Goal: Information Seeking & Learning: Learn about a topic

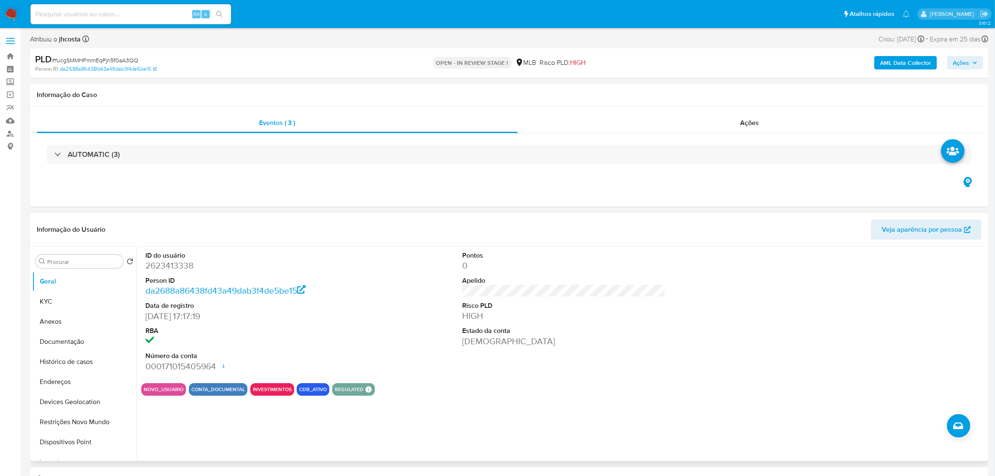
click at [155, 264] on dd "2623413338" at bounding box center [246, 266] width 203 height 12
click at [155, 263] on dd "2623413338" at bounding box center [246, 266] width 203 height 12
copy dd "2623413338"
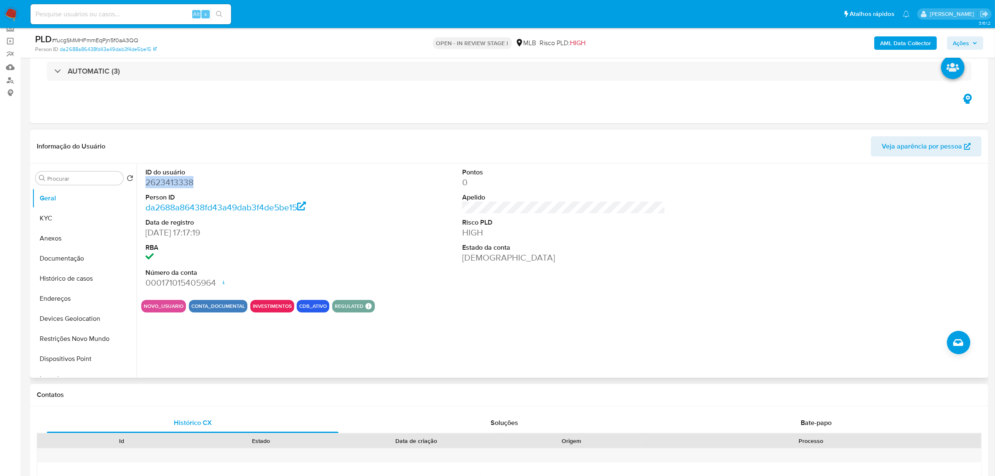
scroll to position [105, 0]
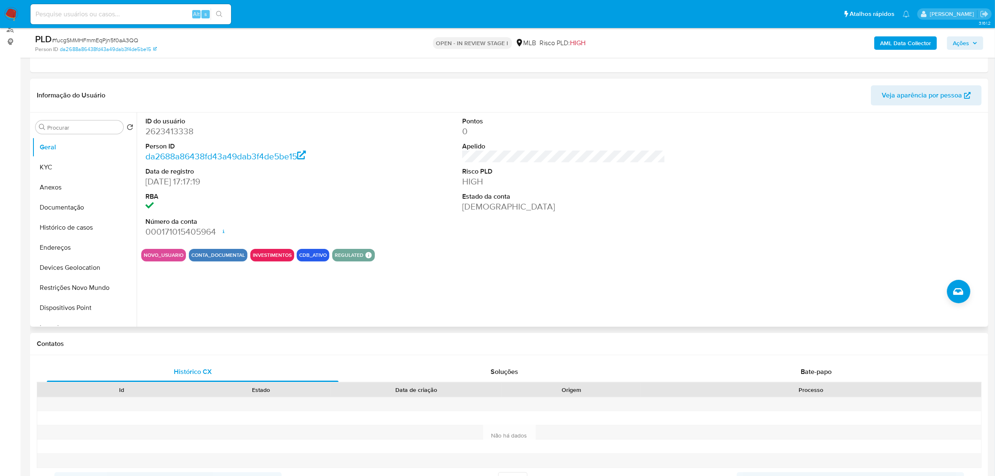
click at [472, 232] on div "Pontos 0 Apelido Risco PLD HIGH Estado da conta Ativa" at bounding box center [564, 177] width 212 height 130
click at [66, 167] on button "KYC" at bounding box center [81, 167] width 98 height 20
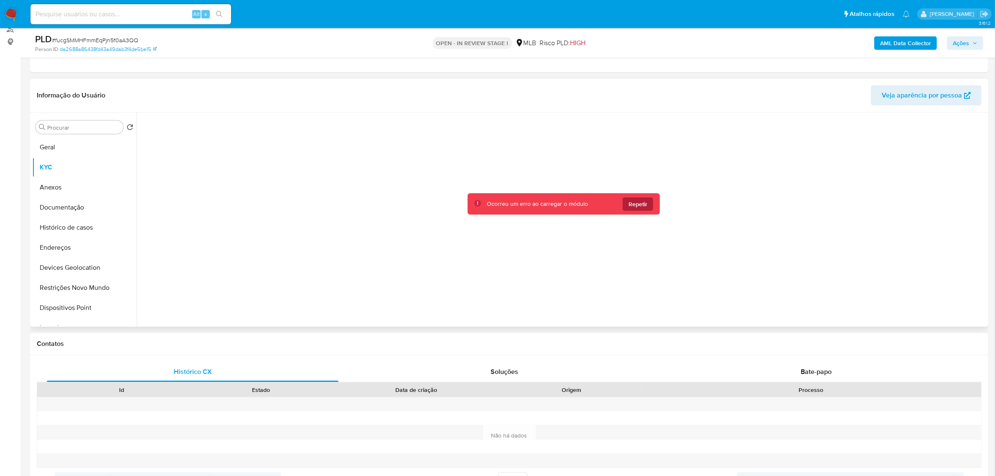
click at [636, 200] on span "Repetir" at bounding box center [638, 203] width 19 height 13
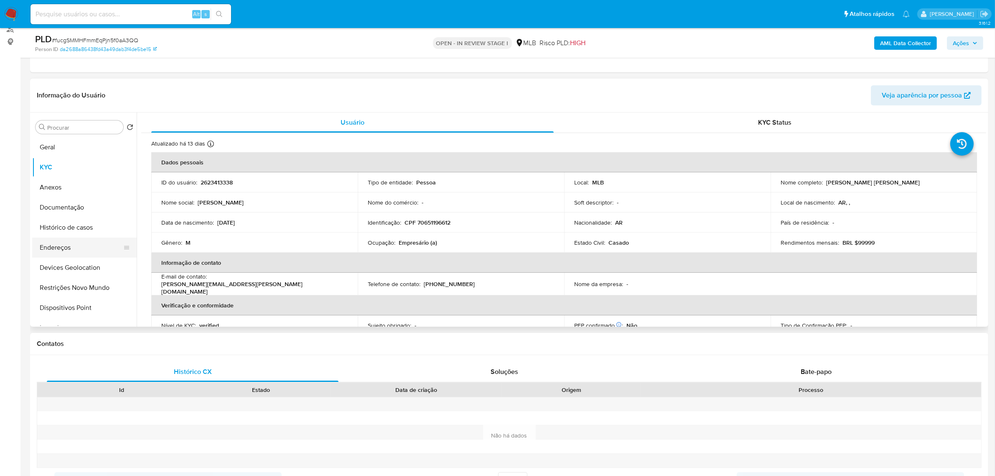
click at [84, 241] on button "Endereços" at bounding box center [81, 247] width 98 height 20
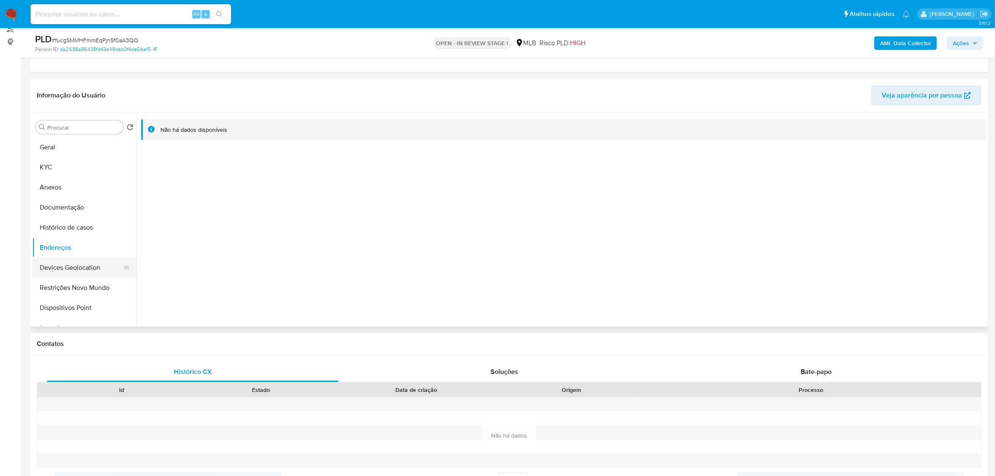
click at [55, 273] on button "Devices Geolocation" at bounding box center [81, 268] width 98 height 20
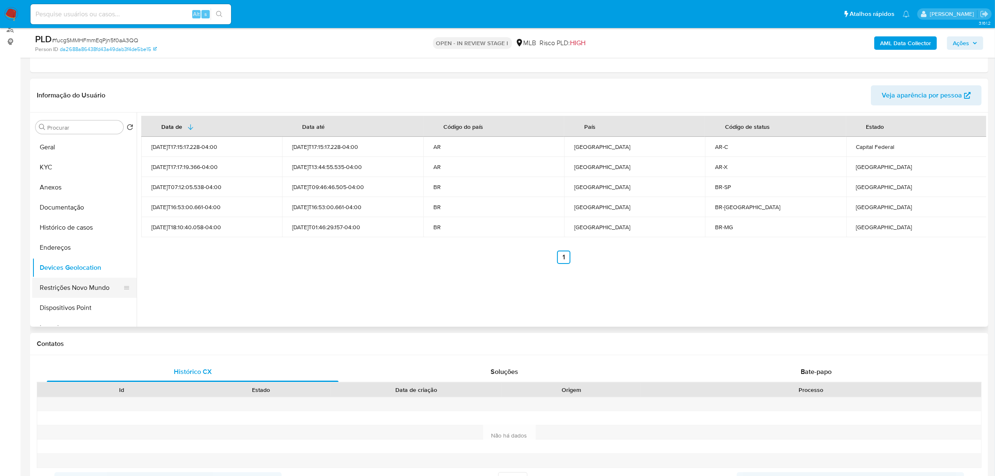
click at [72, 284] on button "Restrições Novo Mundo" at bounding box center [81, 288] width 98 height 20
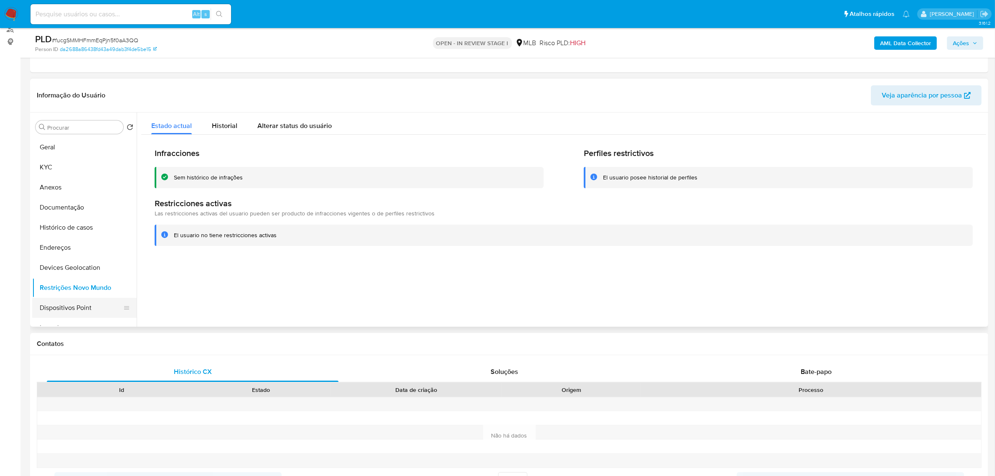
click at [57, 302] on button "Dispositivos Point" at bounding box center [81, 308] width 98 height 20
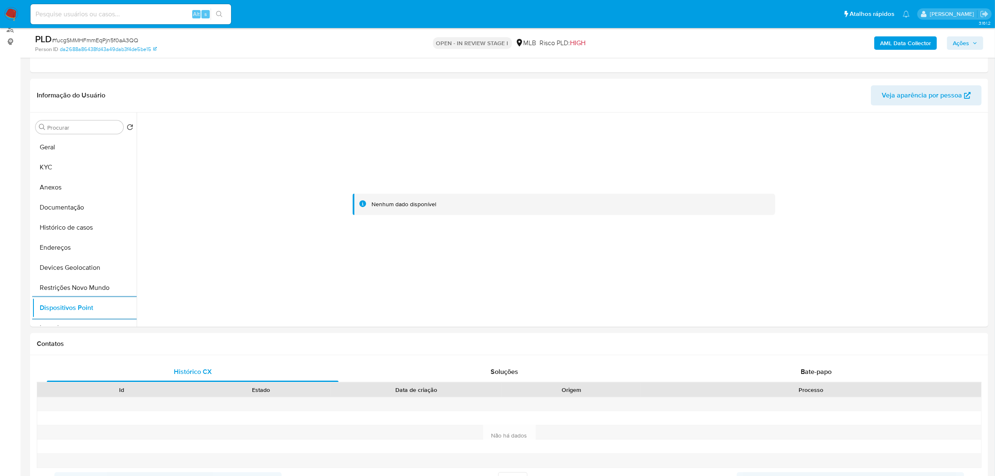
click at [912, 47] on b "AML Data Collector" at bounding box center [906, 42] width 51 height 13
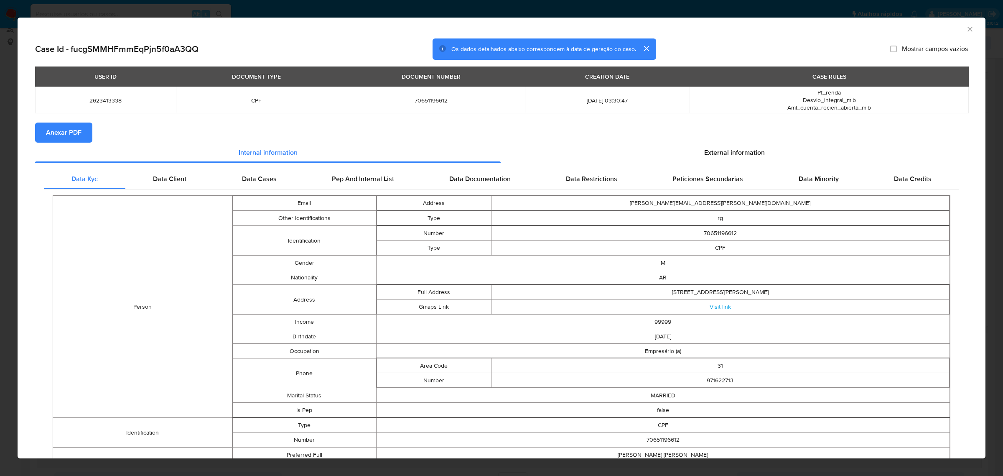
click at [86, 131] on button "Anexar PDF" at bounding box center [63, 133] width 57 height 20
click at [745, 145] on div "External information" at bounding box center [734, 154] width 467 height 20
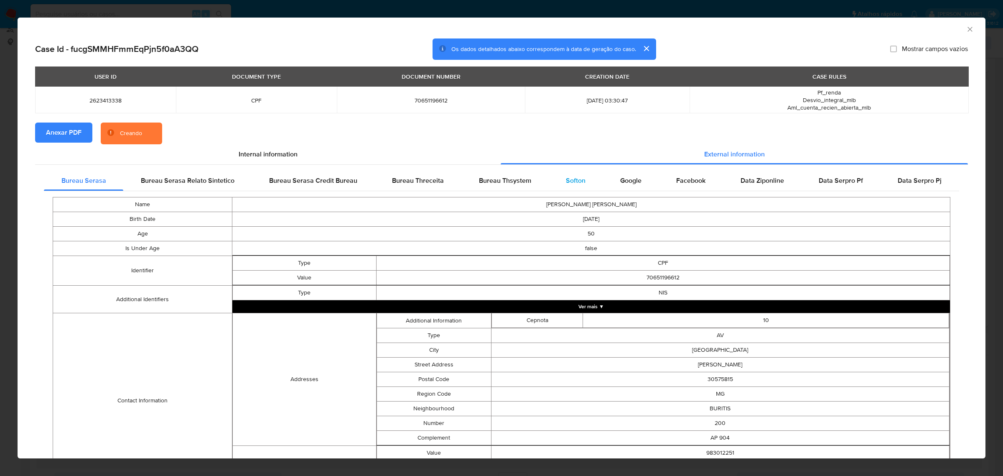
click at [566, 180] on span "Softon" at bounding box center [576, 181] width 20 height 10
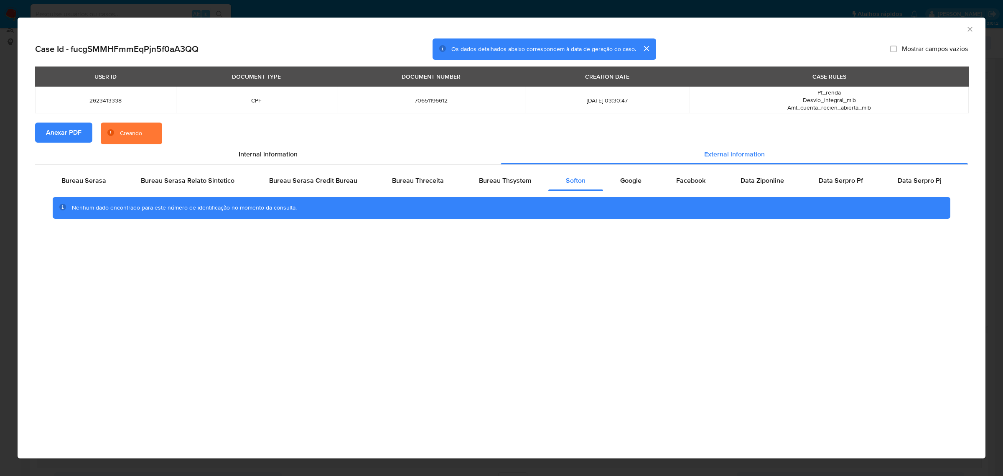
click at [656, 11] on div "AML Data Collector Case Id - fucgSMMHFmmEqPjn5f0aA3QQ Os dados detalhados abaix…" at bounding box center [501, 238] width 1003 height 476
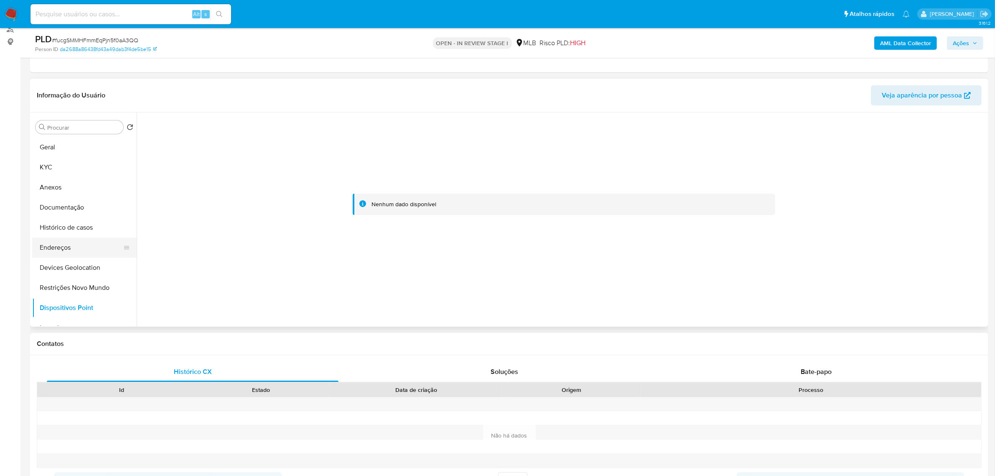
click at [65, 245] on button "Endereços" at bounding box center [81, 247] width 98 height 20
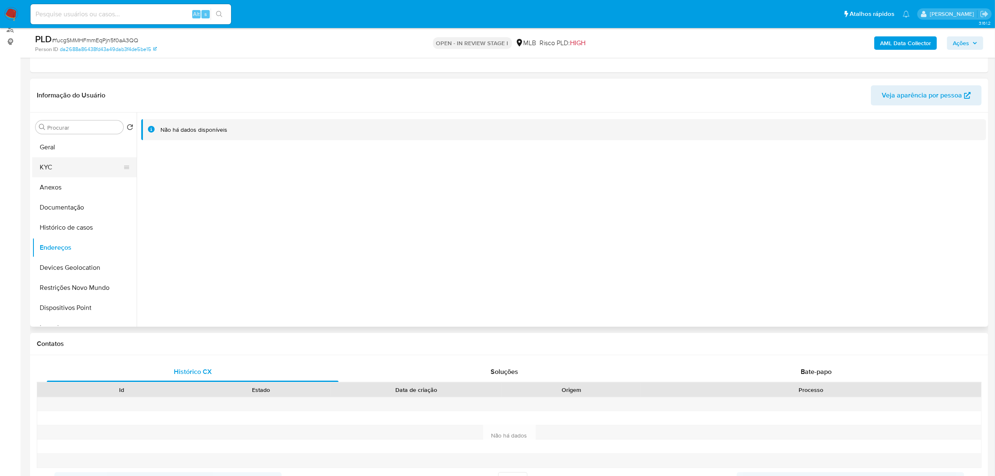
click at [56, 167] on button "KYC" at bounding box center [81, 167] width 98 height 20
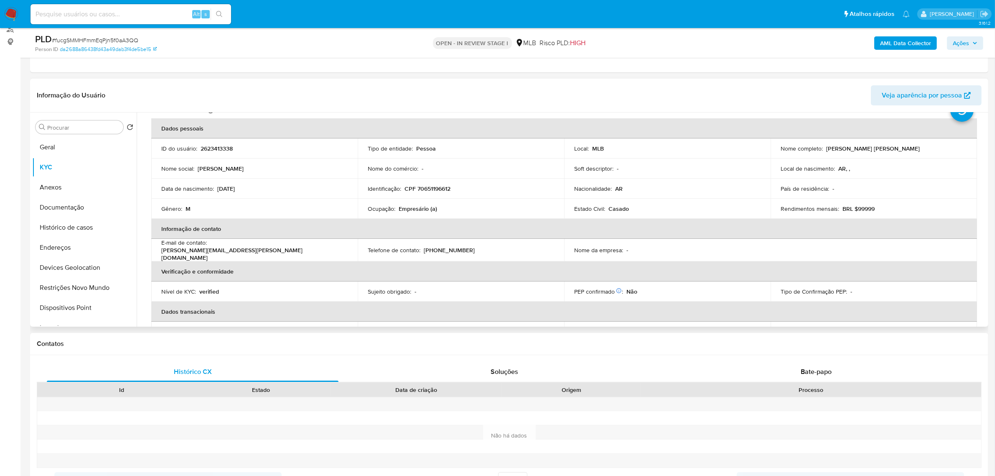
scroll to position [52, 0]
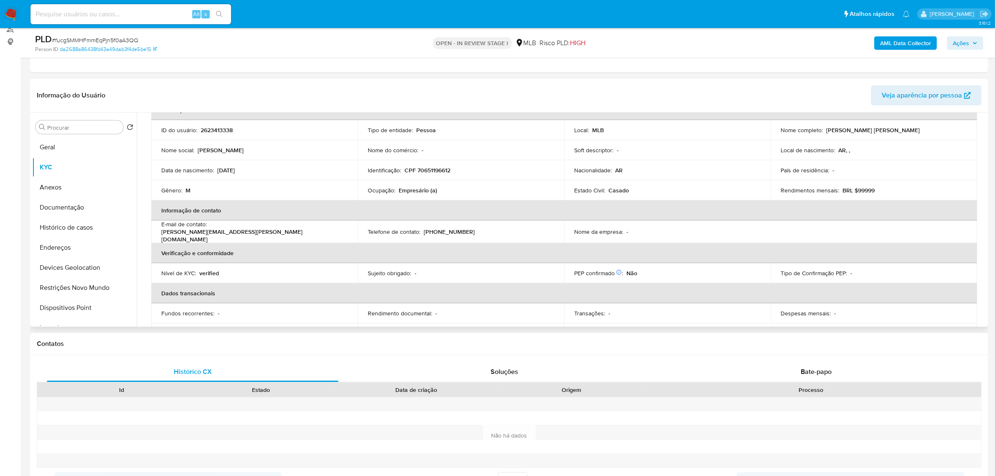
click at [433, 167] on p "CPF 70651196612" at bounding box center [428, 170] width 46 height 8
copy p "70651196612"
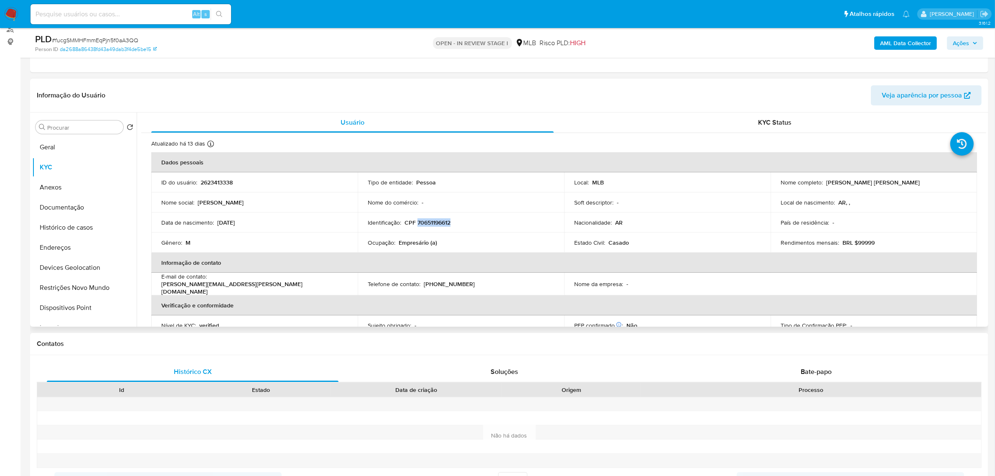
scroll to position [0, 0]
copy p "70651196612"
click at [433, 222] on p "CPF 70651196612" at bounding box center [428, 223] width 46 height 8
click at [421, 228] on td "Identificação : CPF 70651196612" at bounding box center [461, 222] width 207 height 20
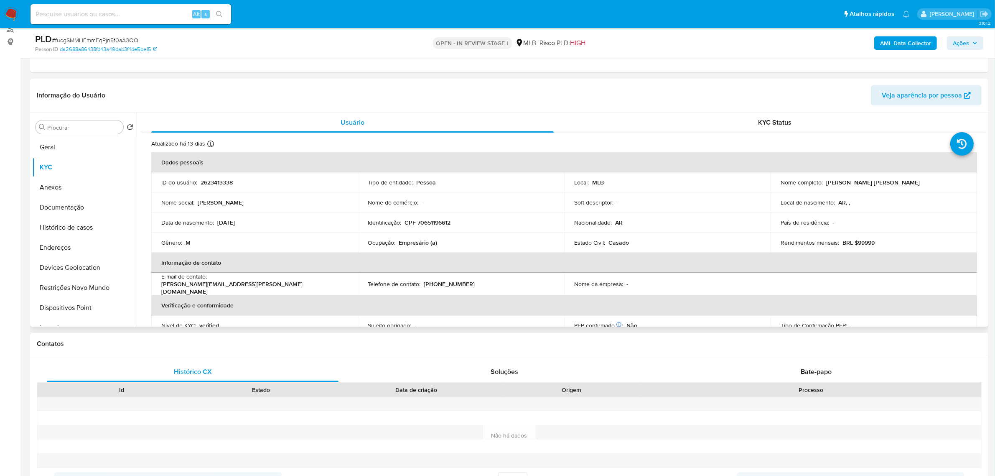
click at [421, 228] on td "Identificação : CPF 70651196612" at bounding box center [461, 222] width 207 height 20
click at [429, 222] on p "CPF 70651196612" at bounding box center [428, 223] width 46 height 8
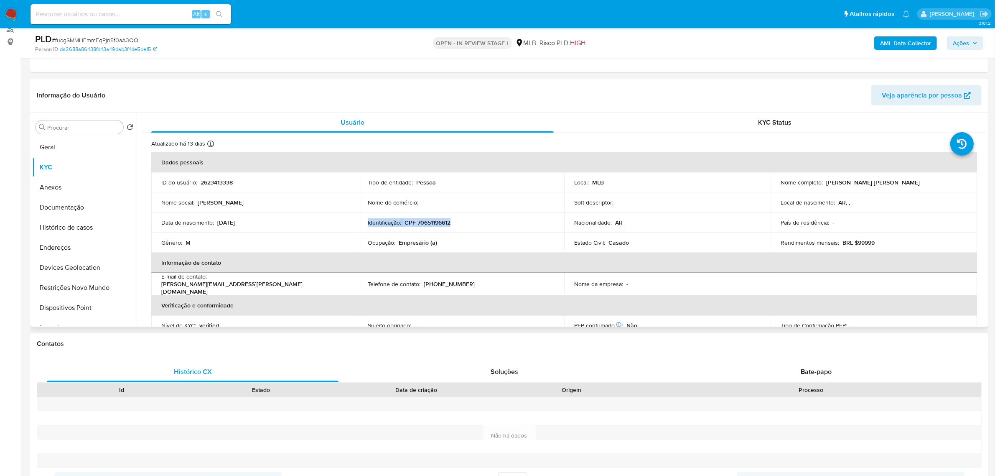
click at [429, 222] on p "CPF 70651196612" at bounding box center [428, 223] width 46 height 8
click at [72, 226] on button "Histórico de casos" at bounding box center [81, 227] width 98 height 20
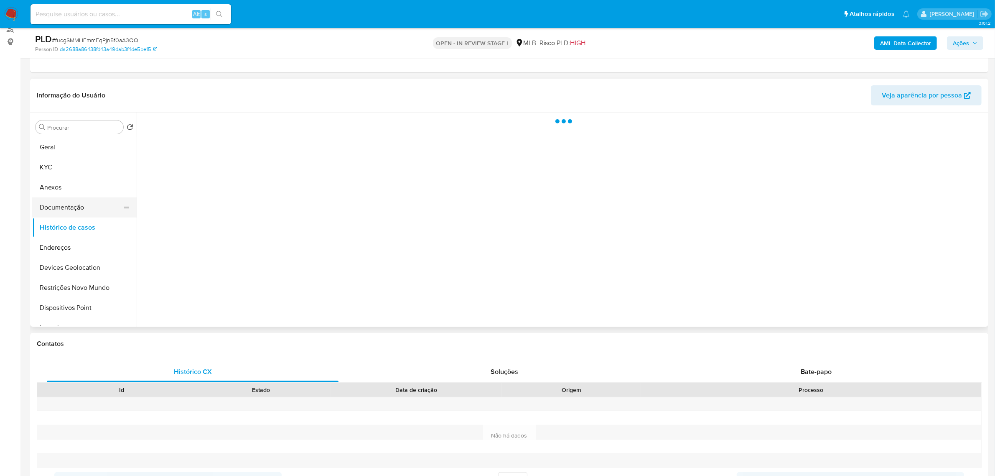
click at [72, 209] on button "Documentação" at bounding box center [81, 207] width 98 height 20
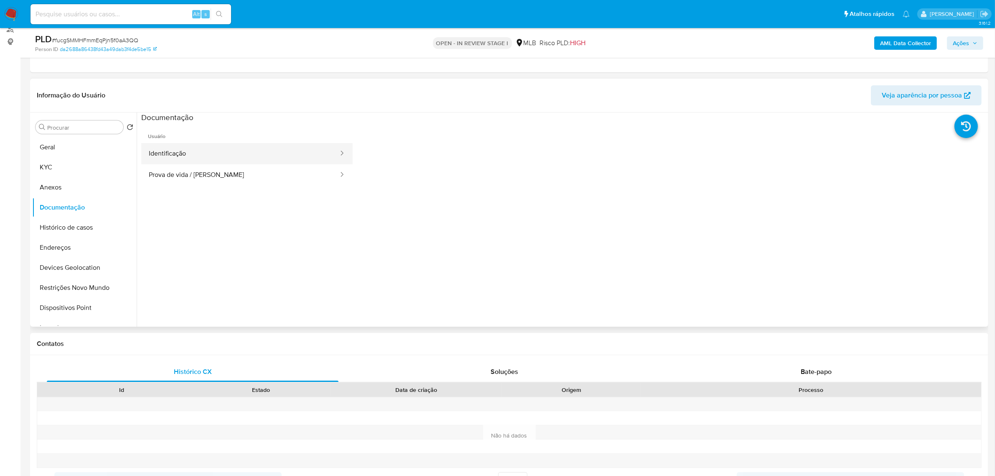
click at [197, 159] on button "Identificação" at bounding box center [240, 153] width 198 height 21
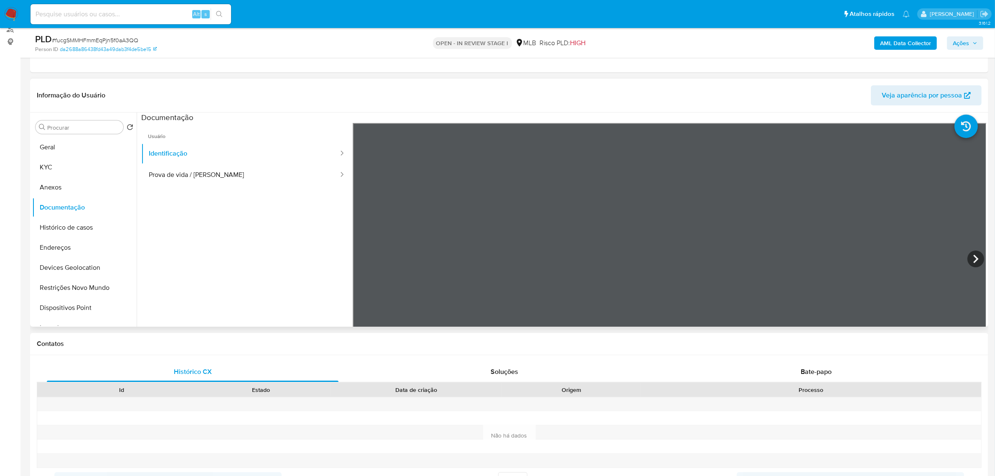
click at [535, 88] on div "Informação do Usuário Veja aparência por pessoa Procurar Retornar ao pedido pad…" at bounding box center [509, 203] width 959 height 248
click at [78, 176] on button "KYC" at bounding box center [81, 167] width 98 height 20
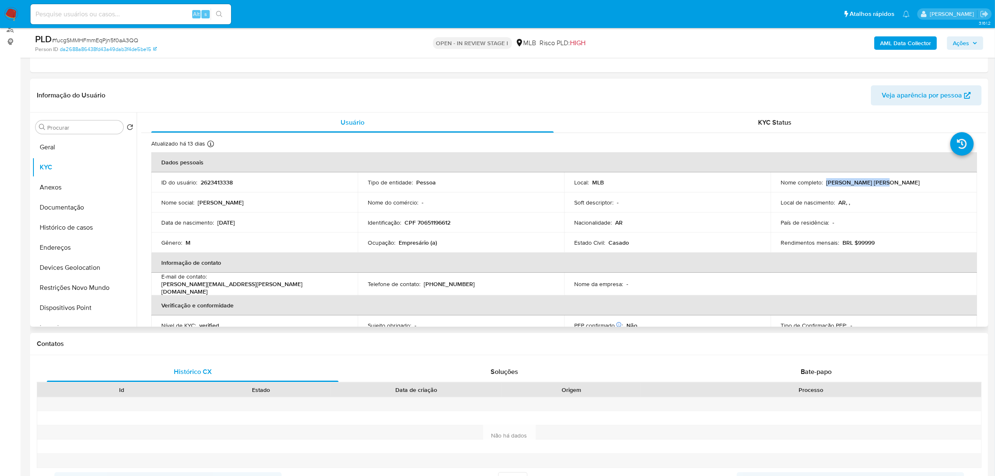
drag, startPoint x: 824, startPoint y: 184, endPoint x: 883, endPoint y: 184, distance: 59.0
click at [883, 184] on div "Nome completo : Matias Pablo Merino" at bounding box center [874, 183] width 186 height 8
copy p "Matias Pablo Merino"
click at [437, 228] on td "Identificação : CPF 70651196612" at bounding box center [461, 222] width 207 height 20
click at [436, 226] on p "CPF 70651196612" at bounding box center [428, 223] width 46 height 8
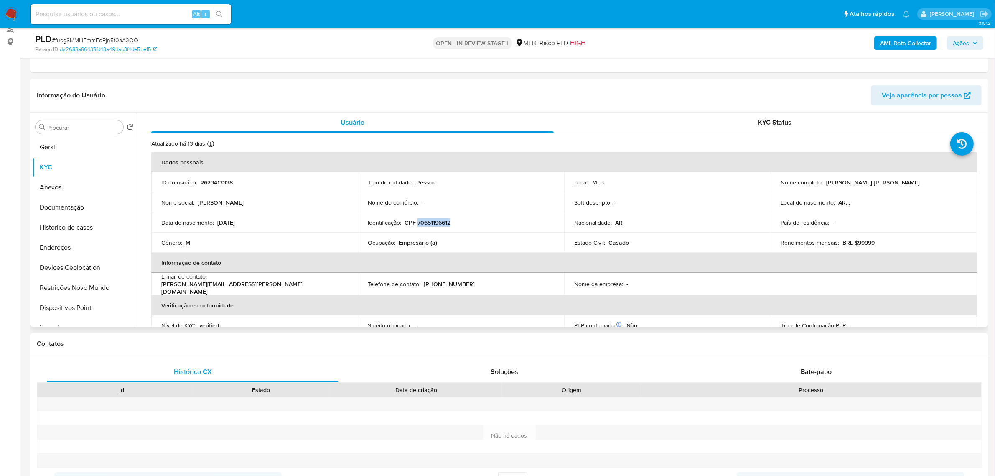
click at [436, 226] on p "CPF 70651196612" at bounding box center [428, 223] width 46 height 8
copy p "70651196612"
click at [51, 216] on button "Documentação" at bounding box center [81, 207] width 98 height 20
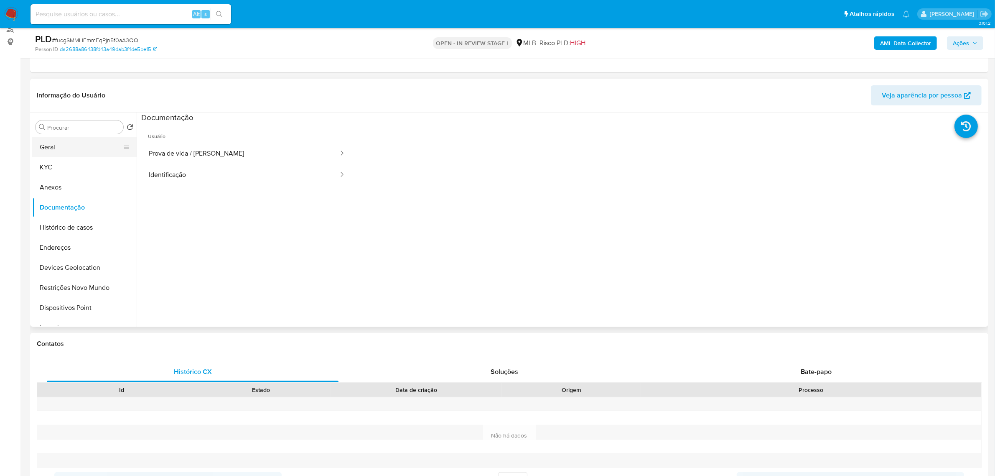
click at [72, 140] on button "Geral" at bounding box center [81, 147] width 98 height 20
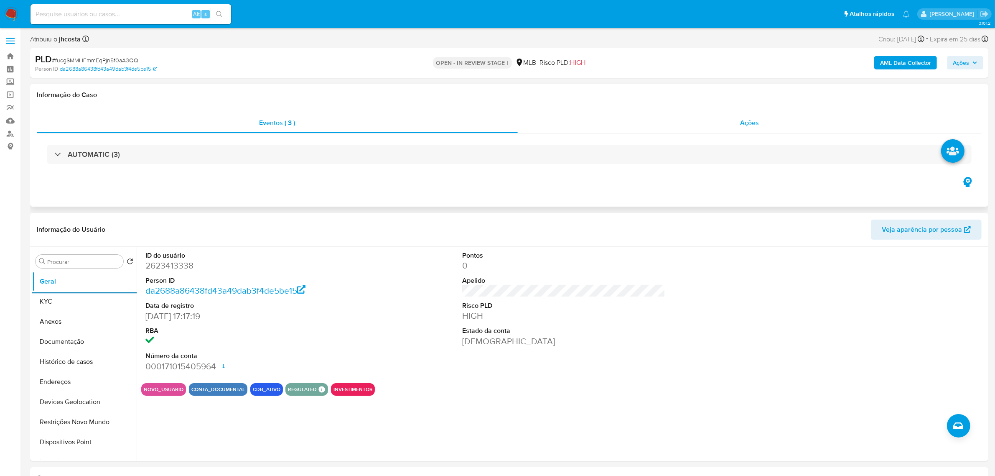
click at [743, 130] on div "Ações" at bounding box center [750, 123] width 464 height 20
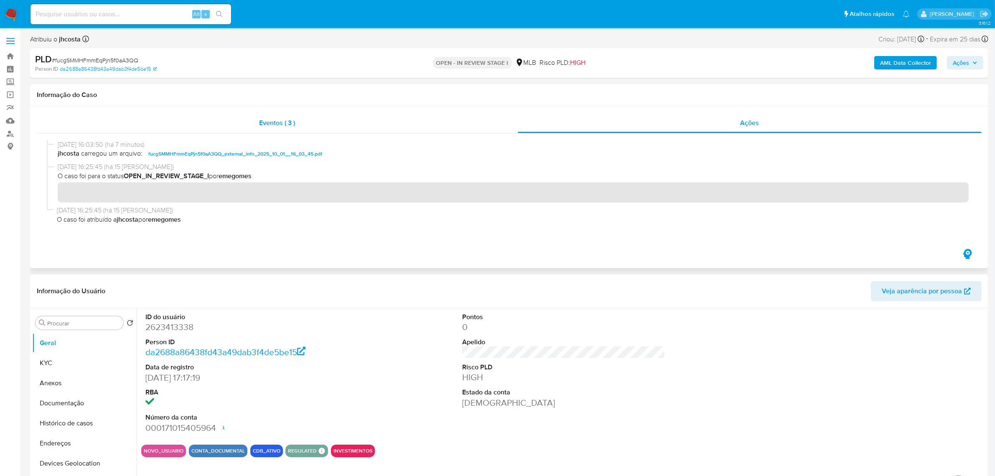
click at [269, 118] on span "Eventos ( 3 )" at bounding box center [278, 123] width 36 height 10
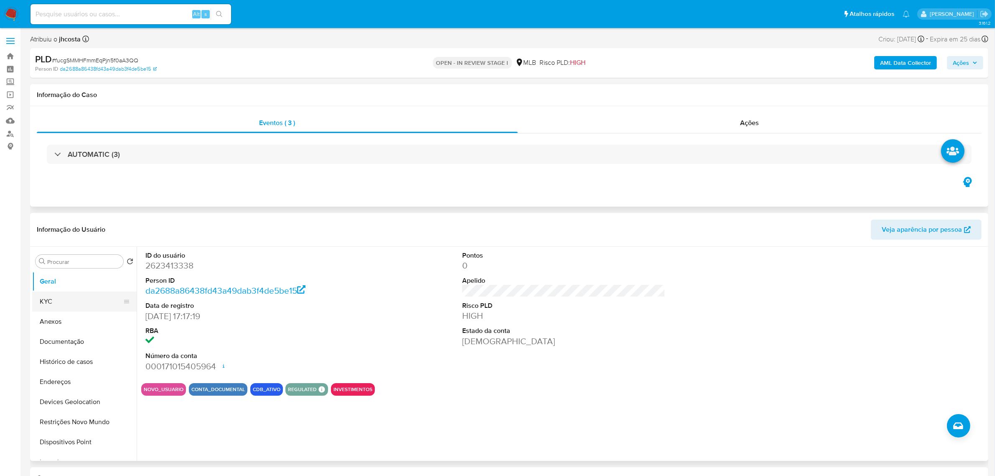
drag, startPoint x: 74, startPoint y: 297, endPoint x: 74, endPoint y: 305, distance: 7.9
click at [74, 304] on button "KYC" at bounding box center [81, 301] width 98 height 20
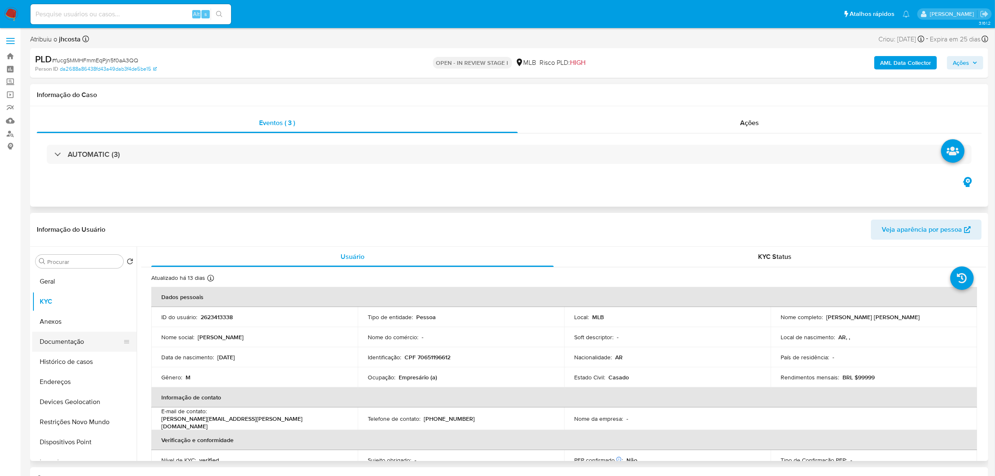
click at [71, 347] on button "Documentação" at bounding box center [81, 342] width 98 height 20
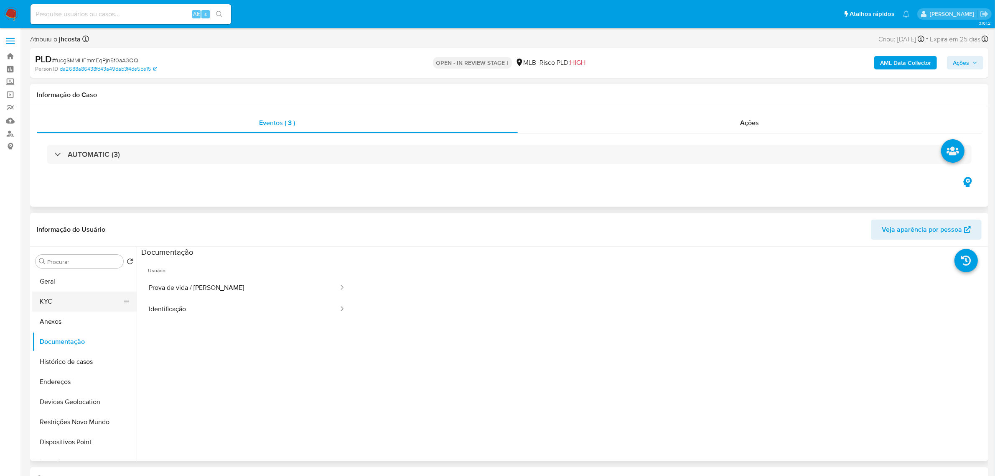
click at [71, 301] on button "KYC" at bounding box center [81, 301] width 98 height 20
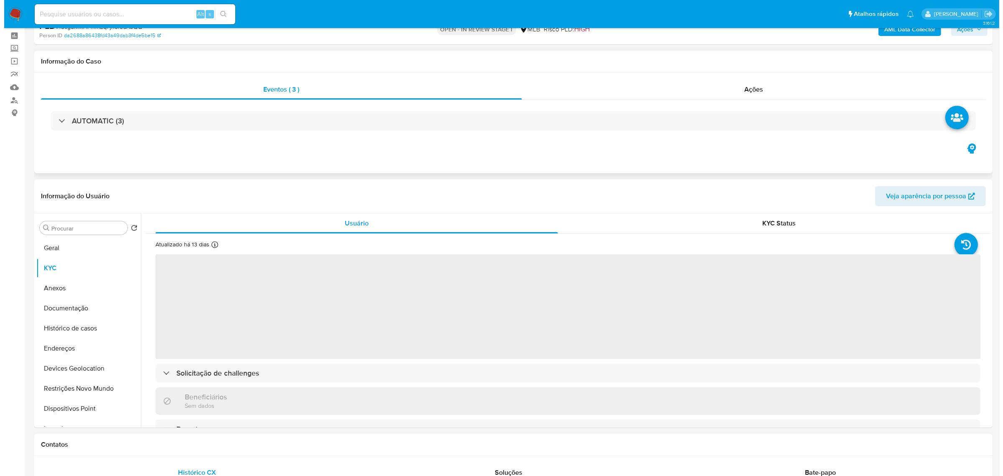
scroll to position [52, 0]
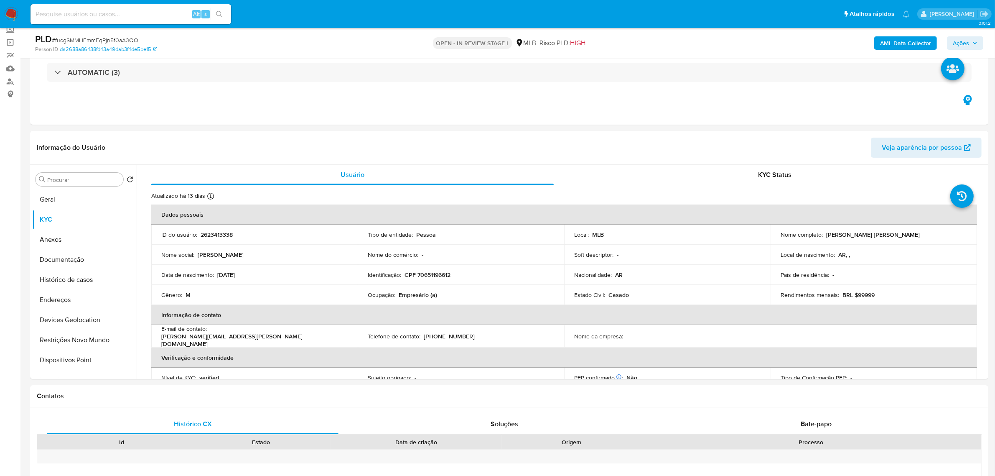
click at [956, 42] on span "Ações" at bounding box center [961, 42] width 16 height 13
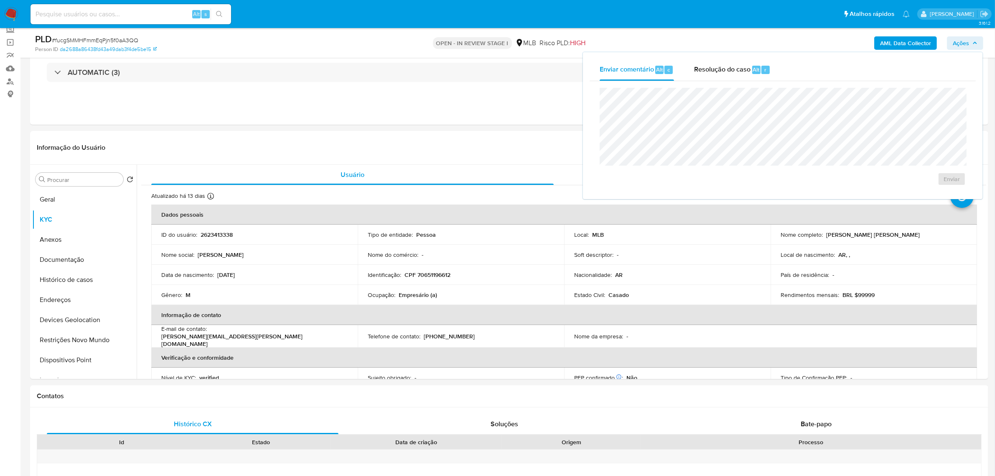
drag, startPoint x: 737, startPoint y: 62, endPoint x: 712, endPoint y: 84, distance: 32.9
click at [736, 62] on div "Resolução do caso Alt r" at bounding box center [732, 70] width 77 height 22
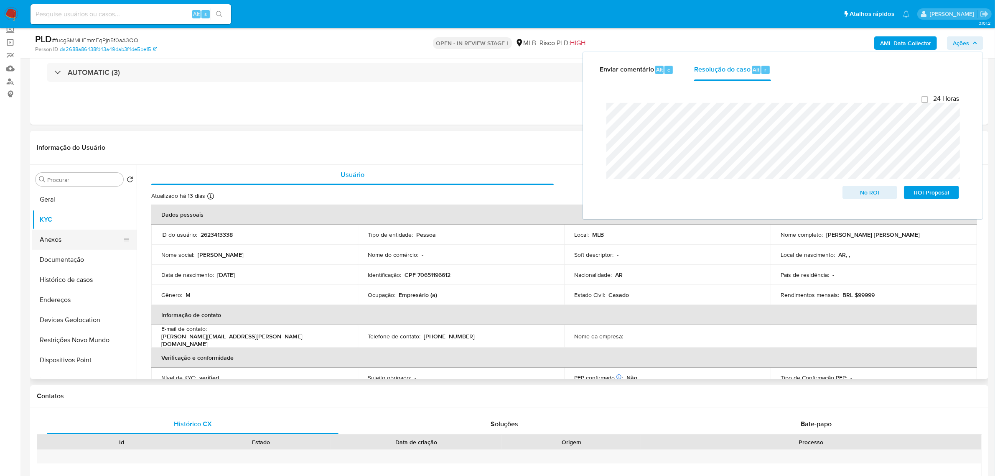
click at [77, 239] on button "Anexos" at bounding box center [81, 240] width 98 height 20
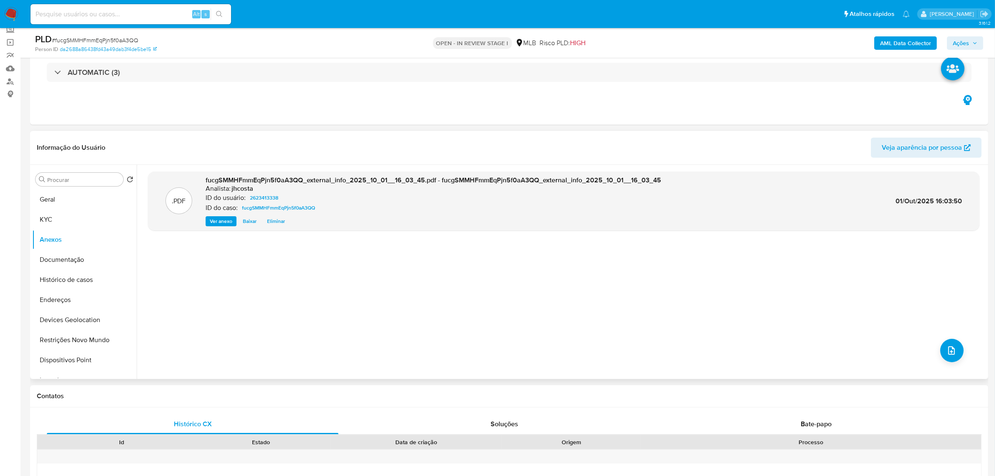
click at [935, 363] on div ".PDF fucgSMMHFmmEqPjn5f0aA3QQ_external_info_2025_10_01__16_03_45.pdf - fucgSMMH…" at bounding box center [564, 271] width 832 height 201
click at [948, 351] on icon "upload-file" at bounding box center [952, 350] width 10 height 10
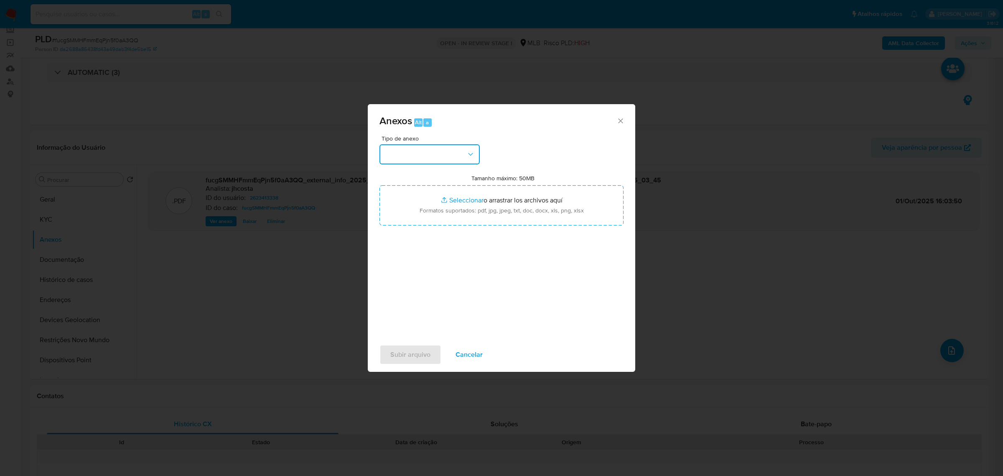
click at [449, 151] on button "button" at bounding box center [430, 154] width 100 height 20
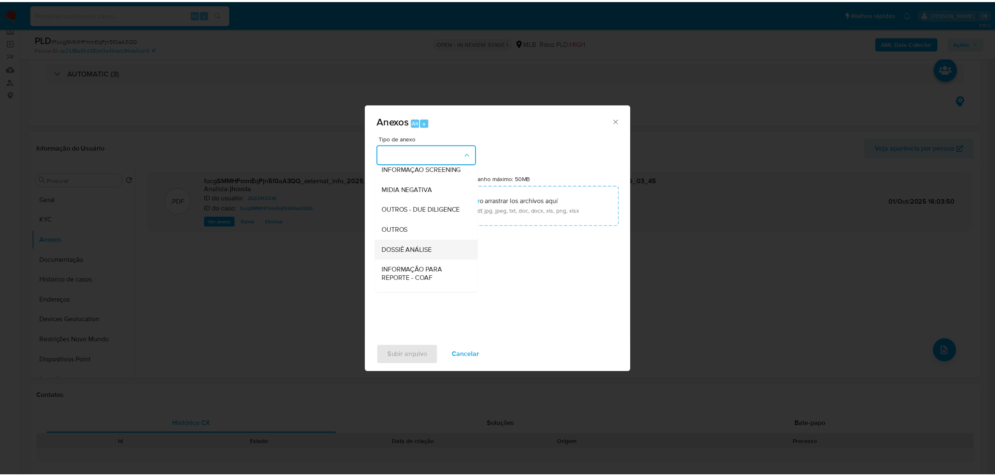
scroll to position [105, 0]
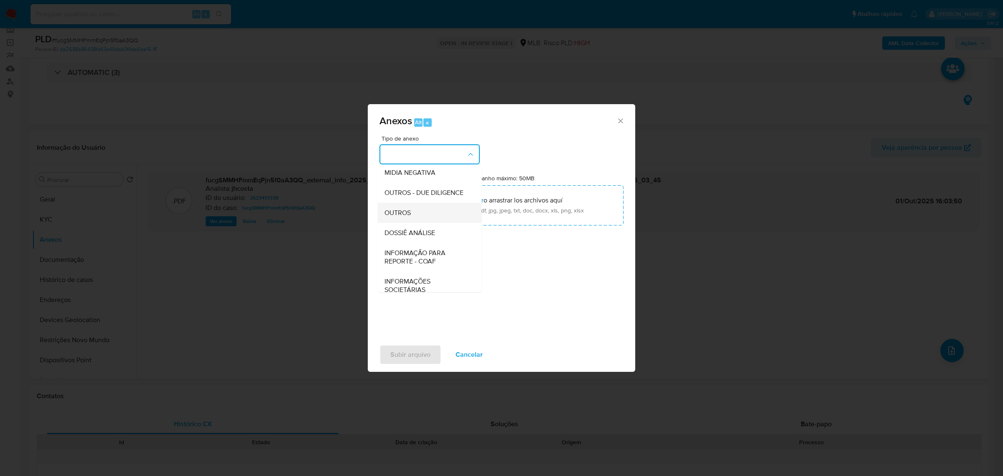
click at [404, 217] on span "OUTROS" at bounding box center [398, 212] width 26 height 8
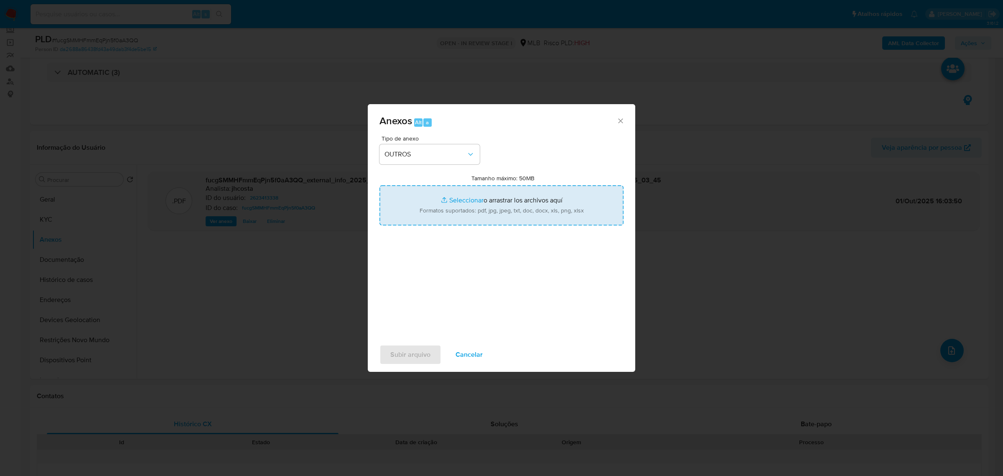
click at [497, 199] on input "Tamanho máximo: 50MB Seleccionar archivos" at bounding box center [502, 205] width 244 height 40
type input "C:\fakepath\Mulan 2623413338_2025_10_01_08_44_12.xlsx"
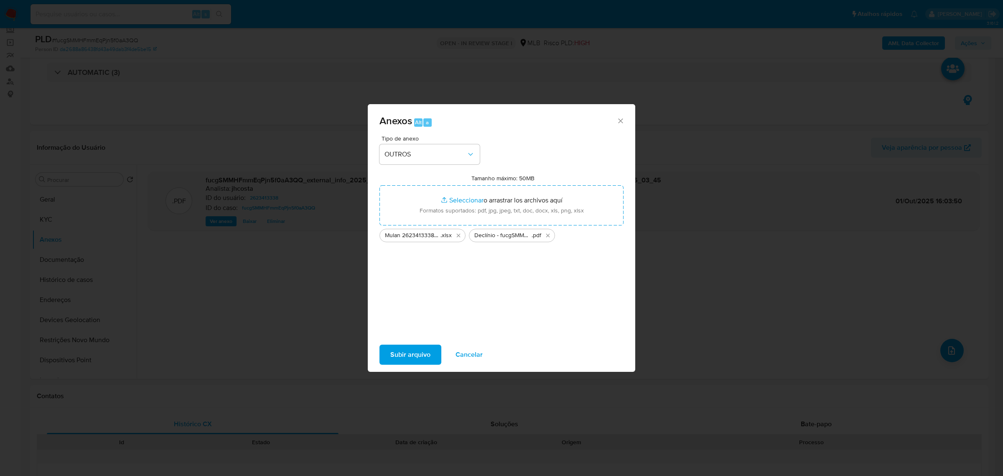
click at [398, 354] on span "Subir arquivo" at bounding box center [411, 354] width 40 height 18
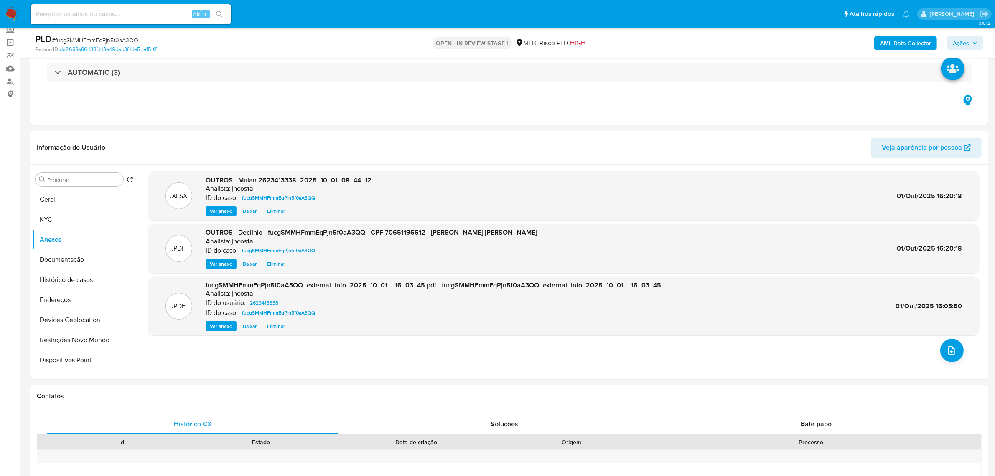
click at [975, 45] on icon "button" at bounding box center [975, 43] width 5 height 5
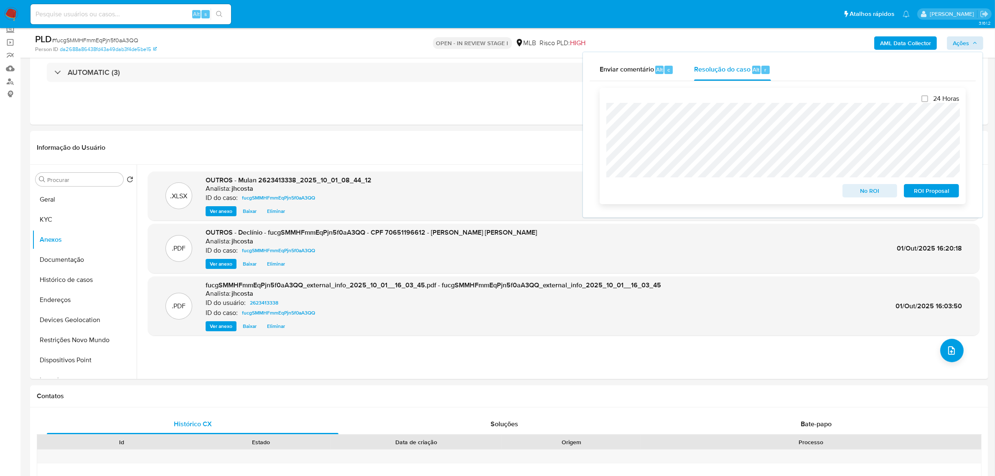
click at [875, 193] on span "No ROI" at bounding box center [870, 191] width 43 height 12
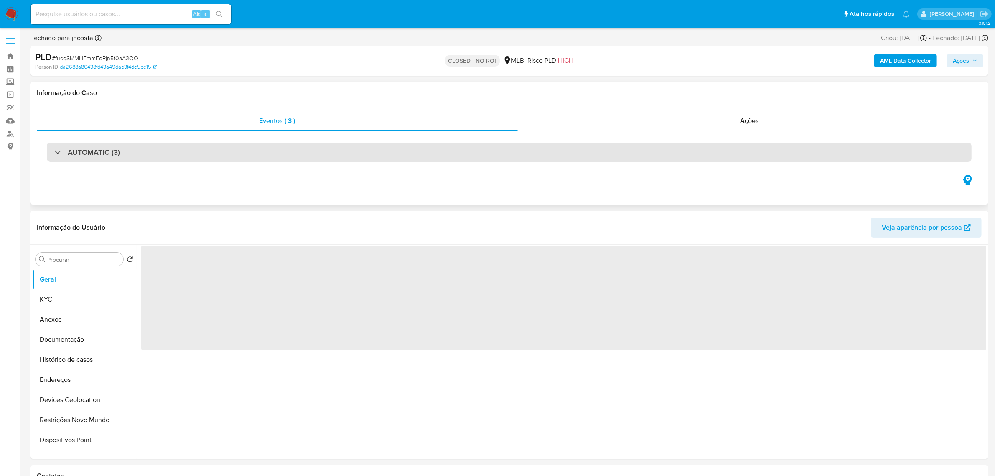
select select "10"
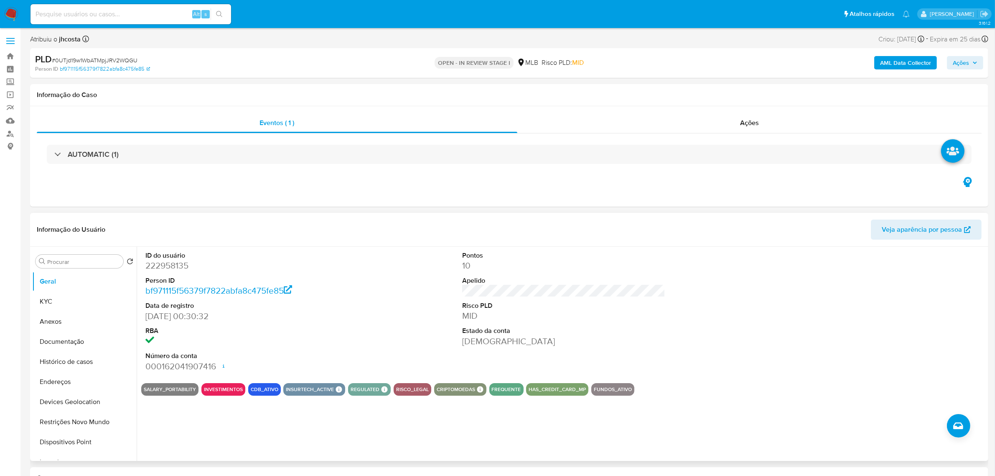
click at [168, 267] on dd "222958135" at bounding box center [246, 266] width 203 height 12
copy dd "222958135"
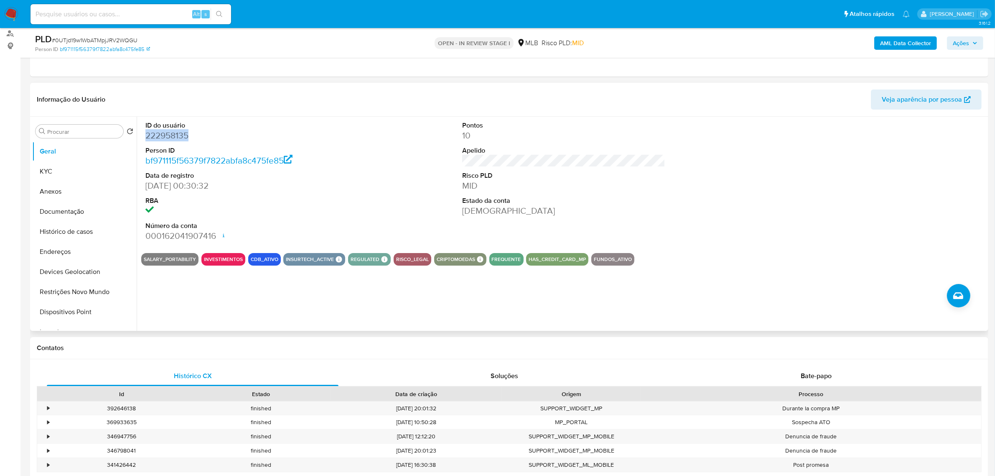
scroll to position [105, 0]
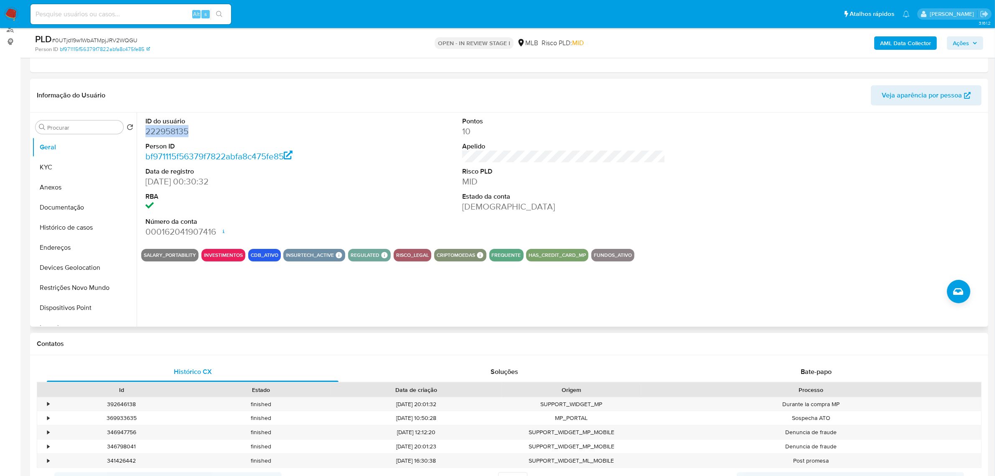
click at [177, 128] on dd "222958135" at bounding box center [246, 131] width 203 height 12
click at [360, 181] on div "ID do usuário 222958135 Person ID bf971115f56379f7822abfa8c475fe85 Data de regi…" at bounding box center [563, 177] width 845 height 130
click at [54, 172] on button "KYC" at bounding box center [81, 167] width 98 height 20
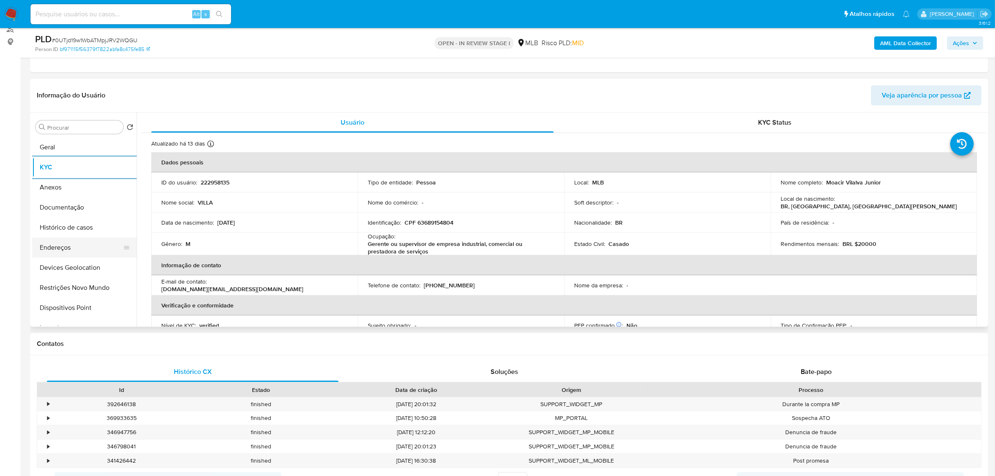
click at [67, 249] on button "Endereços" at bounding box center [81, 247] width 98 height 20
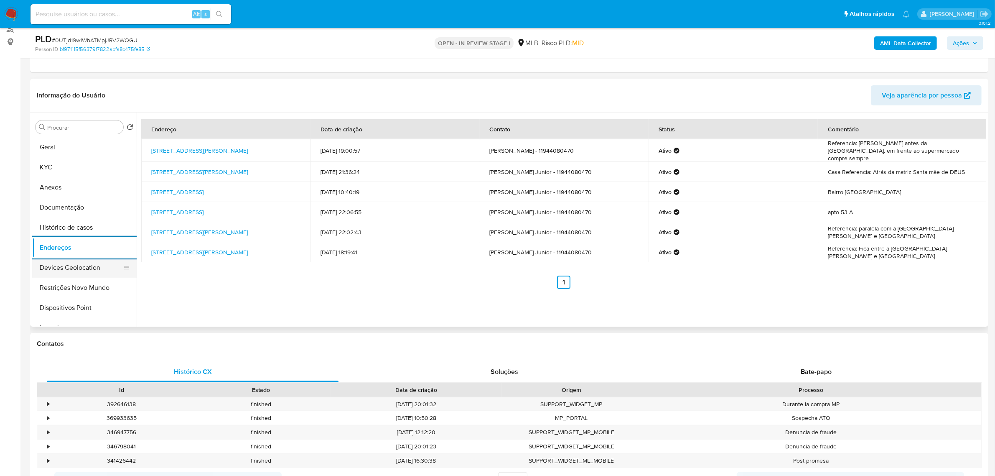
click at [69, 274] on button "Devices Geolocation" at bounding box center [81, 268] width 98 height 20
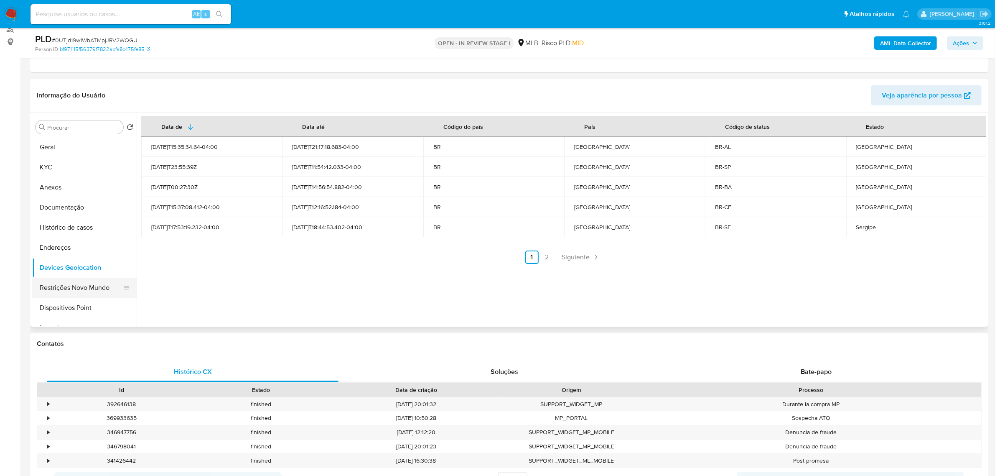
click at [73, 291] on button "Restrições Novo Mundo" at bounding box center [81, 288] width 98 height 20
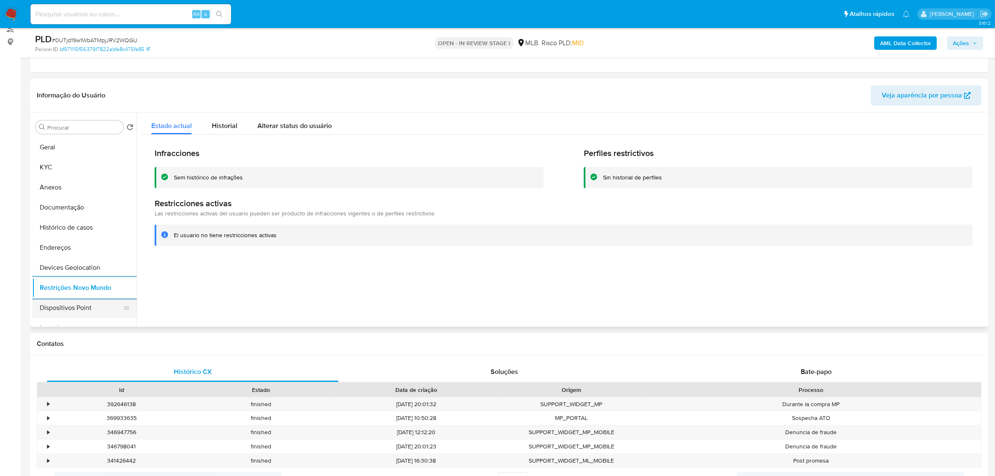
click at [57, 305] on button "Dispositivos Point" at bounding box center [81, 308] width 98 height 20
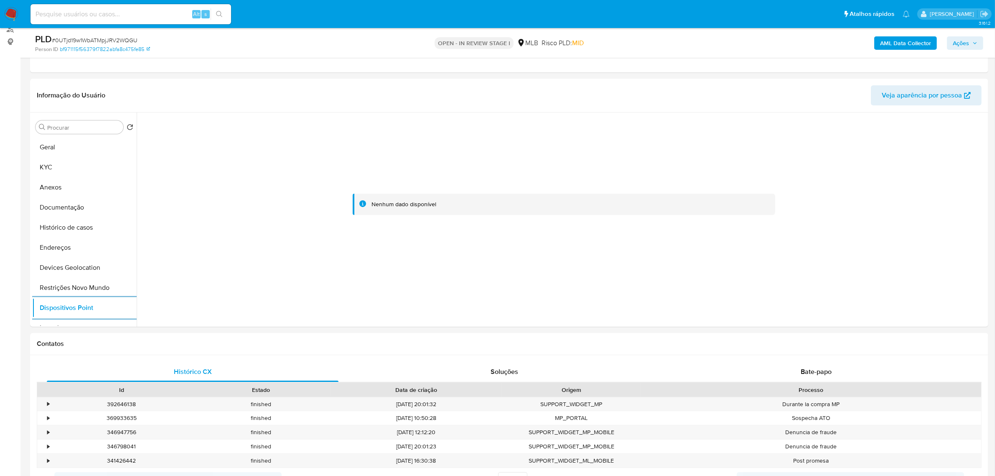
click at [901, 40] on b "AML Data Collector" at bounding box center [906, 42] width 51 height 13
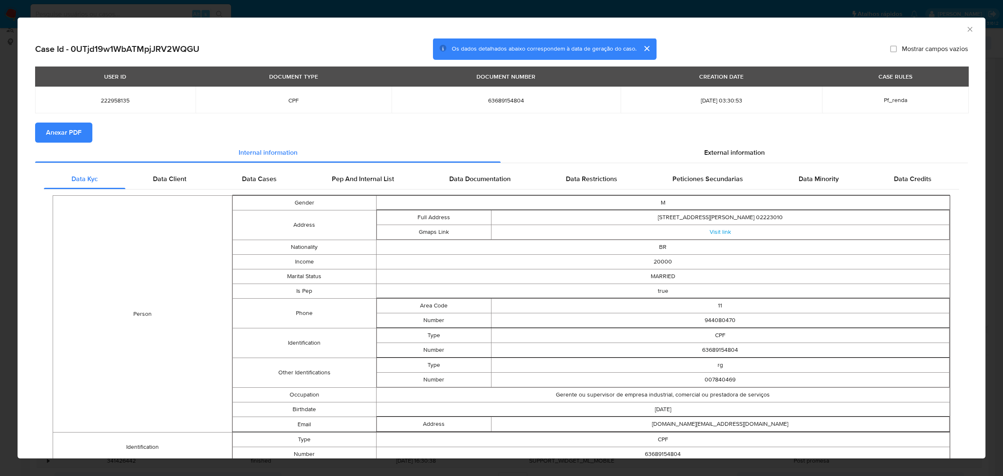
click at [65, 134] on span "Anexar PDF" at bounding box center [64, 132] width 36 height 18
click at [718, 154] on span "External information" at bounding box center [734, 154] width 61 height 10
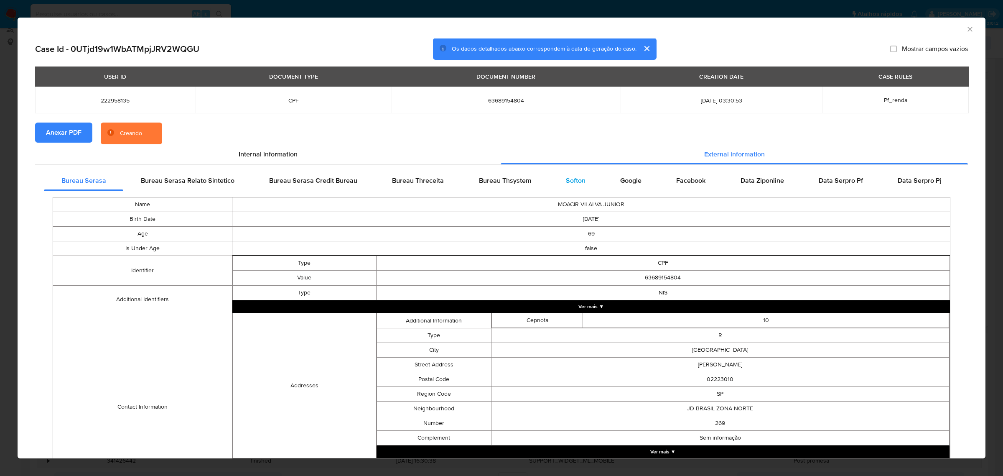
click at [573, 187] on div "Softon" at bounding box center [576, 181] width 54 height 20
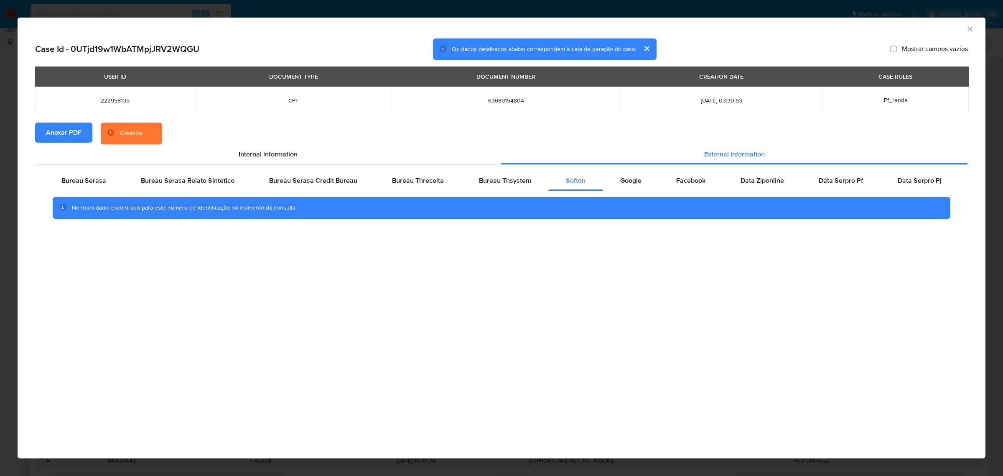
click at [737, 14] on div "AML Data Collector Case Id - 0UTjd19w1WbATMpjJRV2WQGU Os dados detalhados abaix…" at bounding box center [501, 238] width 1003 height 476
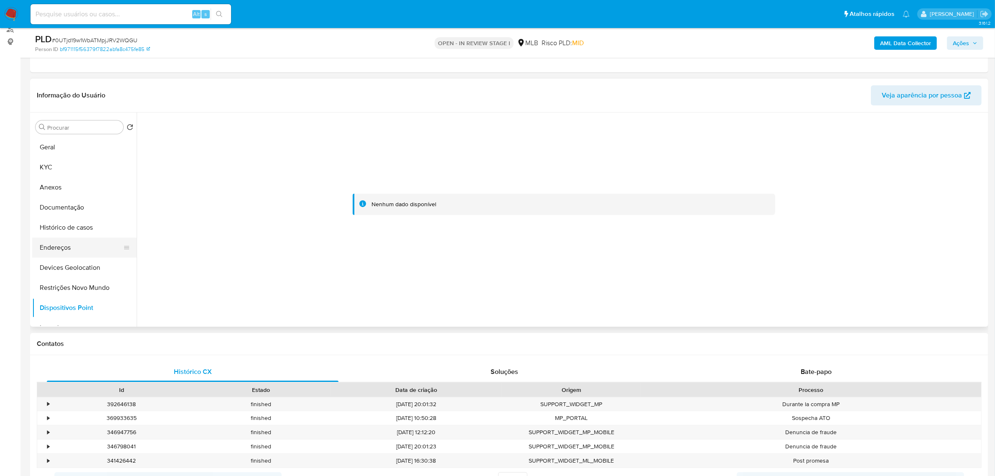
click at [78, 251] on button "Endereços" at bounding box center [81, 247] width 98 height 20
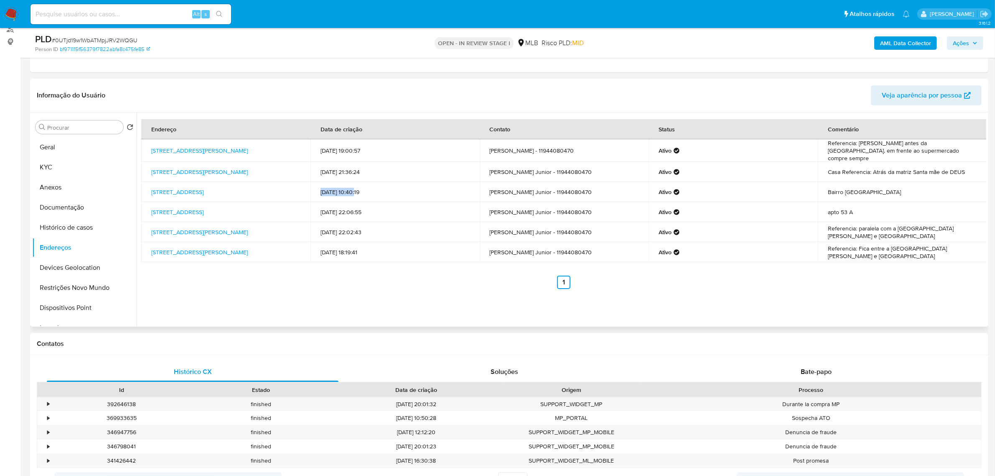
drag, startPoint x: 358, startPoint y: 191, endPoint x: 314, endPoint y: 190, distance: 43.9
click at [314, 190] on td "22/04/2025 10:40:19" at bounding box center [395, 192] width 169 height 20
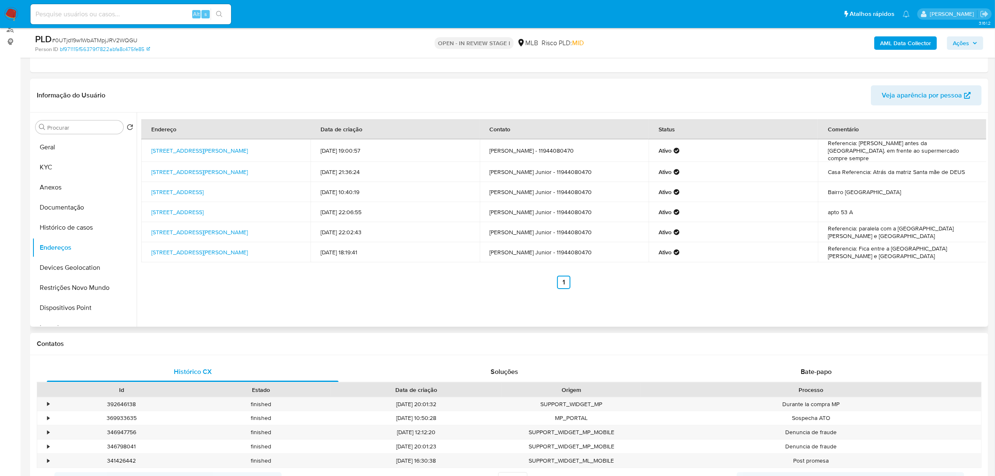
click at [329, 168] on td "28/06/2025 21:36:24" at bounding box center [395, 172] width 169 height 20
drag, startPoint x: 147, startPoint y: 165, endPoint x: 179, endPoint y: 178, distance: 34.2
click at [179, 178] on td "Rua Canúto Cordeiro 58, Lajedo, Pernambuco, 55385000, Brasil 58" at bounding box center [225, 172] width 169 height 20
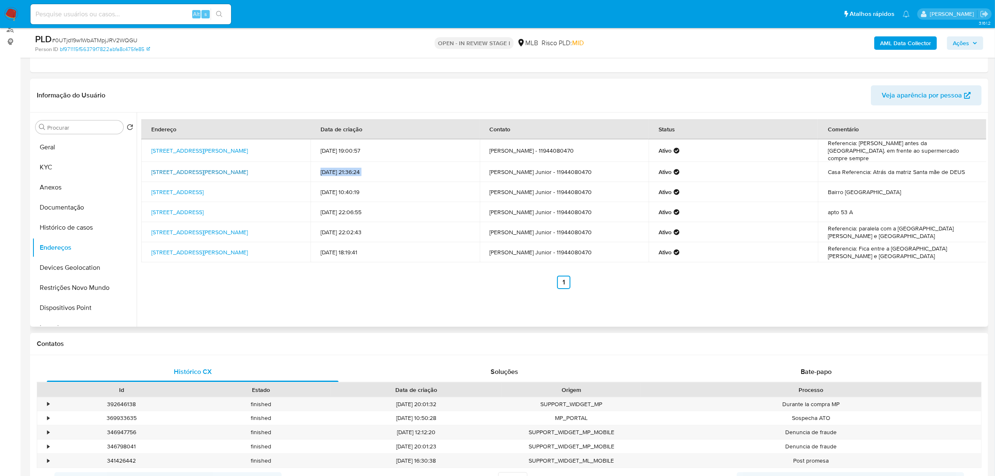
copy link "Rua Canúto Cordeiro 58, Lajedo, Pernambuco, 55385000"
click at [174, 174] on link "Rua Canúto Cordeiro 58, Lajedo, Pernambuco, 55385000, Brasil 58" at bounding box center [199, 172] width 97 height 8
click at [66, 170] on button "KYC" at bounding box center [81, 167] width 98 height 20
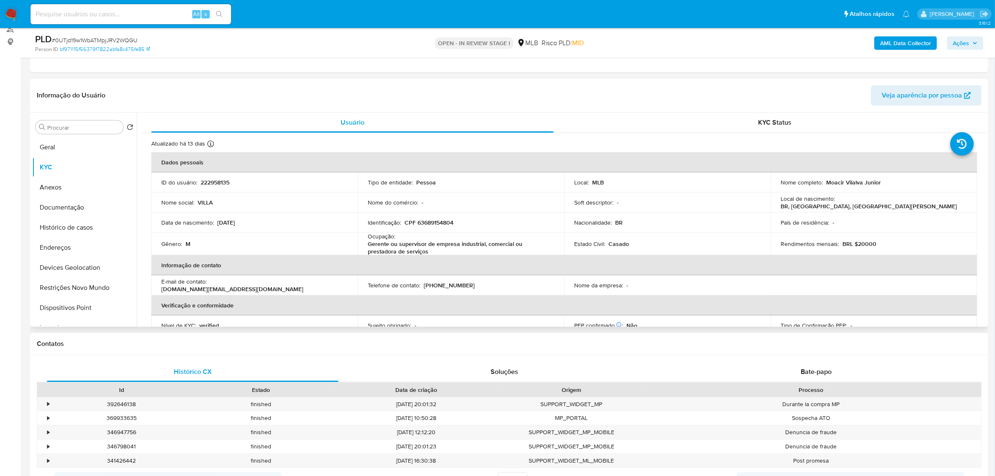
click at [426, 226] on p "CPF 63689154804" at bounding box center [429, 223] width 49 height 8
copy p "63689154804"
click at [64, 214] on button "Documentação" at bounding box center [81, 207] width 98 height 20
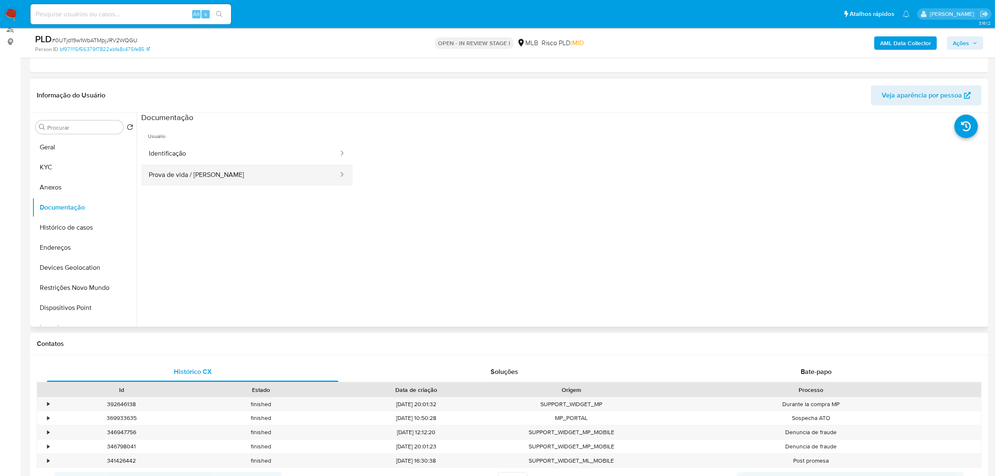
click at [188, 165] on button "Prova de vida / [PERSON_NAME]" at bounding box center [240, 174] width 198 height 21
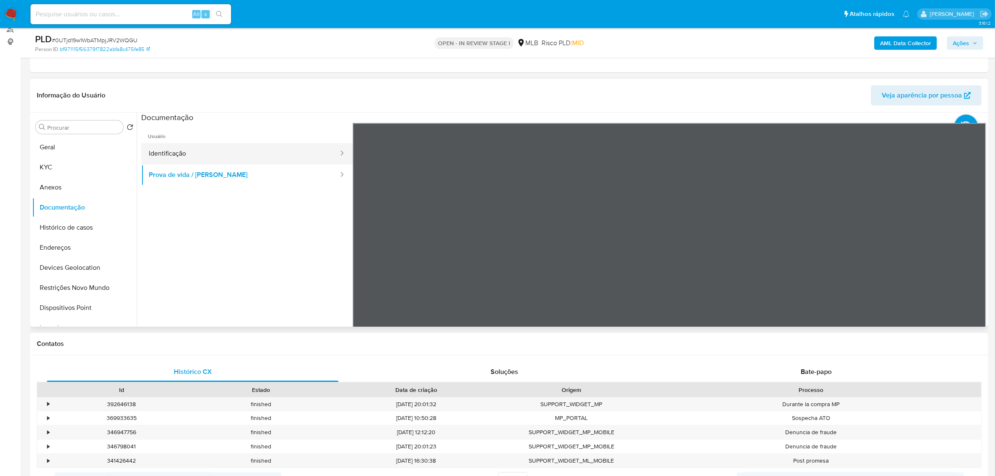
click at [187, 159] on button "Identificação" at bounding box center [240, 153] width 198 height 21
click at [192, 173] on button "Prova de vida / [PERSON_NAME]" at bounding box center [240, 174] width 198 height 21
click at [66, 160] on button "KYC" at bounding box center [81, 167] width 98 height 20
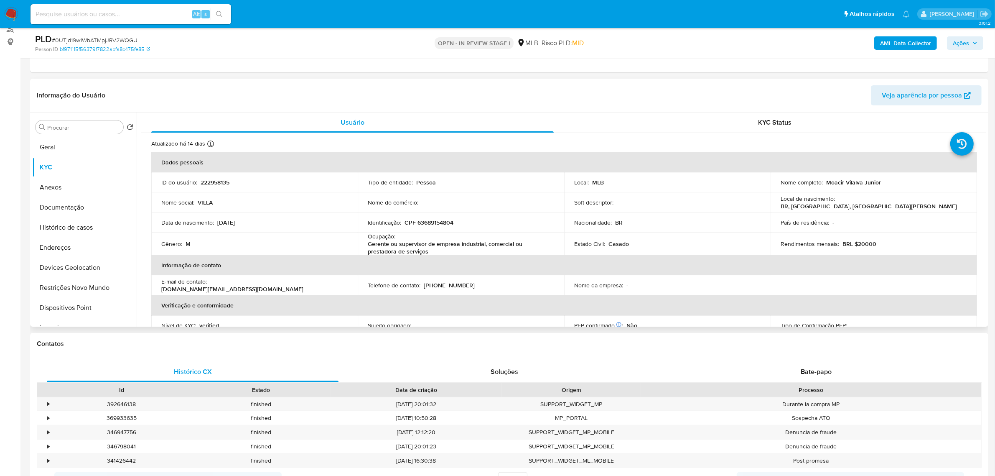
click at [440, 226] on p "CPF 63689154804" at bounding box center [429, 223] width 49 height 8
copy p "63689154804"
click at [442, 224] on p "CPF 63689154804" at bounding box center [429, 223] width 49 height 8
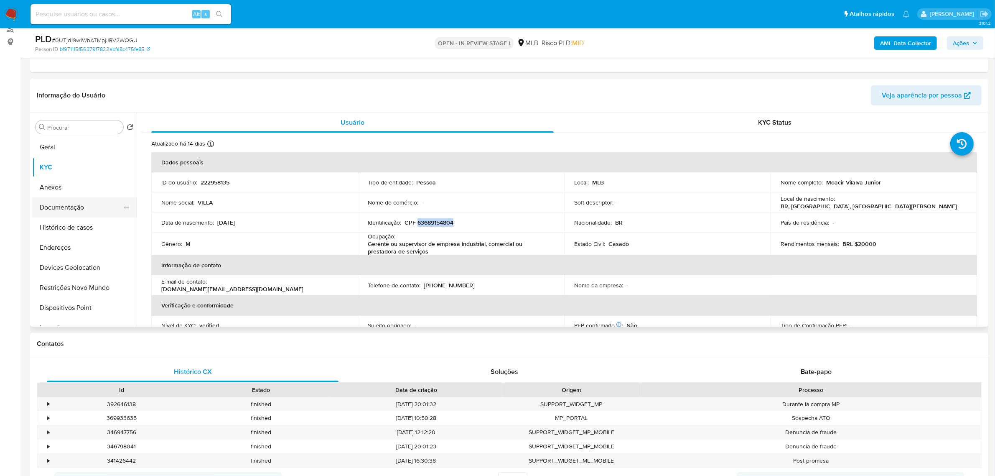
click at [68, 212] on button "Documentação" at bounding box center [81, 207] width 98 height 20
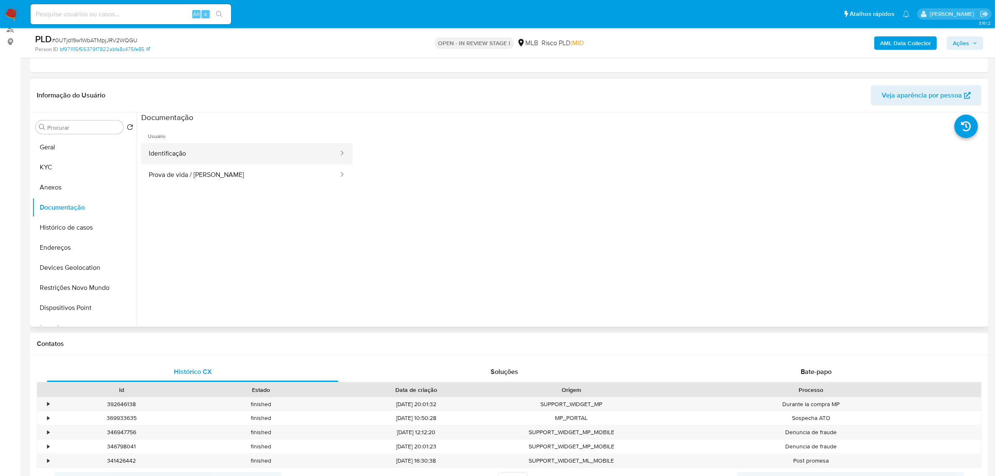
click at [250, 157] on button "Identificação" at bounding box center [240, 153] width 198 height 21
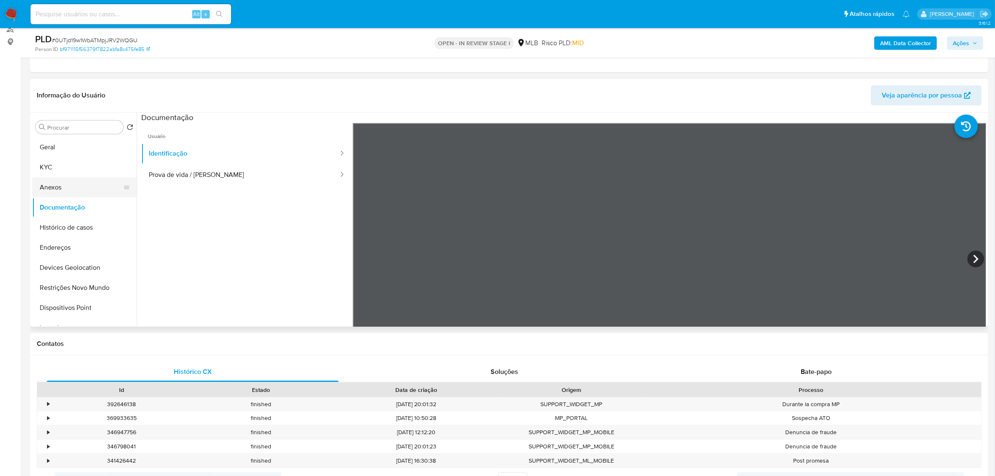
click at [60, 177] on button "Anexos" at bounding box center [81, 187] width 98 height 20
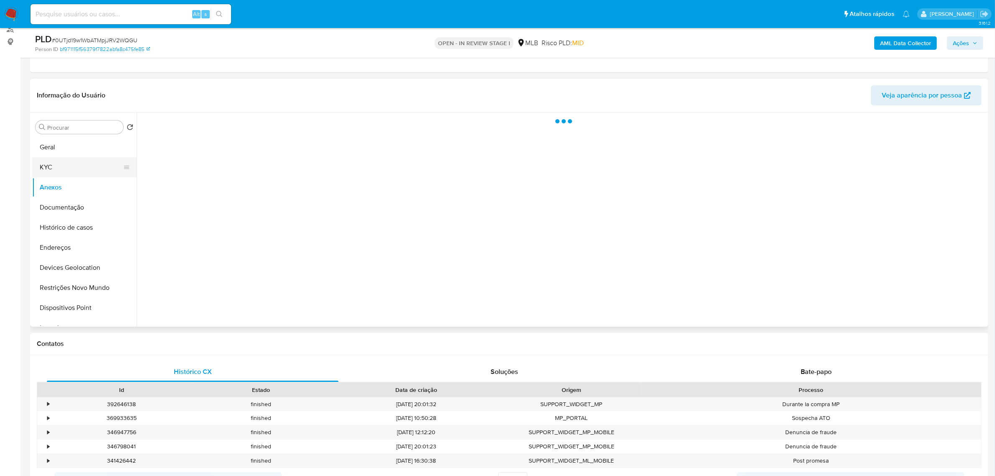
click at [56, 164] on button "KYC" at bounding box center [81, 167] width 98 height 20
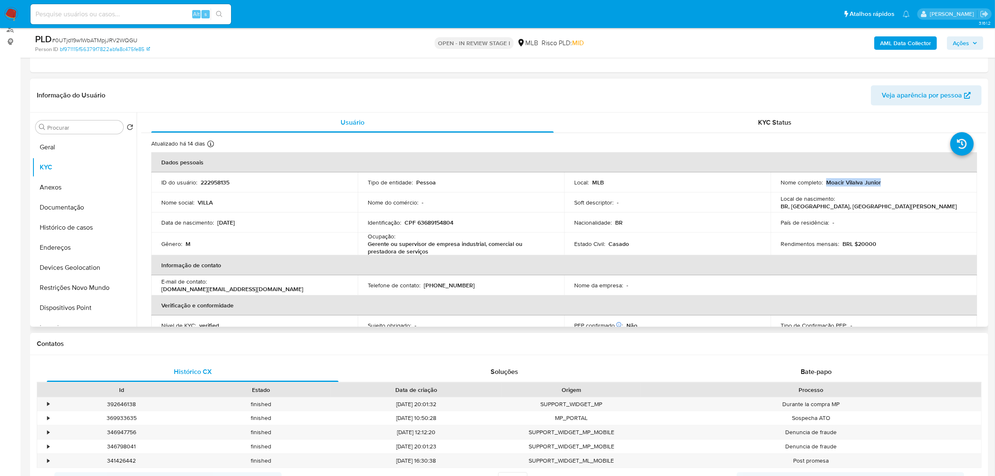
drag, startPoint x: 824, startPoint y: 182, endPoint x: 904, endPoint y: 182, distance: 80.3
click at [904, 182] on div "Nome completo : Moacir Vilalva Junior" at bounding box center [874, 183] width 186 height 8
copy p "Moacir Vilalva Junior"
click at [66, 206] on button "Documentação" at bounding box center [81, 207] width 98 height 20
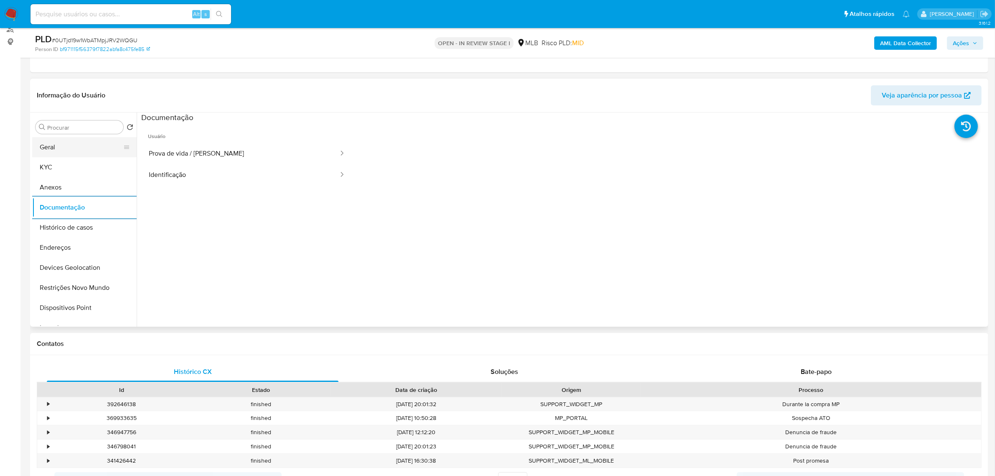
click at [66, 143] on button "Geral" at bounding box center [81, 147] width 98 height 20
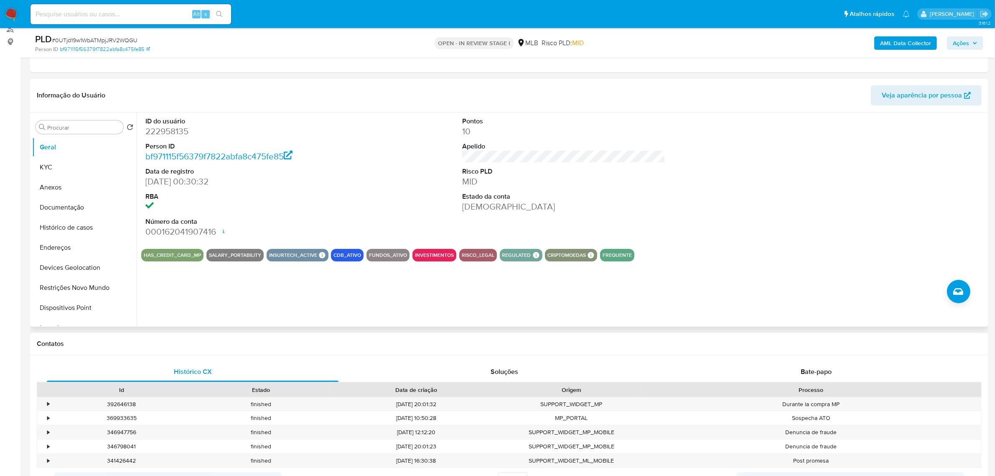
click at [358, 289] on div "ID do usuário 222958135 Person ID bf971115f56379f7822abfa8c475fe85 Data de regi…" at bounding box center [562, 219] width 850 height 214
click at [383, 304] on div "ID do usuário 222958135 Person ID bf971115f56379f7822abfa8c475fe85 Data de regi…" at bounding box center [562, 219] width 850 height 214
click at [698, 285] on div "ID do usuário 222958135 Person ID bf971115f56379f7822abfa8c475fe85 Data de regi…" at bounding box center [562, 219] width 850 height 214
drag, startPoint x: 683, startPoint y: 314, endPoint x: 668, endPoint y: 331, distance: 22.2
click at [680, 321] on div "ID do usuário 222958135 Person ID bf971115f56379f7822abfa8c475fe85 Data de regi…" at bounding box center [562, 219] width 850 height 214
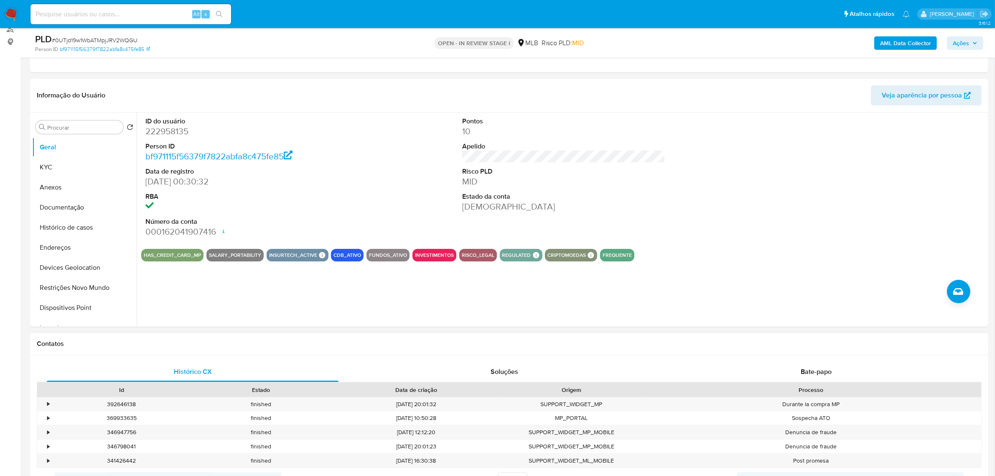
click at [643, 356] on div "Histórico CX Soluções Bate-papo Id Estado Data de criação Origem Processo • 392…" at bounding box center [509, 435] width 959 height 161
click at [66, 169] on button "KYC" at bounding box center [81, 167] width 98 height 20
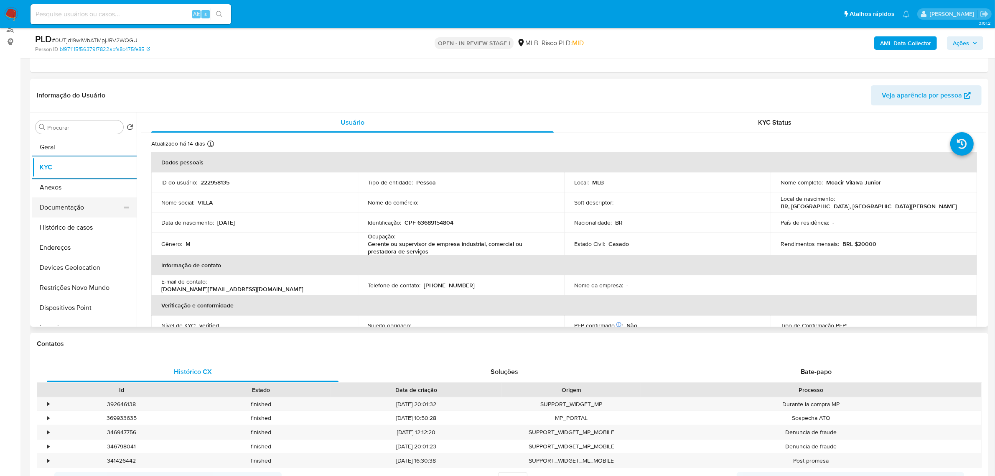
click at [64, 210] on button "Documentação" at bounding box center [81, 207] width 98 height 20
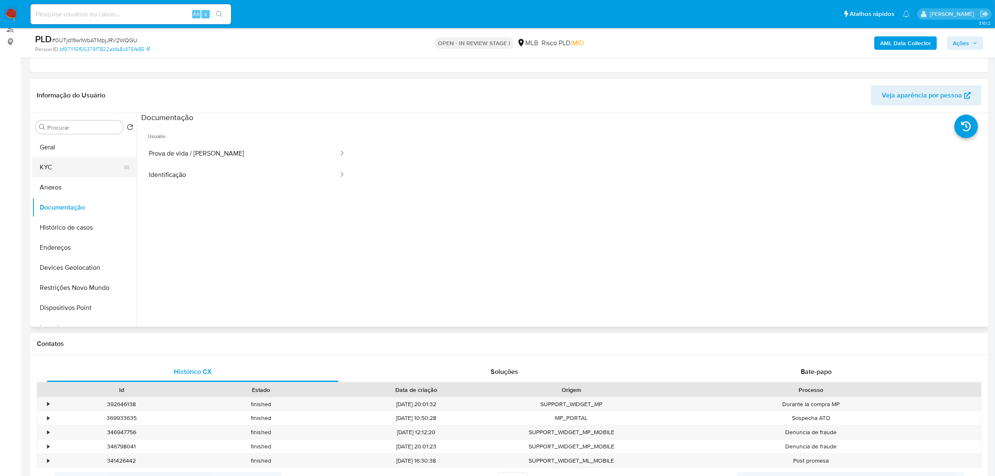
click at [66, 170] on button "KYC" at bounding box center [81, 167] width 98 height 20
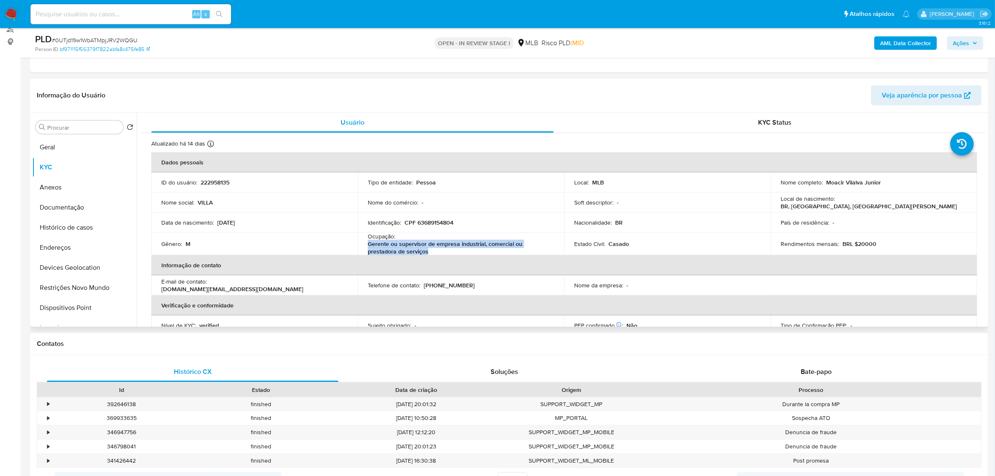
drag, startPoint x: 367, startPoint y: 245, endPoint x: 431, endPoint y: 253, distance: 64.0
click at [431, 253] on p "Gerente ou supervisor de empresa industrial, comercial ou prestadora de serviços" at bounding box center [459, 247] width 183 height 15
copy p "Gerente ou supervisor de empresa industrial, comercial ou prestadora de serviços"
click at [952, 40] on button "Ações" at bounding box center [965, 42] width 36 height 13
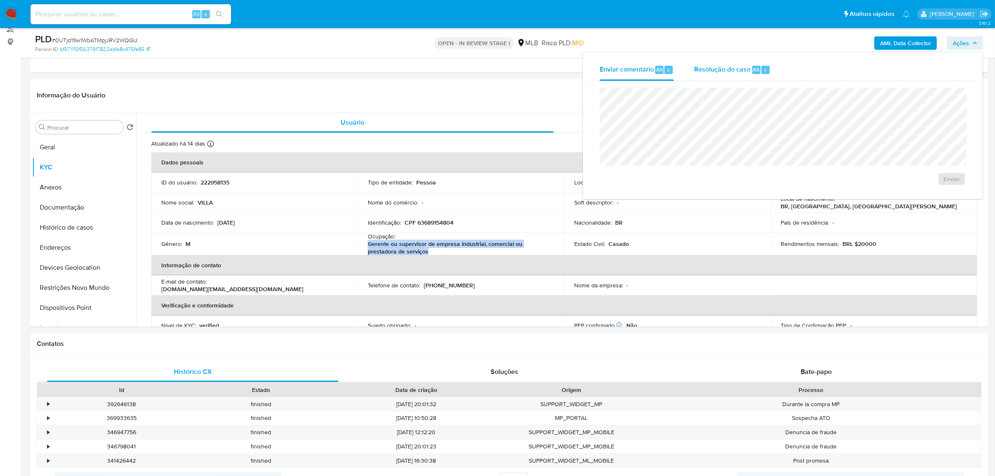
click at [717, 72] on span "Resolução do caso" at bounding box center [722, 69] width 56 height 10
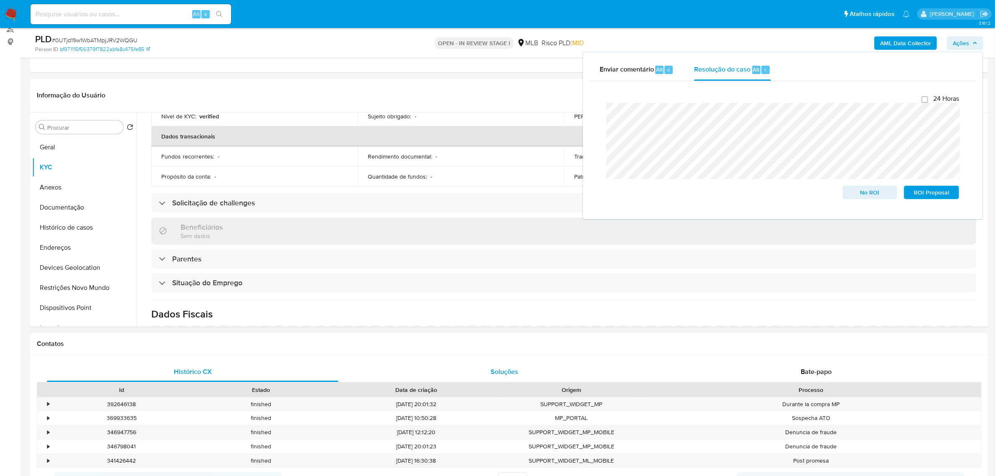
scroll to position [157, 0]
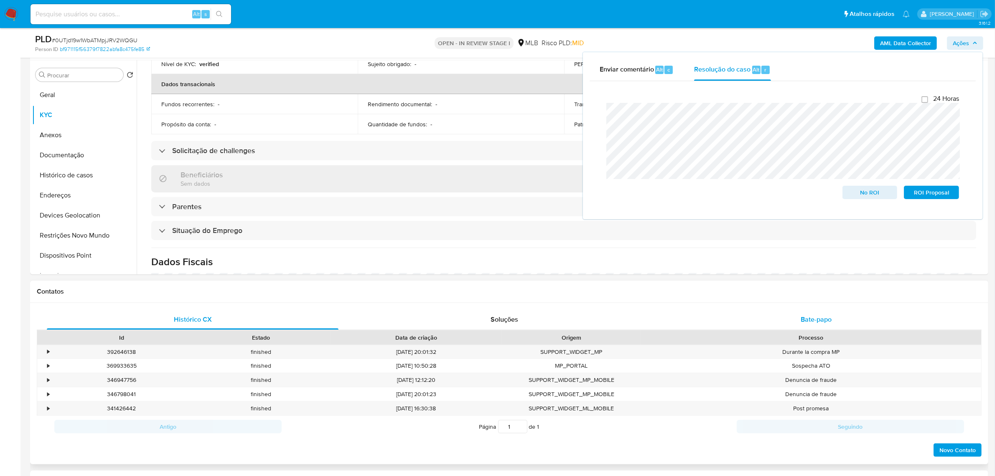
click at [805, 309] on div "Bate-papo" at bounding box center [817, 319] width 292 height 20
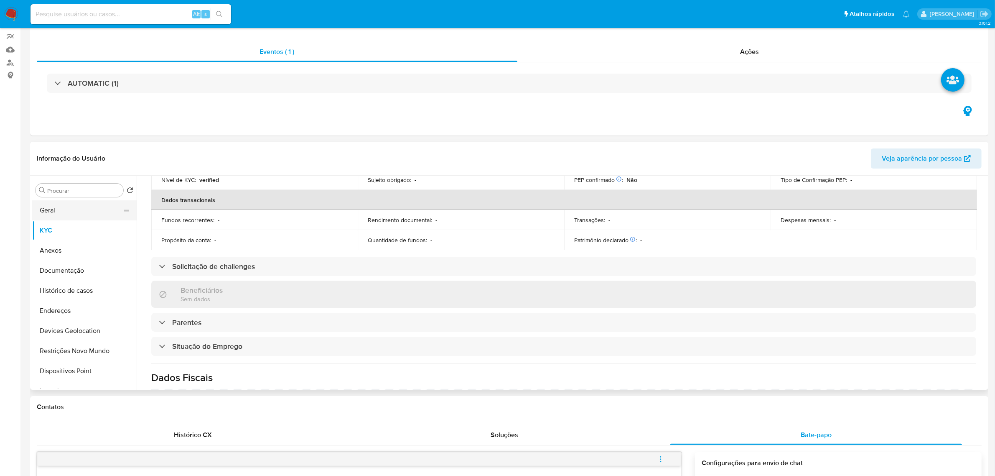
scroll to position [0, 0]
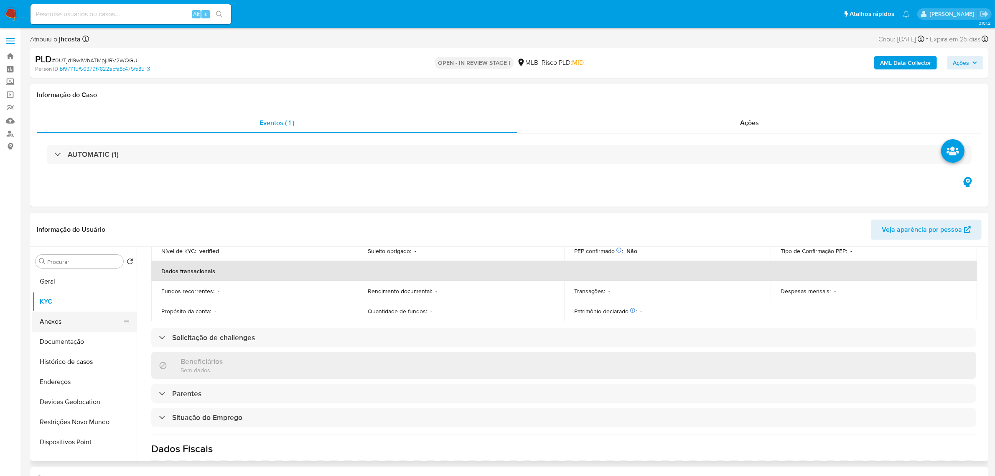
click at [64, 316] on button "Anexos" at bounding box center [81, 321] width 98 height 20
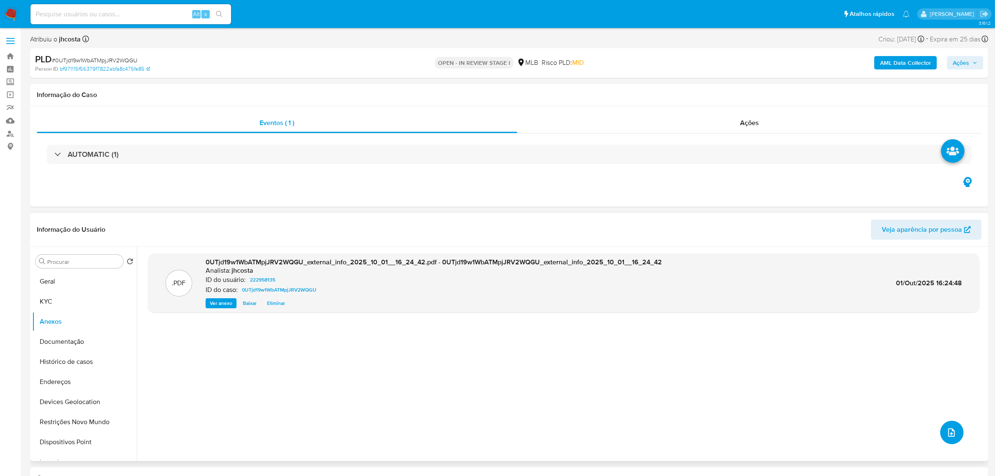
click at [955, 431] on button "upload-file" at bounding box center [952, 432] width 23 height 23
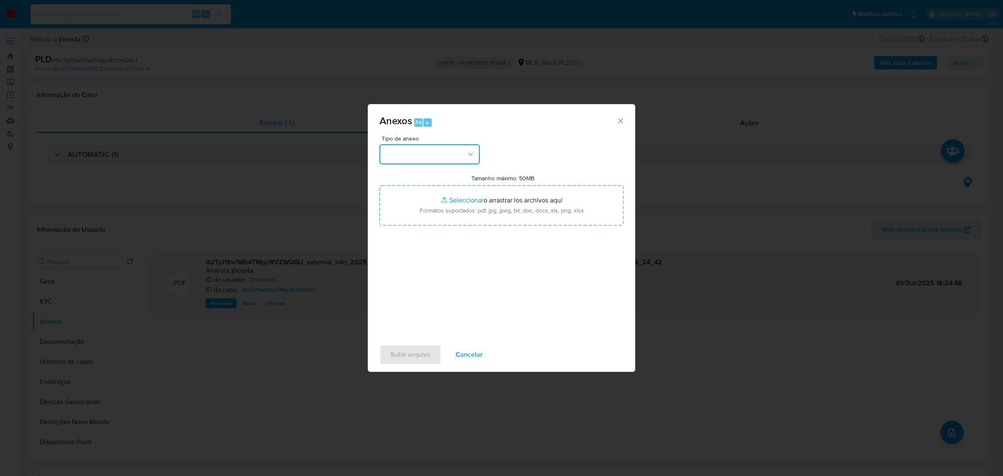
click at [448, 144] on button "button" at bounding box center [430, 154] width 100 height 20
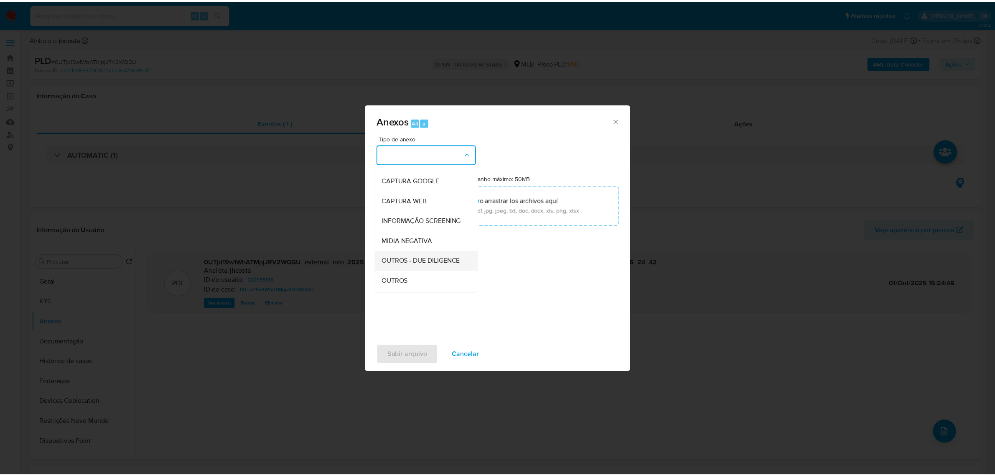
scroll to position [52, 0]
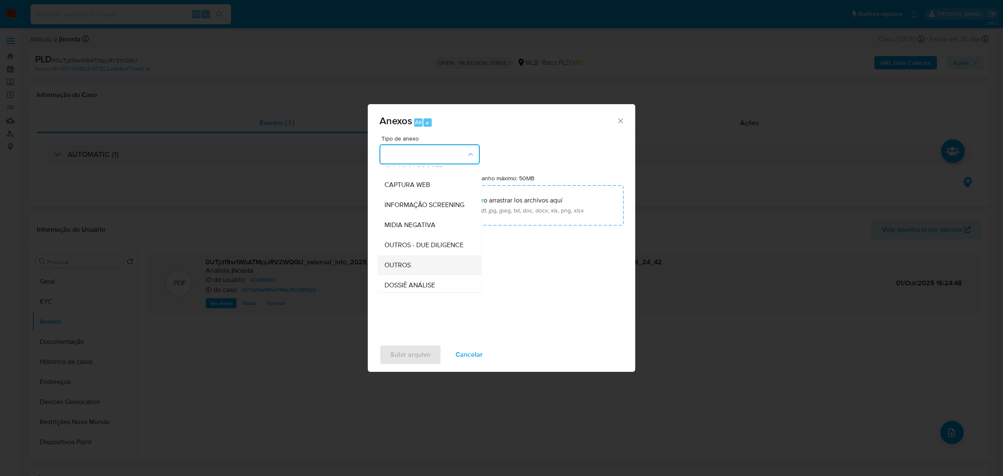
click at [408, 273] on div "OUTROS" at bounding box center [427, 265] width 85 height 20
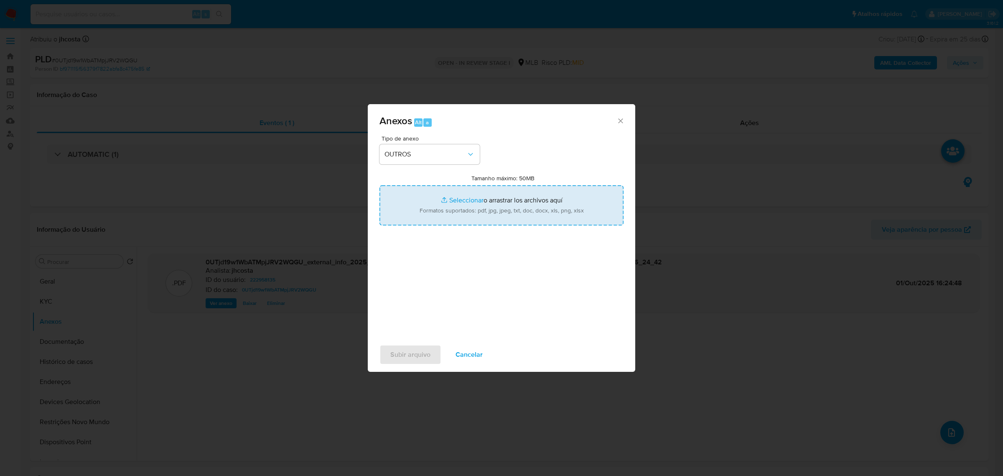
click at [484, 193] on input "Tamanho máximo: 50MB Seleccionar archivos" at bounding box center [502, 205] width 244 height 40
type input "C:\fakepath\Mulan 222958135_2025_10_01_08_43_57 (1).xlsx"
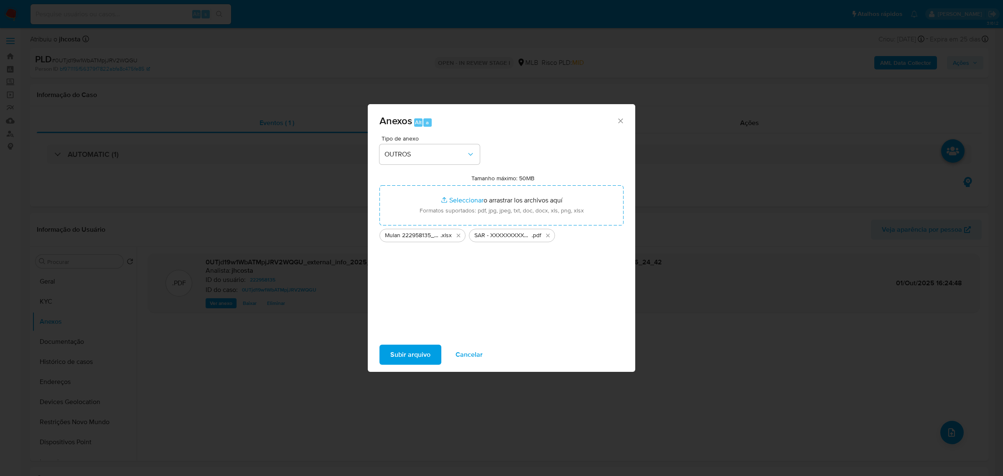
click at [417, 352] on span "Subir arquivo" at bounding box center [411, 354] width 40 height 18
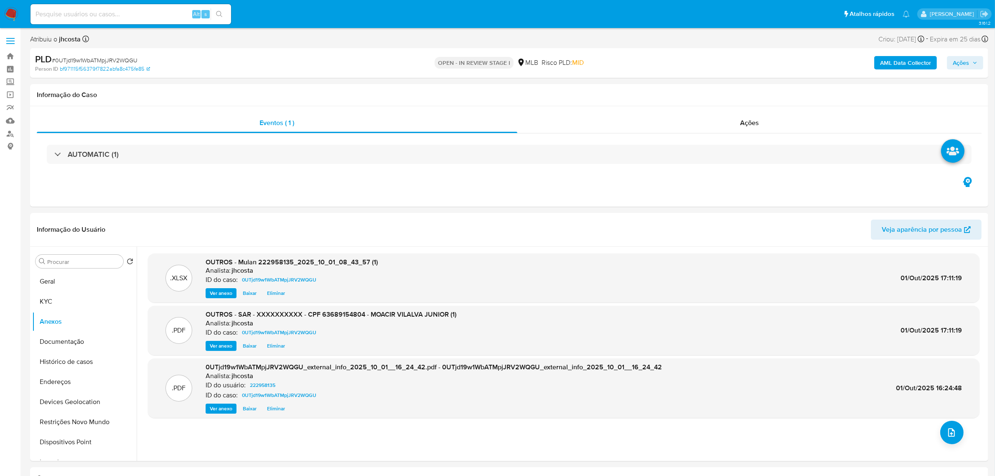
click at [966, 63] on span "Ações" at bounding box center [961, 62] width 16 height 13
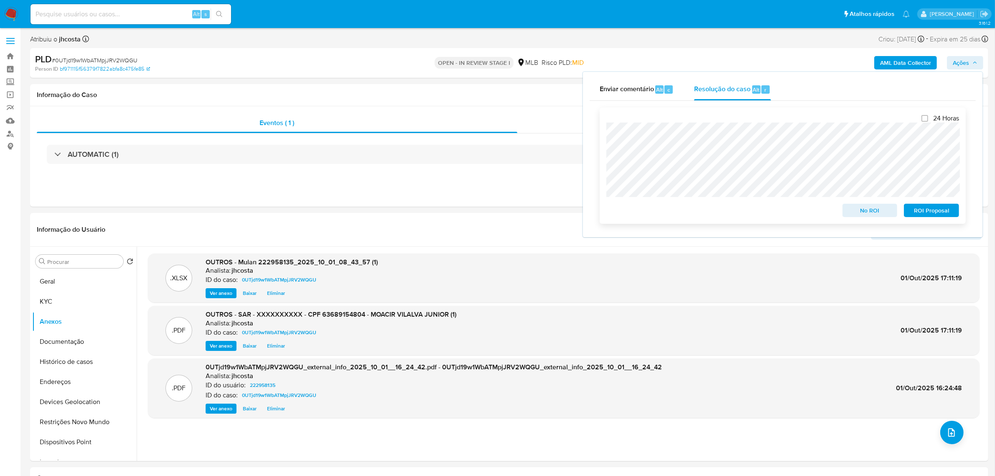
click at [939, 211] on span "ROI Proposal" at bounding box center [931, 210] width 43 height 12
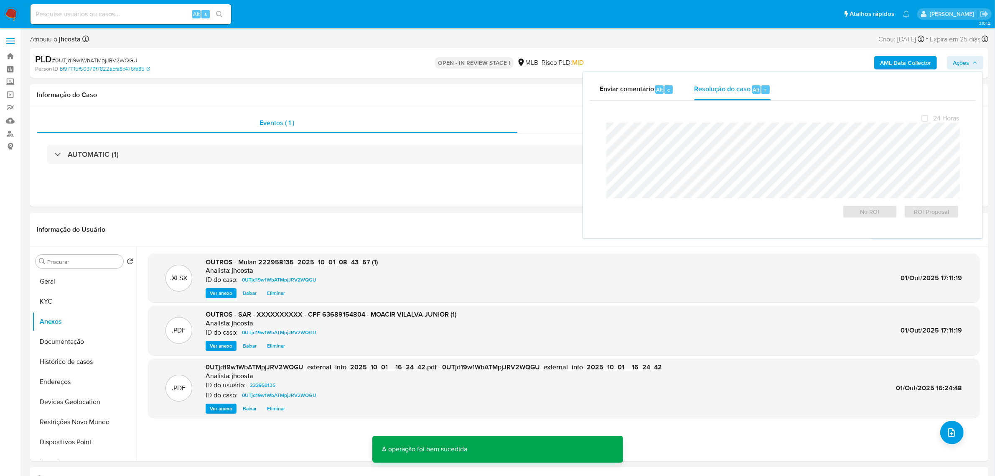
click at [112, 63] on span "# 0UTjd19w1WbATMpjJRV2WQGU" at bounding box center [95, 60] width 86 height 8
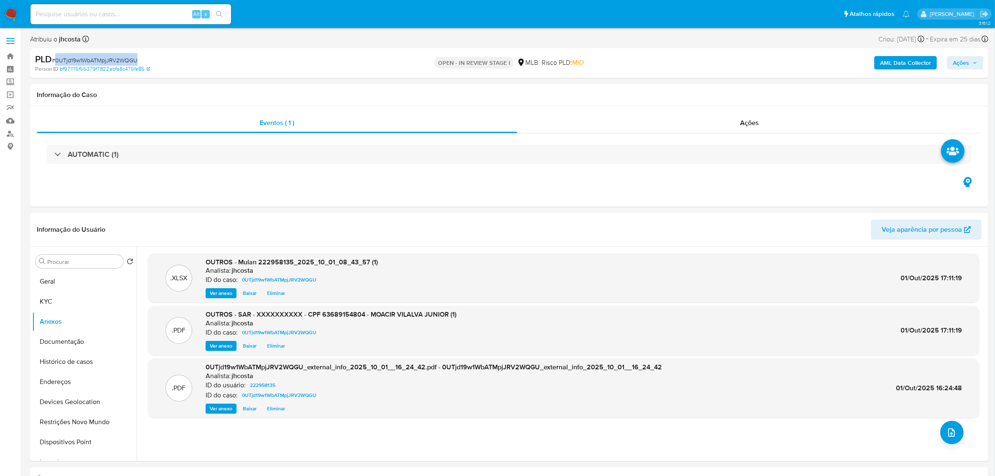
click at [112, 63] on span "# 0UTjd19w1WbATMpjJRV2WQGU" at bounding box center [95, 60] width 86 height 8
copy span "0UTjd19w1WbATMpjJRV2WQGU"
click at [728, 112] on div "Eventos ( 1 ) Ações AUTOMATIC (1)" at bounding box center [509, 156] width 959 height 100
drag, startPoint x: 743, startPoint y: 134, endPoint x: 739, endPoint y: 127, distance: 8.0
click at [741, 134] on div "AUTOMATIC (1)" at bounding box center [509, 154] width 945 height 42
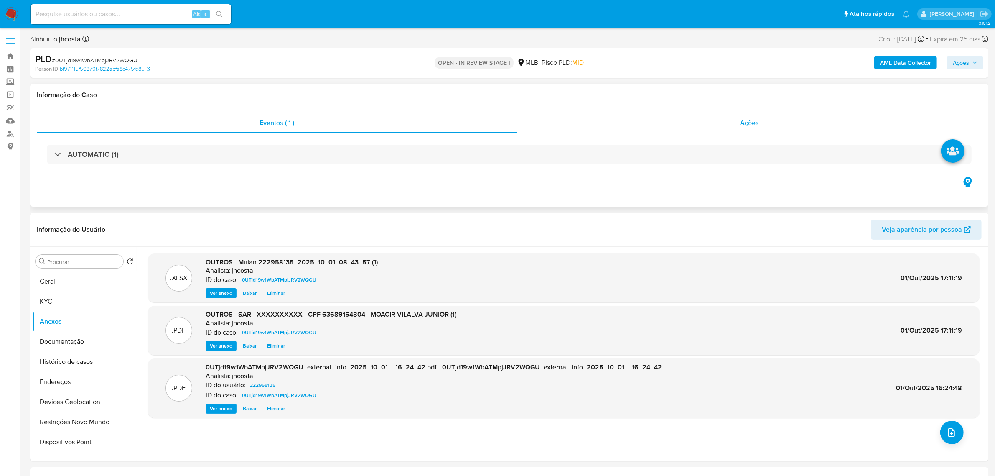
click at [744, 124] on span "Ações" at bounding box center [749, 123] width 19 height 10
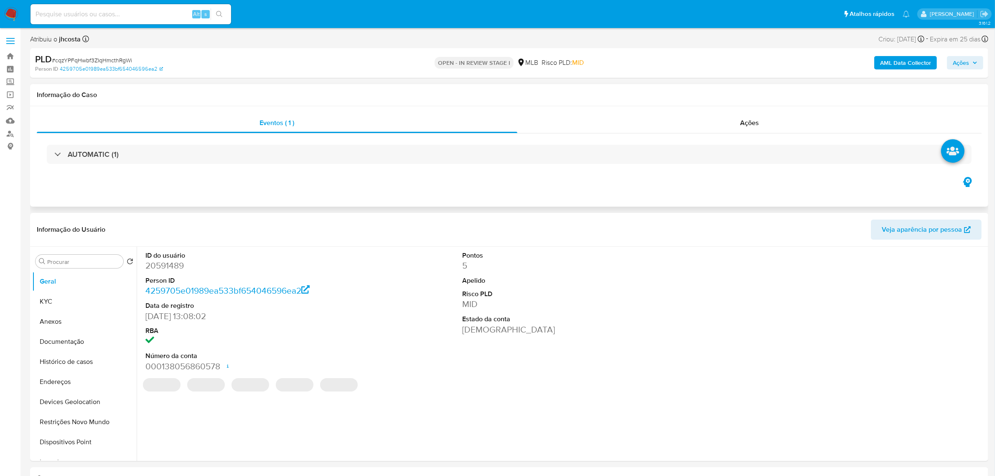
select select "10"
click at [156, 264] on dd "20591489" at bounding box center [246, 266] width 203 height 12
click at [156, 263] on dd "20591489" at bounding box center [246, 266] width 203 height 12
copy dd "20591489"
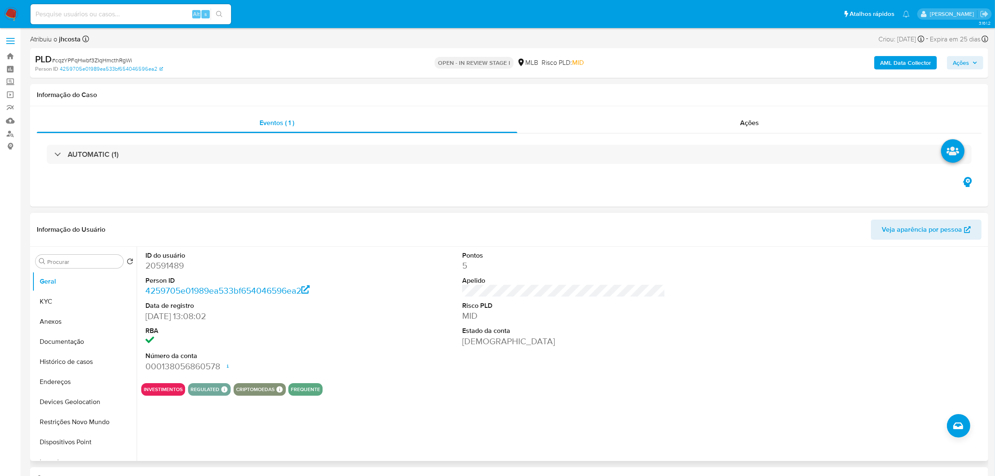
click at [450, 344] on div "ID do usuário 20591489 Person ID 4259705e01989ea533bf654046596ea2 Data de regis…" at bounding box center [563, 312] width 845 height 130
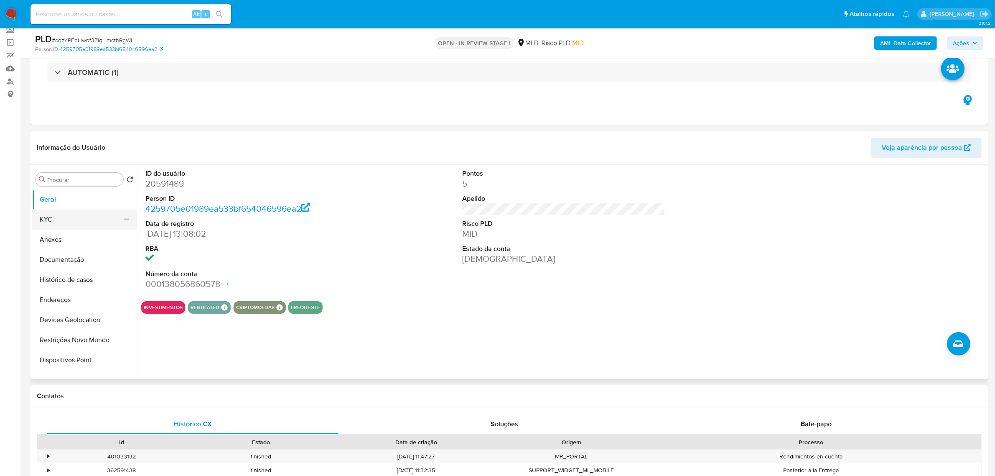
click at [42, 223] on button "KYC" at bounding box center [81, 219] width 98 height 20
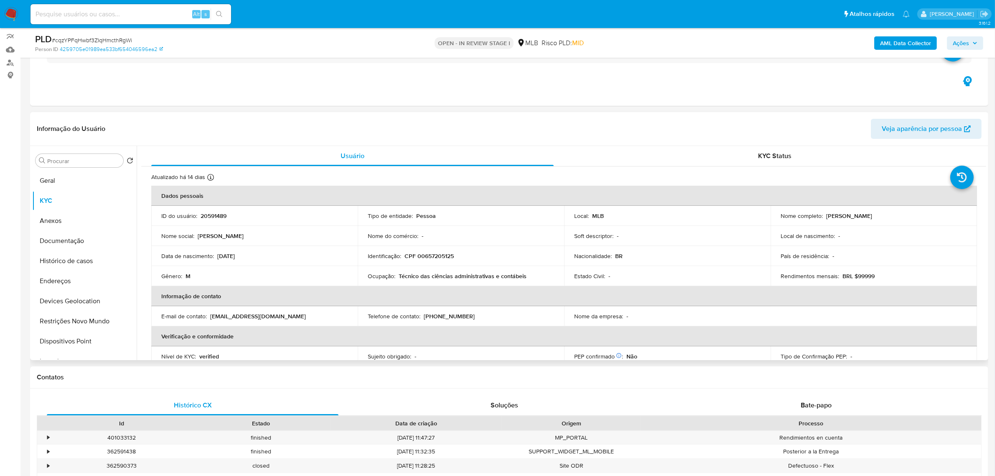
scroll to position [105, 0]
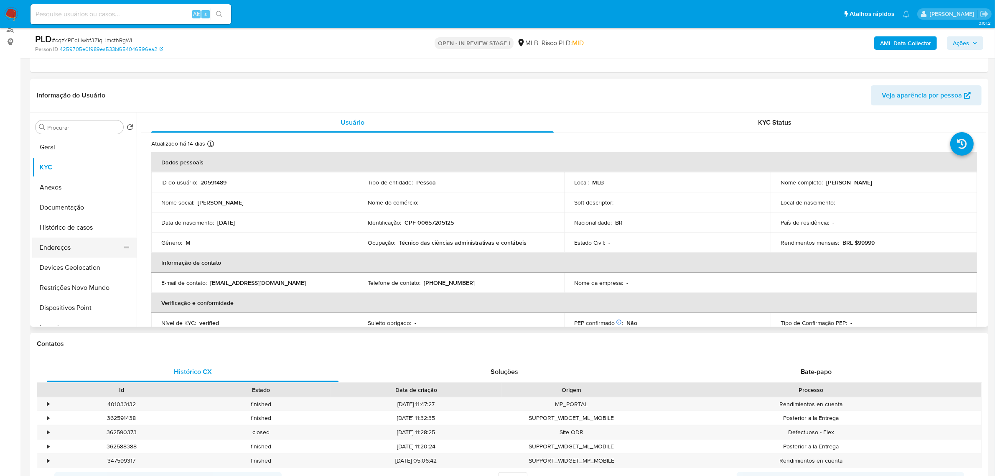
click at [65, 244] on button "Endereços" at bounding box center [81, 247] width 98 height 20
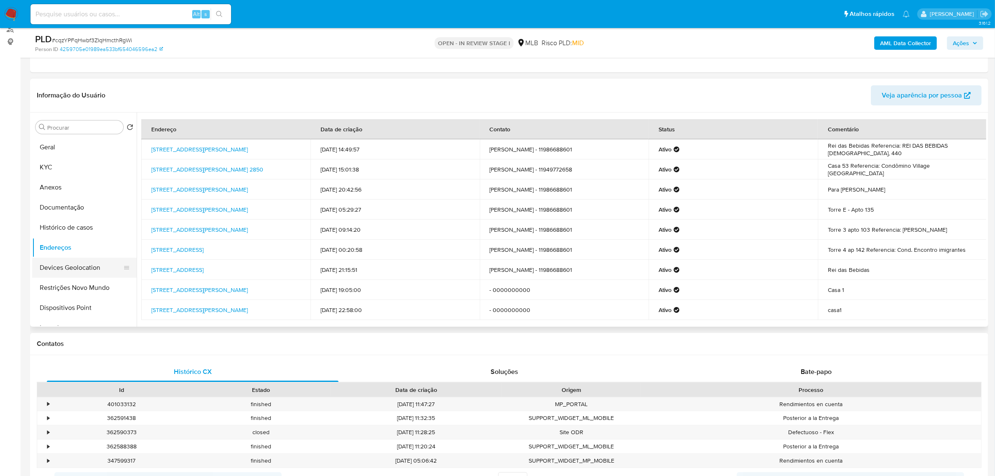
click at [71, 273] on button "Devices Geolocation" at bounding box center [81, 268] width 98 height 20
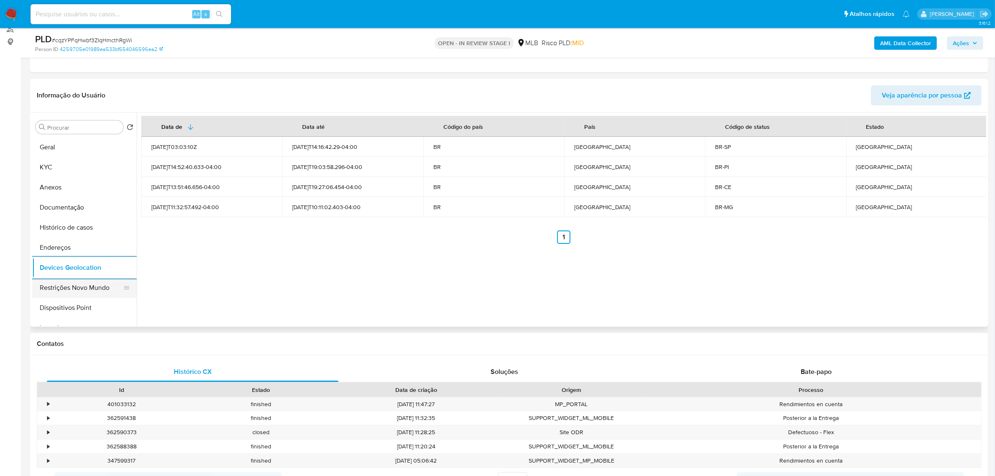
click at [92, 283] on button "Restrições Novo Mundo" at bounding box center [81, 288] width 98 height 20
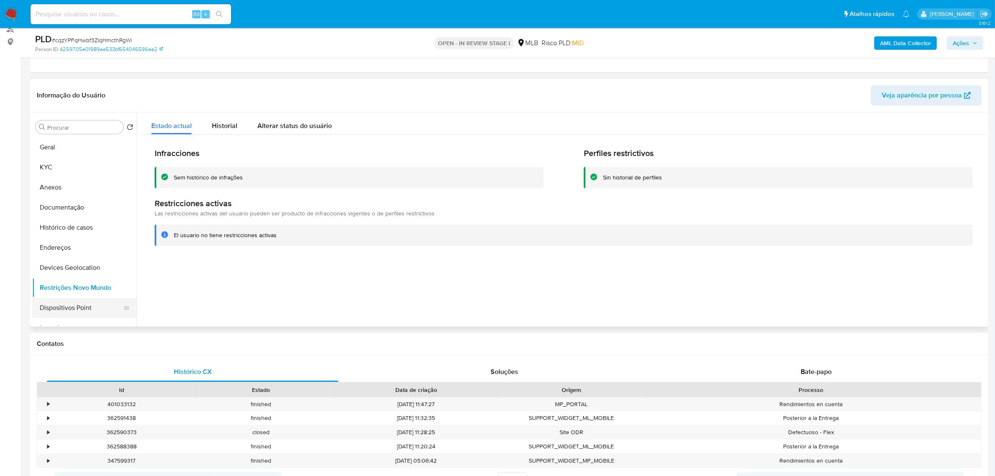
click at [98, 306] on button "Dispositivos Point" at bounding box center [81, 308] width 98 height 20
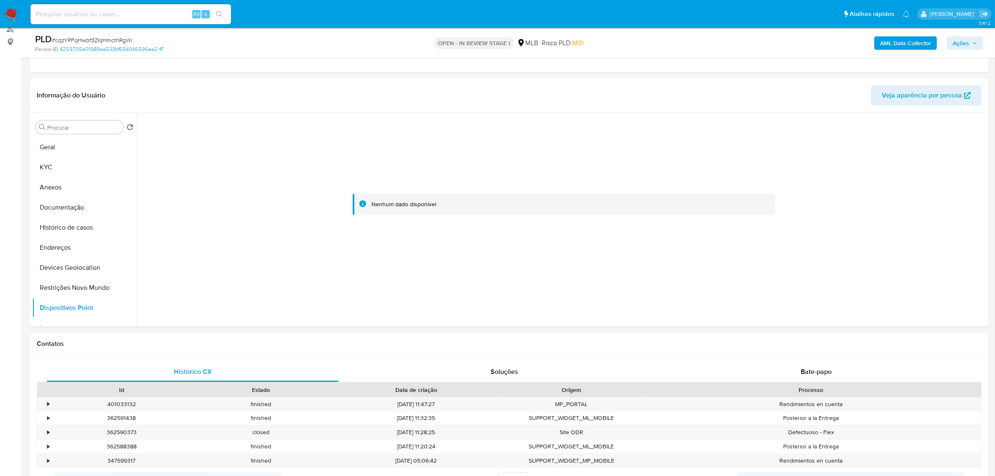
click at [915, 43] on b "AML Data Collector" at bounding box center [906, 42] width 51 height 13
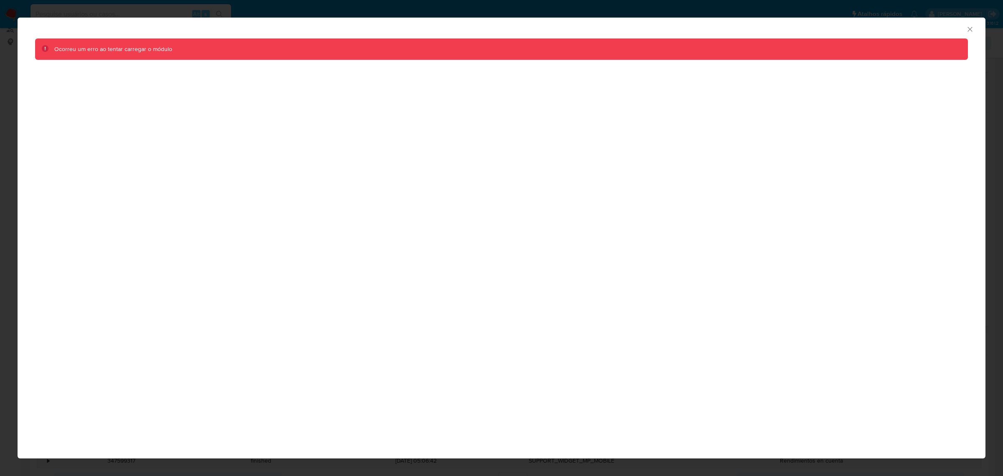
click at [973, 31] on icon "Fechar a janela" at bounding box center [970, 29] width 8 height 8
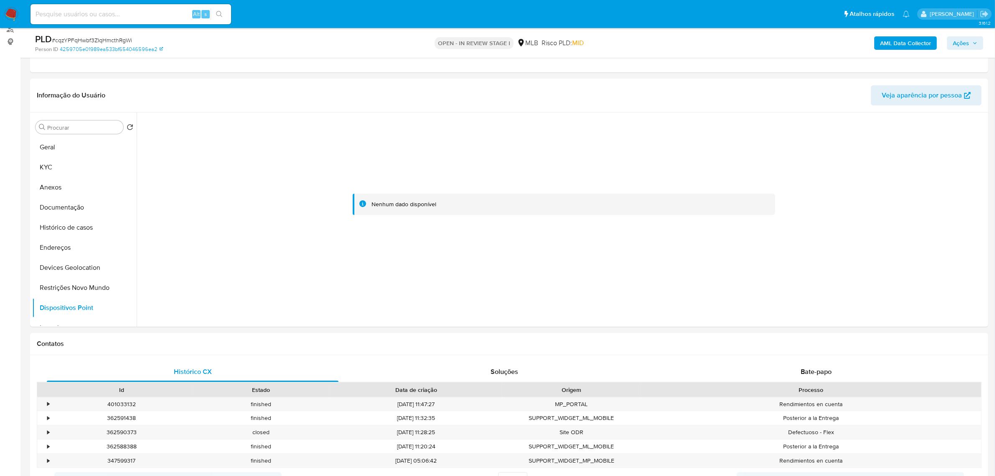
click at [911, 44] on b "AML Data Collector" at bounding box center [906, 42] width 51 height 13
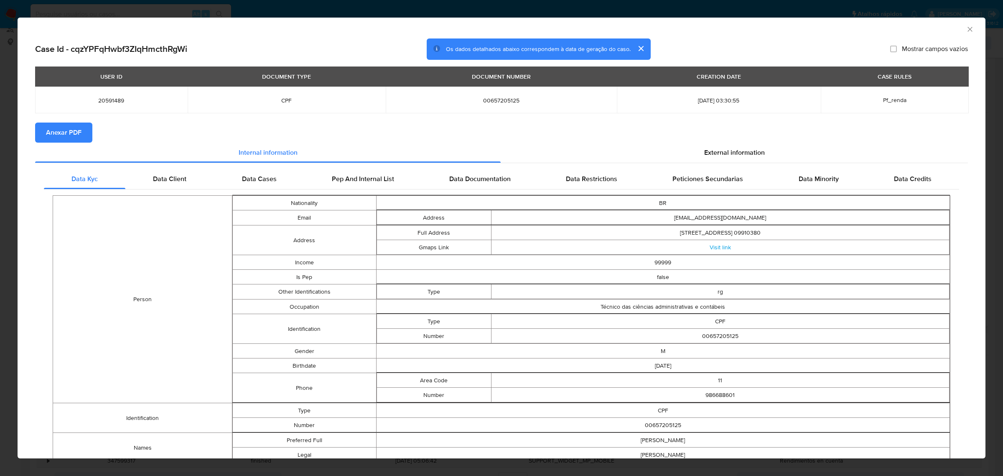
click at [79, 133] on span "Anexar PDF" at bounding box center [64, 132] width 36 height 18
click at [737, 155] on span "External information" at bounding box center [734, 154] width 61 height 10
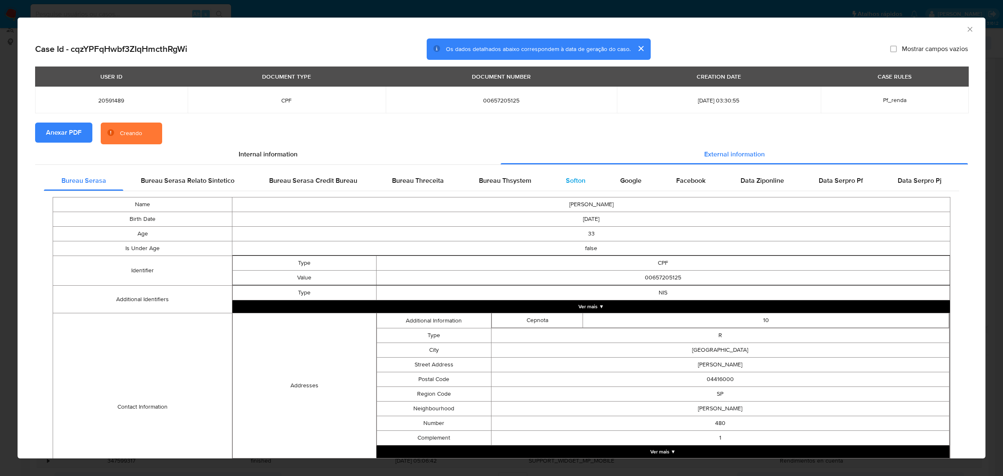
click at [575, 181] on span "Softon" at bounding box center [576, 181] width 20 height 10
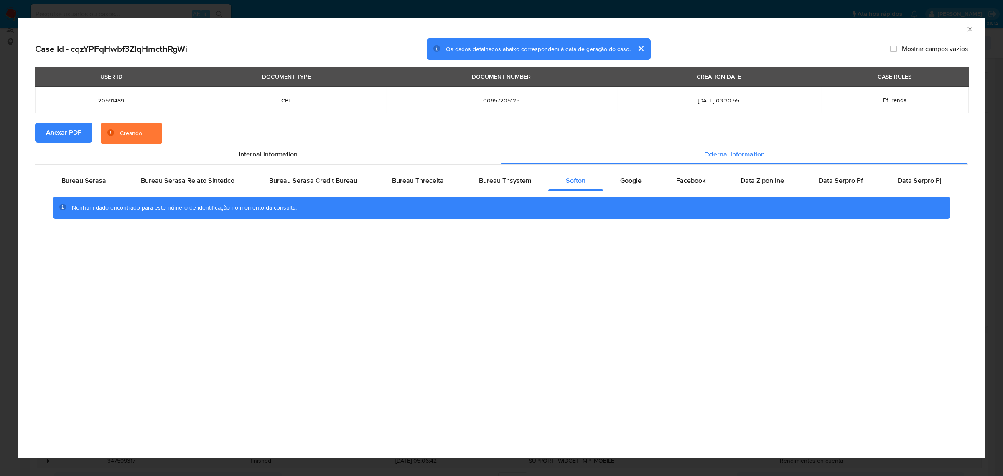
click at [967, 32] on icon "Fechar a janela" at bounding box center [970, 29] width 8 height 8
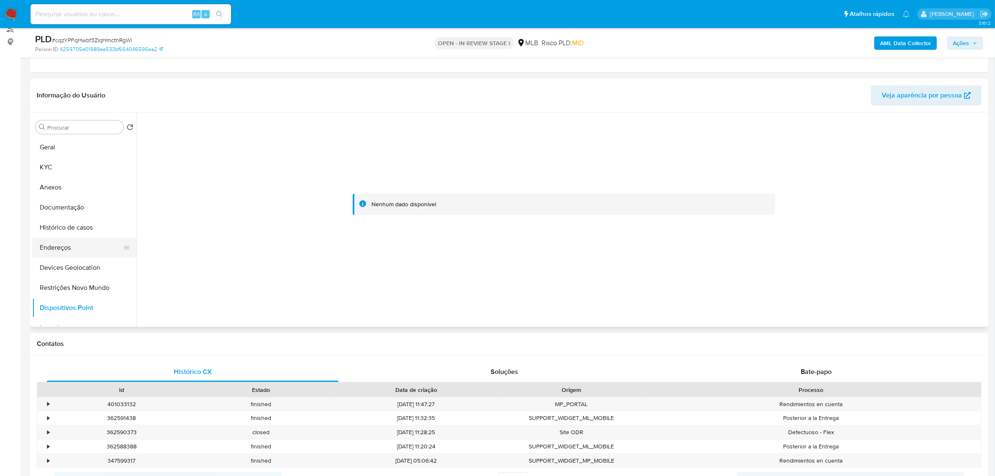
click at [67, 248] on button "Endereços" at bounding box center [81, 247] width 98 height 20
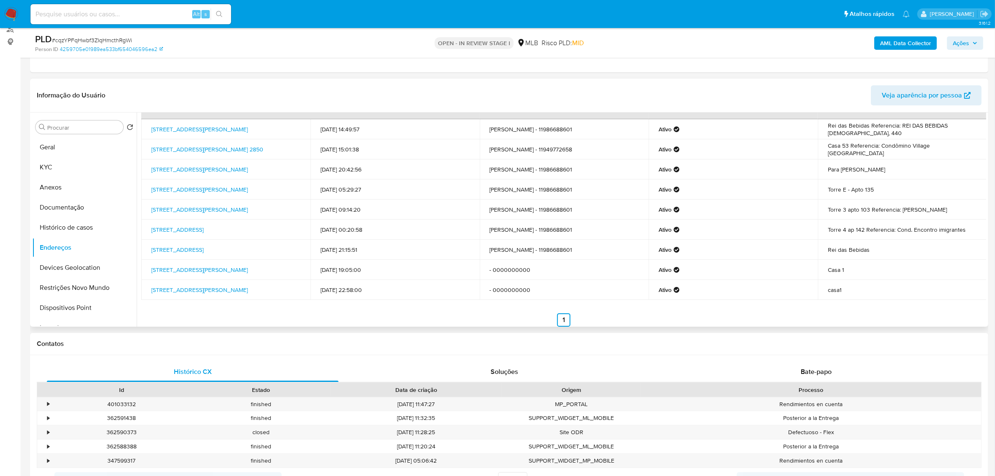
scroll to position [31, 0]
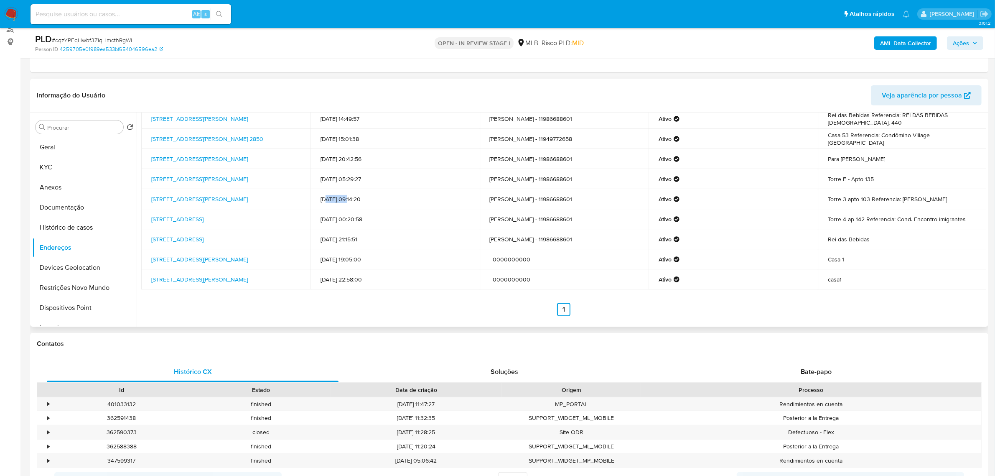
drag, startPoint x: 329, startPoint y: 199, endPoint x: 349, endPoint y: 199, distance: 20.5
click at [349, 199] on td "17/03/2025 09:14:20" at bounding box center [395, 199] width 169 height 20
drag, startPoint x: 318, startPoint y: 155, endPoint x: 388, endPoint y: 155, distance: 69.4
click at [389, 155] on td "22/07/2025 20:42:56" at bounding box center [395, 159] width 169 height 20
drag, startPoint x: 149, startPoint y: 153, endPoint x: 285, endPoint y: 156, distance: 135.5
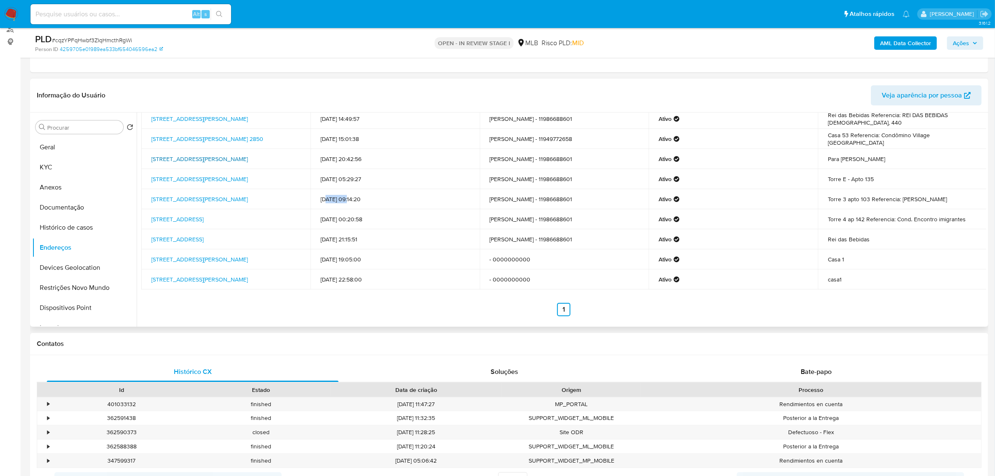
click at [285, 156] on td "Rua Antônio Pott 73, Diadema, São Paulo, 09910050, Brasil 73" at bounding box center [225, 159] width 169 height 20
copy link "Rua Antônio Pott 73, Diadema, São Paulo, 09910050"
click at [248, 158] on link "Rua Antônio Pott 73, Diadema, São Paulo, 09910050, Brasil 73" at bounding box center [199, 159] width 97 height 8
click at [840, 118] on td "Rei das Bebidas Referencia: REI DAS BEBIDAS N 400, 440" at bounding box center [902, 119] width 169 height 20
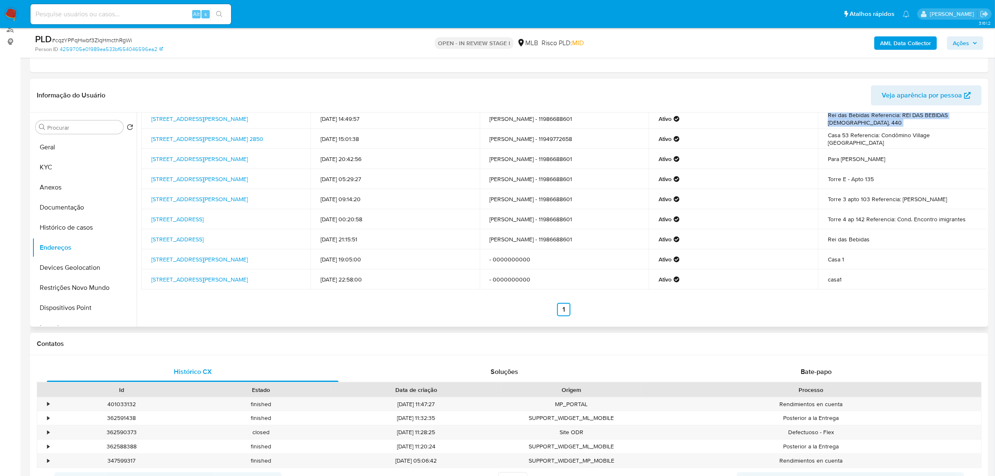
click at [840, 118] on td "Rei das Bebidas Referencia: REI DAS BEBIDAS N 400, 440" at bounding box center [902, 119] width 169 height 20
drag, startPoint x: 341, startPoint y: 159, endPoint x: 895, endPoint y: 164, distance: 554.4
click at [895, 164] on tr "Rua Antônio Pott 73, Diadema, São Paulo, 09910050, Brasil 73 22/07/2025 20:42:5…" at bounding box center [564, 159] width 846 height 20
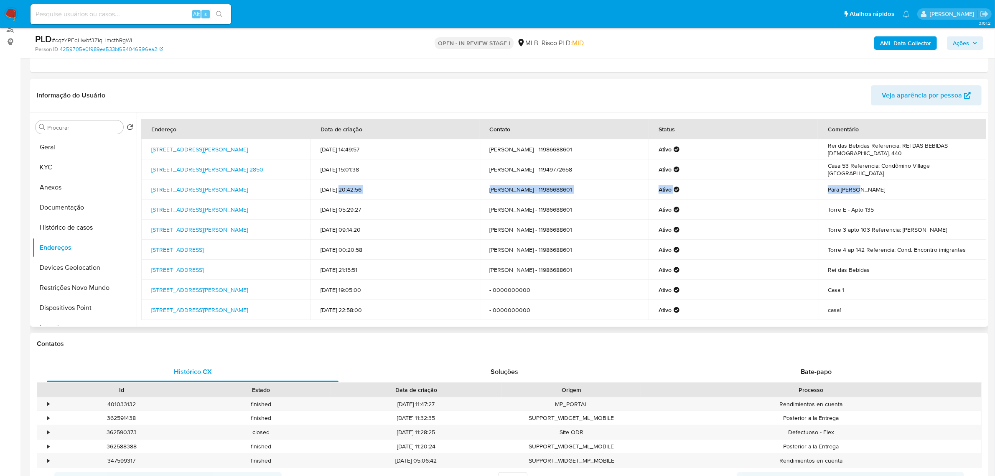
drag, startPoint x: 147, startPoint y: 148, endPoint x: 197, endPoint y: 157, distance: 50.1
click at [197, 157] on td "Avenida Senador Vitorino Freire 400, São Paulo, São Paulo, 04423000, Brasil 400" at bounding box center [225, 149] width 169 height 20
copy link "Avenida Senador Vitorino Freire 400, São Paulo, São Paulo, 04423000"
click at [193, 153] on link "Avenida Senador Vitorino Freire 400, São Paulo, São Paulo, 04423000, Brasil 400" at bounding box center [199, 149] width 97 height 8
click at [64, 155] on button "Geral" at bounding box center [81, 147] width 98 height 20
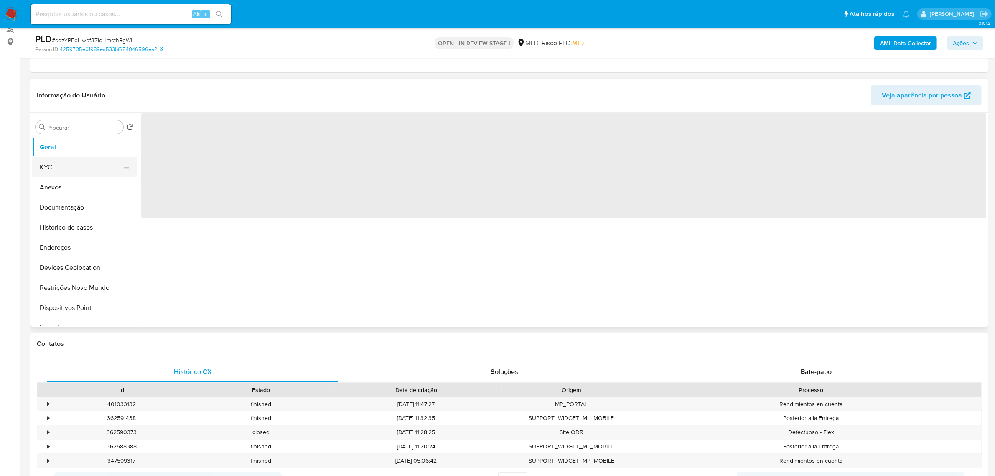
click at [68, 172] on button "KYC" at bounding box center [81, 167] width 98 height 20
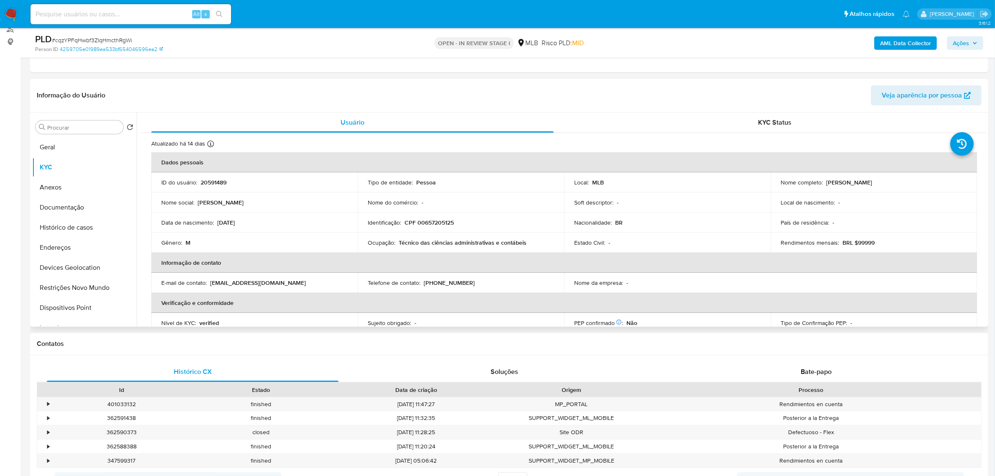
click at [442, 222] on p "CPF 00657205125" at bounding box center [429, 223] width 49 height 8
copy p "00657205125"
click at [431, 222] on p "CPF 00657205125" at bounding box center [429, 223] width 49 height 8
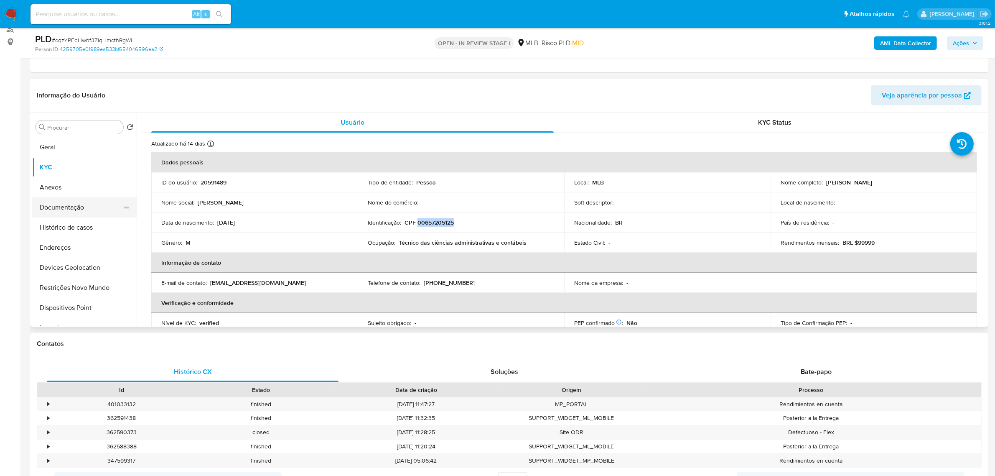
click at [56, 206] on button "Documentação" at bounding box center [81, 207] width 98 height 20
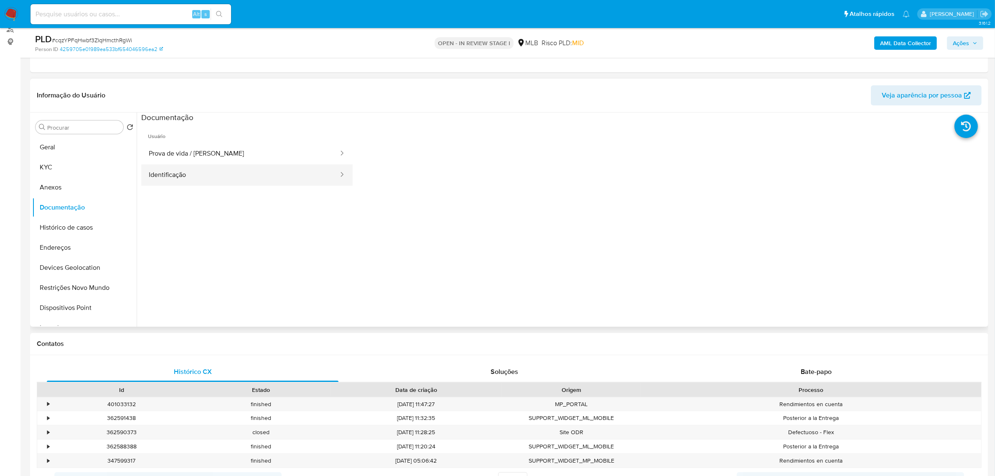
click at [212, 179] on button "Identificação" at bounding box center [240, 174] width 198 height 21
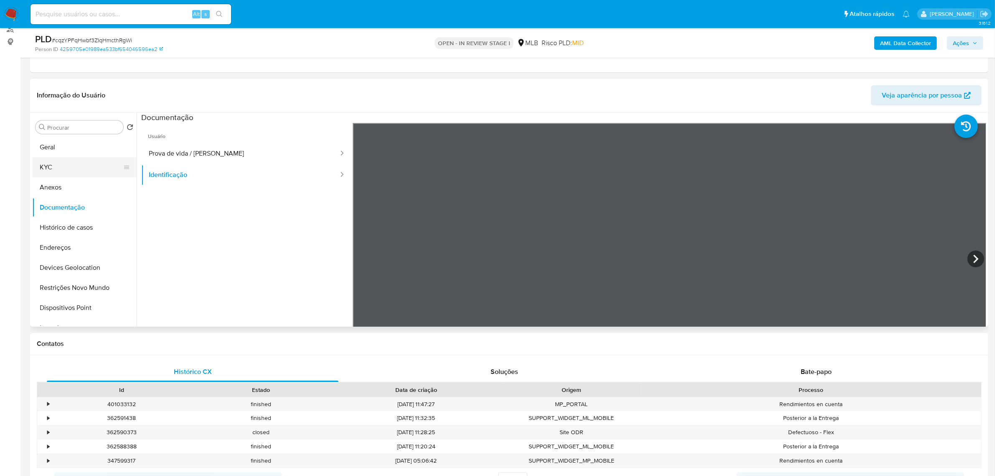
click at [61, 171] on button "KYC" at bounding box center [81, 167] width 98 height 20
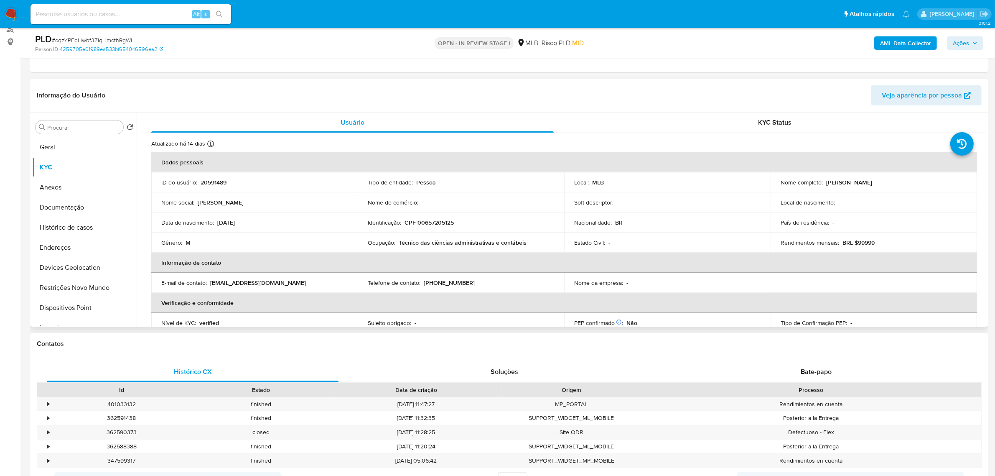
click at [434, 226] on p "CPF 00657205125" at bounding box center [429, 223] width 49 height 8
copy p "00657205125"
drag, startPoint x: 824, startPoint y: 182, endPoint x: 878, endPoint y: 184, distance: 54.0
click at [878, 184] on div "Nome completo : Samuel Silva Santos" at bounding box center [874, 183] width 186 height 8
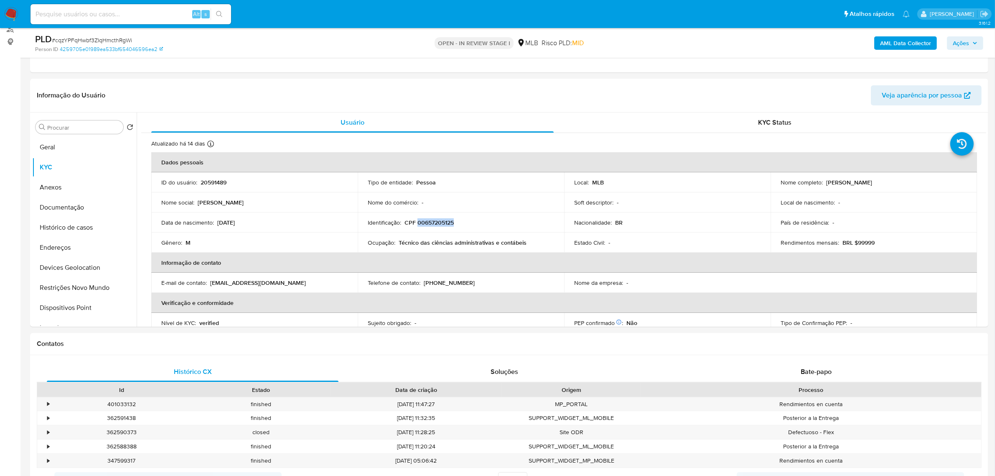
copy p "Samuel Silva Santos"
click at [426, 224] on p "CPF 00657205125" at bounding box center [429, 223] width 49 height 8
copy p "00657205125"
click at [76, 282] on button "Restrições Novo Mundo" at bounding box center [81, 288] width 98 height 20
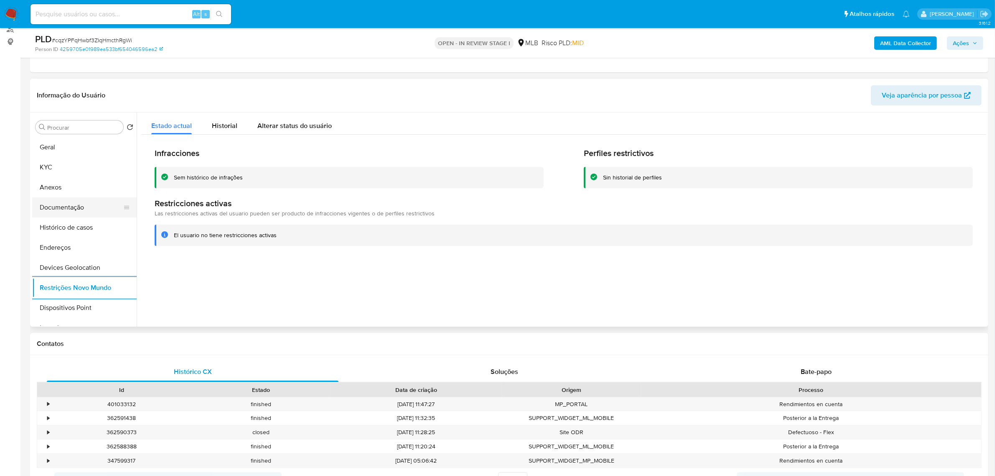
click at [67, 210] on button "Documentação" at bounding box center [81, 207] width 98 height 20
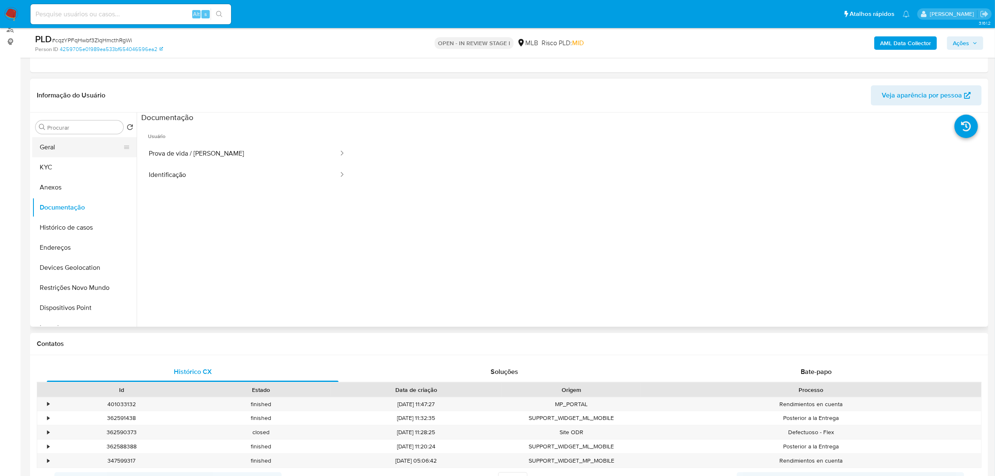
drag, startPoint x: 40, startPoint y: 144, endPoint x: 63, endPoint y: 143, distance: 23.0
click at [41, 143] on button "Geral" at bounding box center [81, 147] width 98 height 20
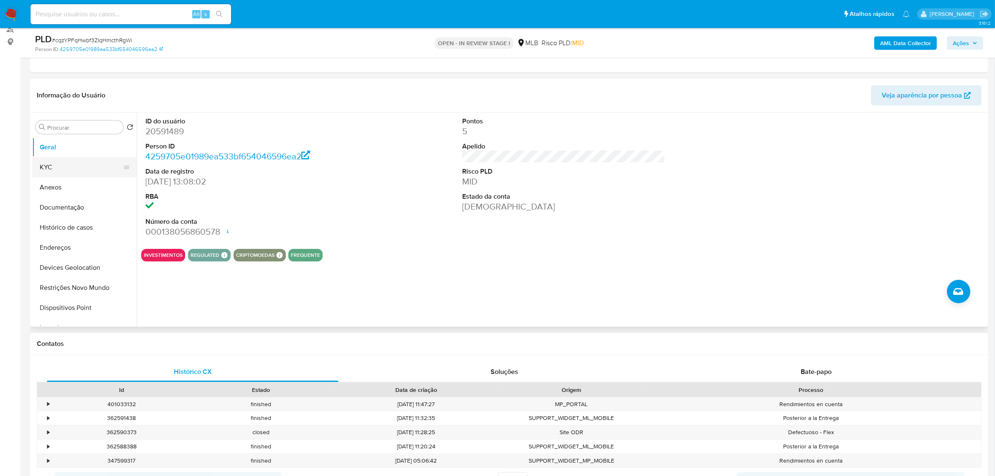
click at [77, 166] on button "KYC" at bounding box center [81, 167] width 98 height 20
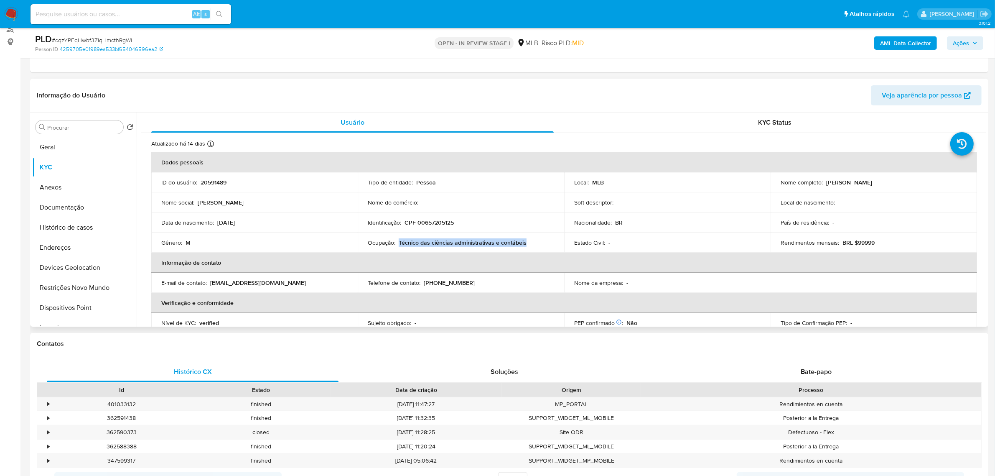
drag, startPoint x: 398, startPoint y: 244, endPoint x: 525, endPoint y: 241, distance: 127.1
click at [525, 241] on div "Ocupação : Técnico das ciências administrativas e contábeis" at bounding box center [461, 243] width 186 height 8
copy p "Técnico das ciências administrativas e contábeis"
click at [74, 229] on button "Histórico de casos" at bounding box center [81, 227] width 98 height 20
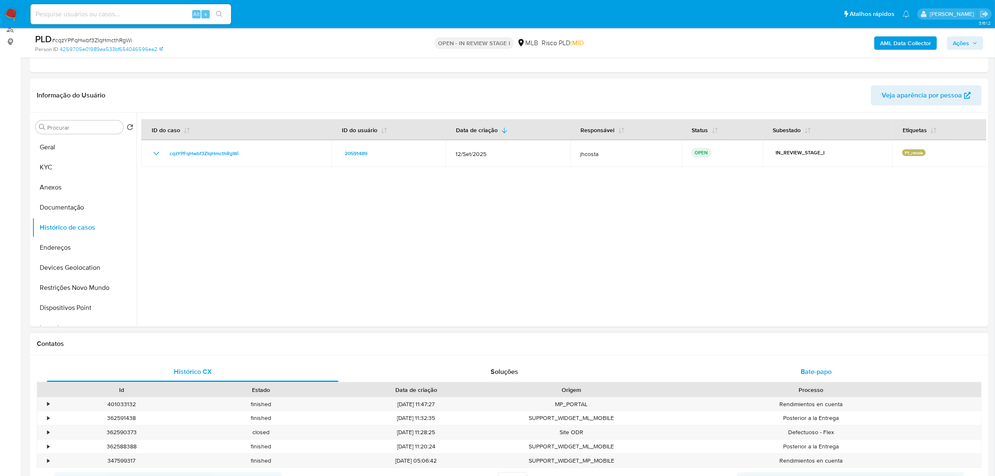
drag, startPoint x: 815, startPoint y: 367, endPoint x: 811, endPoint y: 365, distance: 4.5
click at [815, 367] on span "Bate-papo" at bounding box center [816, 372] width 31 height 10
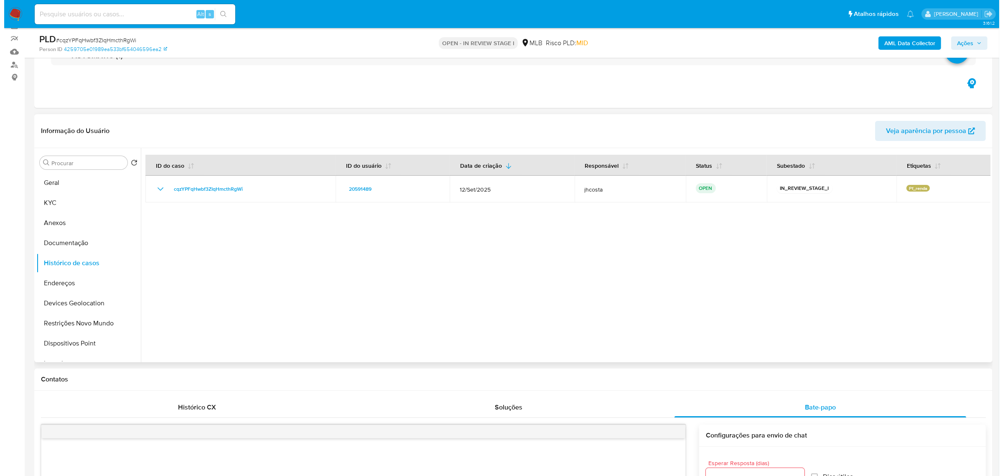
scroll to position [52, 0]
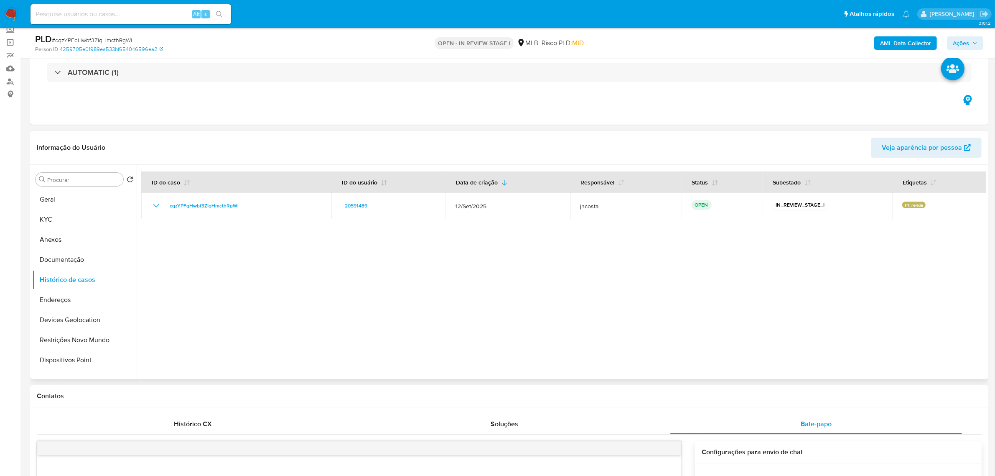
click at [184, 268] on div at bounding box center [562, 272] width 850 height 214
click at [73, 260] on button "Documentação" at bounding box center [81, 260] width 98 height 20
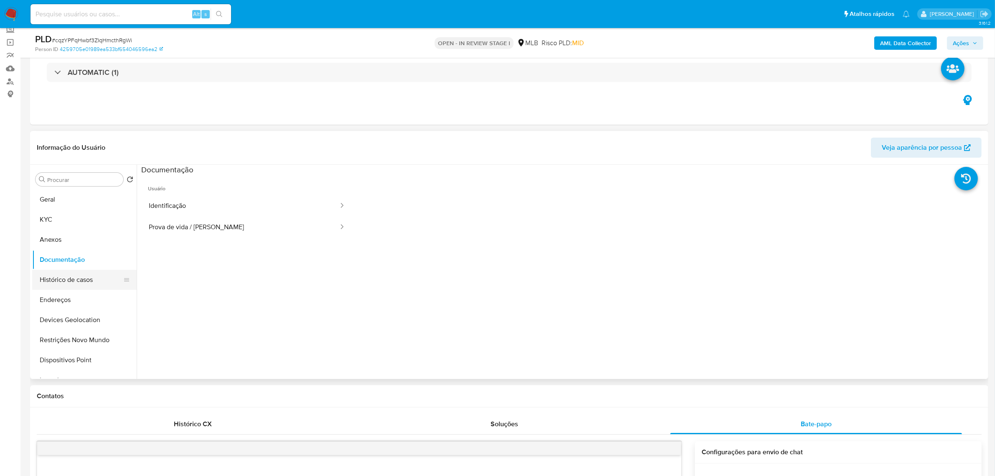
click at [78, 280] on button "Histórico de casos" at bounding box center [81, 280] width 98 height 20
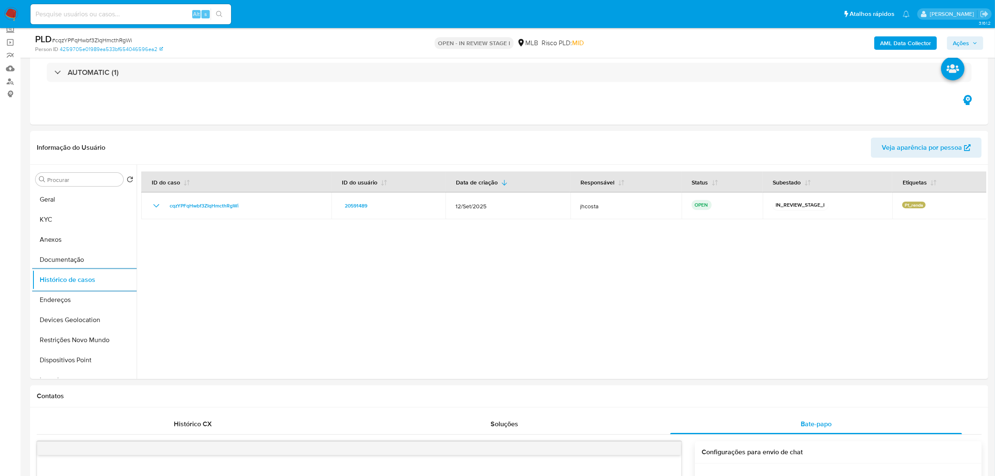
click at [970, 44] on span "Ações" at bounding box center [961, 42] width 16 height 13
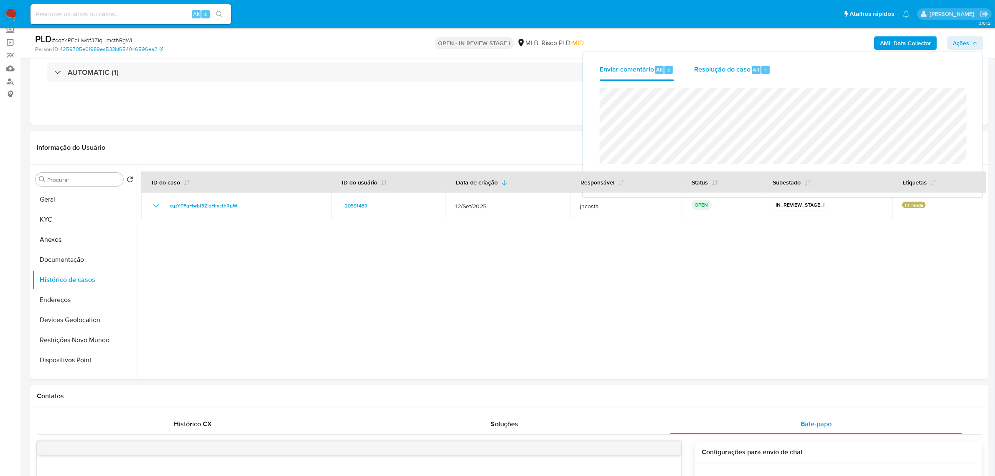
click at [714, 74] on span "Resolução do caso" at bounding box center [722, 69] width 56 height 10
click at [69, 237] on button "Anexos" at bounding box center [81, 240] width 98 height 20
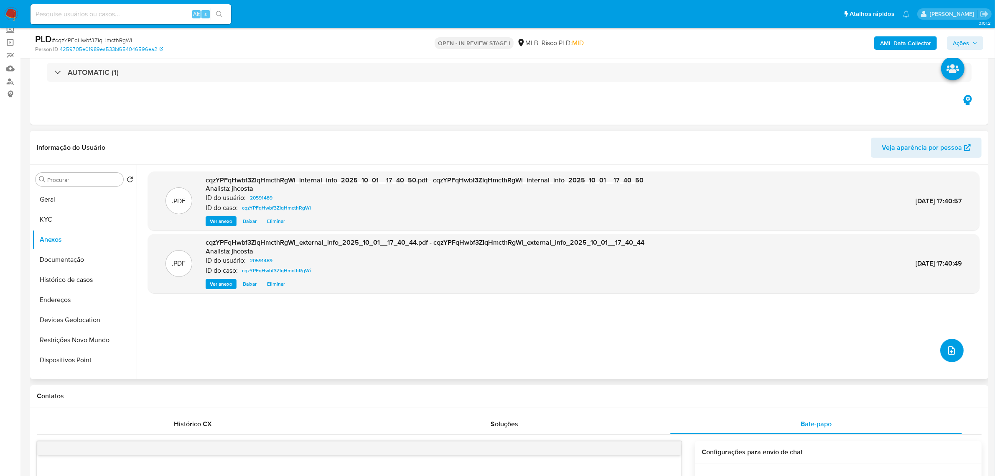
click at [952, 352] on icon "upload-file" at bounding box center [952, 350] width 10 height 10
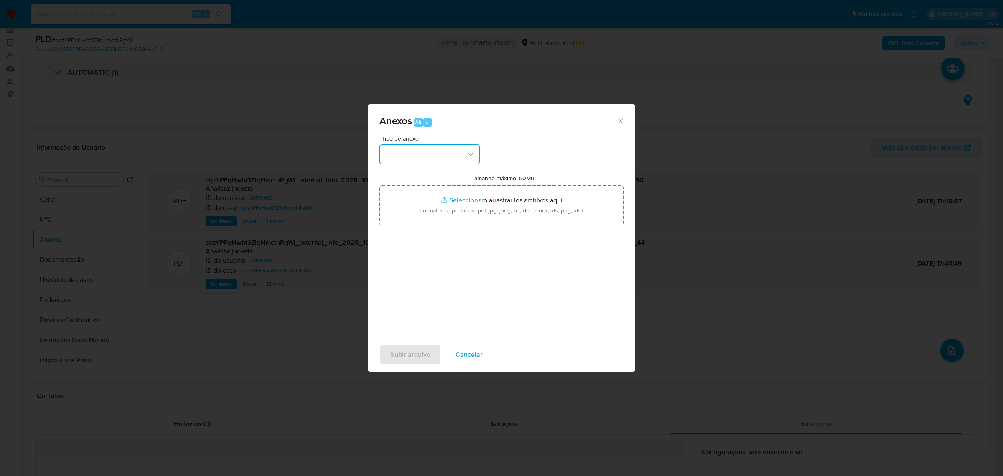
click at [427, 157] on button "button" at bounding box center [430, 154] width 100 height 20
drag, startPoint x: 410, startPoint y: 285, endPoint x: 448, endPoint y: 252, distance: 50.7
click at [410, 269] on span "OUTROS" at bounding box center [398, 264] width 26 height 8
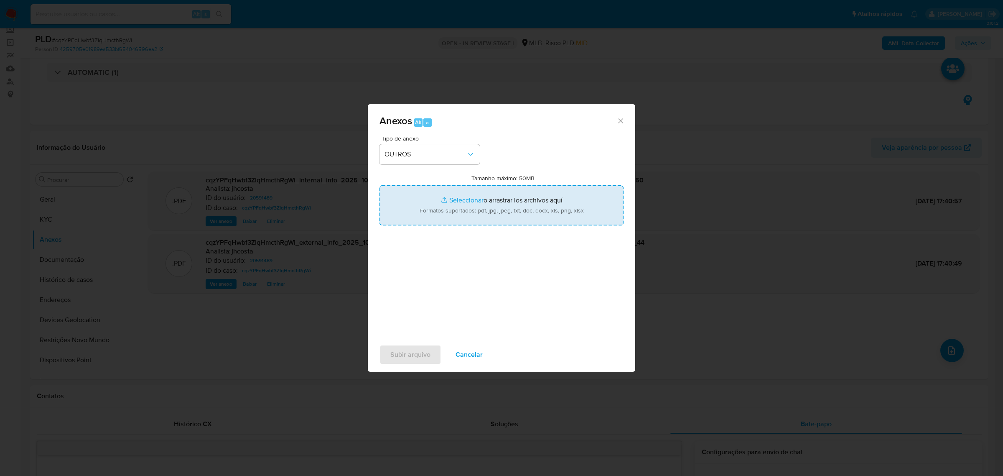
click at [518, 201] on input "Tamanho máximo: 50MB Seleccionar archivos" at bounding box center [502, 205] width 244 height 40
type input "C:\fakepath\Mulan 20591489_2025_10_01_08_46_36.xlsx"
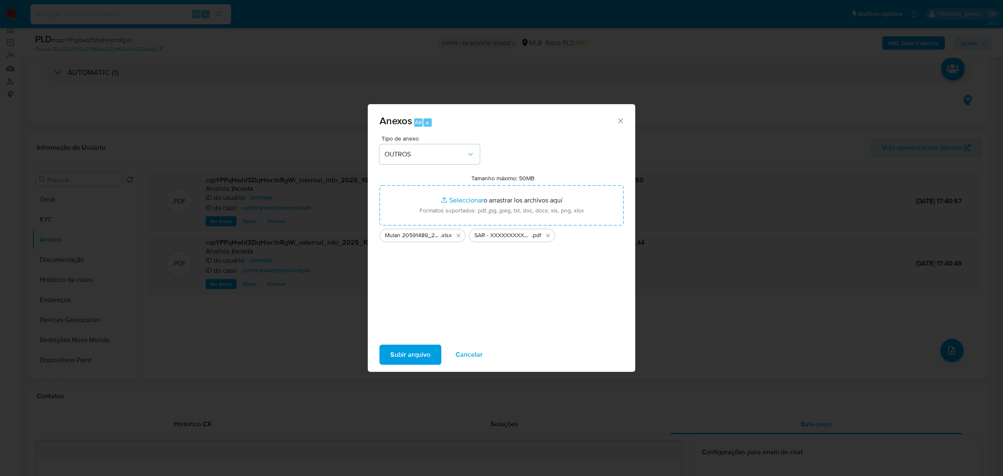
click at [421, 352] on span "Subir arquivo" at bounding box center [411, 354] width 40 height 18
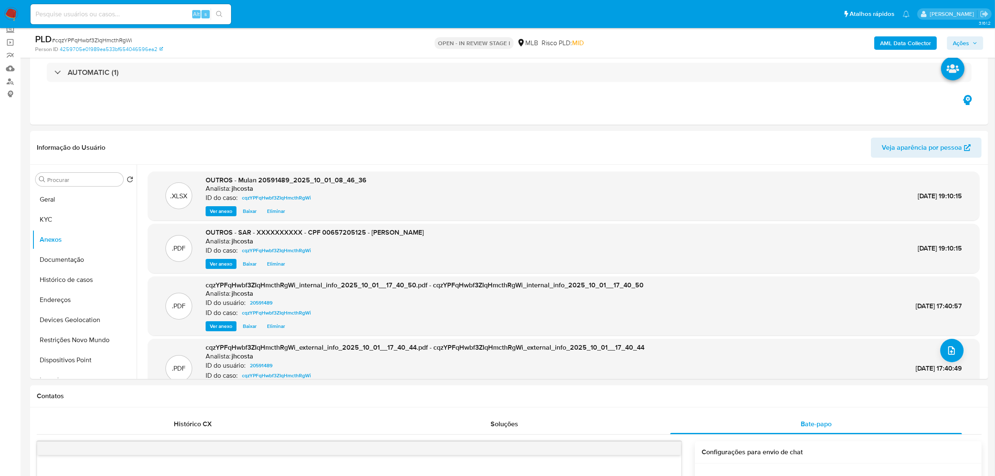
click at [972, 45] on span "Ações" at bounding box center [965, 43] width 25 height 12
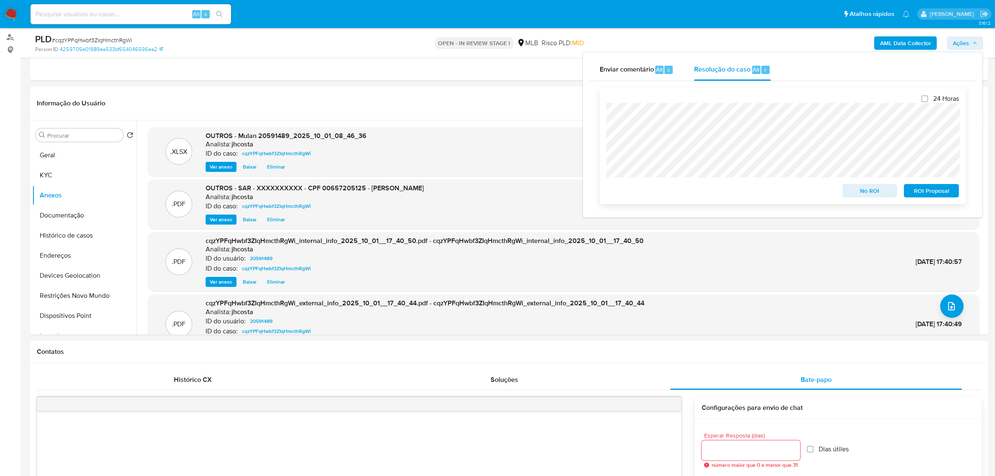
scroll to position [157, 0]
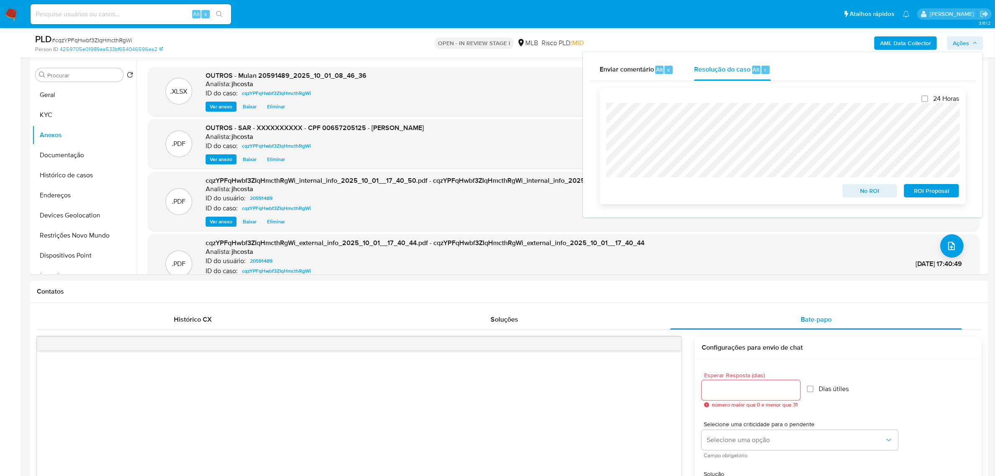
click at [920, 194] on span "ROI Proposal" at bounding box center [931, 191] width 43 height 12
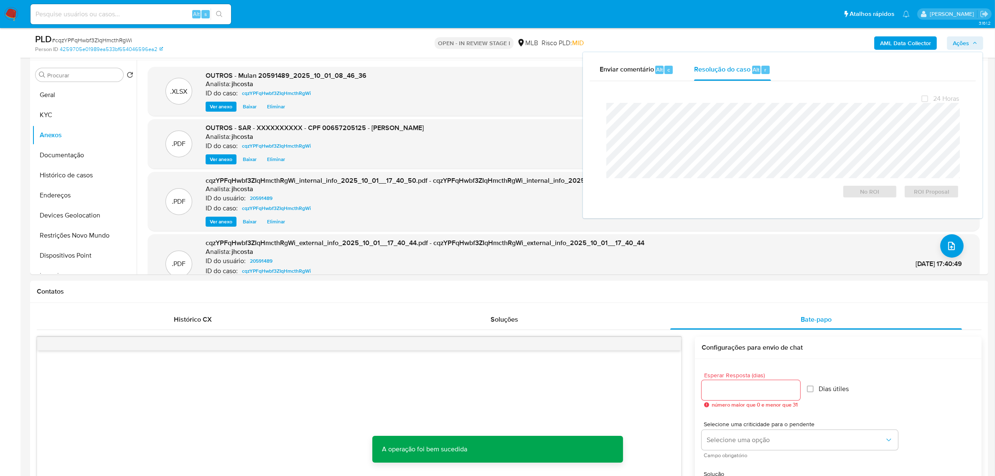
click at [100, 39] on span "# cqzYPFqHwbf3ZIqHmcthRgWi" at bounding box center [92, 40] width 80 height 8
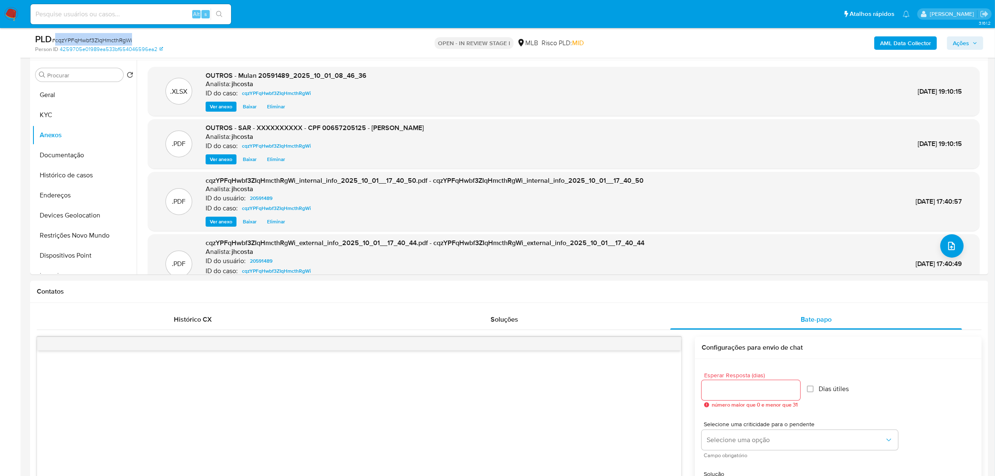
click at [100, 38] on span "# cqzYPFqHwbf3ZIqHmcthRgWi" at bounding box center [92, 40] width 80 height 8
copy span "cqzYPFqHwbf3ZIqHmcthRgWi"
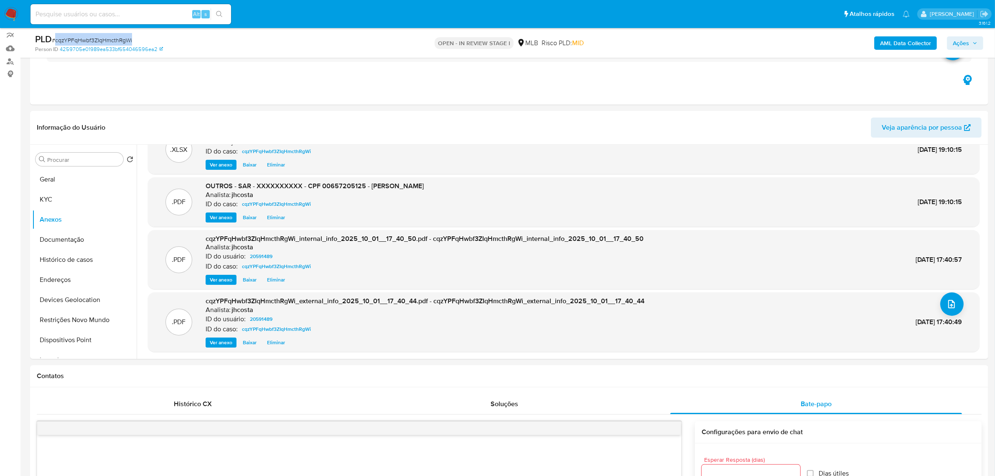
scroll to position [0, 0]
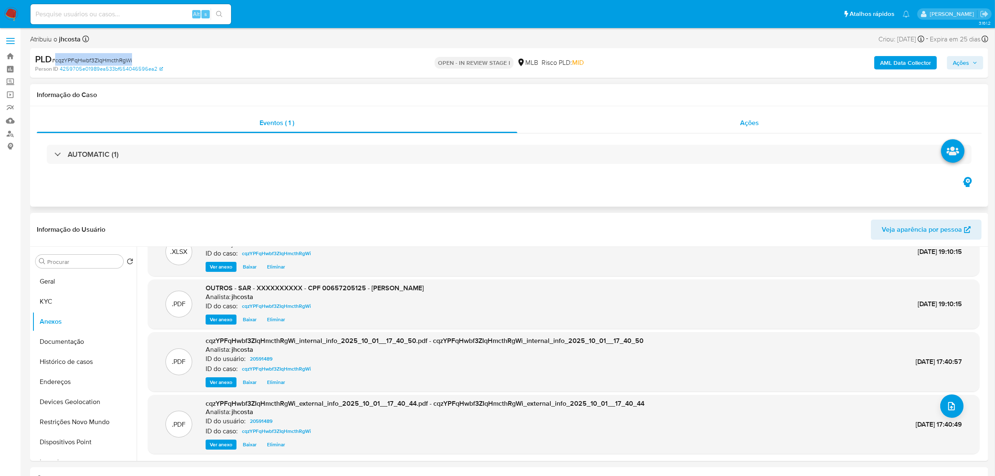
click at [753, 115] on div "Ações" at bounding box center [750, 123] width 465 height 20
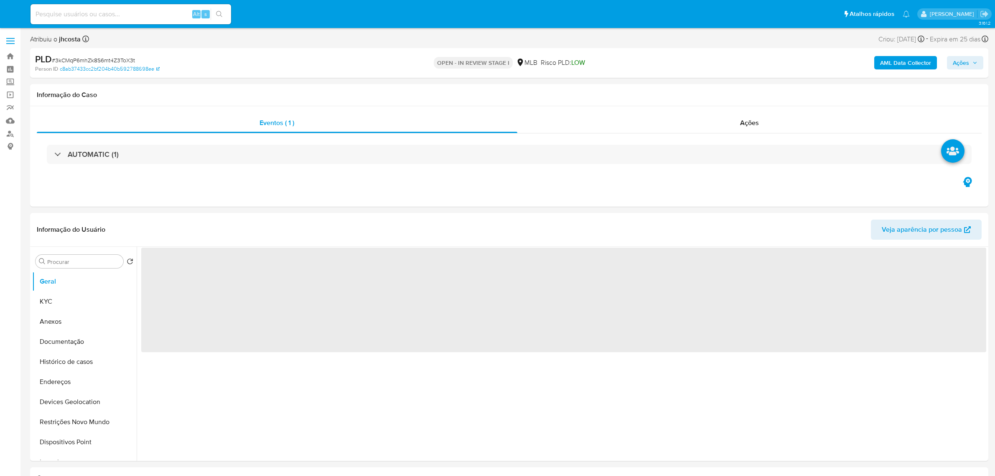
select select "10"
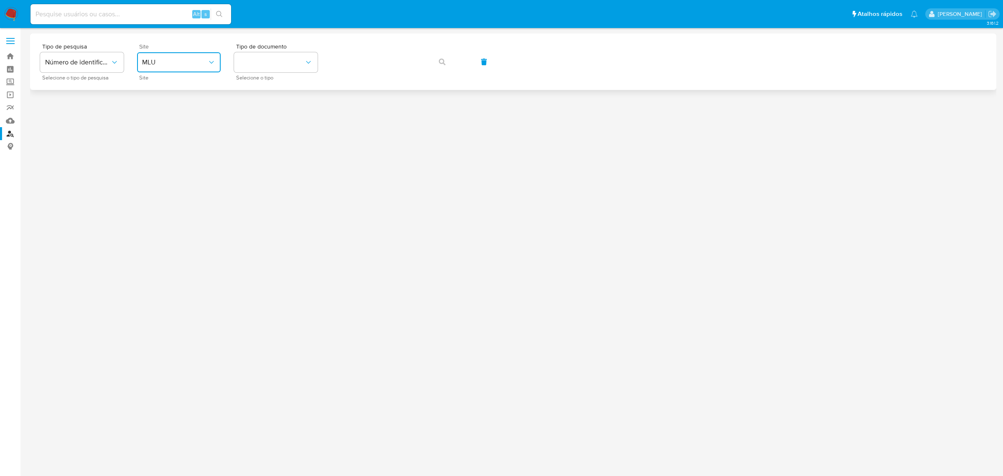
click at [166, 65] on span "MLU" at bounding box center [174, 62] width 65 height 8
click at [164, 120] on div "MLB" at bounding box center [176, 125] width 69 height 20
click at [293, 62] on button "identificationType" at bounding box center [276, 62] width 84 height 20
click at [274, 115] on div "CPF CPF" at bounding box center [273, 117] width 69 height 28
click at [440, 59] on icon "button" at bounding box center [442, 62] width 7 height 7
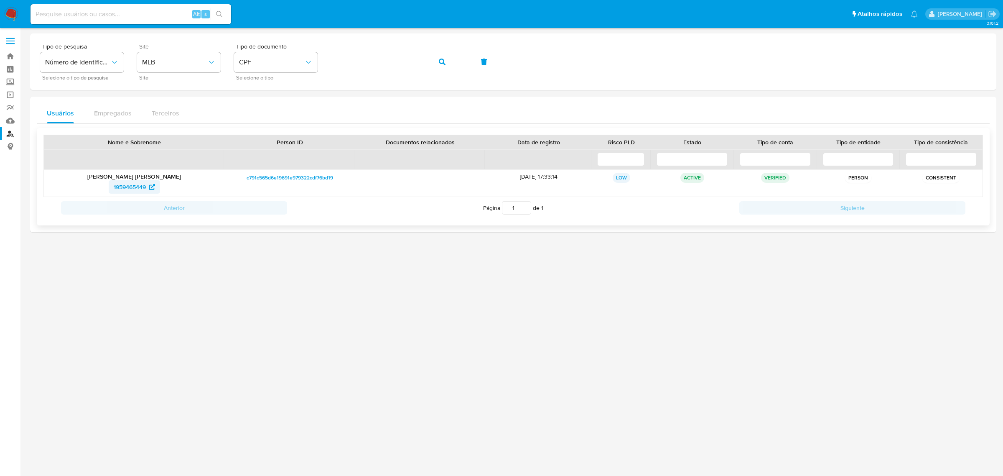
click at [131, 190] on span "1959465449" at bounding box center [130, 186] width 32 height 13
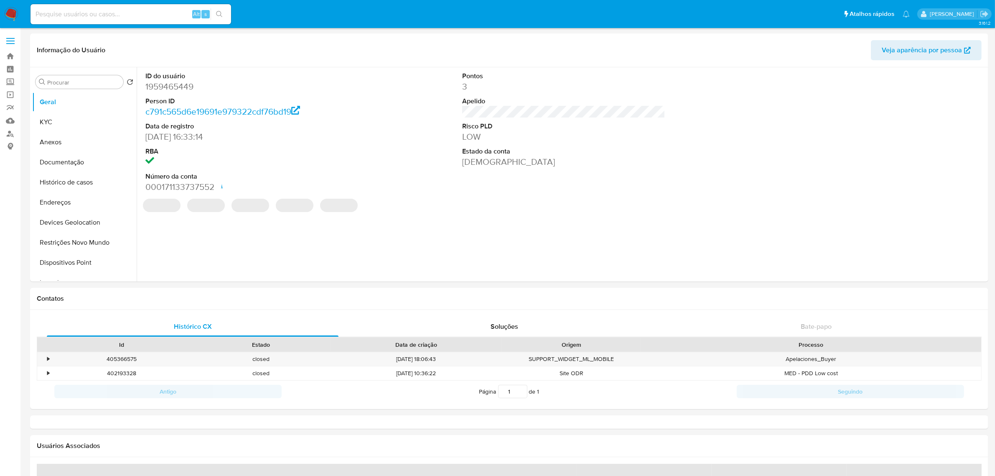
select select "10"
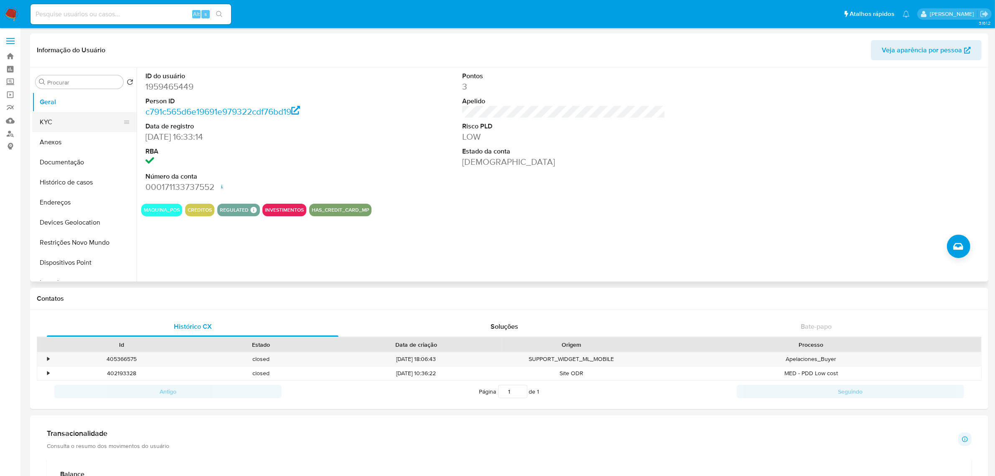
click at [81, 121] on button "KYC" at bounding box center [81, 122] width 98 height 20
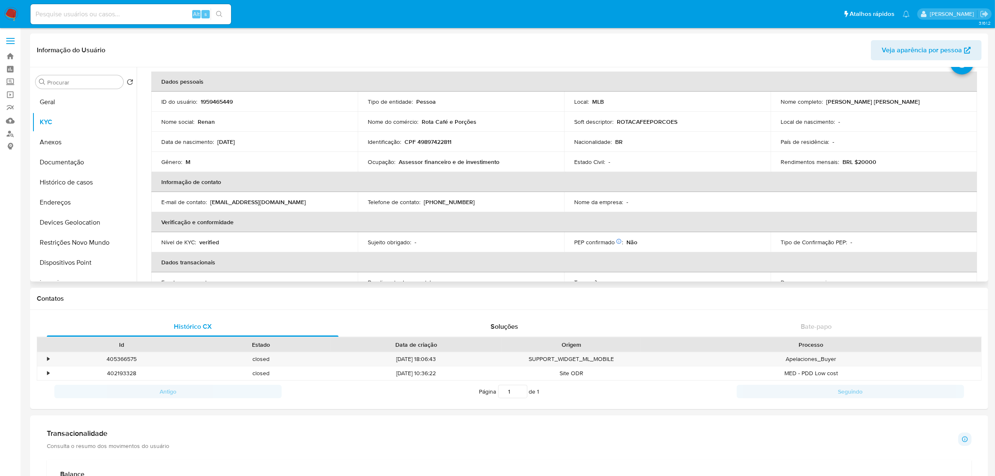
scroll to position [52, 0]
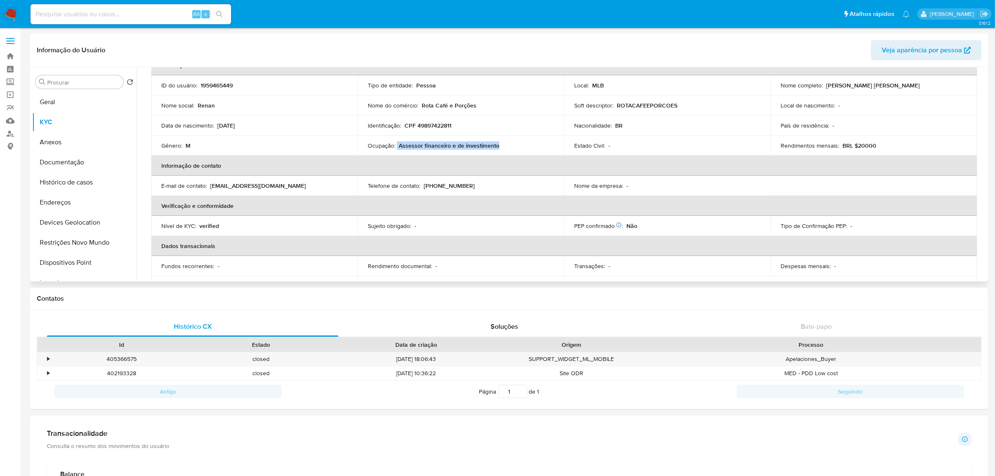
drag, startPoint x: 397, startPoint y: 145, endPoint x: 519, endPoint y: 145, distance: 122.1
click at [519, 145] on div "Ocupação : Assessor financeiro e de investimento" at bounding box center [461, 146] width 186 height 8
copy div "Assessor financeiro e de investimento"
click at [79, 180] on button "Histórico de casos" at bounding box center [81, 182] width 98 height 20
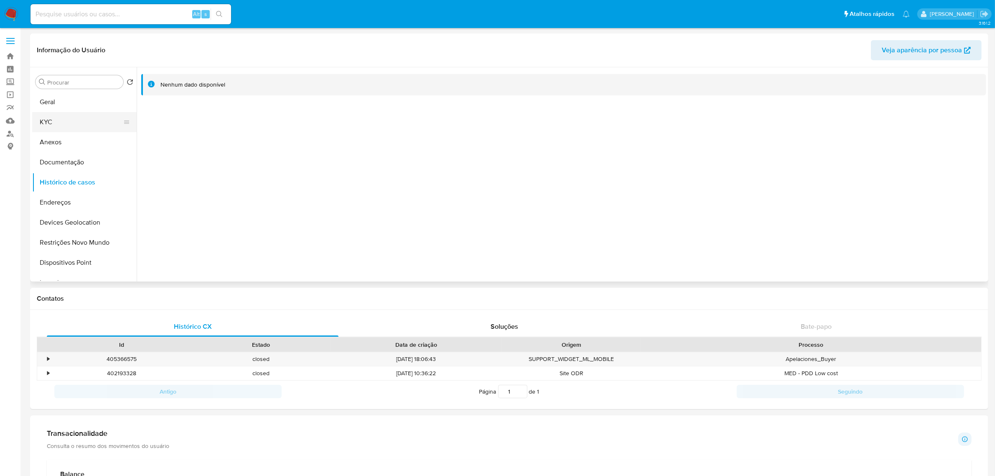
click at [82, 123] on button "KYC" at bounding box center [81, 122] width 98 height 20
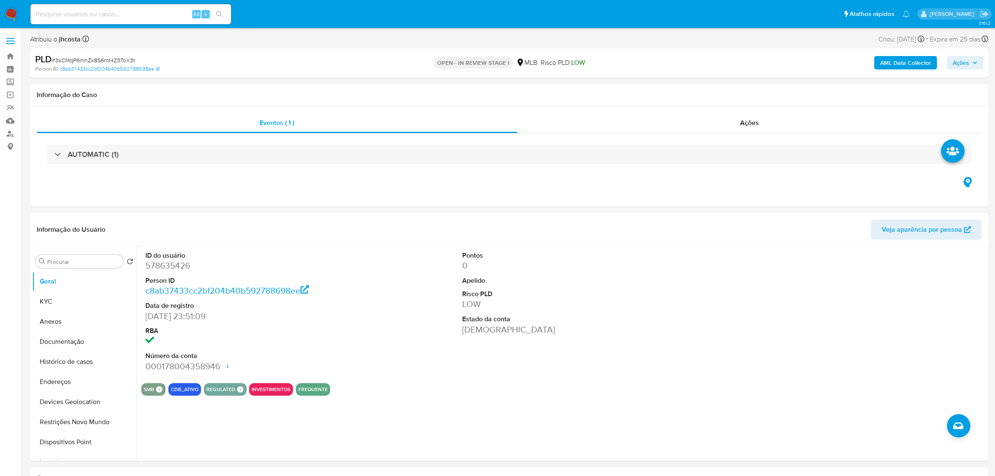
select select "10"
click at [166, 266] on dd "578635426" at bounding box center [246, 266] width 203 height 12
copy dd "578635426"
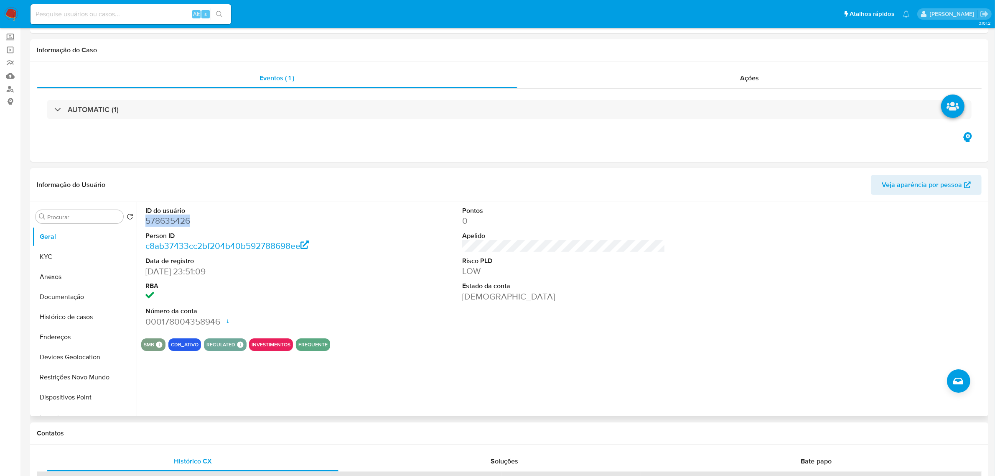
scroll to position [105, 0]
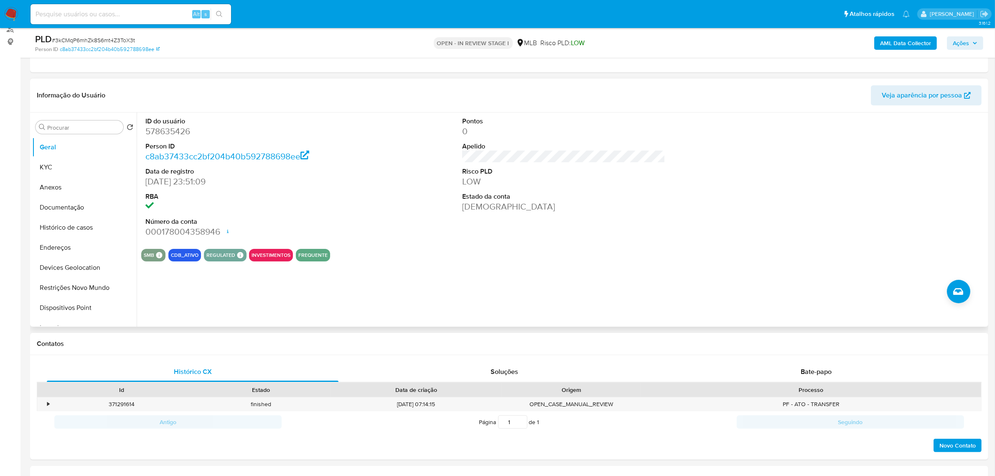
click at [390, 204] on div "ID do usuário 578635426 Person ID c8ab37433cc2bf204b40b592788698ee Data de regi…" at bounding box center [563, 177] width 845 height 130
click at [51, 165] on button "KYC" at bounding box center [81, 167] width 98 height 20
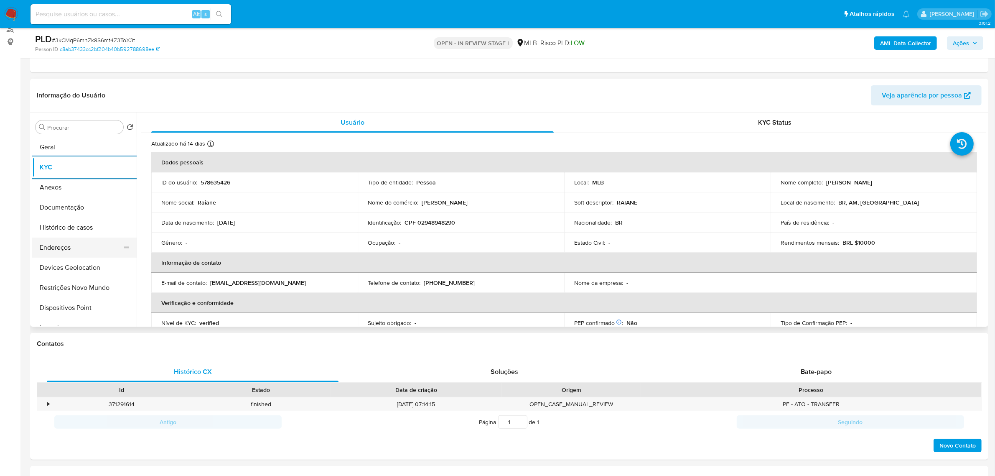
click at [63, 245] on button "Endereços" at bounding box center [81, 247] width 98 height 20
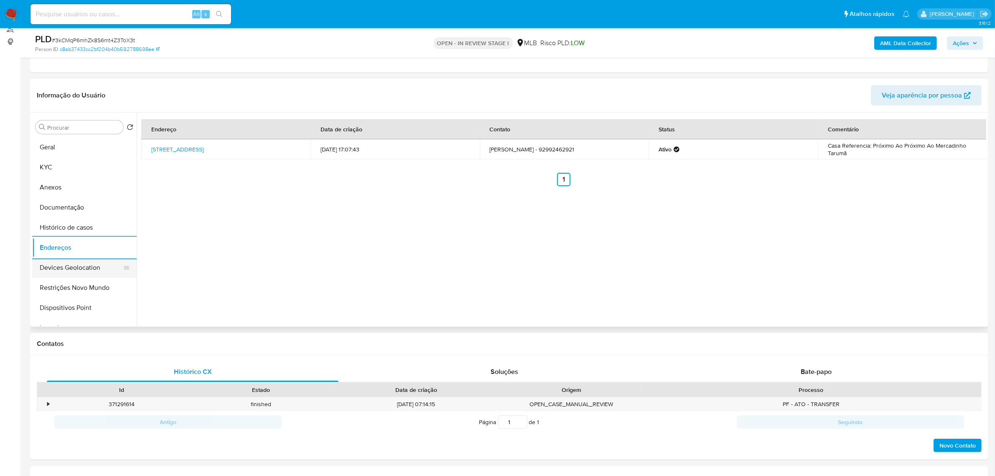
click at [93, 263] on button "Devices Geolocation" at bounding box center [81, 268] width 98 height 20
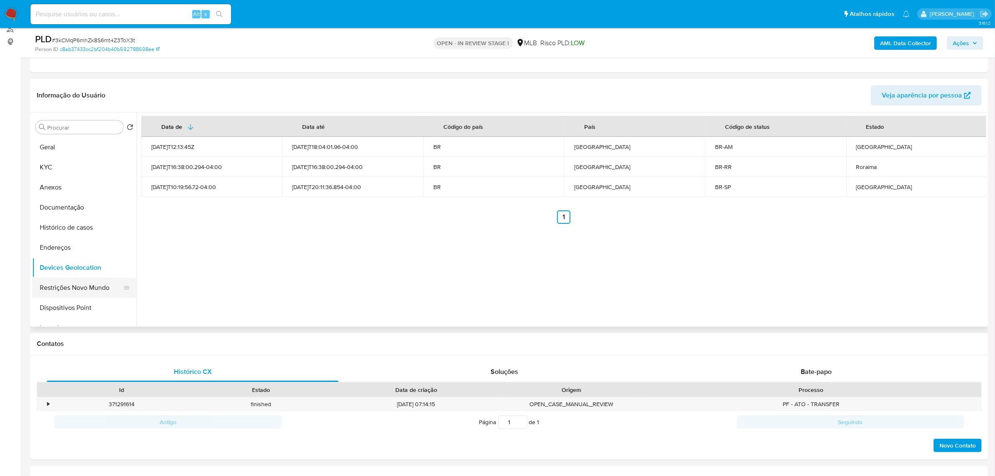
click at [83, 291] on button "Restrições Novo Mundo" at bounding box center [81, 288] width 98 height 20
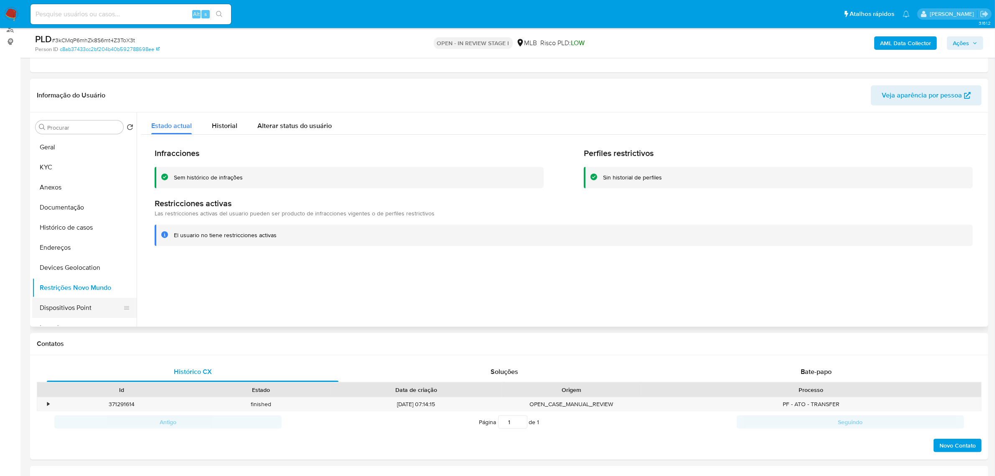
click at [67, 303] on button "Dispositivos Point" at bounding box center [81, 308] width 98 height 20
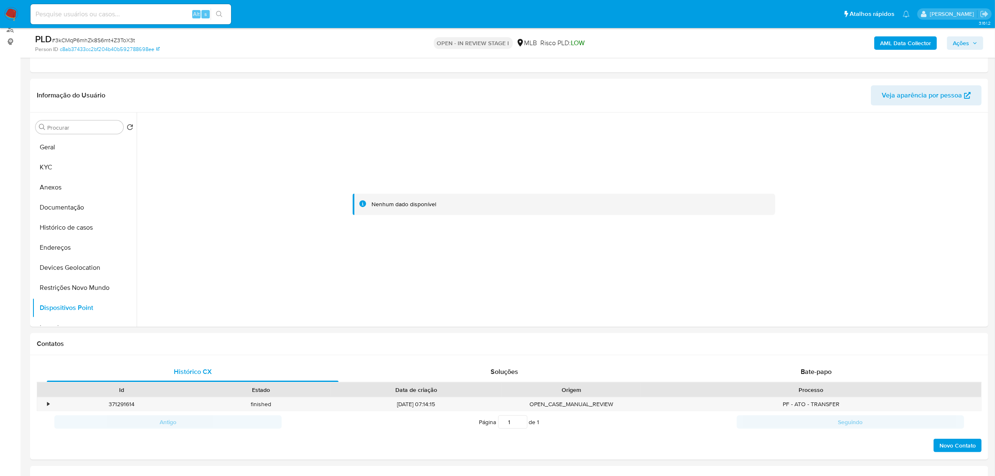
click at [909, 41] on b "AML Data Collector" at bounding box center [906, 42] width 51 height 13
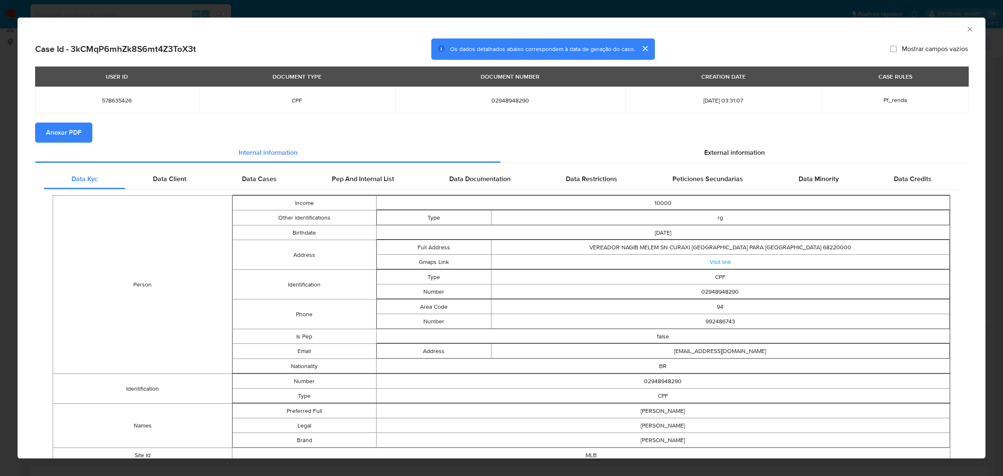
click at [62, 126] on span "Anexar PDF" at bounding box center [64, 132] width 36 height 18
click at [709, 155] on span "External information" at bounding box center [734, 154] width 61 height 10
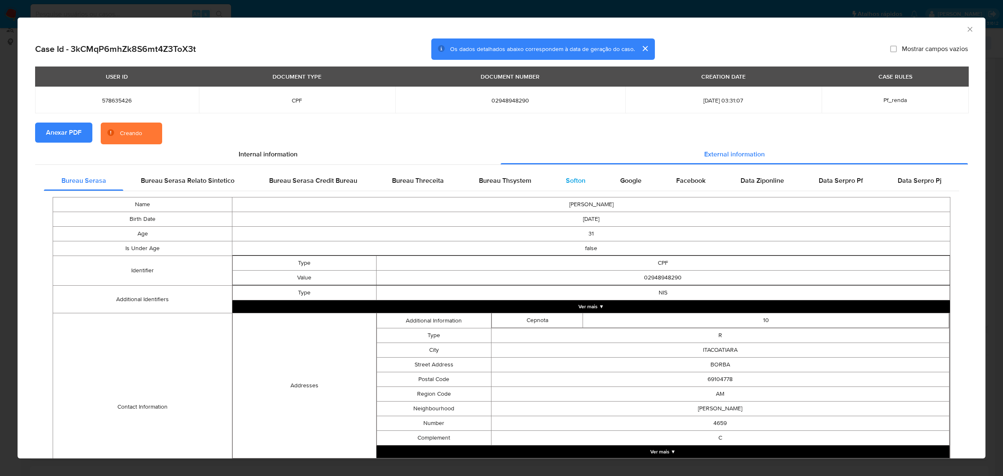
click at [569, 183] on span "Softon" at bounding box center [576, 181] width 20 height 10
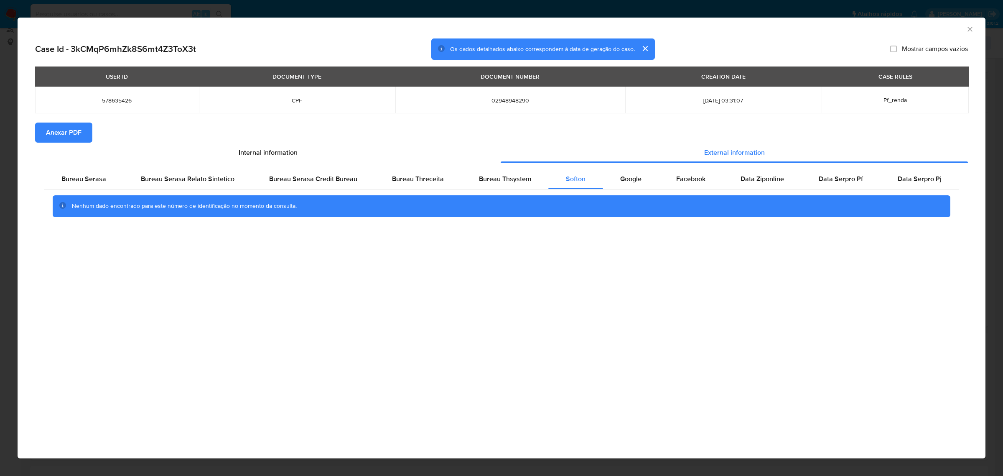
drag, startPoint x: 971, startPoint y: 31, endPoint x: 941, endPoint y: 42, distance: 31.6
click at [971, 31] on icon "Fechar a janela" at bounding box center [970, 29] width 8 height 8
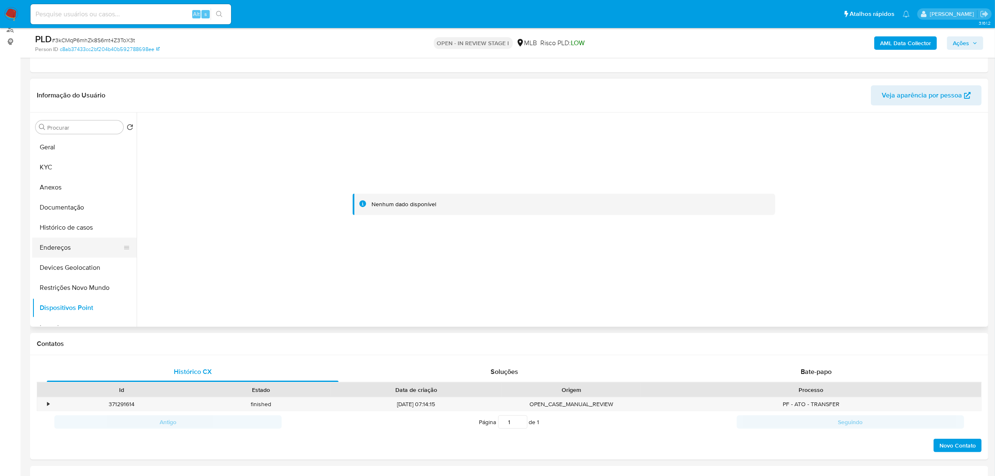
click at [67, 247] on button "Endereços" at bounding box center [81, 247] width 98 height 20
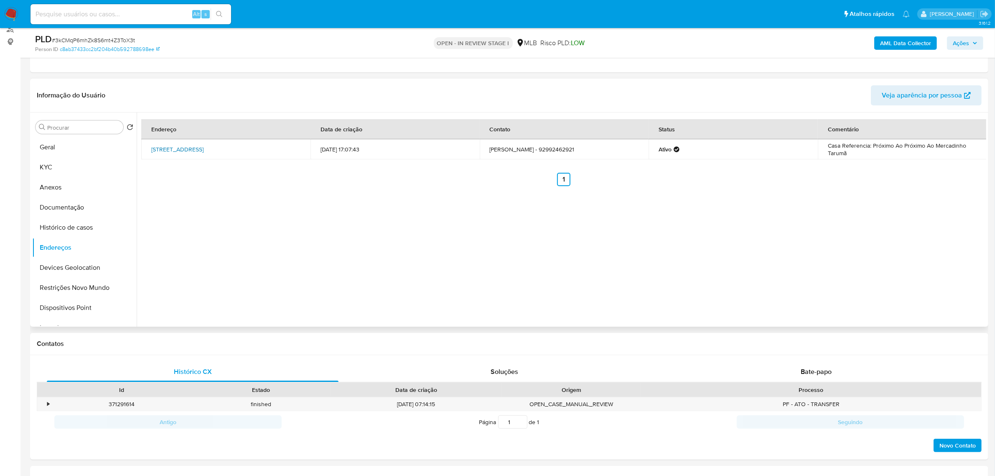
drag, startPoint x: 145, startPoint y: 145, endPoint x: 284, endPoint y: 144, distance: 139.2
click at [284, 144] on td "[STREET_ADDRESS]" at bounding box center [225, 149] width 169 height 20
copy link "[STREET_ADDRESS]"
click at [204, 145] on link "[STREET_ADDRESS]" at bounding box center [177, 149] width 52 height 8
click at [54, 167] on button "KYC" at bounding box center [81, 167] width 98 height 20
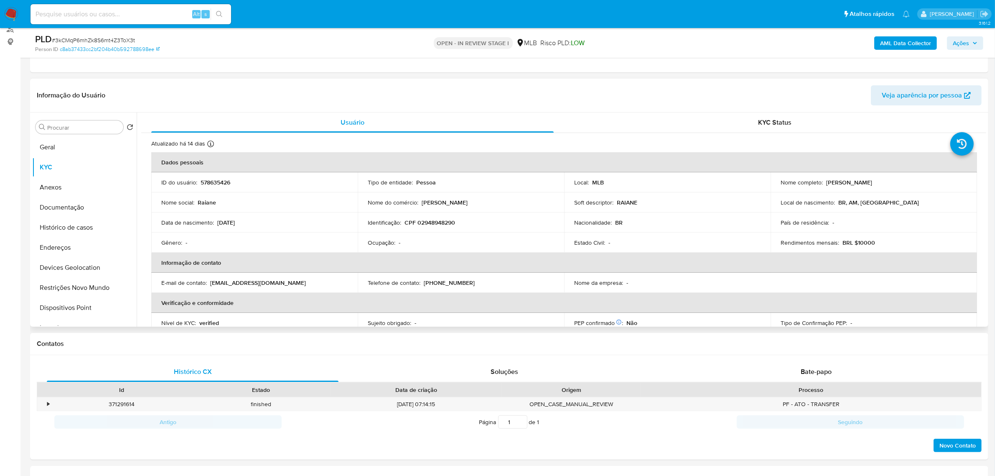
click at [435, 220] on p "CPF 02948948290" at bounding box center [430, 223] width 51 height 8
copy p "02948948290"
click at [437, 224] on p "CPF 02948948290" at bounding box center [430, 223] width 51 height 8
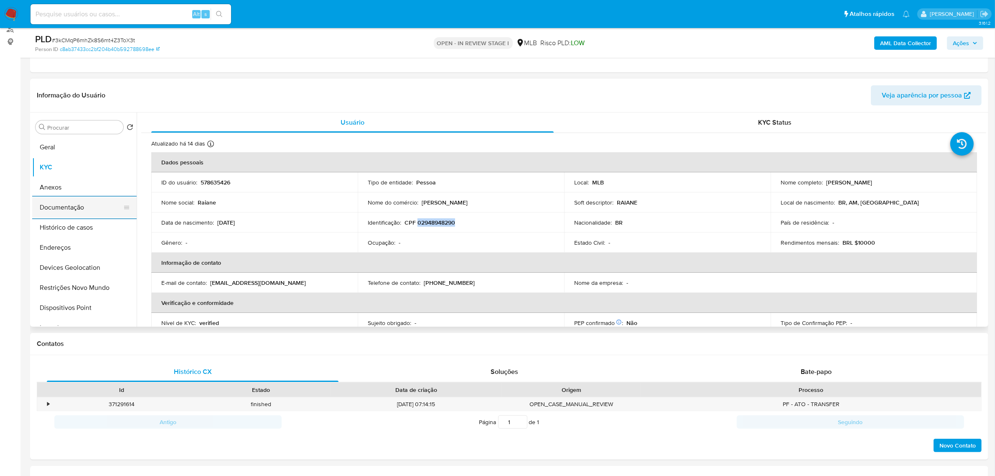
click at [81, 210] on button "Documentação" at bounding box center [81, 207] width 98 height 20
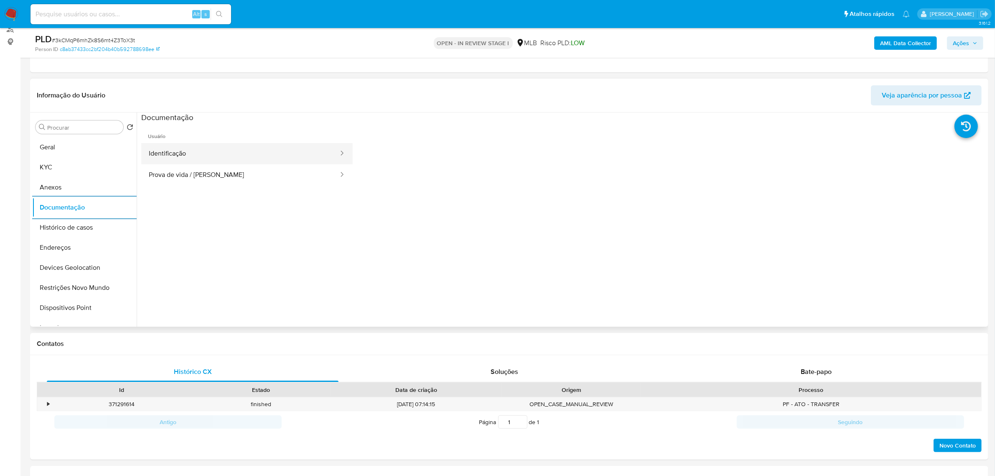
click at [203, 151] on button "Identificação" at bounding box center [240, 153] width 198 height 21
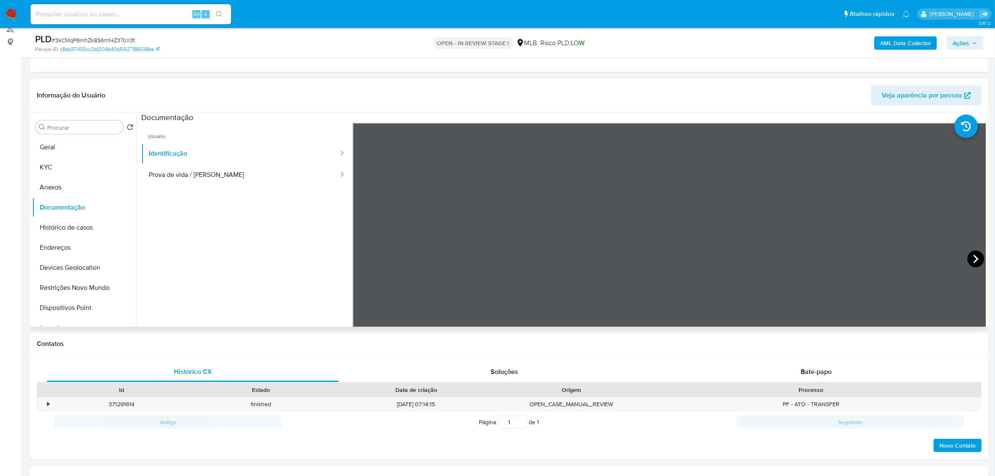
click at [975, 260] on icon at bounding box center [976, 259] width 5 height 8
click at [51, 171] on button "KYC" at bounding box center [81, 167] width 98 height 20
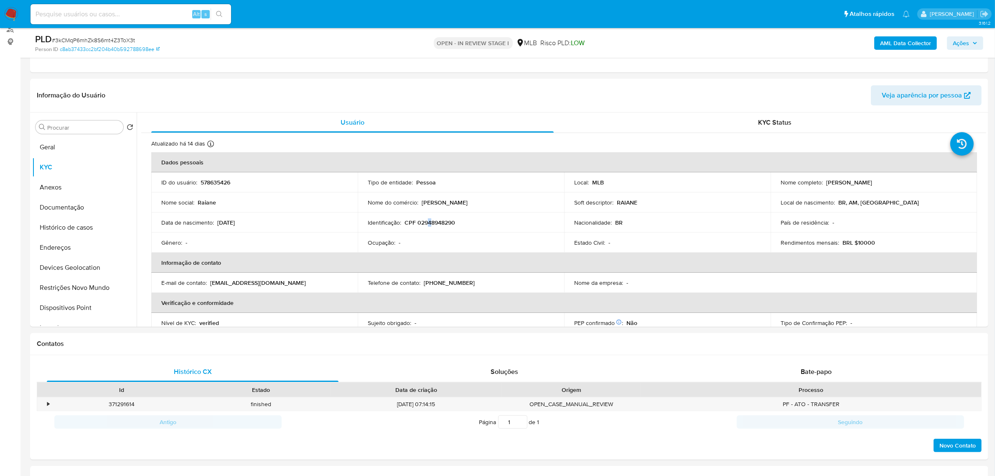
click at [429, 222] on p "CPF 02948948290" at bounding box center [430, 223] width 51 height 8
click at [441, 222] on p "CPF 02948948290" at bounding box center [430, 223] width 51 height 8
copy p "02948948290"
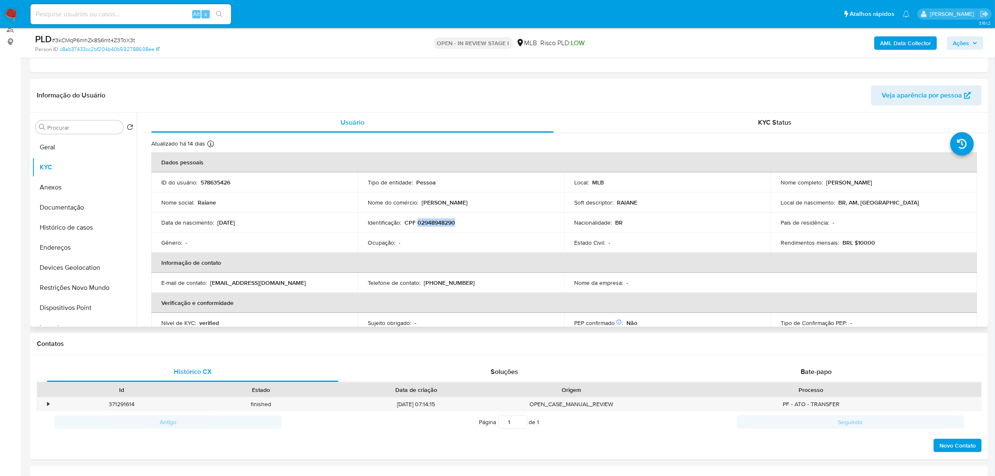
drag, startPoint x: 824, startPoint y: 183, endPoint x: 887, endPoint y: 183, distance: 62.3
click at [887, 183] on div "Nome completo : [PERSON_NAME]" at bounding box center [874, 183] width 186 height 8
copy p "[PERSON_NAME]"
click at [101, 212] on button "Documentação" at bounding box center [81, 207] width 98 height 20
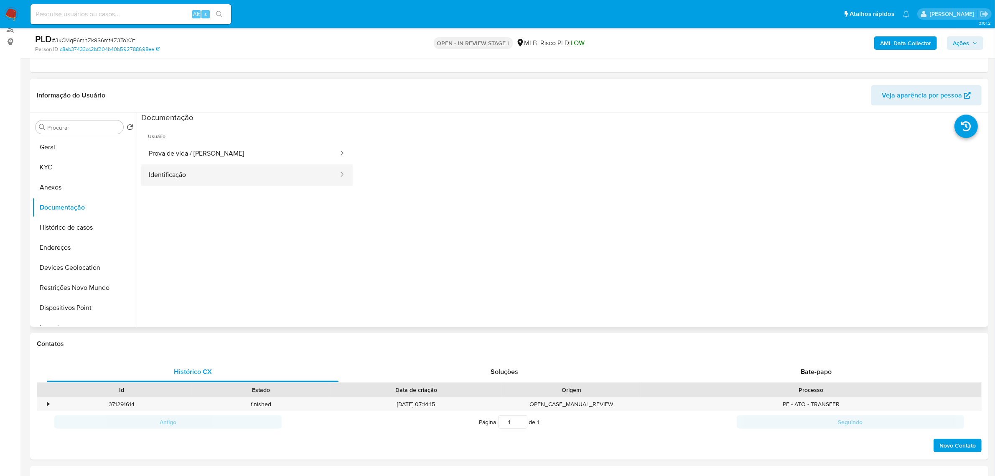
click at [193, 170] on button "Identificação" at bounding box center [240, 174] width 198 height 21
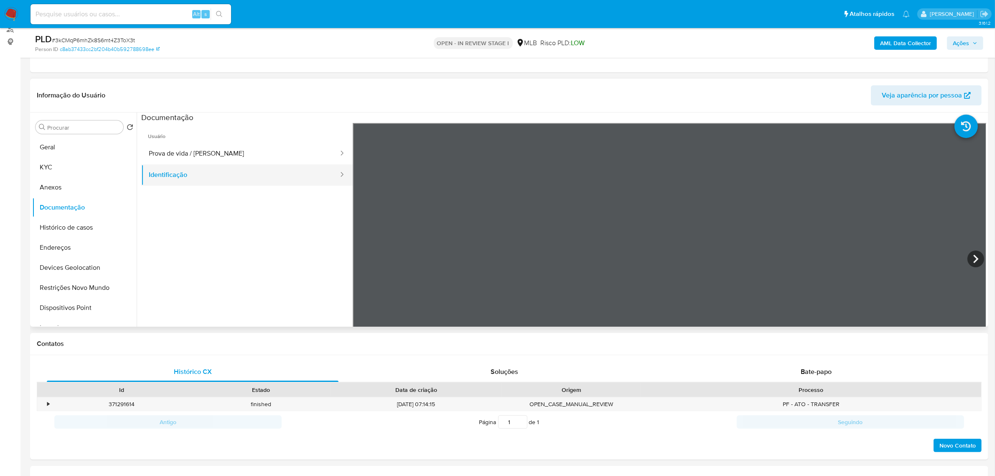
click at [239, 164] on button "Identificação" at bounding box center [240, 174] width 198 height 21
click at [82, 146] on button "Geral" at bounding box center [81, 147] width 98 height 20
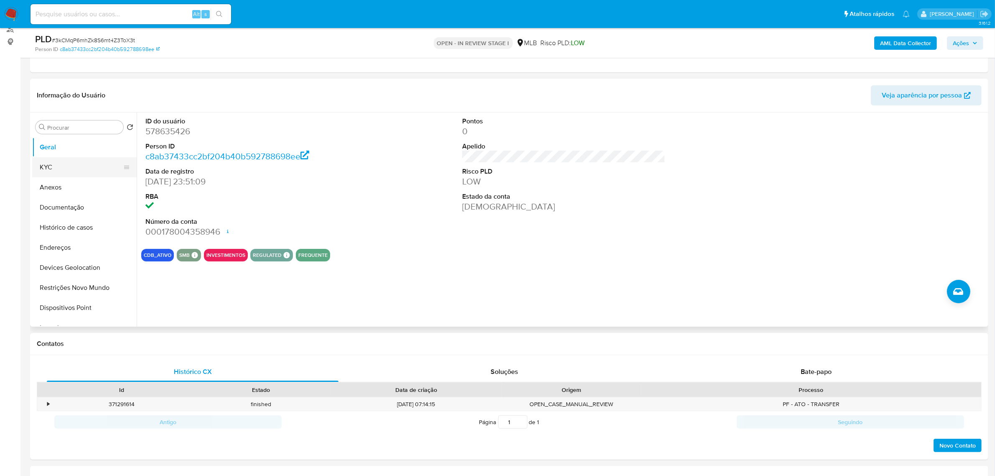
click at [104, 161] on button "KYC" at bounding box center [81, 167] width 98 height 20
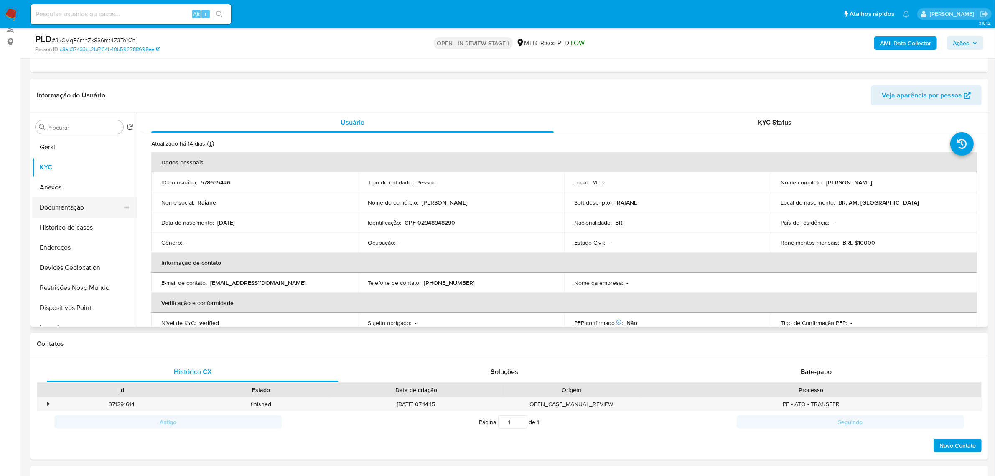
click at [86, 205] on button "Documentação" at bounding box center [81, 207] width 98 height 20
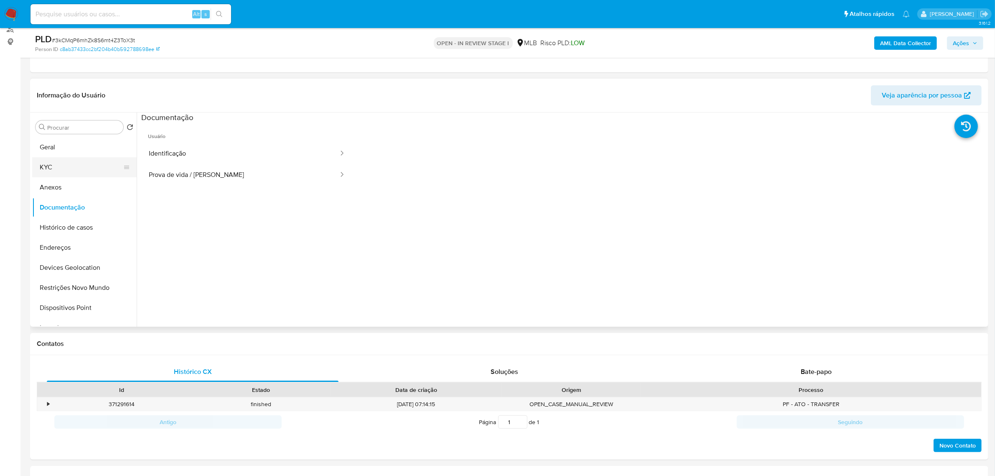
click at [59, 171] on button "KYC" at bounding box center [81, 167] width 98 height 20
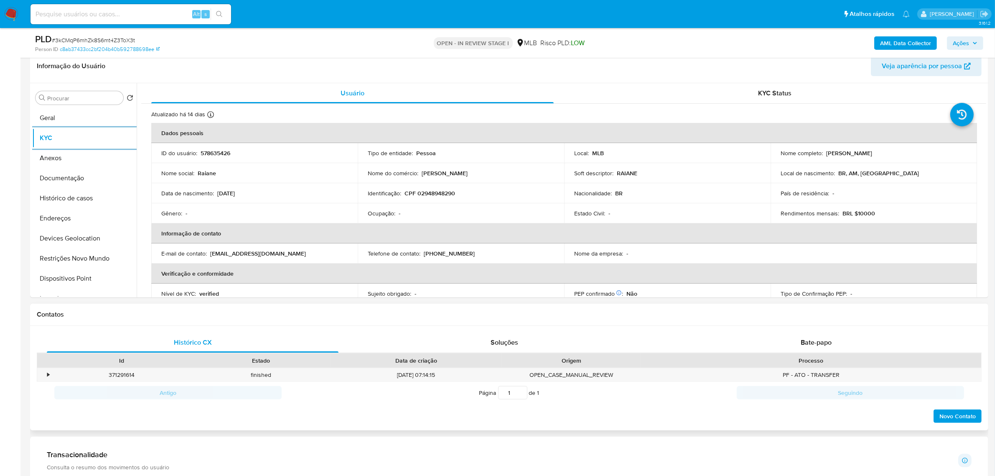
scroll to position [157, 0]
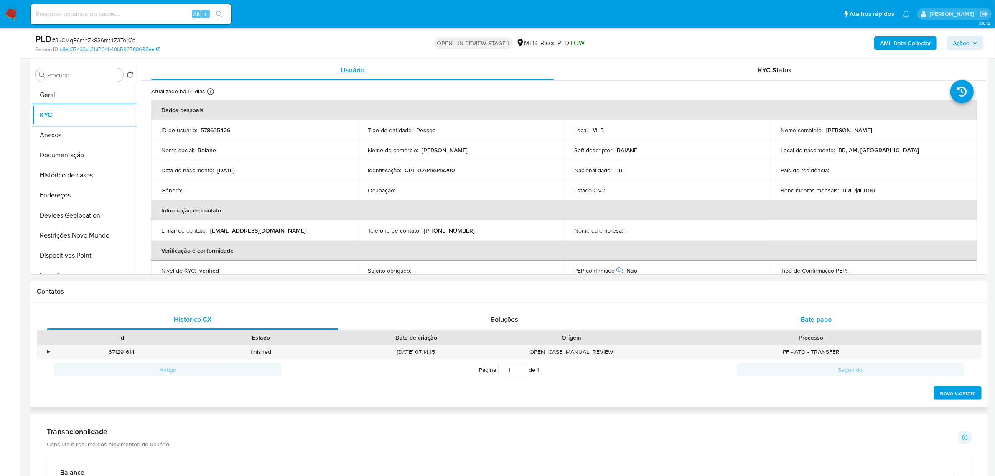
click at [828, 311] on div "Bate-papo" at bounding box center [817, 319] width 292 height 20
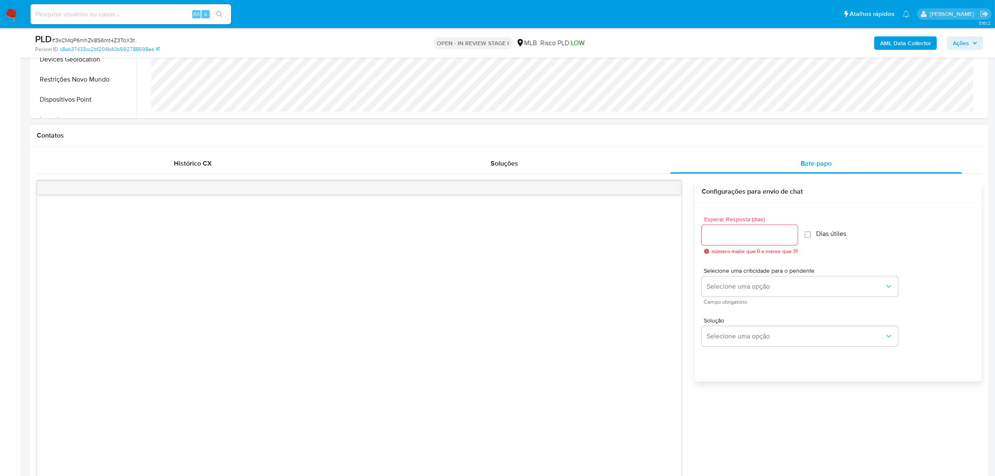
scroll to position [314, 0]
click at [734, 245] on div "Esperar Resposta (dias) número maior que 0 e menor que 31" at bounding box center [750, 234] width 96 height 38
click at [738, 234] on input "Esperar Resposta (dias)" at bounding box center [750, 234] width 96 height 11
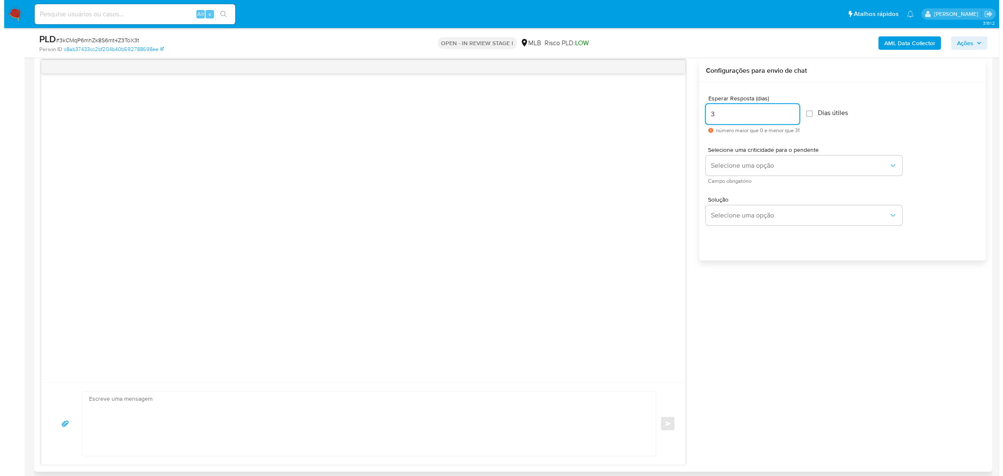
scroll to position [418, 0]
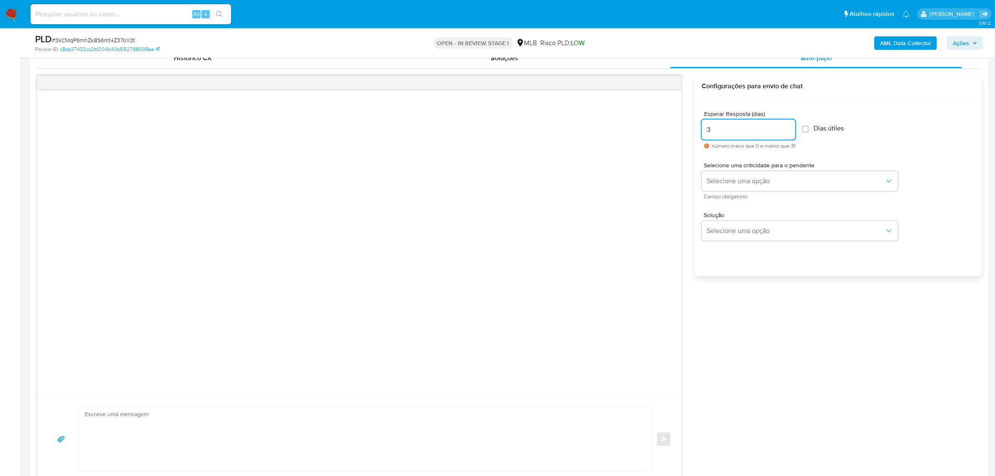
drag, startPoint x: 742, startPoint y: 128, endPoint x: 688, endPoint y: 128, distance: 54.4
click at [688, 128] on div "common.send Configurações para envio de chat Esperar Resposta (dias) 3 número m…" at bounding box center [509, 277] width 945 height 405
type input "2"
click at [802, 315] on div "common.send Configurações para envio de chat Esperar Resposta (dias) 2 número m…" at bounding box center [509, 277] width 945 height 405
click at [784, 182] on span "Selecione uma opção" at bounding box center [796, 181] width 178 height 8
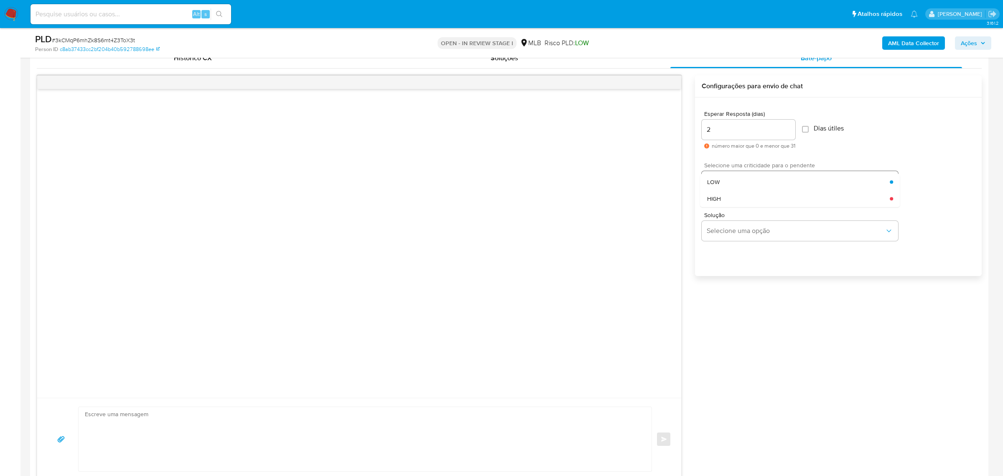
click at [743, 180] on div "LOW" at bounding box center [798, 182] width 183 height 17
click at [767, 228] on span "Selecione uma opção" at bounding box center [796, 231] width 178 height 8
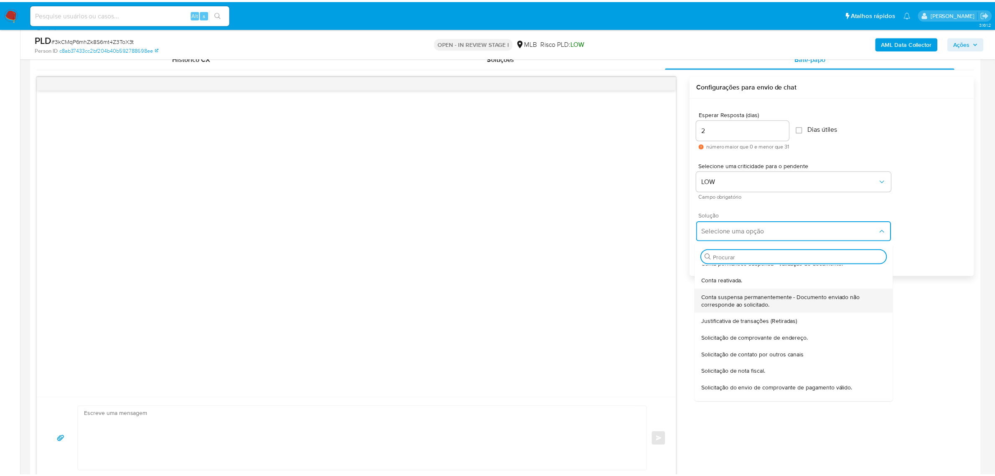
scroll to position [52, 0]
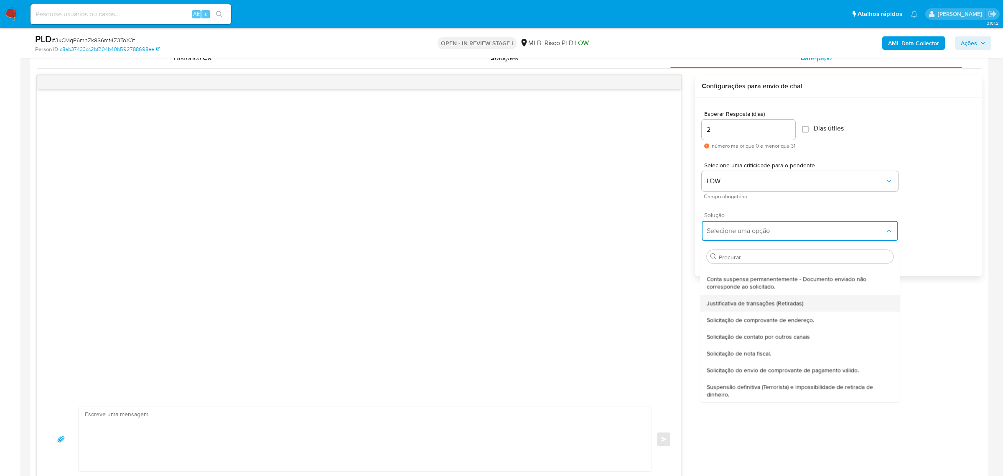
click at [761, 306] on span "Justificativa de transações (Retiradas)" at bounding box center [755, 303] width 97 height 8
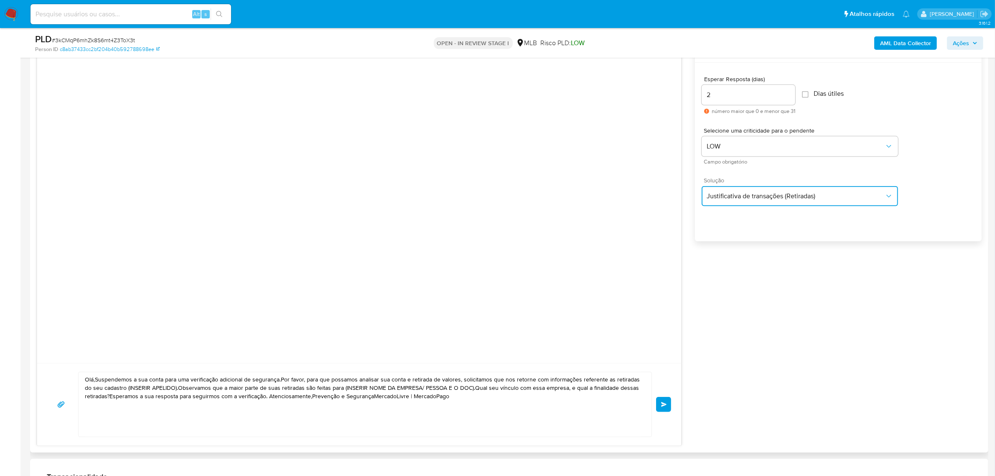
scroll to position [470, 0]
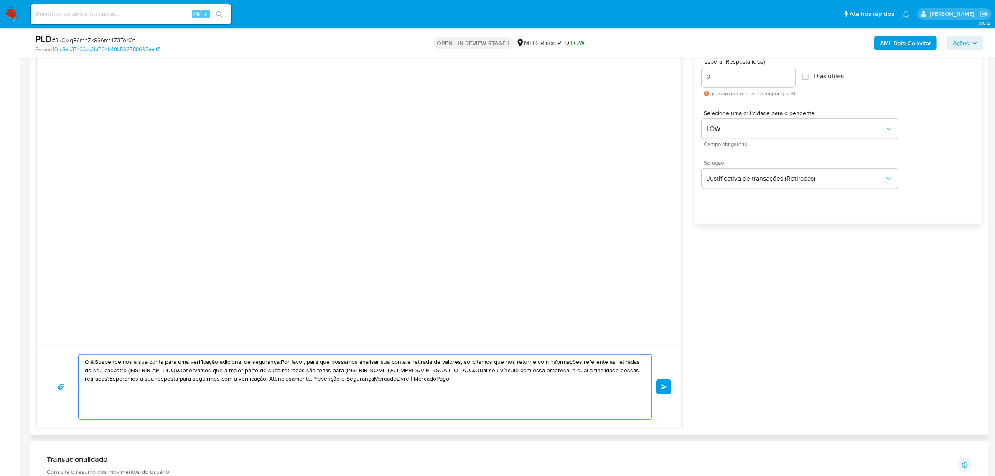
drag, startPoint x: 447, startPoint y: 385, endPoint x: 59, endPoint y: 347, distance: 389.5
click at [59, 347] on div "Olá,Suspendemos a sua conta para uma verificação adicional de segurança.Por fav…" at bounding box center [359, 386] width 644 height 82
paste textarea "a, Valena Estamos realizando uma verificação adicional de segurança em contas d…"
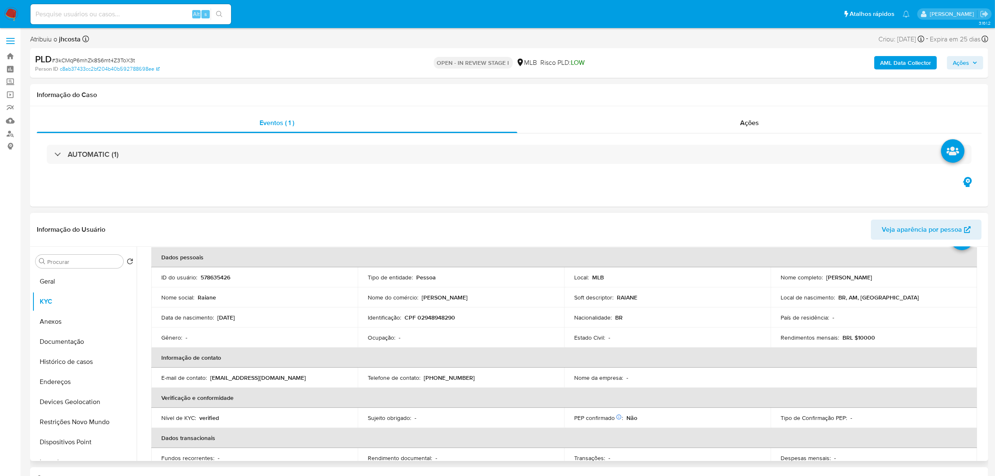
scroll to position [0, 0]
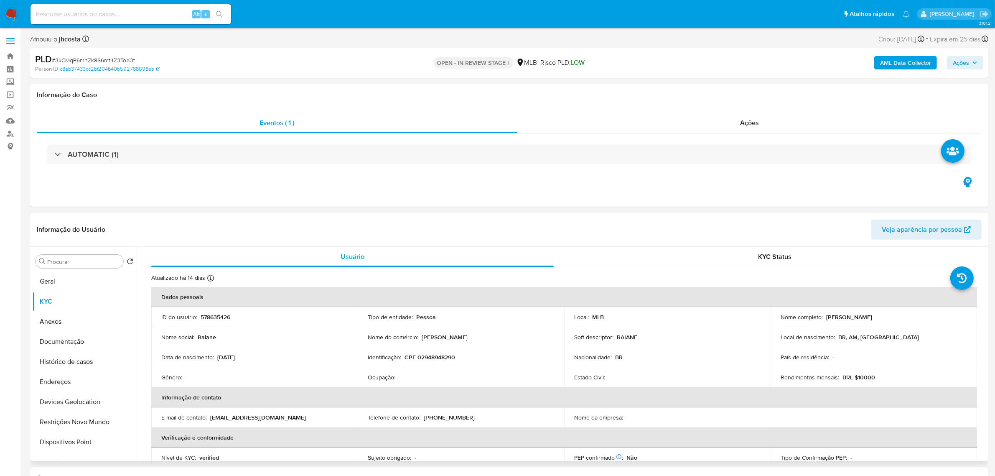
click at [838, 316] on p "Raiane Barros Correa" at bounding box center [850, 317] width 46 height 8
copy p "Raiane"
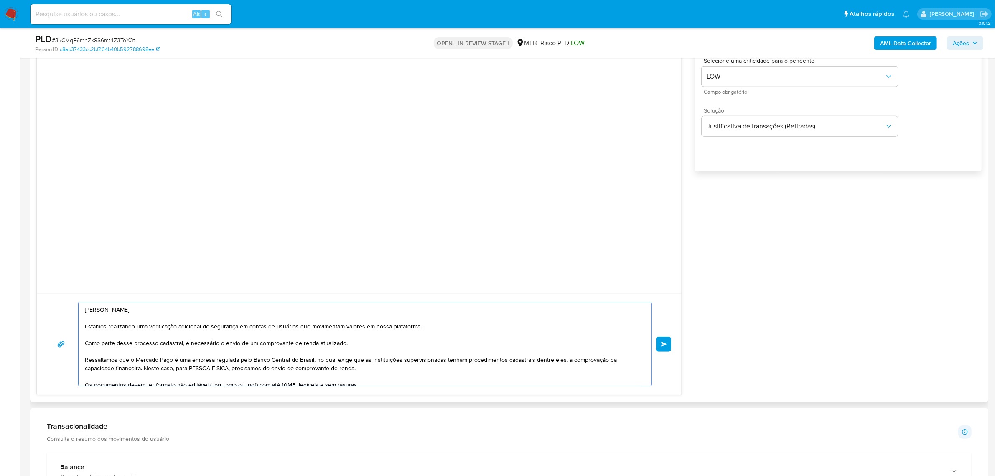
click at [103, 310] on textarea "Ola, Valena Estamos realizando uma verificação adicional de segurança em contas…" at bounding box center [363, 344] width 556 height 84
paste textarea "Raiane"
type textarea "Ola, Raiane Estamos realizando uma verificação adicional de segurança em contas…"
click at [664, 345] on span "common.send" at bounding box center [664, 344] width 6 height 5
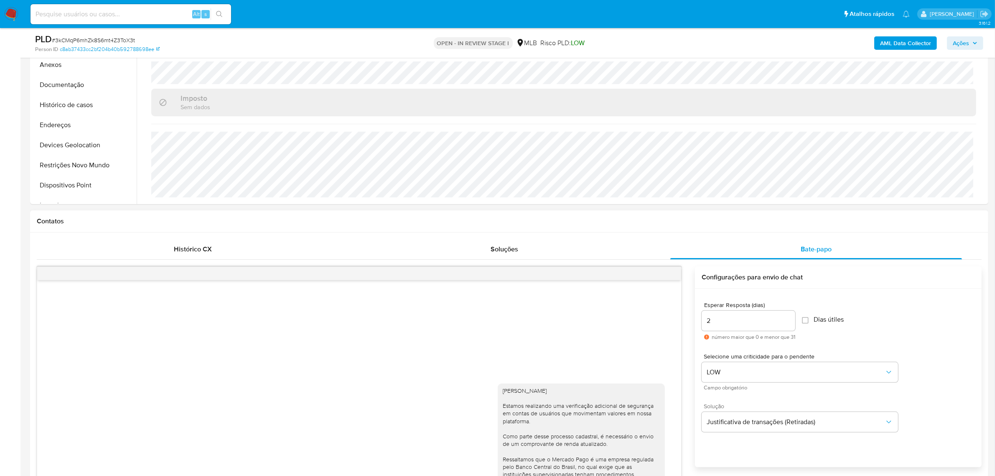
scroll to position [209, 0]
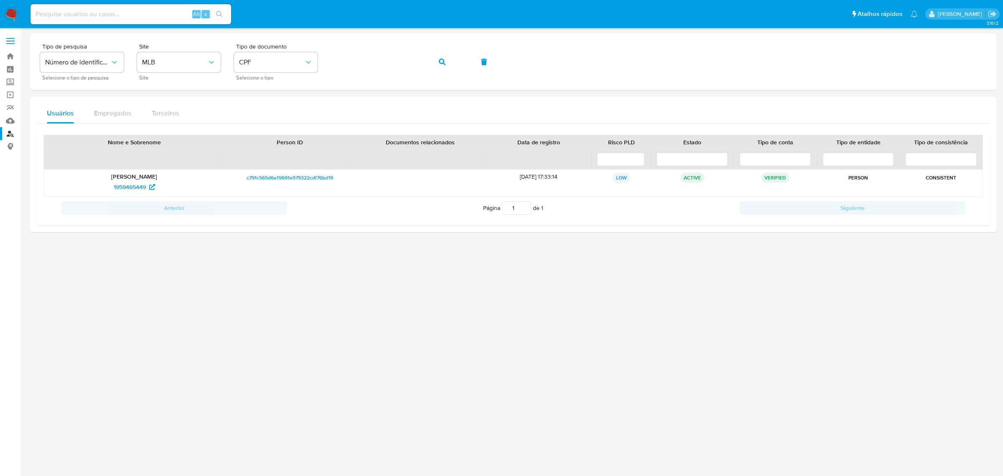
click at [116, 10] on input at bounding box center [131, 14] width 201 height 11
paste input "UXfFxC5lWi9R40MflxqKqsQH"
type input "UXfFxC5lWi9R40MflxqKqsQH"
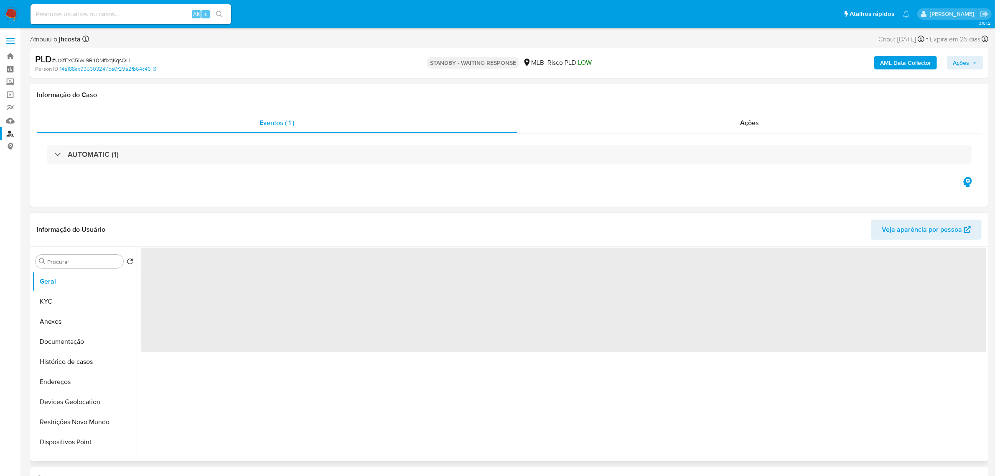
select select "10"
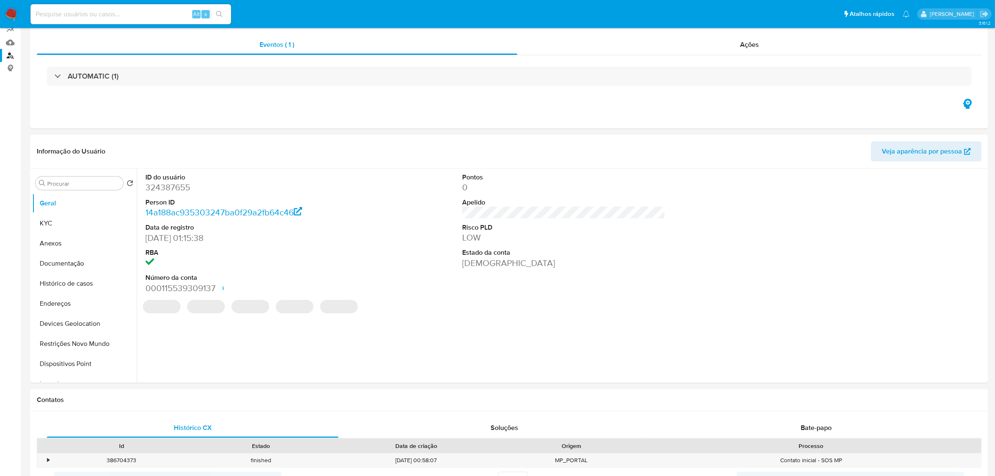
scroll to position [261, 0]
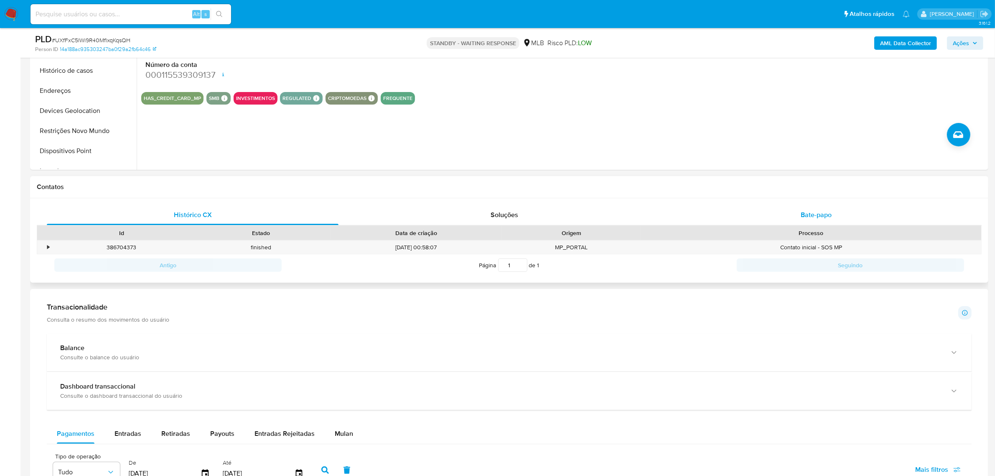
click at [815, 218] on span "Bate-papo" at bounding box center [816, 215] width 31 height 10
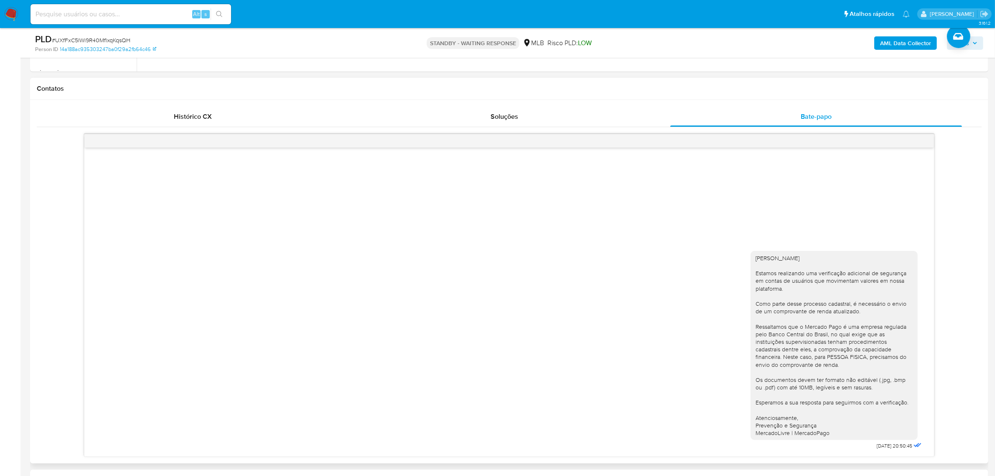
scroll to position [366, 0]
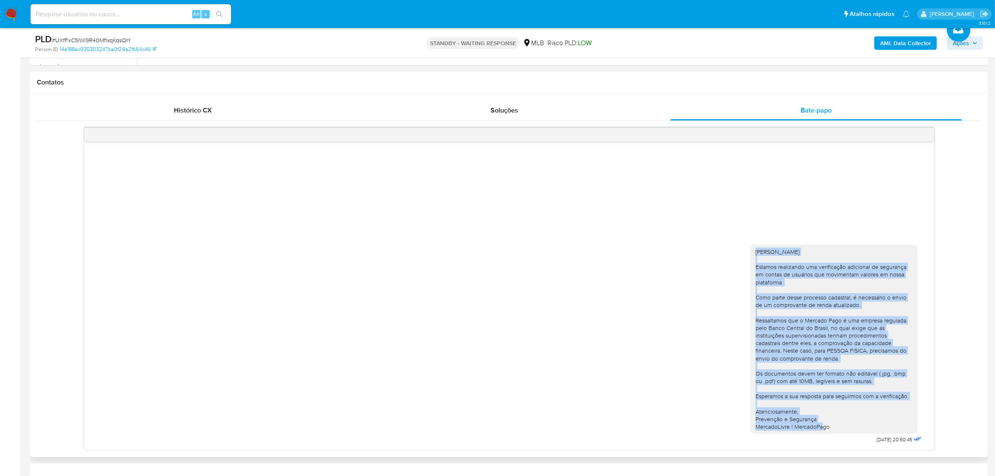
drag, startPoint x: 755, startPoint y: 253, endPoint x: 833, endPoint y: 429, distance: 193.0
click at [833, 429] on div "Ola, Valena Estamos realizando uma verificação adicional de segurança em contas…" at bounding box center [834, 339] width 167 height 189
copy div "Ola, Valena Estamos realizando uma verificação adicional de segurança em contas…"
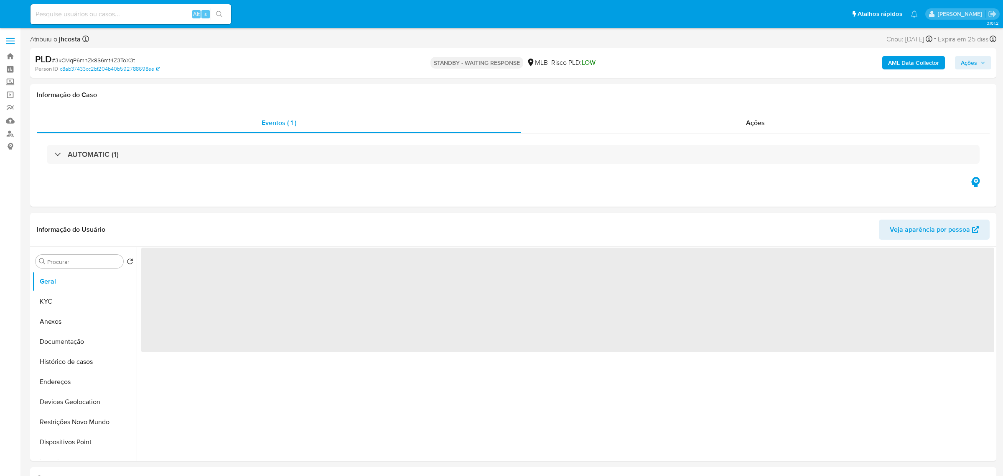
select select "10"
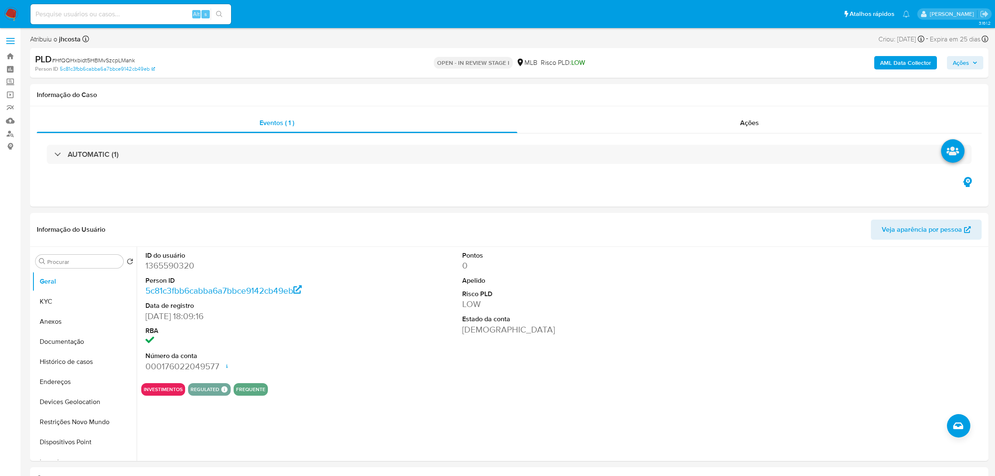
select select "10"
click at [151, 266] on dd "1365590320" at bounding box center [246, 266] width 203 height 12
copy dd "1365590320"
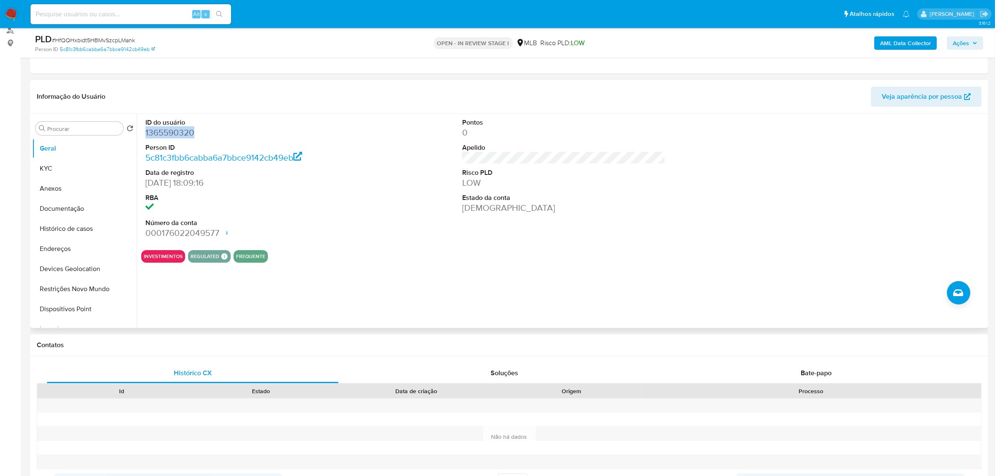
scroll to position [105, 0]
click at [432, 136] on div "ID do usuário 1365590320 Person ID 5c81c3fbb6cabba6a7bbce9142cb49eb Data de reg…" at bounding box center [563, 177] width 845 height 130
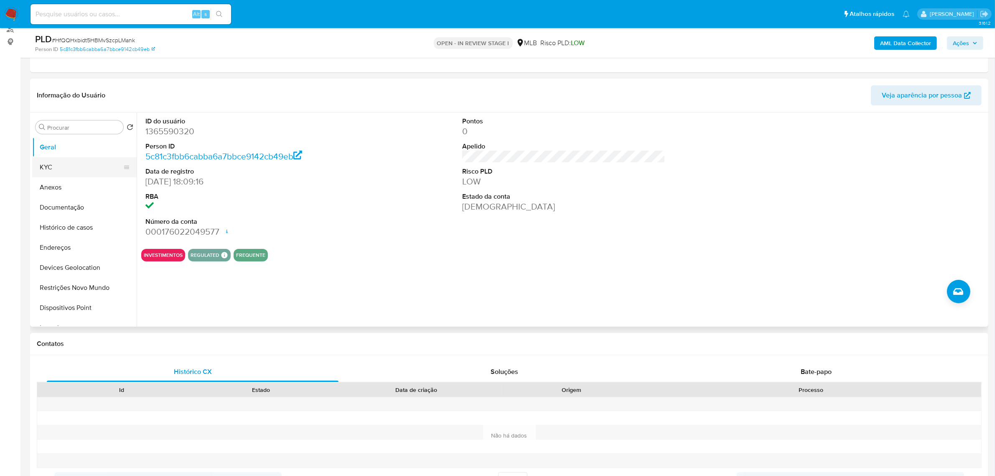
click at [46, 160] on button "KYC" at bounding box center [81, 167] width 98 height 20
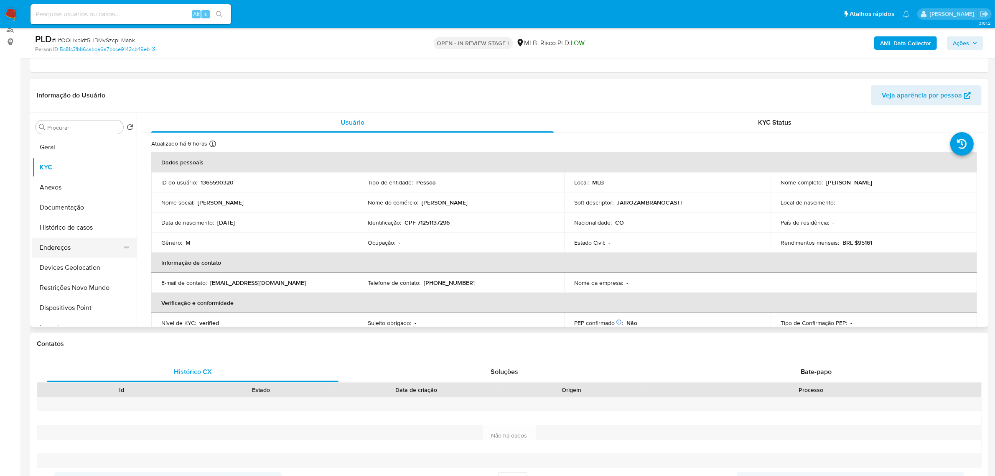
click at [56, 242] on button "Endereços" at bounding box center [81, 247] width 98 height 20
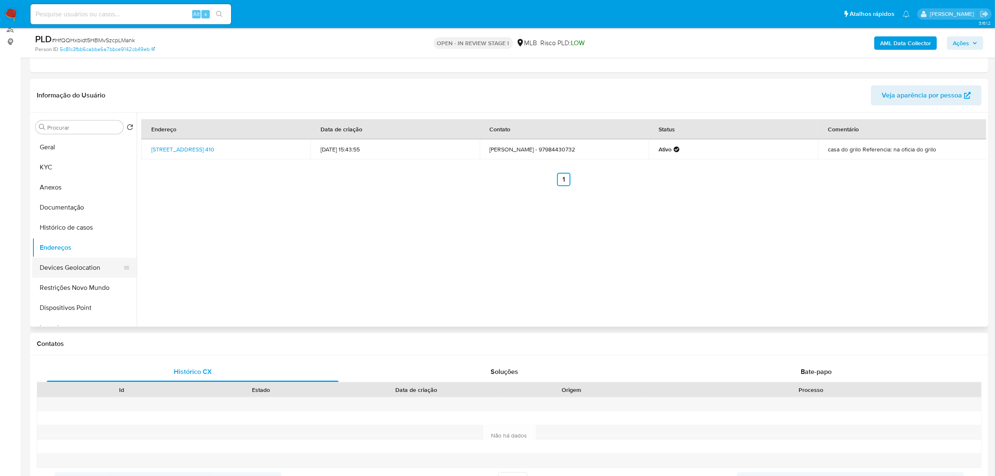
click at [97, 273] on button "Devices Geolocation" at bounding box center [81, 268] width 98 height 20
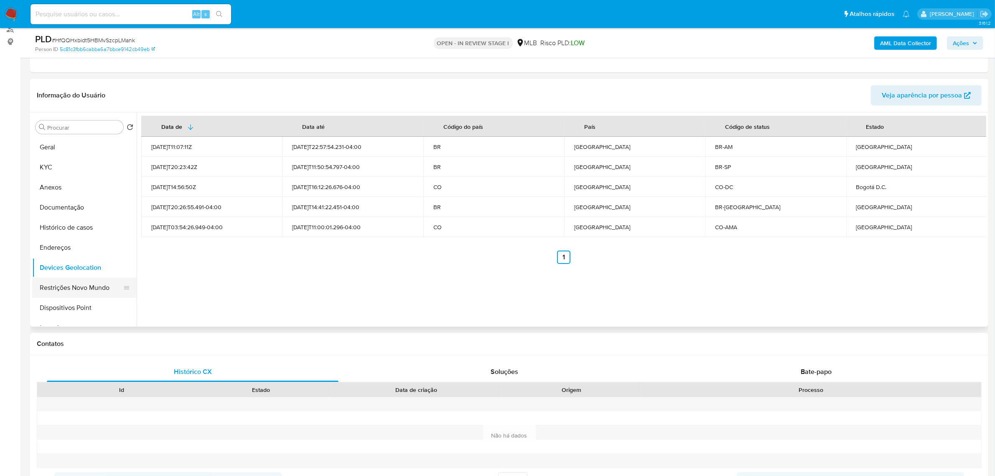
click at [84, 291] on button "Restrições Novo Mundo" at bounding box center [81, 288] width 98 height 20
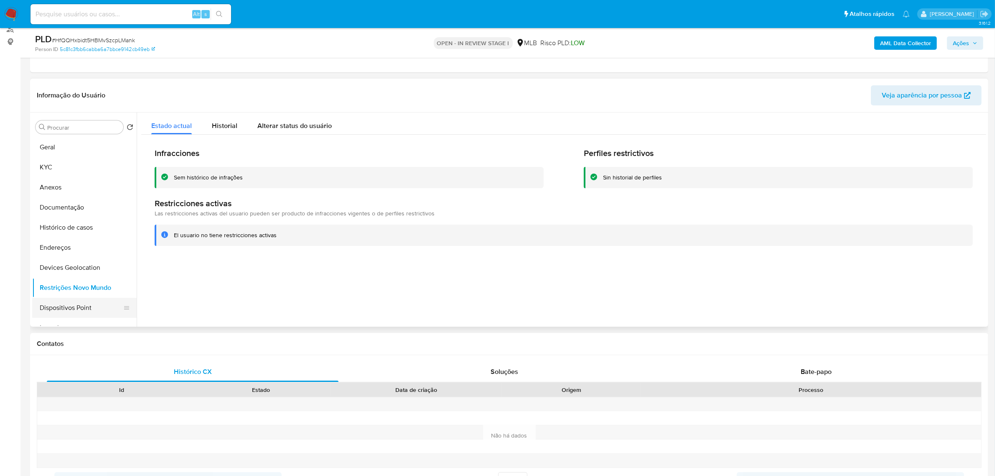
click at [74, 304] on button "Dispositivos Point" at bounding box center [81, 308] width 98 height 20
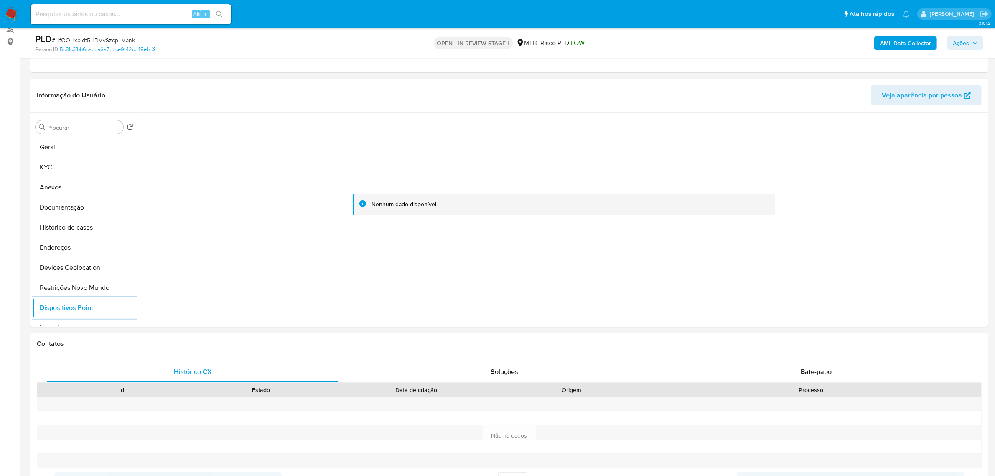
click at [903, 48] on b "AML Data Collector" at bounding box center [906, 42] width 51 height 13
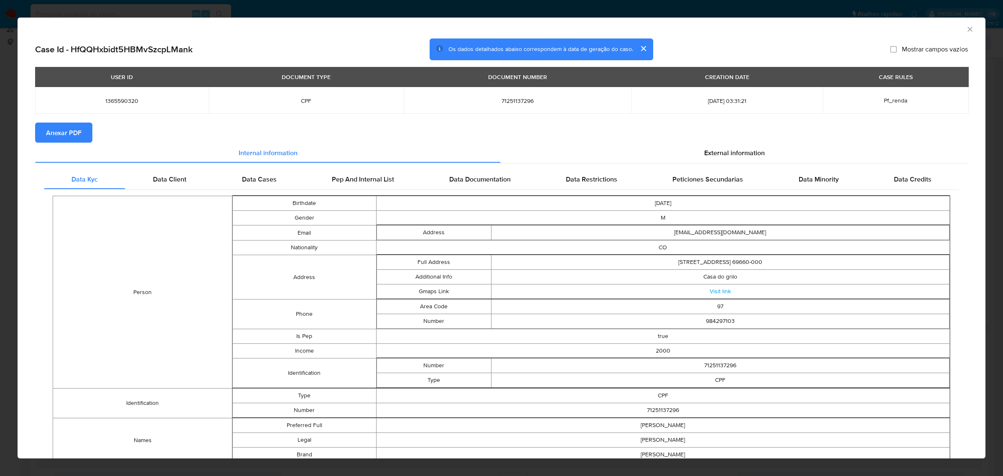
click at [81, 127] on button "Anexar PDF" at bounding box center [63, 133] width 57 height 20
click at [743, 151] on span "External information" at bounding box center [734, 154] width 61 height 10
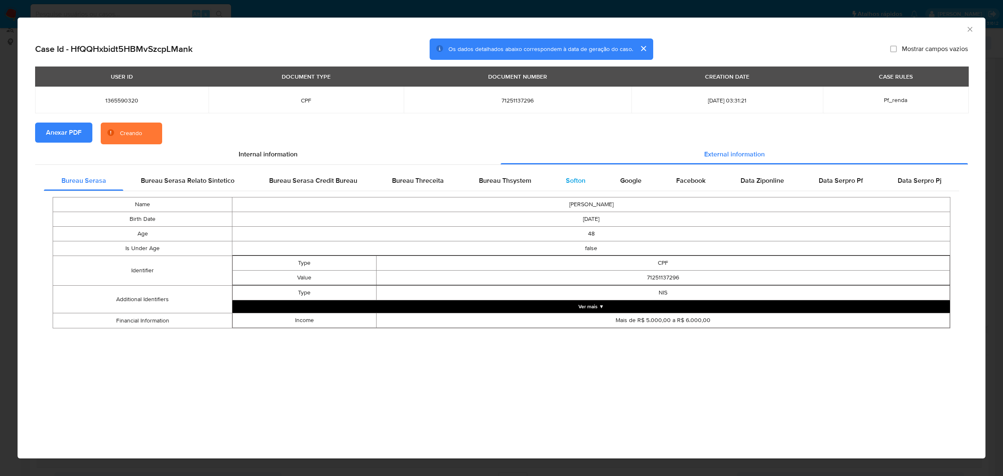
click at [573, 178] on span "Softon" at bounding box center [576, 181] width 20 height 10
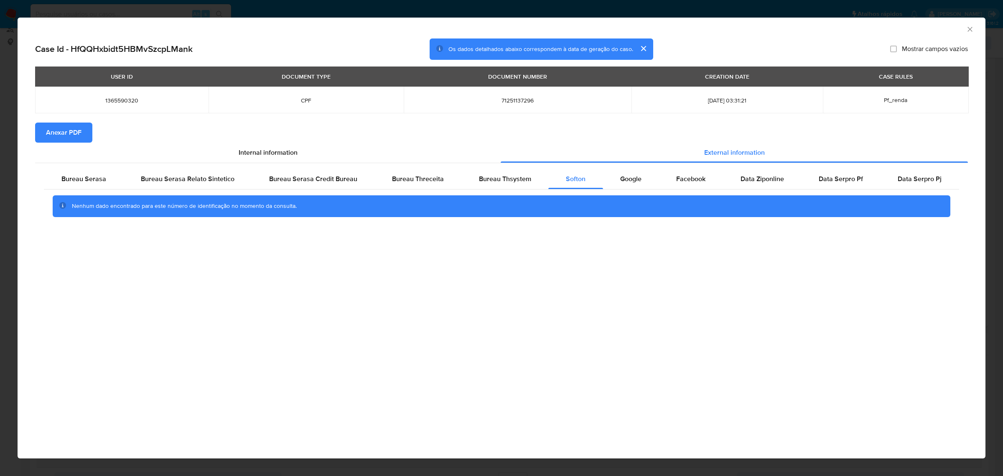
click at [969, 26] on icon "Fechar a janela" at bounding box center [970, 29] width 8 height 8
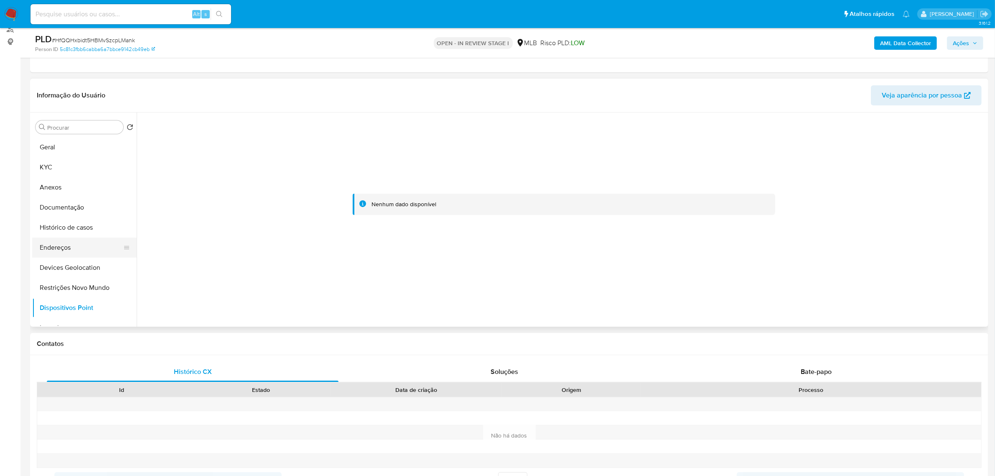
click at [64, 246] on button "Endereços" at bounding box center [81, 247] width 98 height 20
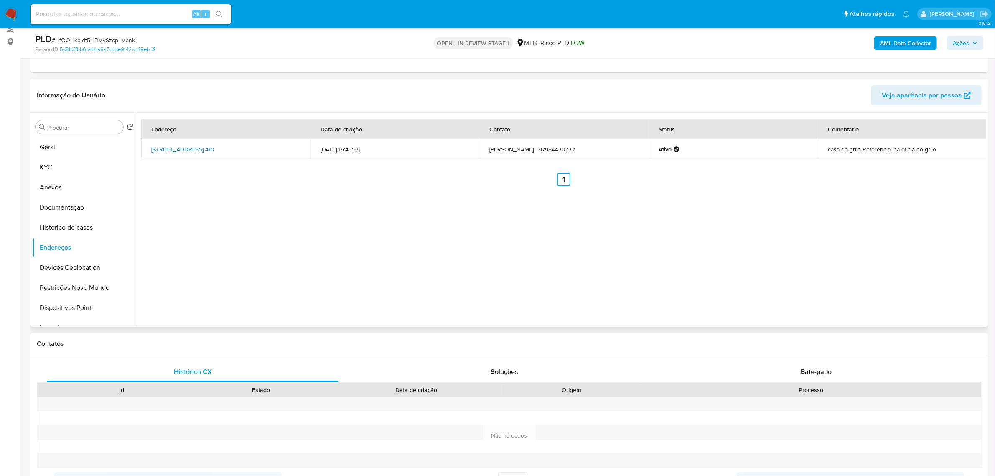
drag, startPoint x: 143, startPoint y: 143, endPoint x: 271, endPoint y: 151, distance: 128.6
click at [271, 151] on td "Cisiro Tuchau 410, Jutaí, Amazonas, 69660000, Brasil 410" at bounding box center [225, 149] width 169 height 20
copy link "Cisiro Tuchau 410, Jutaí, Amazonas, 69660000"
click at [214, 150] on link "Cisiro Tuchau 410, Jutaí, Amazonas, 69660000, Brasil 410" at bounding box center [182, 149] width 63 height 8
click at [52, 162] on button "KYC" at bounding box center [81, 167] width 98 height 20
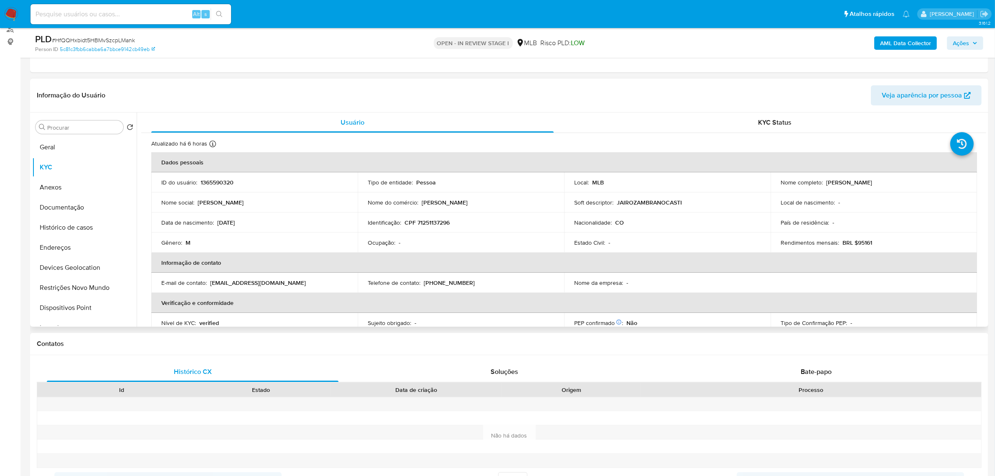
click at [438, 222] on p "CPF 71251137296" at bounding box center [427, 223] width 45 height 8
copy p "71251137296"
click at [439, 220] on p "CPF 71251137296" at bounding box center [427, 223] width 45 height 8
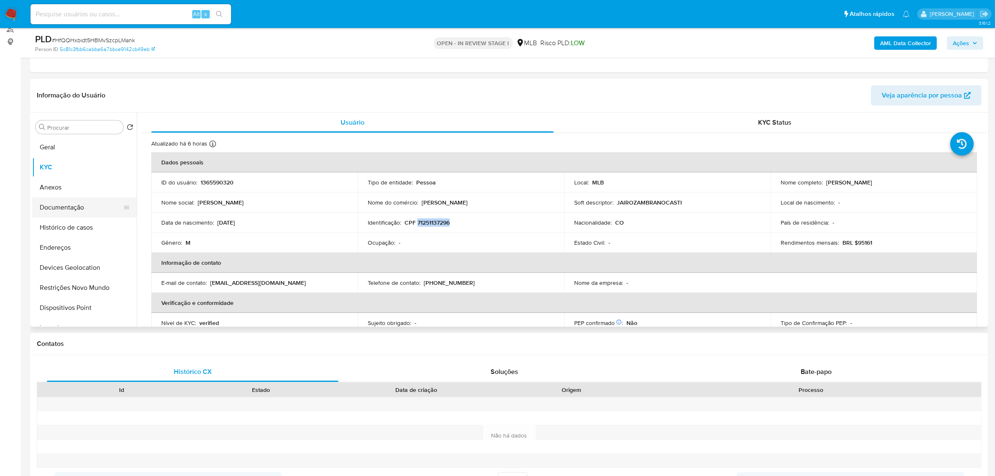
click at [40, 214] on button "Documentação" at bounding box center [81, 207] width 98 height 20
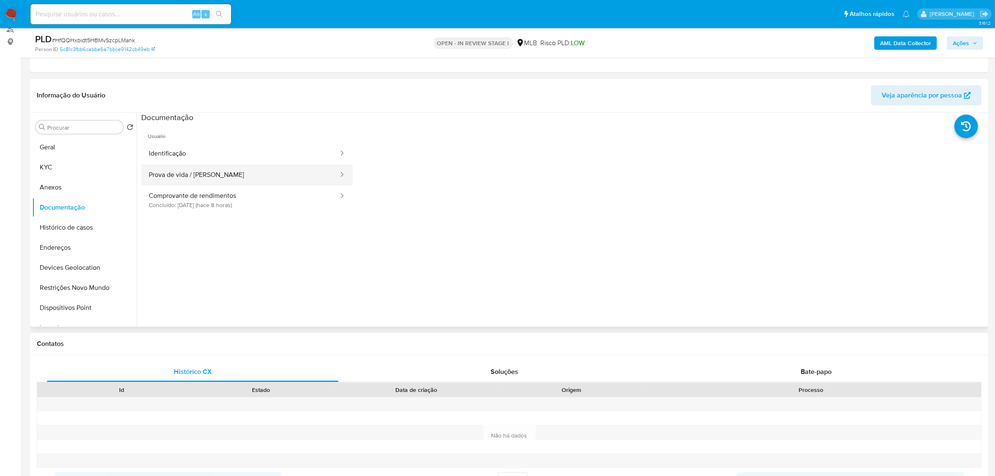
click at [252, 164] on button "Prova de vida / [PERSON_NAME]" at bounding box center [240, 174] width 198 height 21
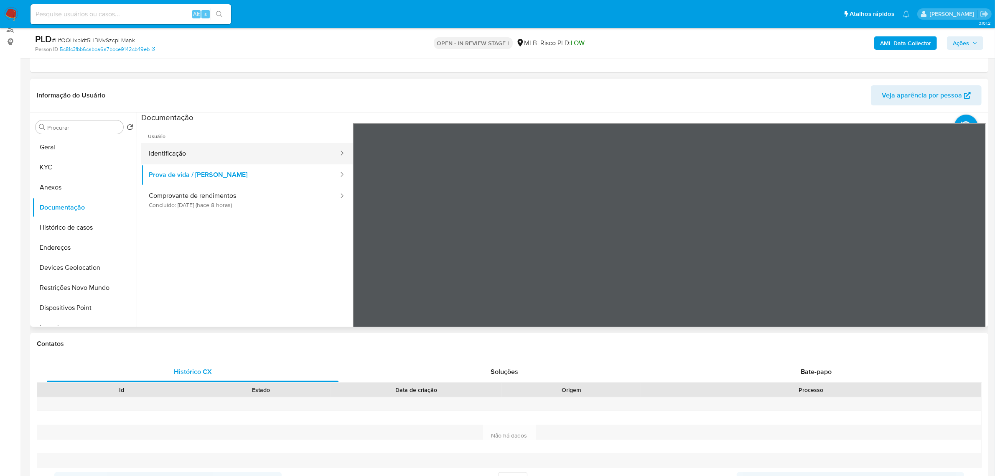
click at [262, 156] on button "Identificação" at bounding box center [240, 153] width 198 height 21
click at [974, 257] on icon at bounding box center [976, 259] width 5 height 8
click at [194, 170] on button "Prova de vida / [PERSON_NAME]" at bounding box center [240, 174] width 198 height 21
click at [68, 171] on button "KYC" at bounding box center [81, 167] width 98 height 20
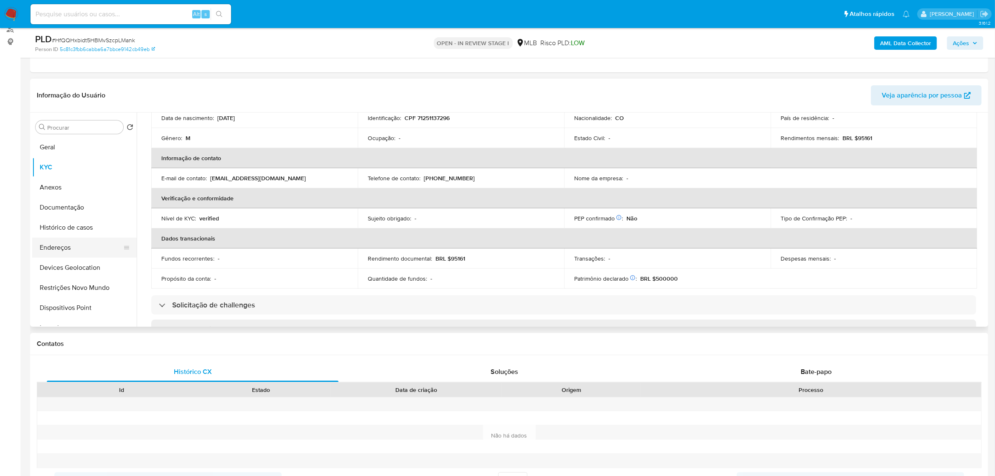
click at [55, 241] on button "Endereços" at bounding box center [81, 247] width 98 height 20
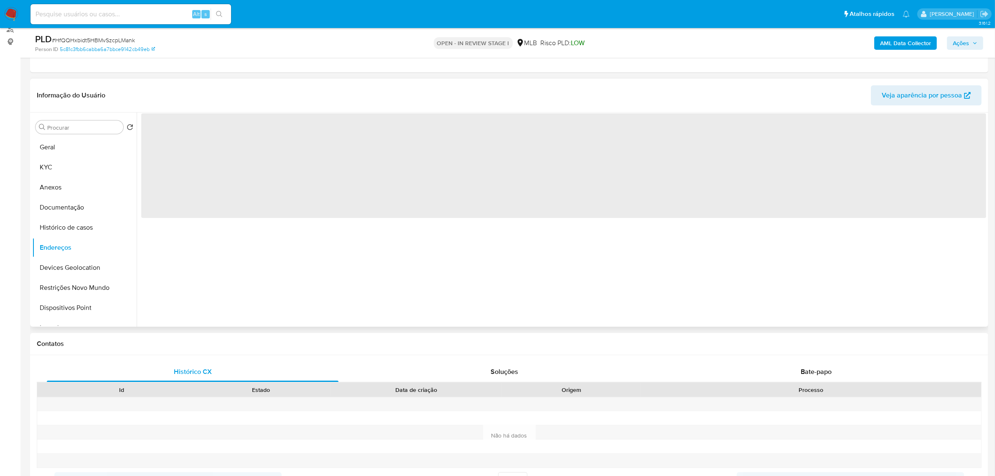
scroll to position [0, 0]
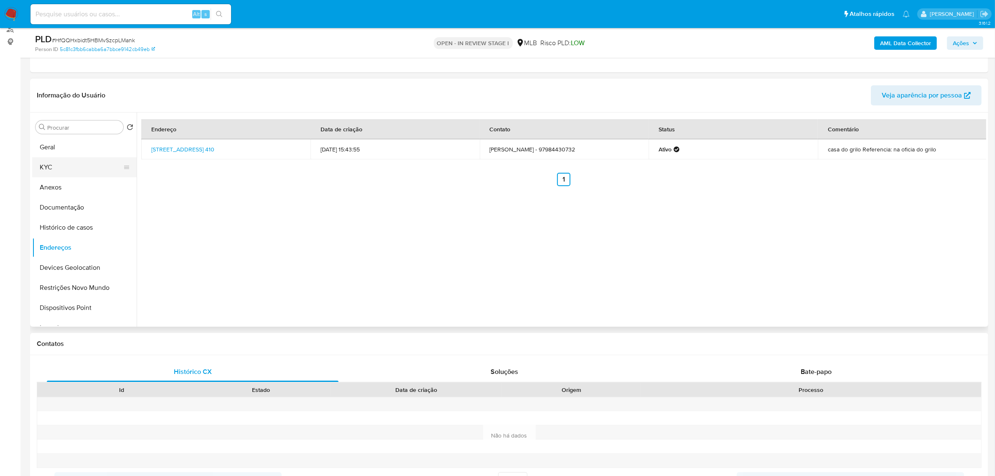
click at [78, 166] on button "KYC" at bounding box center [81, 167] width 98 height 20
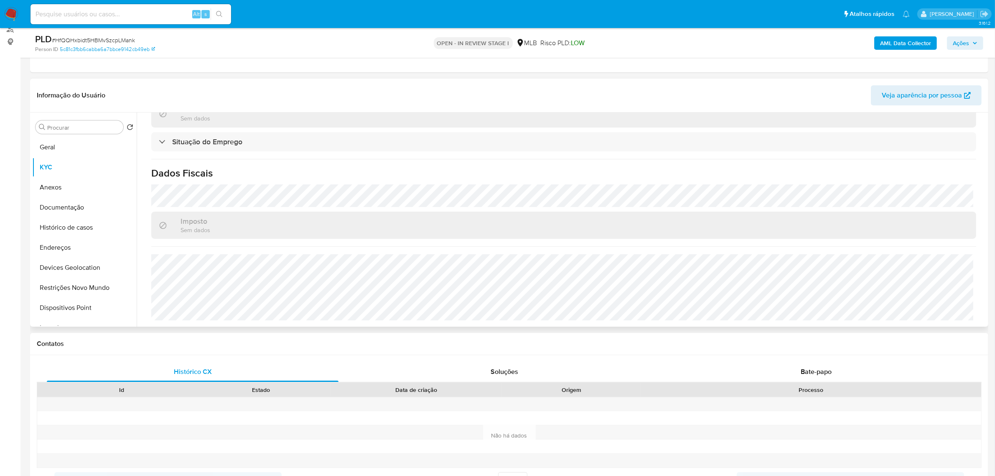
scroll to position [42, 0]
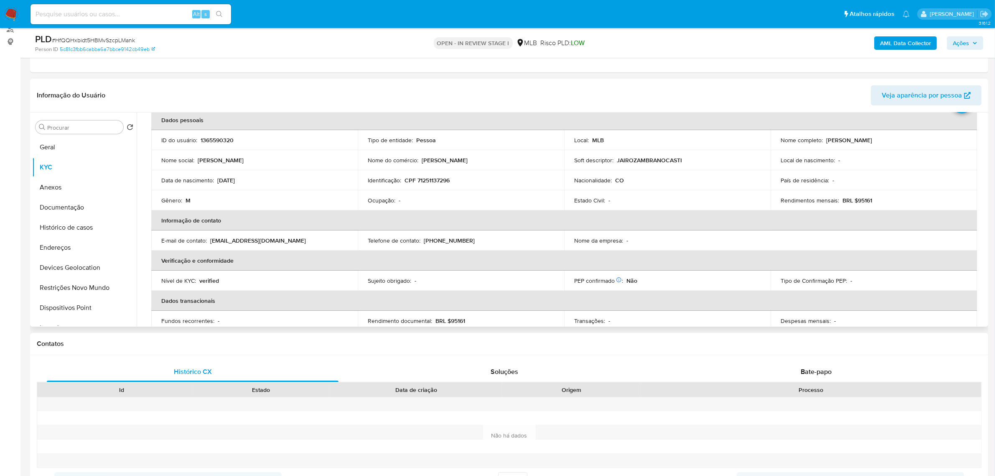
click at [437, 184] on p "CPF 71251137296" at bounding box center [427, 180] width 45 height 8
copy p "71251137296"
drag, startPoint x: 825, startPoint y: 140, endPoint x: 906, endPoint y: 134, distance: 81.4
click at [916, 139] on div "Nome completo : Jairo Zambrano Castillo" at bounding box center [874, 140] width 186 height 8
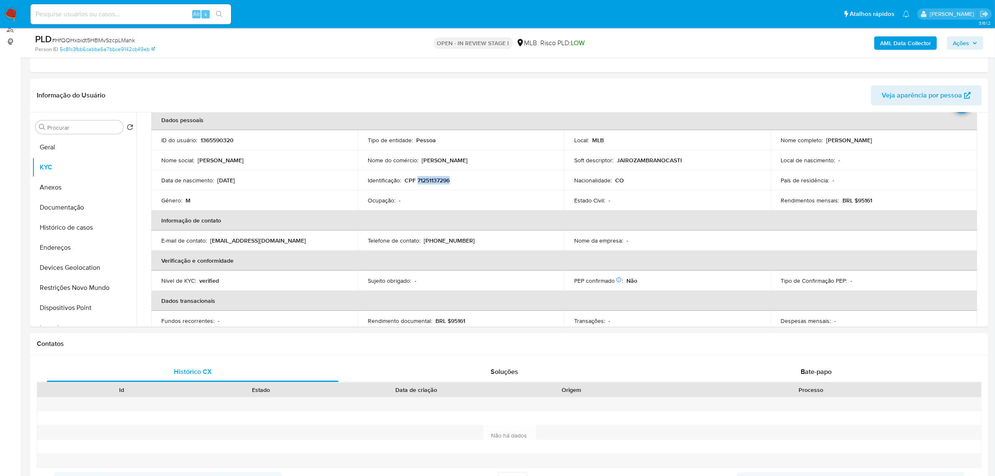
copy p "Jairo Zambrano Castillo"
click at [84, 208] on button "Documentação" at bounding box center [81, 207] width 98 height 20
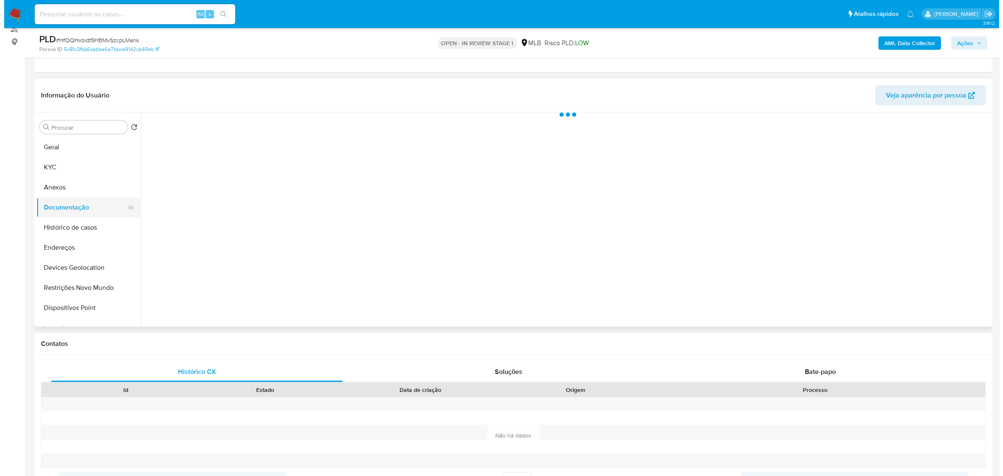
scroll to position [0, 0]
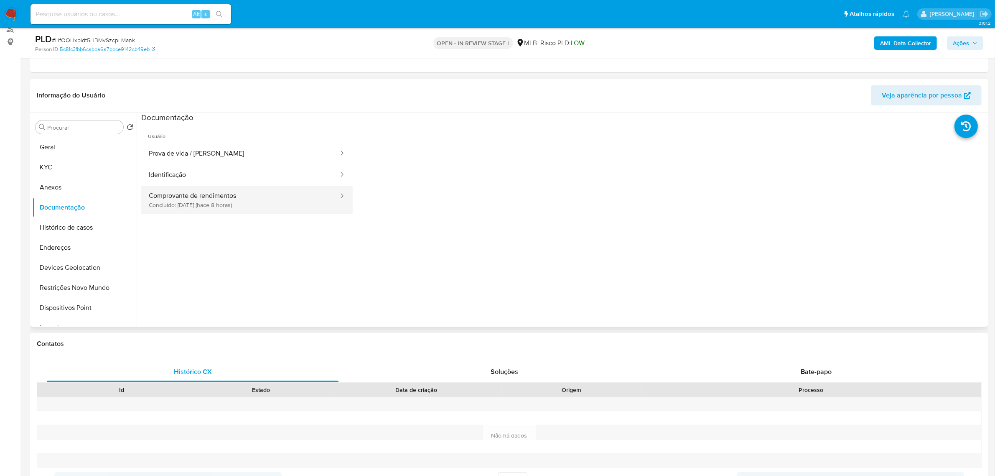
click at [252, 212] on button "Comprovante de rendimentos Concluído: 01/10/2025 (hace 8 horas)" at bounding box center [240, 200] width 198 height 28
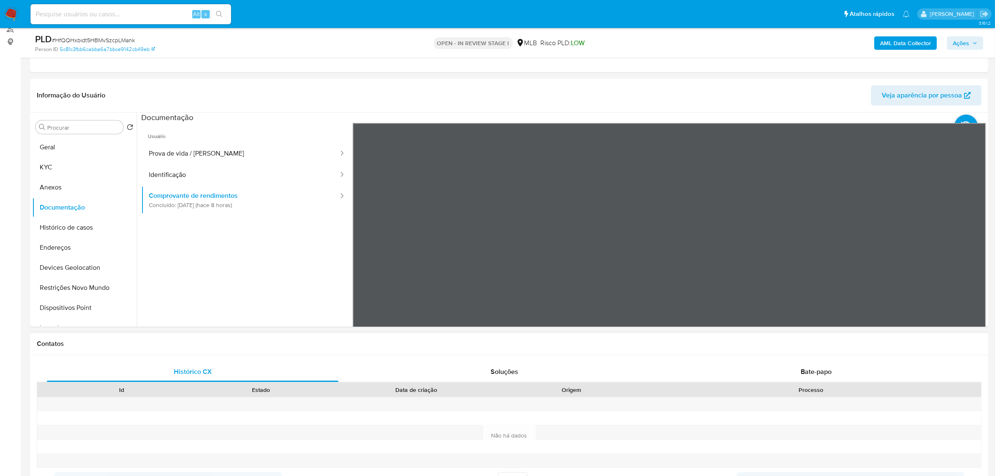
click at [569, 82] on div "Informação do Usuário Veja aparência por pessoa Procurar Retornar ao pedido pad…" at bounding box center [509, 203] width 959 height 248
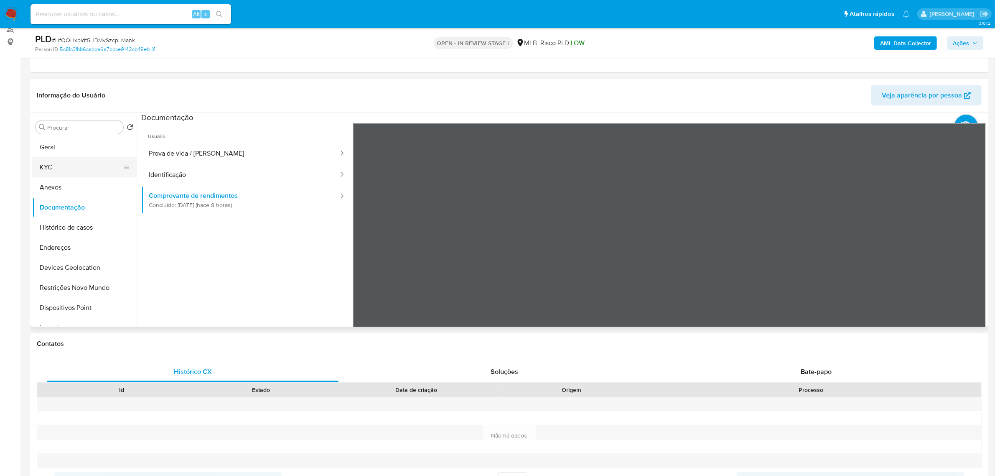
click at [76, 166] on button "KYC" at bounding box center [81, 167] width 98 height 20
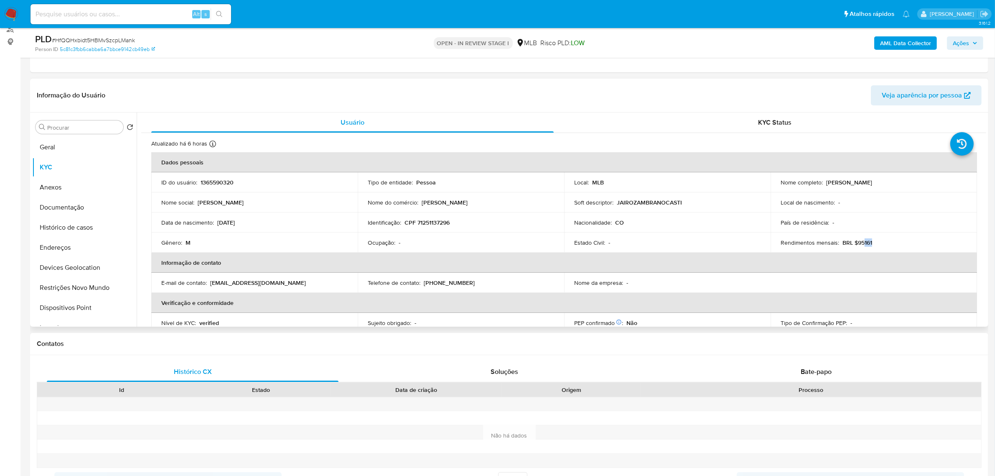
drag, startPoint x: 862, startPoint y: 243, endPoint x: 872, endPoint y: 243, distance: 10.5
click at [872, 243] on div "Rendimentos mensais : BRL $95161" at bounding box center [874, 243] width 186 height 8
click at [969, 46] on span "Ações" at bounding box center [961, 42] width 16 height 13
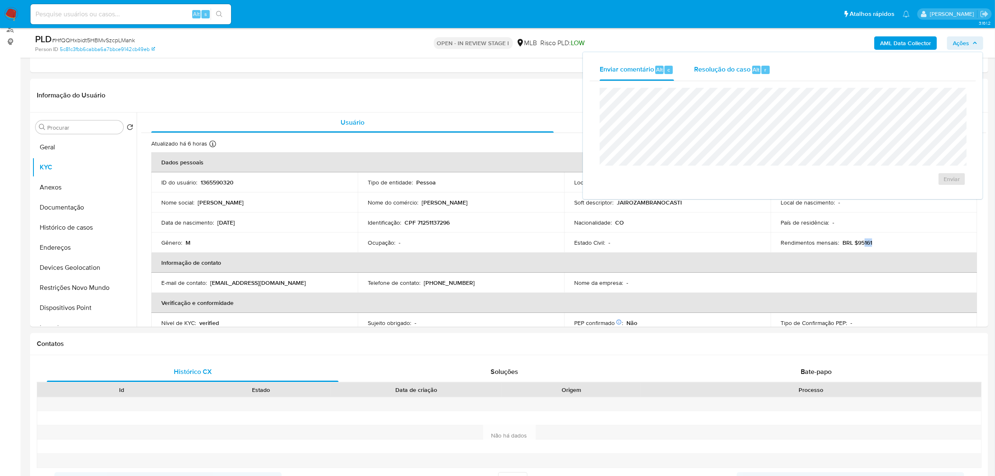
drag, startPoint x: 720, startPoint y: 68, endPoint x: 718, endPoint y: 77, distance: 9.0
click at [718, 77] on div "Resolução do caso Alt r" at bounding box center [732, 70] width 77 height 22
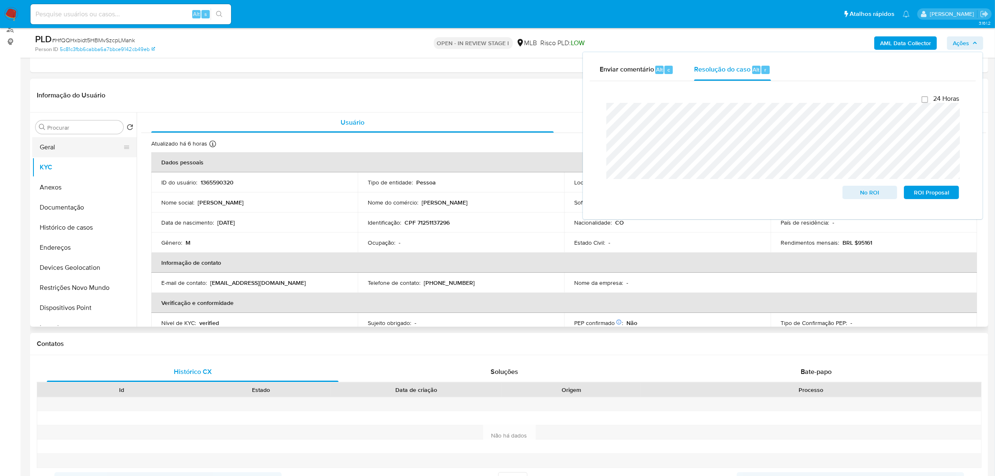
click at [43, 143] on button "Geral" at bounding box center [81, 147] width 98 height 20
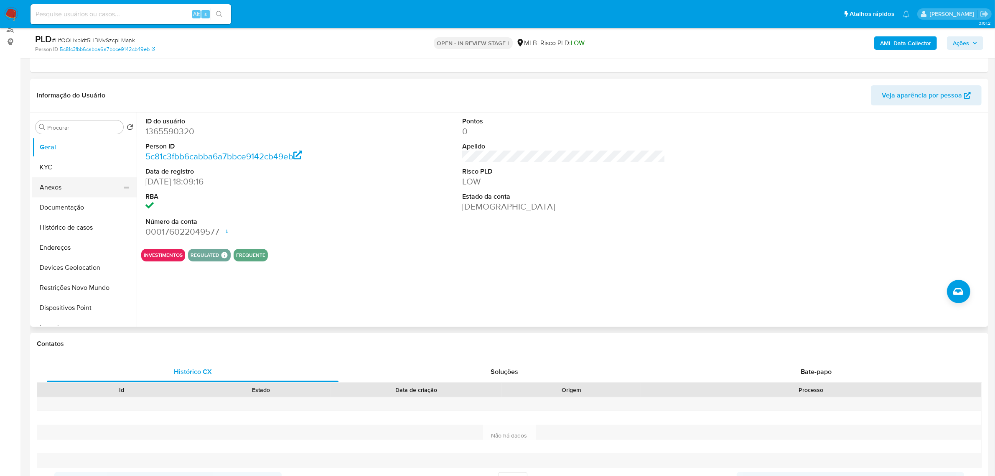
click at [68, 194] on button "Anexos" at bounding box center [81, 187] width 98 height 20
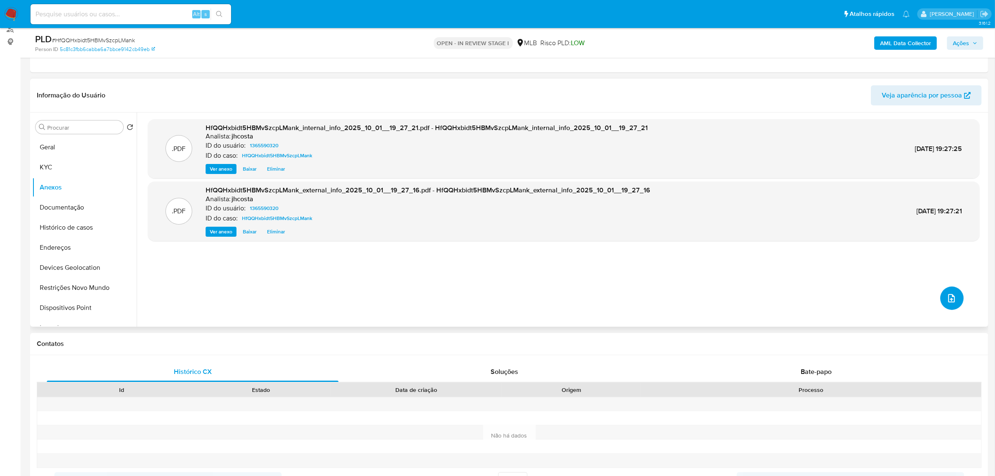
click at [957, 299] on button "upload-file" at bounding box center [952, 297] width 23 height 23
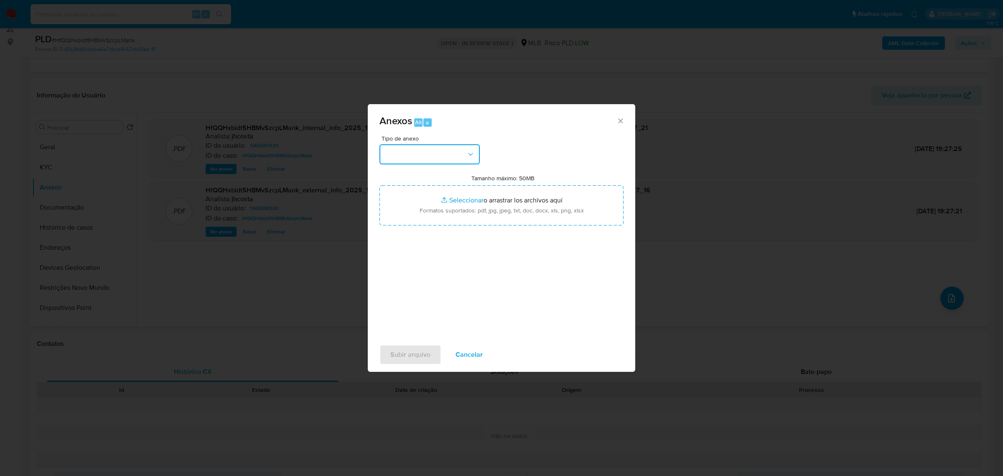
click at [424, 151] on button "button" at bounding box center [430, 154] width 100 height 20
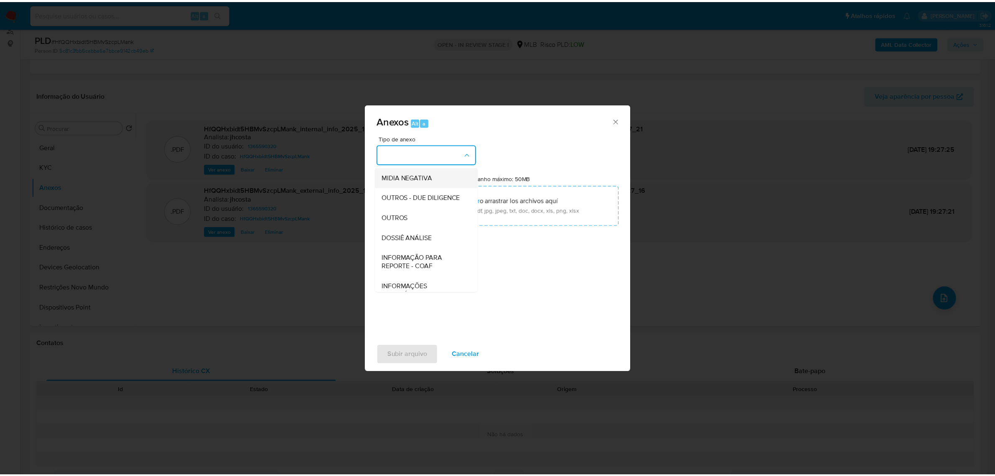
scroll to position [105, 0]
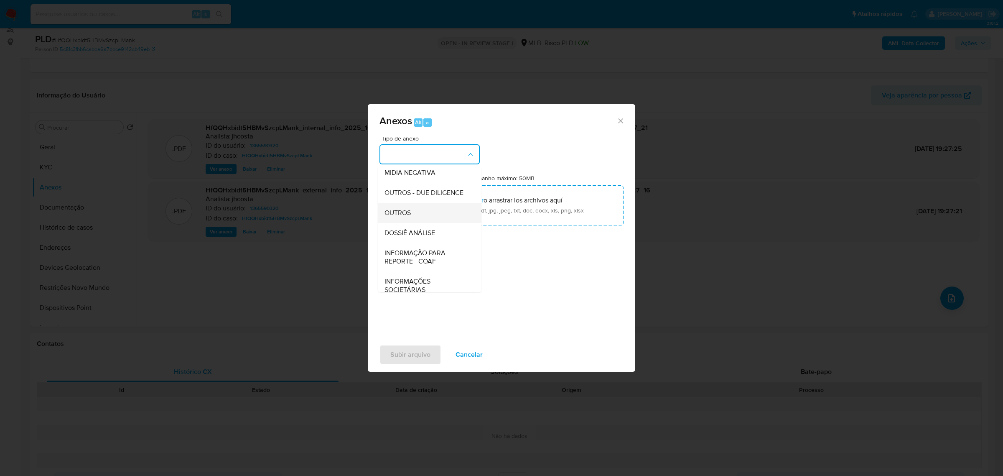
click at [411, 217] on span "OUTROS" at bounding box center [398, 212] width 26 height 8
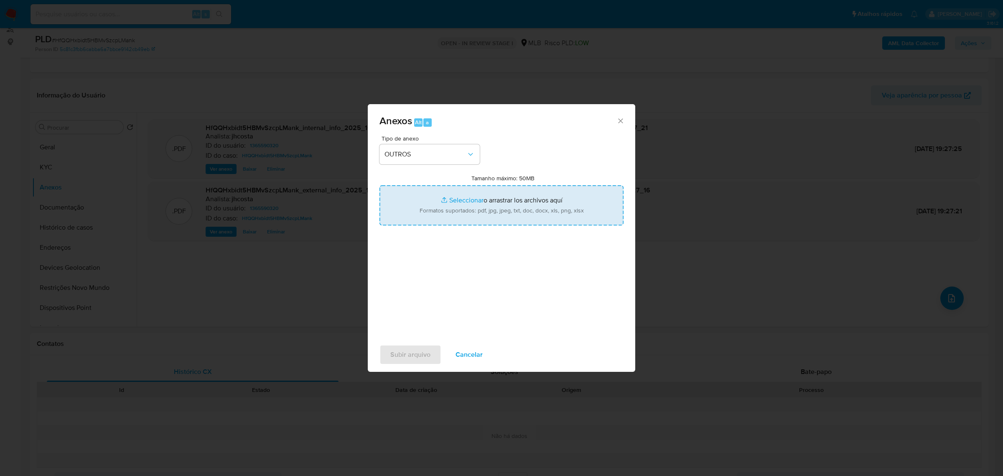
click at [471, 210] on input "Tamanho máximo: 50MB Seleccionar archivos" at bounding box center [502, 205] width 244 height 40
type input "C:\fakepath\Mulan 1365590320_2025_10_01_08_43_44.xlsx"
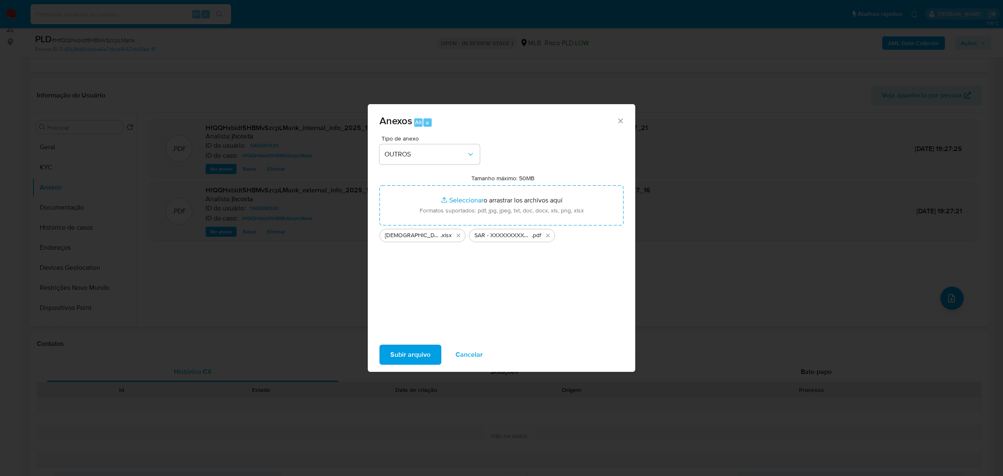
click at [412, 347] on span "Subir arquivo" at bounding box center [411, 354] width 40 height 18
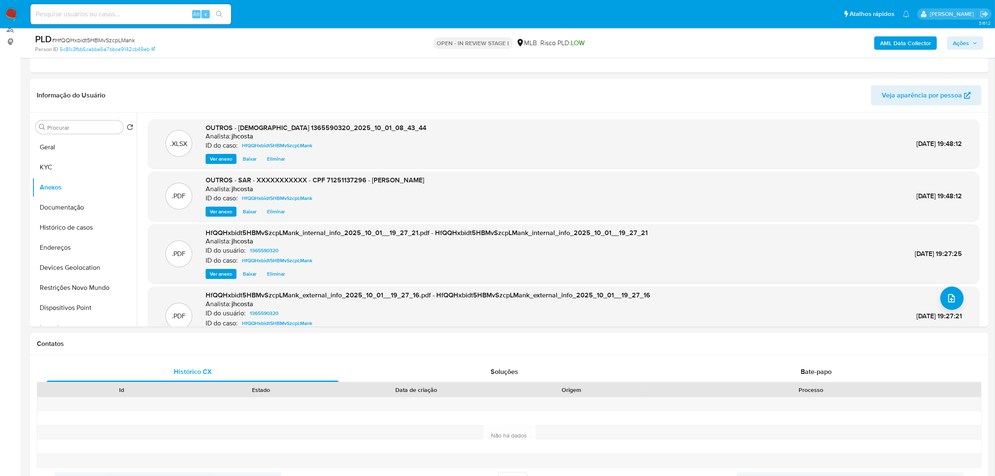
click at [967, 46] on span "Ações" at bounding box center [961, 42] width 16 height 13
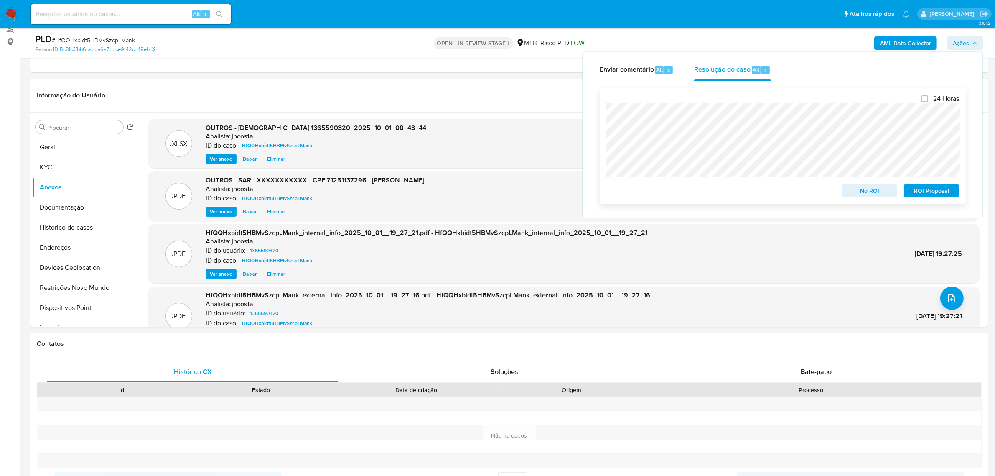
click at [933, 191] on span "ROI Proposal" at bounding box center [931, 191] width 43 height 12
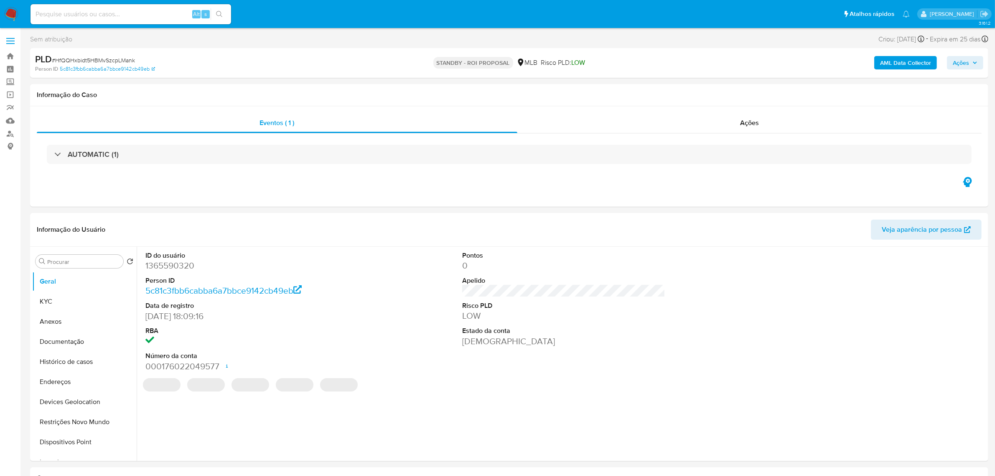
select select "10"
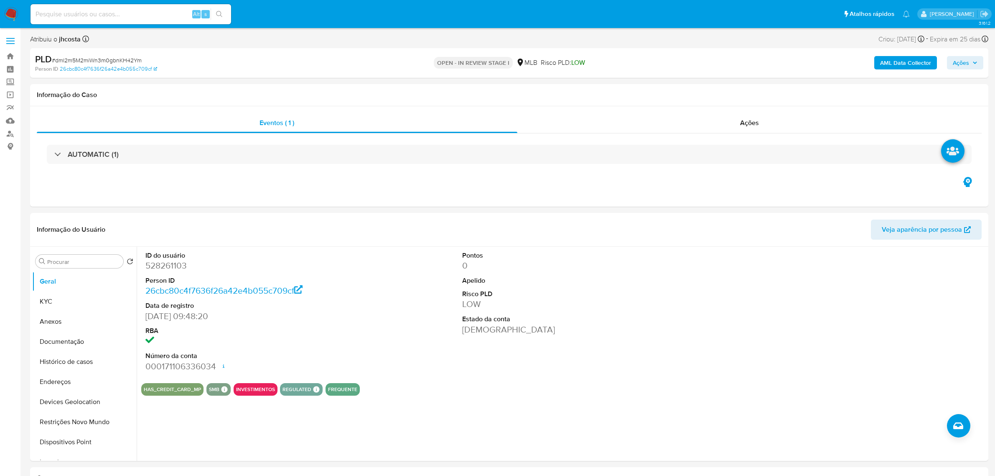
select select "10"
click at [163, 268] on dd "528261103" at bounding box center [246, 266] width 203 height 12
copy dd "528261103"
click at [412, 301] on div "ID do usuário 528261103 Person ID 26cbc80c4f7636f26a42e4b055c709cf Data de regi…" at bounding box center [563, 312] width 845 height 130
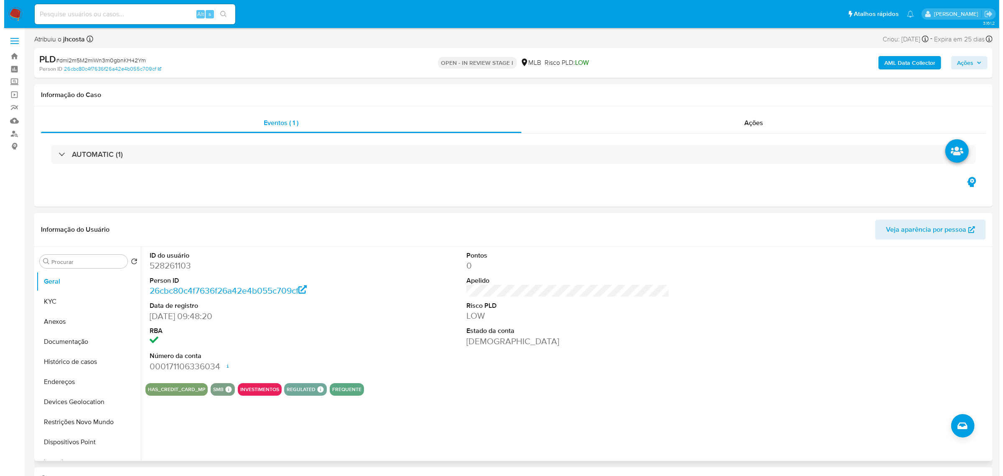
scroll to position [105, 0]
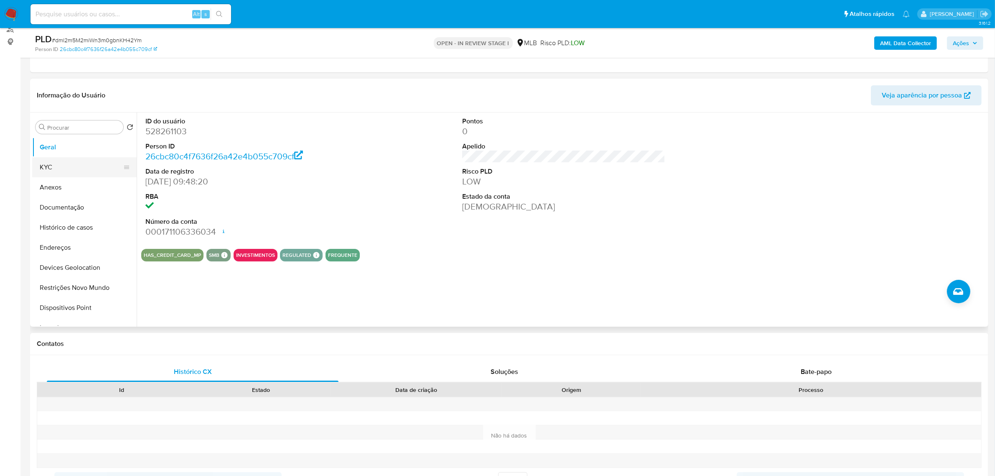
click at [61, 167] on button "KYC" at bounding box center [81, 167] width 98 height 20
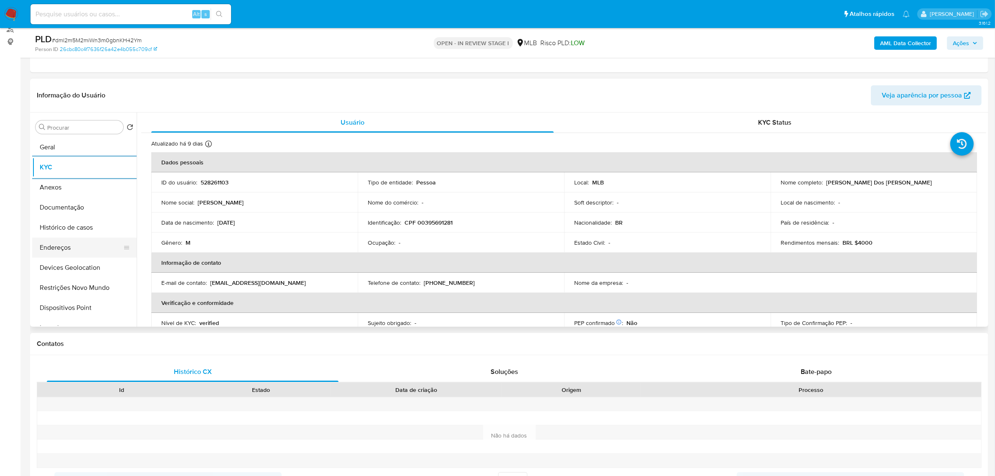
click at [71, 250] on button "Endereços" at bounding box center [81, 247] width 98 height 20
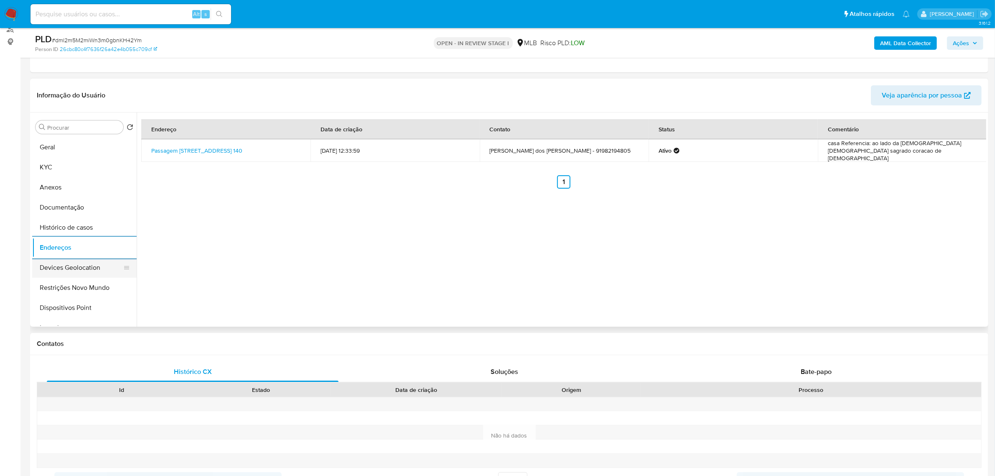
click at [85, 270] on button "Devices Geolocation" at bounding box center [81, 268] width 98 height 20
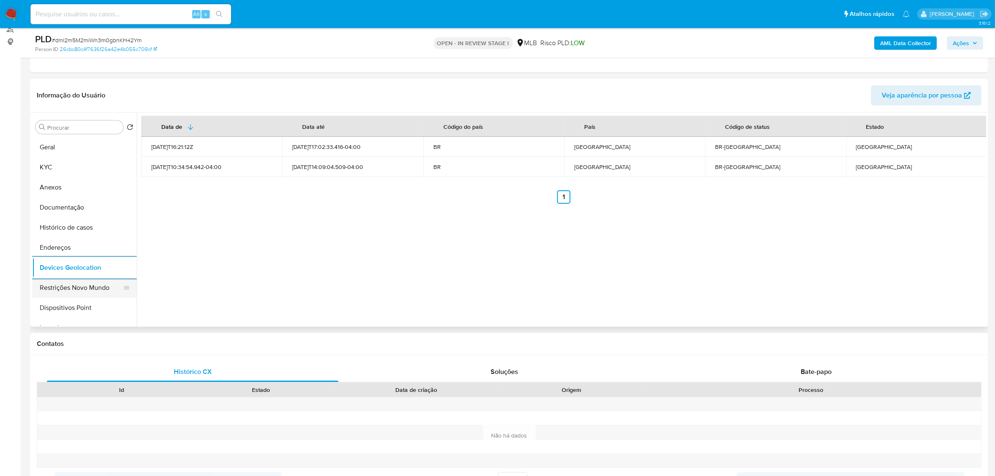
click at [54, 285] on button "Restrições Novo Mundo" at bounding box center [81, 288] width 98 height 20
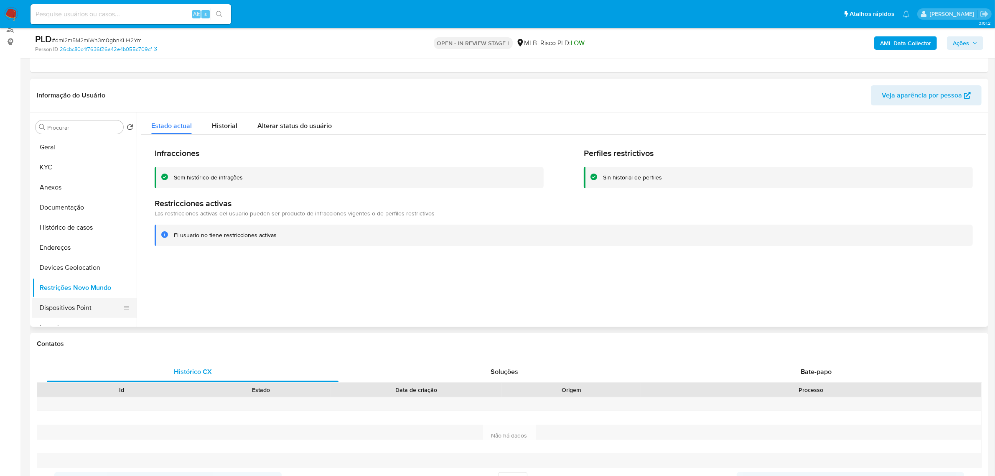
click at [88, 312] on button "Dispositivos Point" at bounding box center [81, 308] width 98 height 20
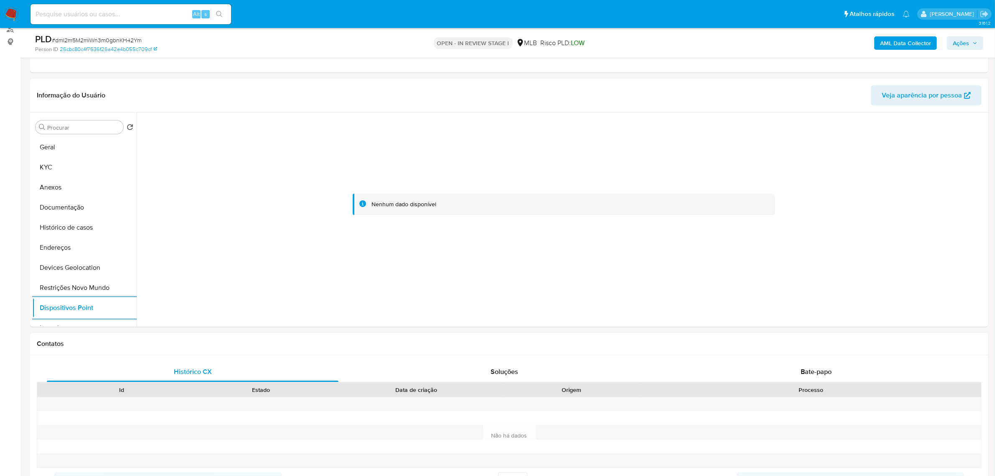
click at [920, 45] on b "AML Data Collector" at bounding box center [906, 42] width 51 height 13
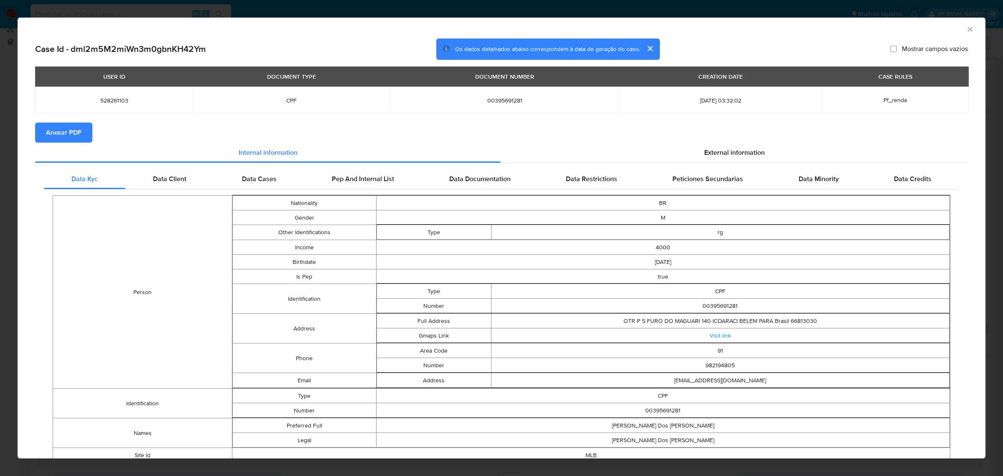
click at [84, 129] on button "Anexar PDF" at bounding box center [63, 133] width 57 height 20
click at [732, 156] on span "External information" at bounding box center [734, 154] width 61 height 10
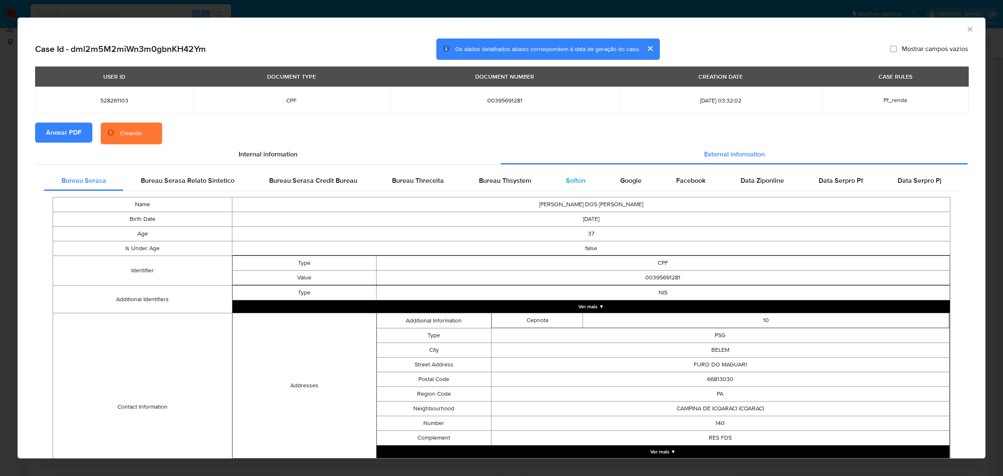
click at [569, 180] on span "Softon" at bounding box center [576, 181] width 20 height 10
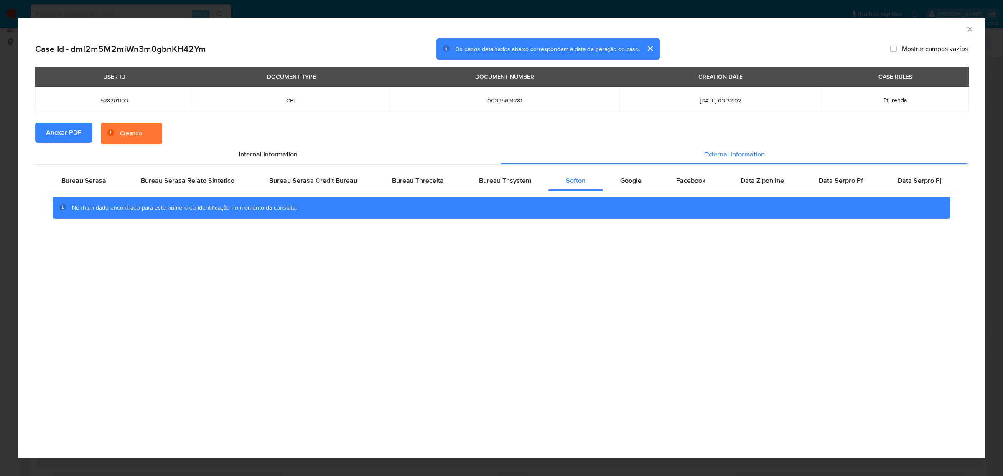
click at [970, 31] on icon "Fechar a janela" at bounding box center [970, 29] width 8 height 8
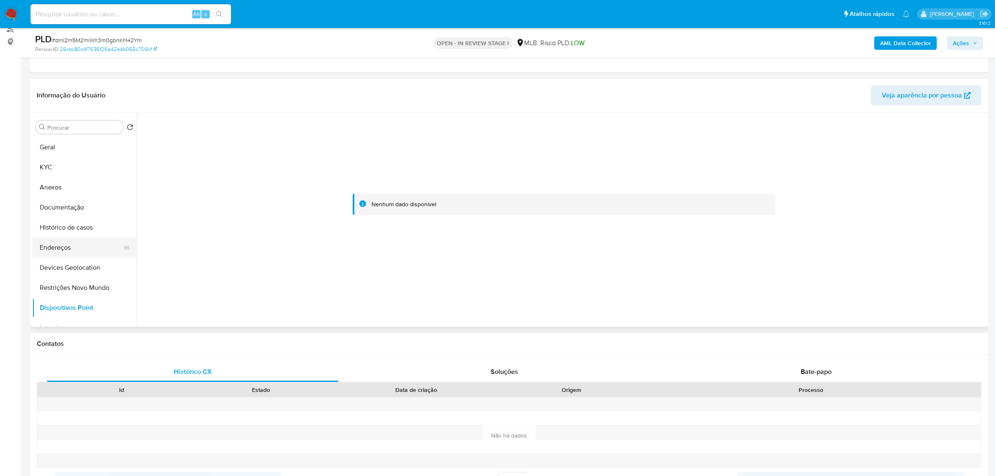
click at [77, 250] on button "Endereços" at bounding box center [81, 247] width 98 height 20
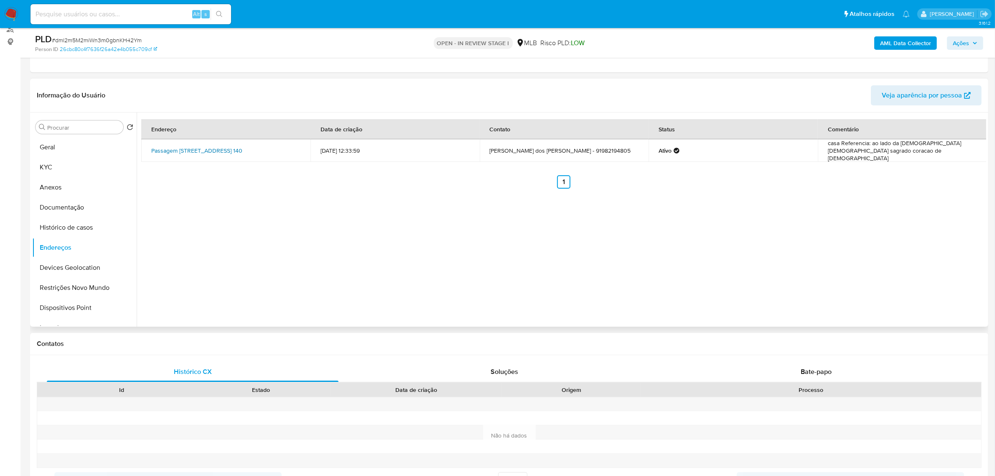
drag, startPoint x: 148, startPoint y: 146, endPoint x: 294, endPoint y: 146, distance: 145.1
click at [294, 146] on td "Passagem Furo Do Maguari 140, Belém, Pará, 66813030, Brasil 140" at bounding box center [225, 150] width 169 height 23
copy link "Passagem Furo Do Maguari 140, Belém, Pará, 66813030"
click at [242, 147] on link "Passagem Furo Do Maguari 140, Belém, Pará, 66813030, Brasil 140" at bounding box center [196, 150] width 91 height 8
click at [57, 168] on button "KYC" at bounding box center [81, 167] width 98 height 20
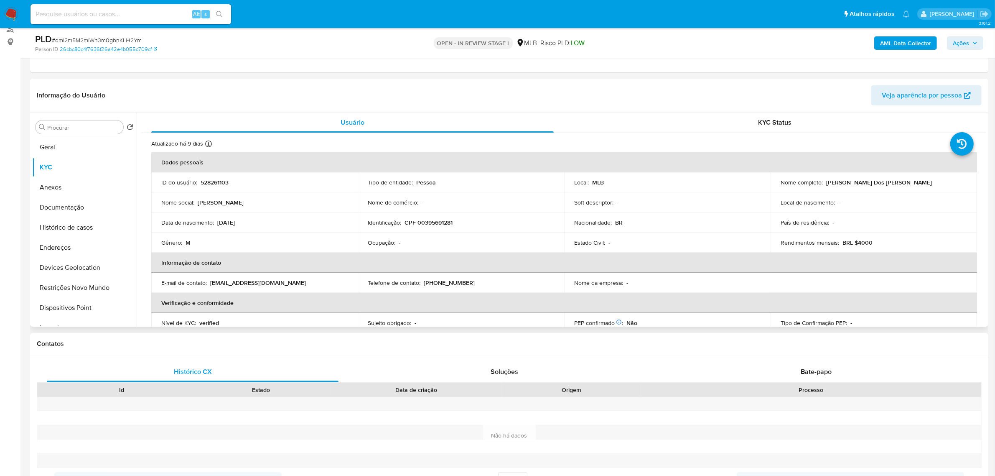
click at [436, 226] on p "CPF 00395691281" at bounding box center [429, 223] width 48 height 8
copy p "00395691281"
click at [69, 203] on button "Documentação" at bounding box center [81, 207] width 98 height 20
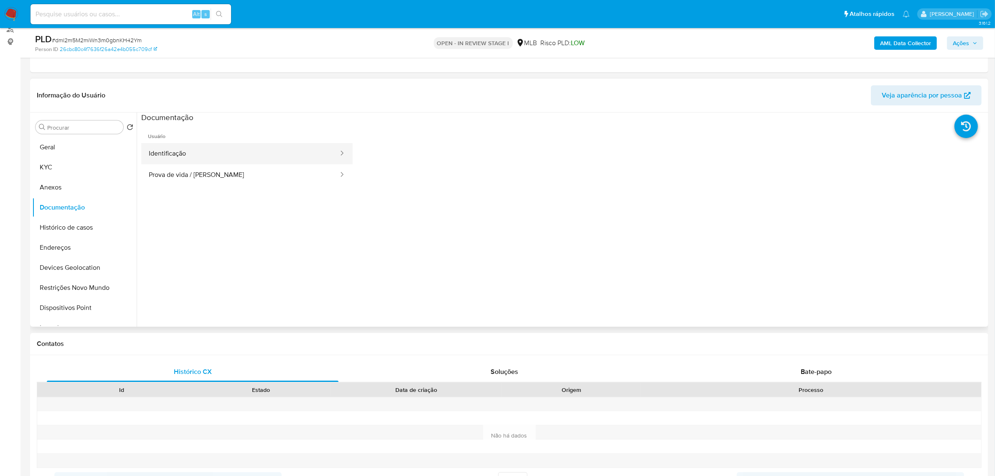
click at [203, 161] on button "Identificação" at bounding box center [240, 153] width 198 height 21
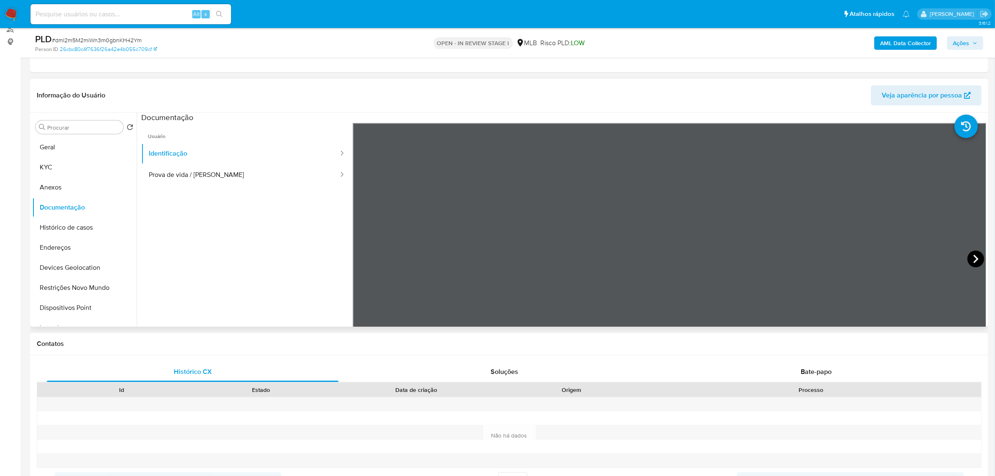
click at [975, 259] on icon at bounding box center [976, 259] width 5 height 8
click at [69, 164] on button "KYC" at bounding box center [81, 167] width 98 height 20
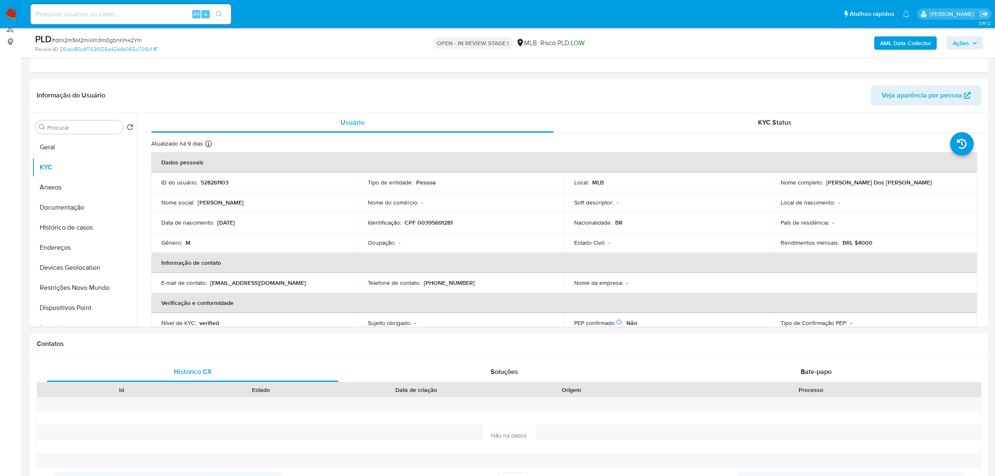
click at [433, 224] on p "CPF 00395691281" at bounding box center [429, 223] width 48 height 8
copy p "00395691281"
drag, startPoint x: 824, startPoint y: 182, endPoint x: 925, endPoint y: 178, distance: 101.3
click at [931, 187] on td "Nome completo : Maycon Wilson Dos Santos Barbosa" at bounding box center [874, 182] width 207 height 20
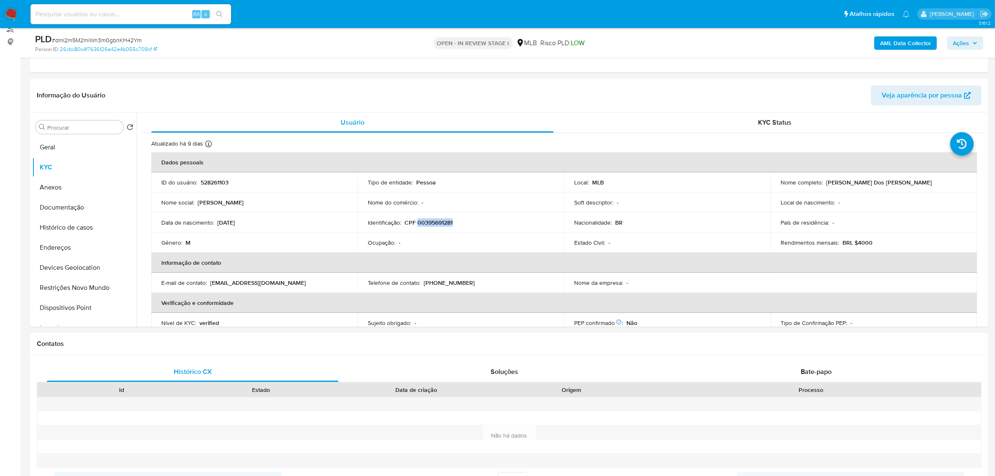
copy p "Maycon Wilson Dos Santos Barbosa"
click at [113, 205] on button "Documentação" at bounding box center [81, 207] width 98 height 20
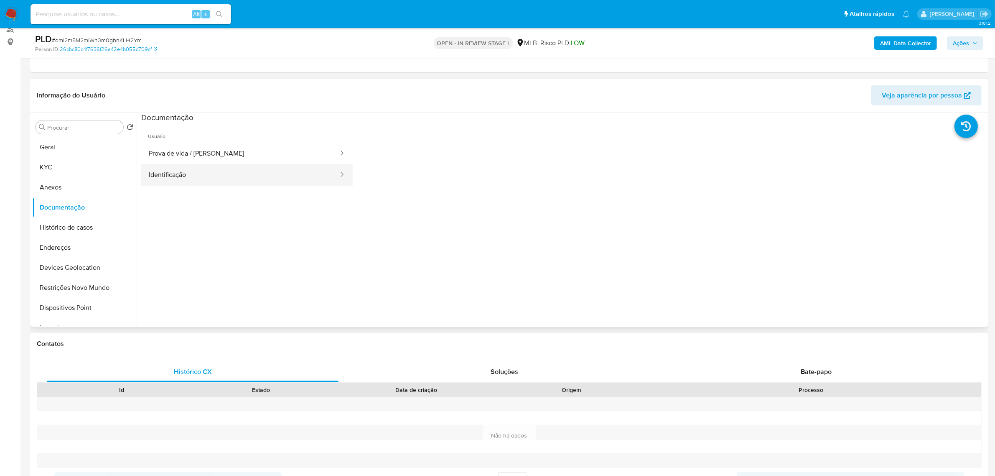
click at [182, 173] on button "Identificação" at bounding box center [240, 174] width 198 height 21
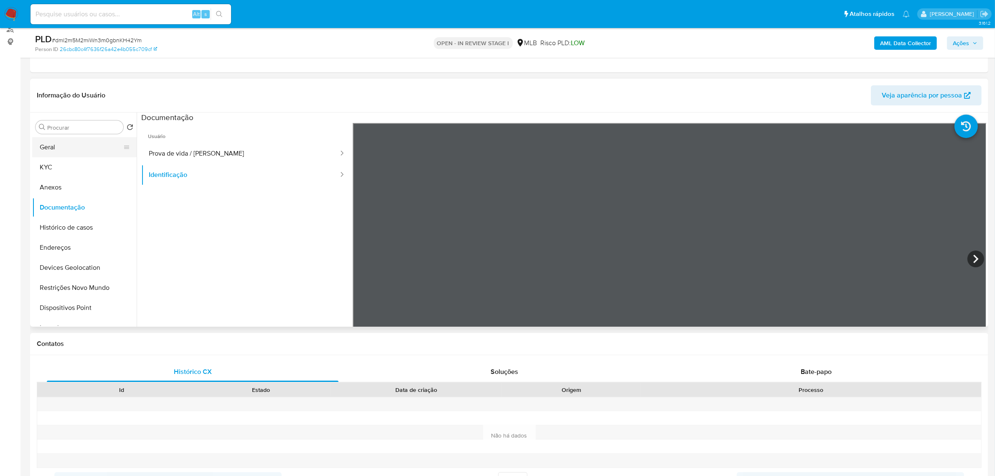
click at [88, 153] on button "Geral" at bounding box center [81, 147] width 98 height 20
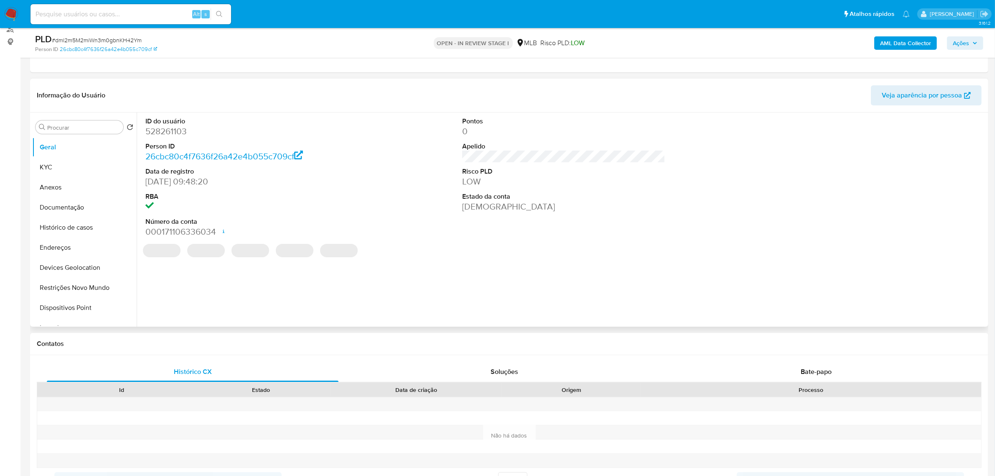
click at [257, 283] on div "ID do usuário 528261103 Person ID 26cbc80c4f7636f26a42e4b055c709cf Data de regi…" at bounding box center [562, 219] width 850 height 214
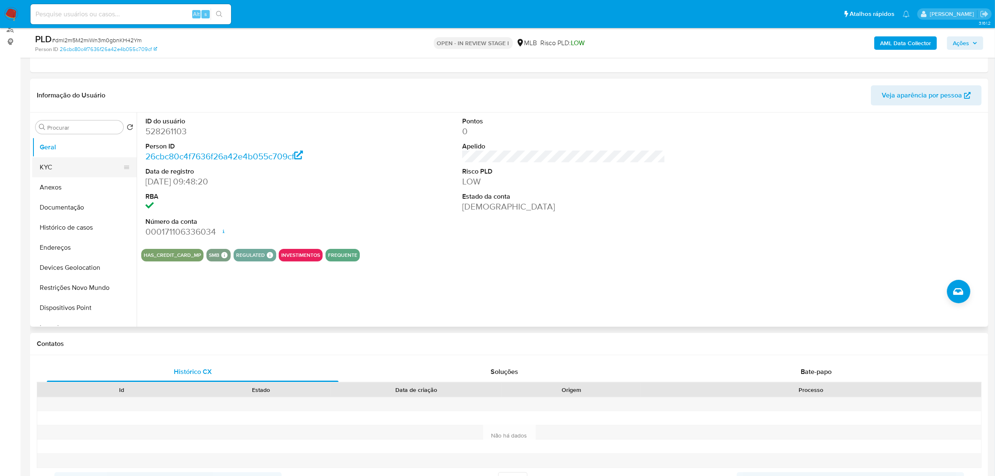
click at [64, 163] on button "KYC" at bounding box center [81, 167] width 98 height 20
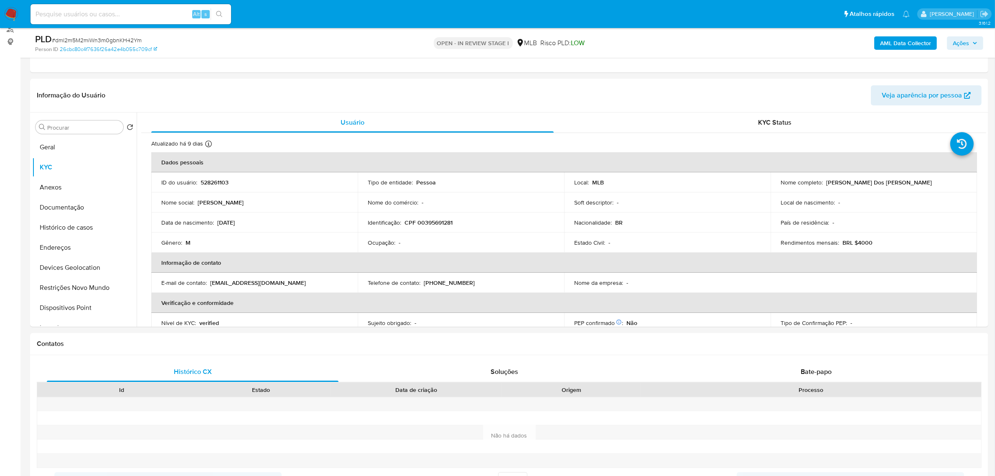
click at [959, 42] on span "Ações" at bounding box center [961, 42] width 16 height 13
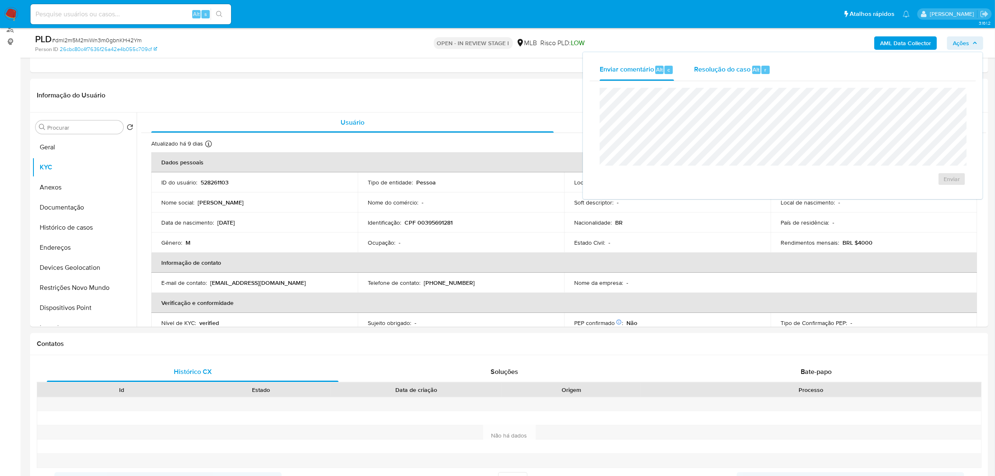
click at [719, 79] on div "Resolução do caso Alt r" at bounding box center [732, 70] width 77 height 22
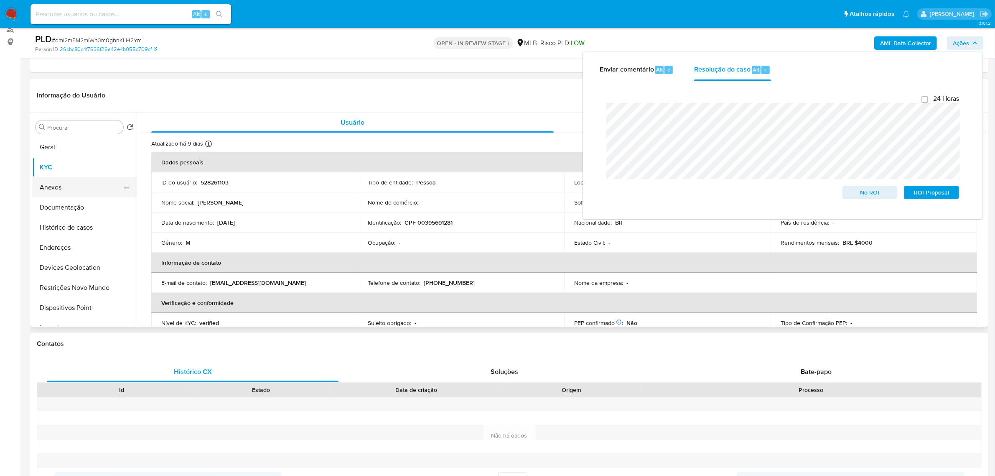
click at [68, 191] on button "Anexos" at bounding box center [81, 187] width 98 height 20
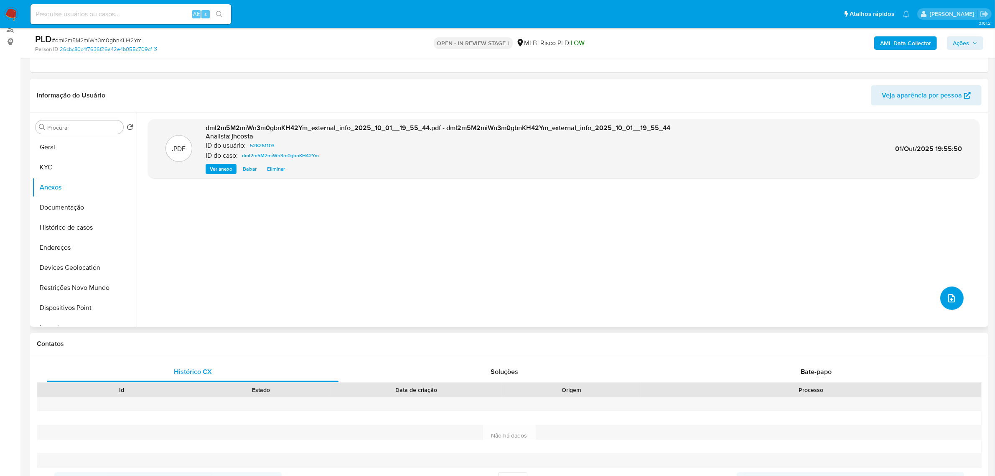
click at [943, 291] on button "upload-file" at bounding box center [952, 297] width 23 height 23
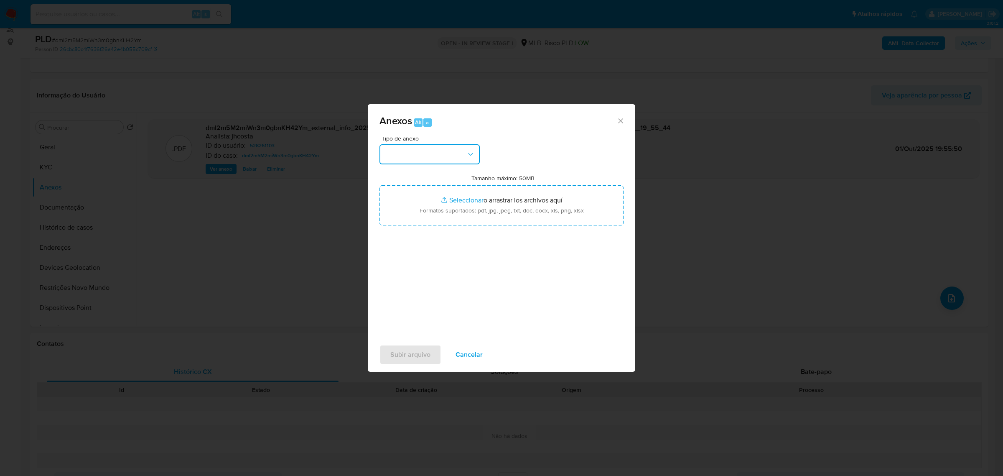
click at [454, 157] on button "button" at bounding box center [430, 154] width 100 height 20
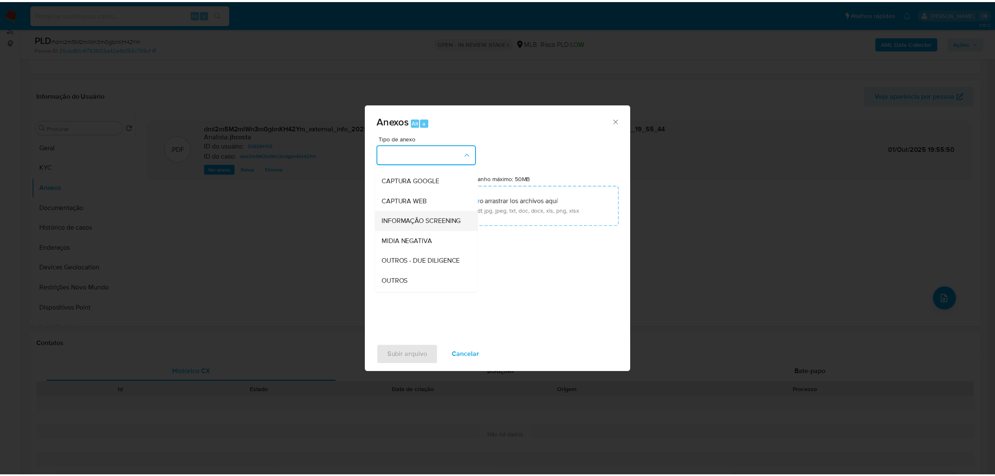
scroll to position [52, 0]
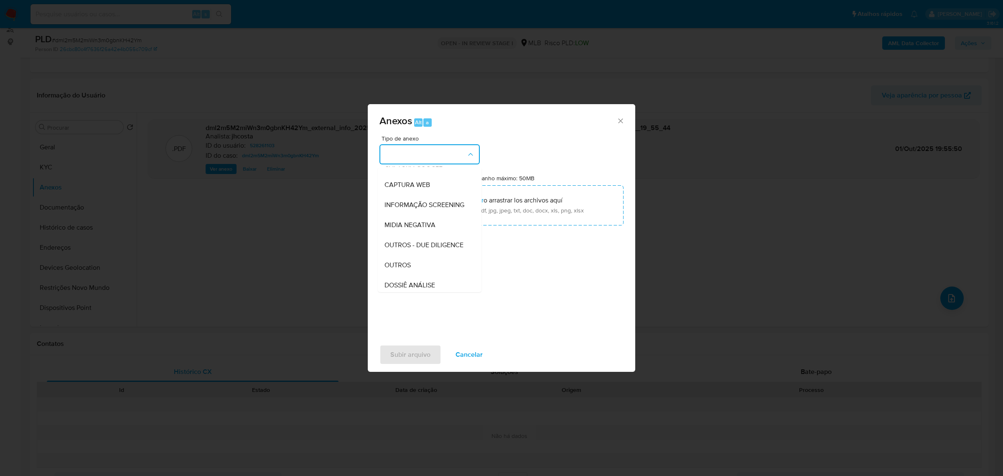
drag, startPoint x: 413, startPoint y: 278, endPoint x: 421, endPoint y: 271, distance: 10.9
click at [413, 275] on div "OUTROS" at bounding box center [427, 265] width 85 height 20
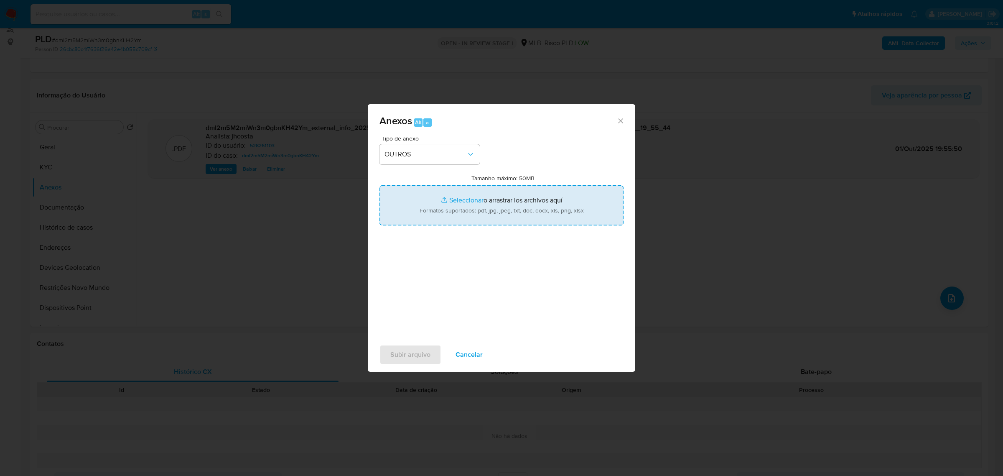
click at [501, 213] on input "Tamanho máximo: 50MB Seleccionar archivos" at bounding box center [502, 205] width 244 height 40
type input "C:\fakepath\Mulan 528261103_2025_10_01_08_44_00.xlsx"
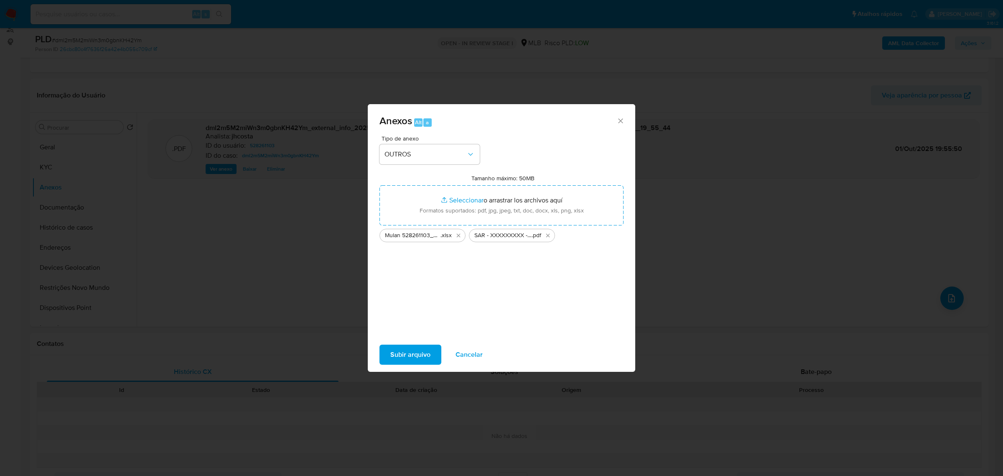
click at [401, 356] on span "Subir arquivo" at bounding box center [411, 354] width 40 height 18
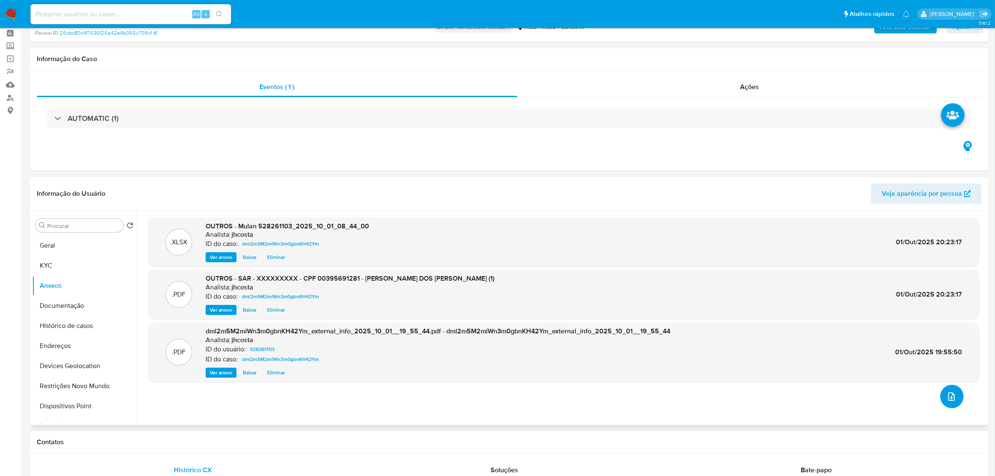
scroll to position [0, 0]
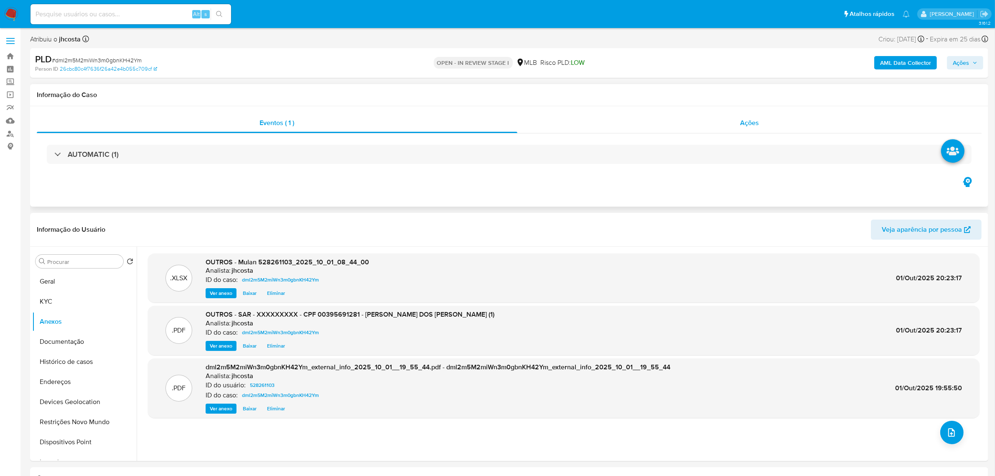
click at [751, 126] on span "Ações" at bounding box center [749, 123] width 19 height 10
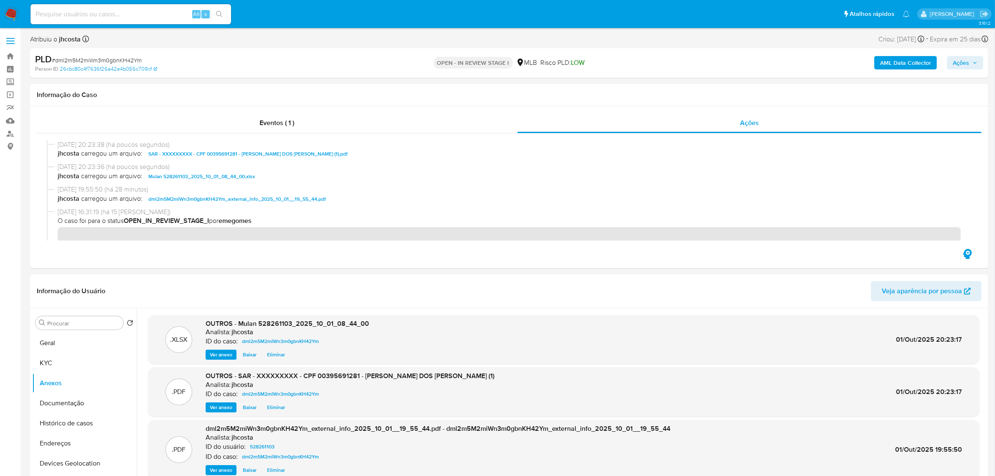
click at [982, 63] on button "Ações" at bounding box center [965, 62] width 36 height 13
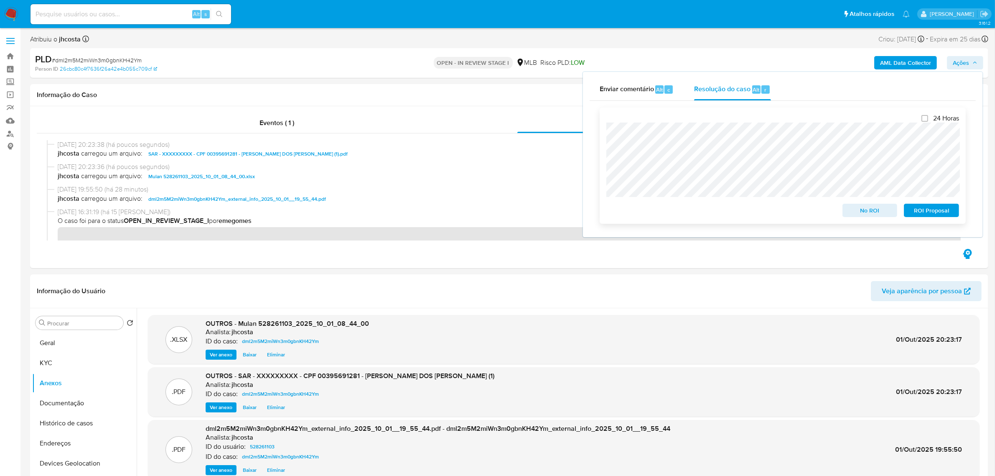
click at [937, 216] on span "ROI Proposal" at bounding box center [931, 210] width 43 height 12
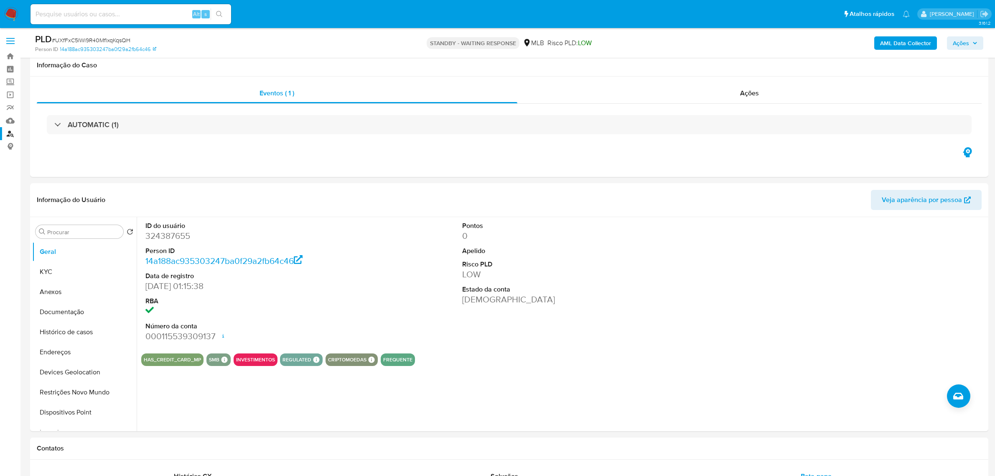
select select "10"
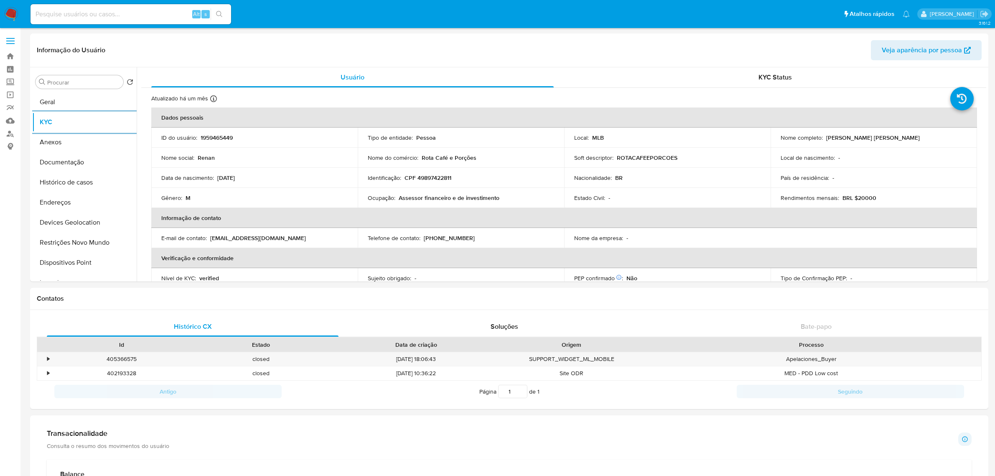
select select "10"
click at [135, 16] on input at bounding box center [131, 14] width 201 height 11
paste input "HfQQHxbidt5HBMvSzcpLMank"
type input "HfQQHxbidt5HBMvSzcpLMank"
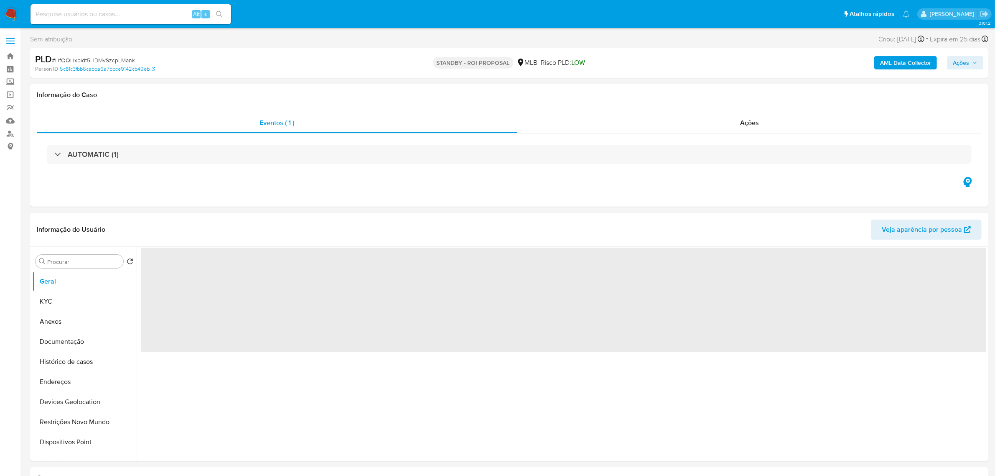
select select "10"
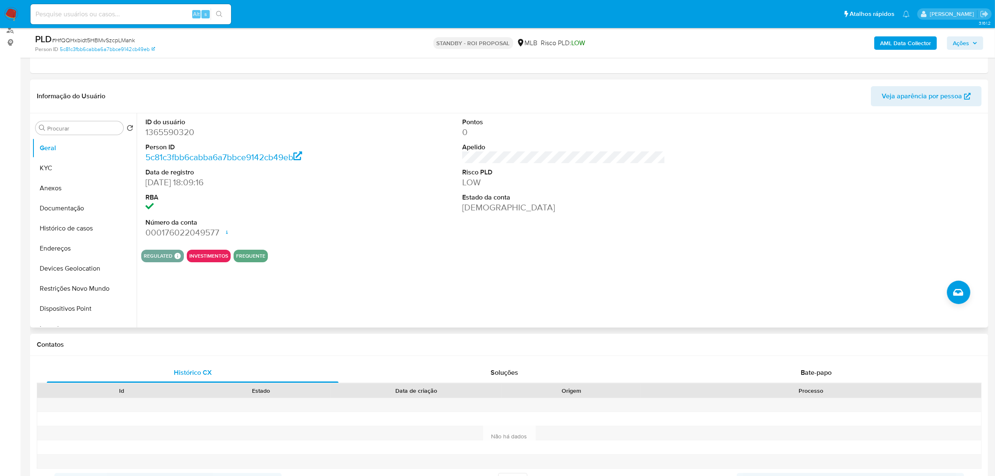
scroll to position [105, 0]
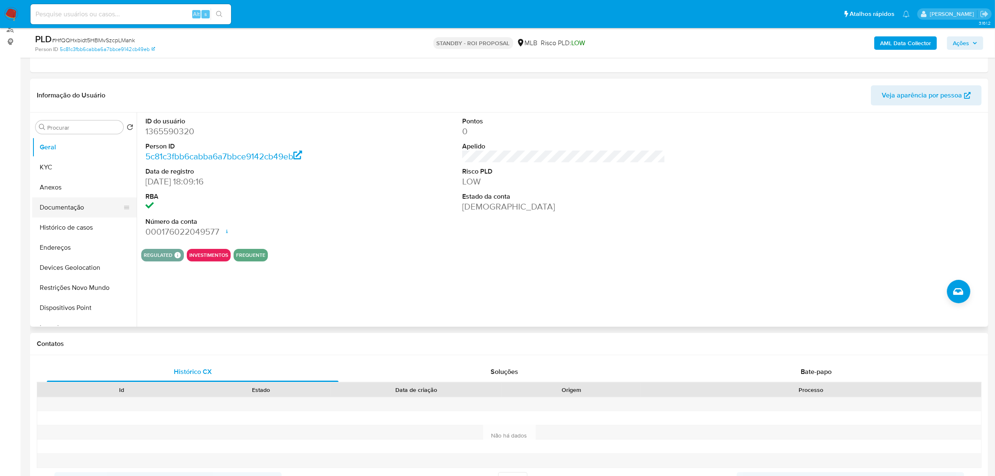
click at [91, 207] on button "Documentação" at bounding box center [81, 207] width 98 height 20
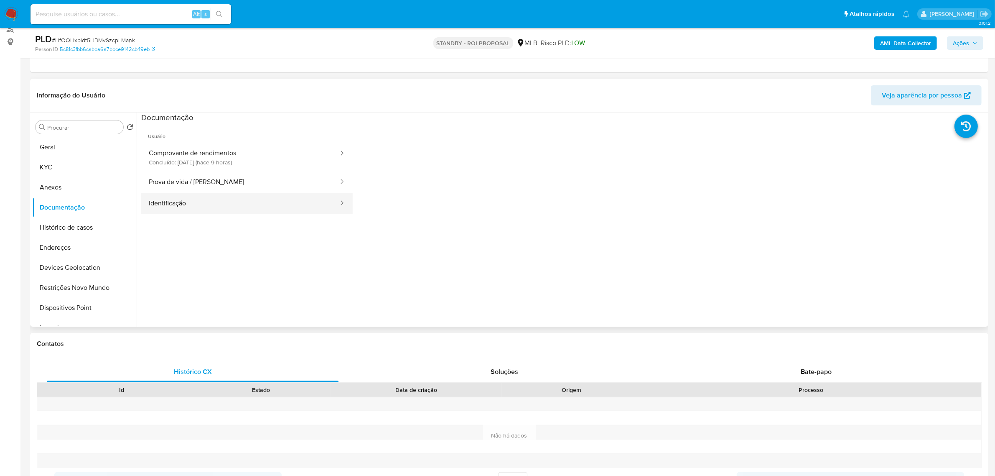
click at [220, 202] on button "Identificação" at bounding box center [240, 203] width 198 height 21
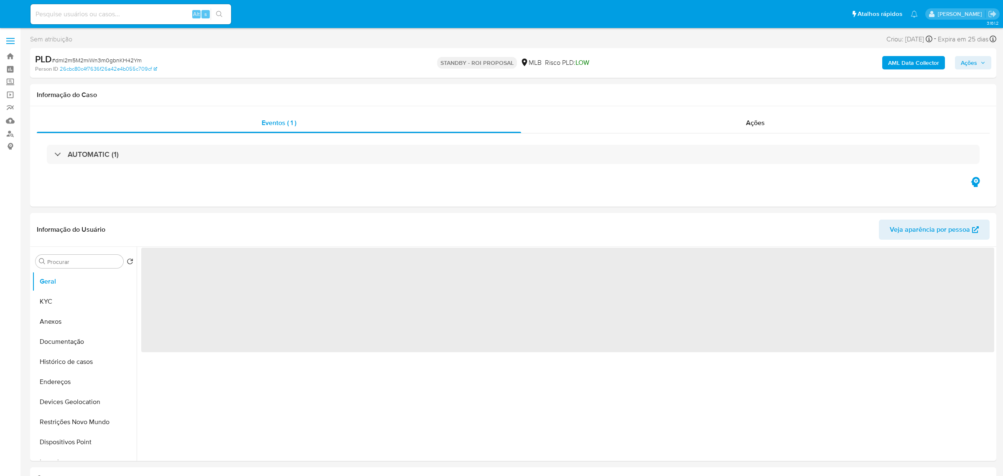
select select "10"
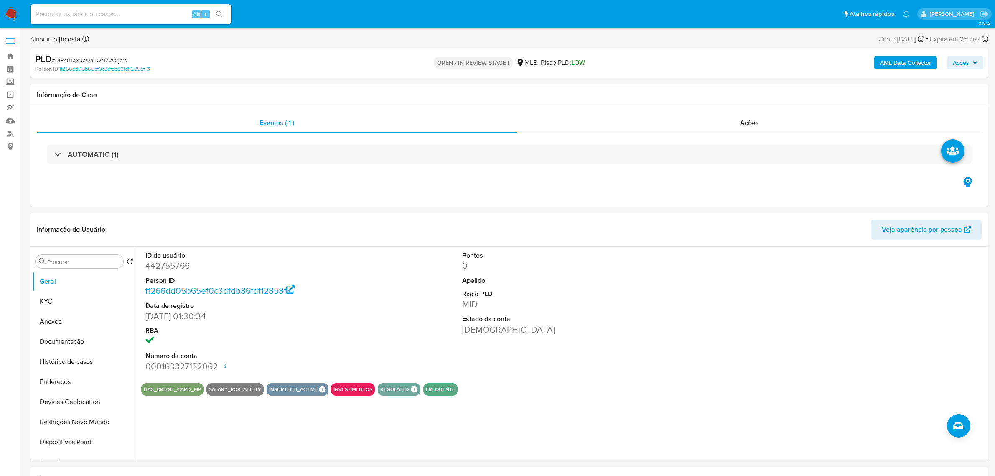
select select "10"
click at [183, 267] on dd "442755766" at bounding box center [246, 266] width 203 height 12
copy dd "442755766"
click at [95, 344] on button "Documentação" at bounding box center [81, 342] width 98 height 20
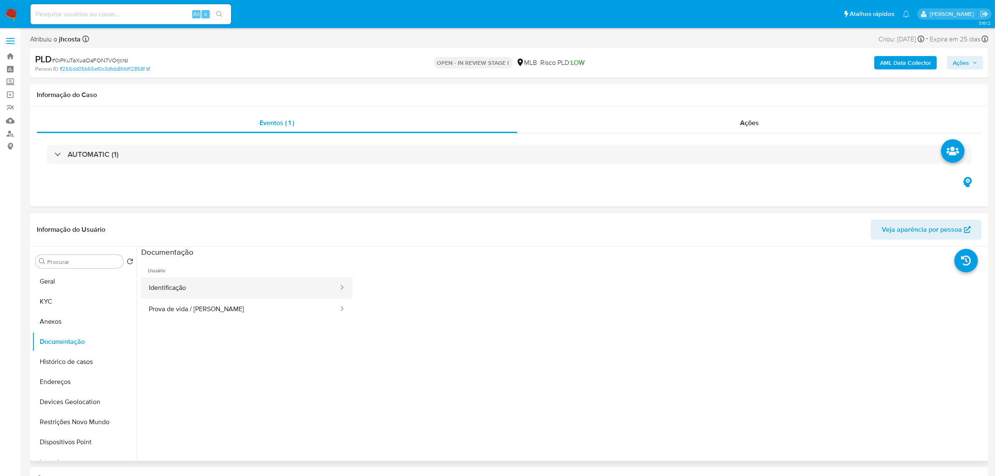
click at [304, 293] on button "Identificação" at bounding box center [240, 287] width 198 height 21
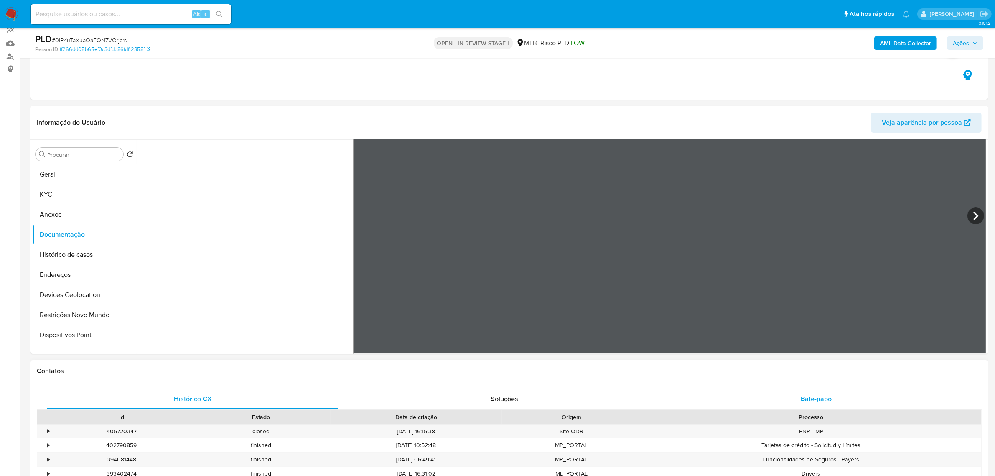
scroll to position [209, 0]
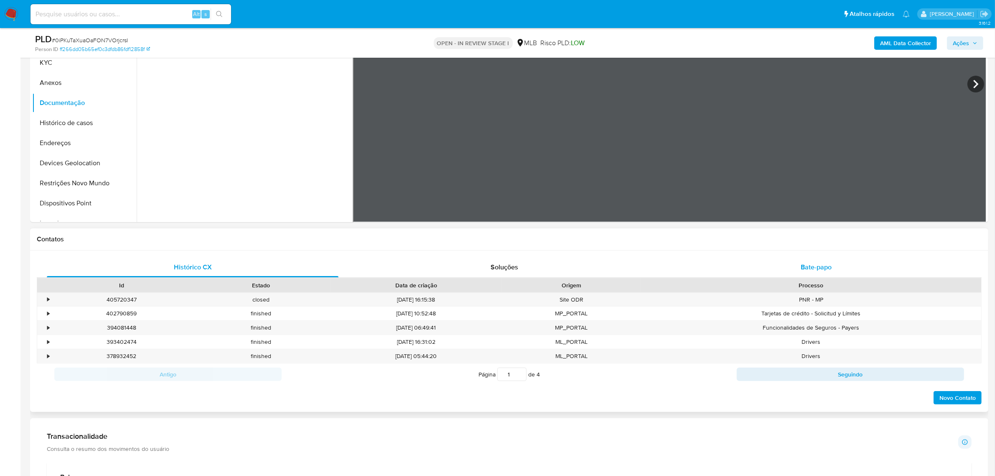
click at [819, 271] on span "Bate-papo" at bounding box center [816, 267] width 31 height 10
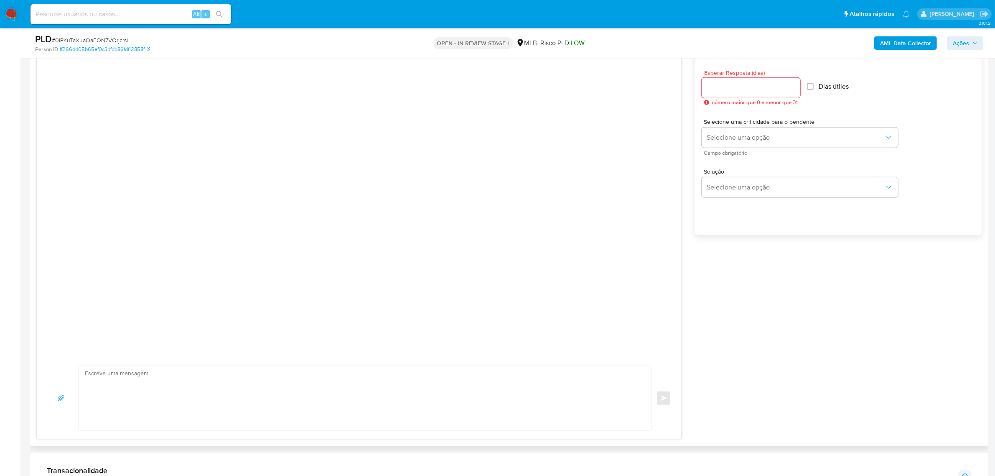
scroll to position [470, 0]
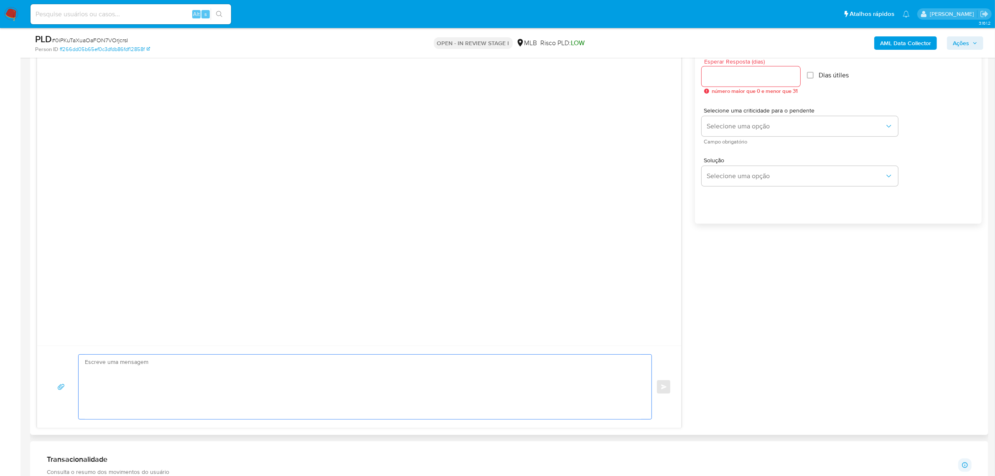
click at [251, 388] on textarea at bounding box center [363, 387] width 556 height 64
paste textarea "[PERSON_NAME] Estamos realizando uma verificação adicional de segurança em cont…"
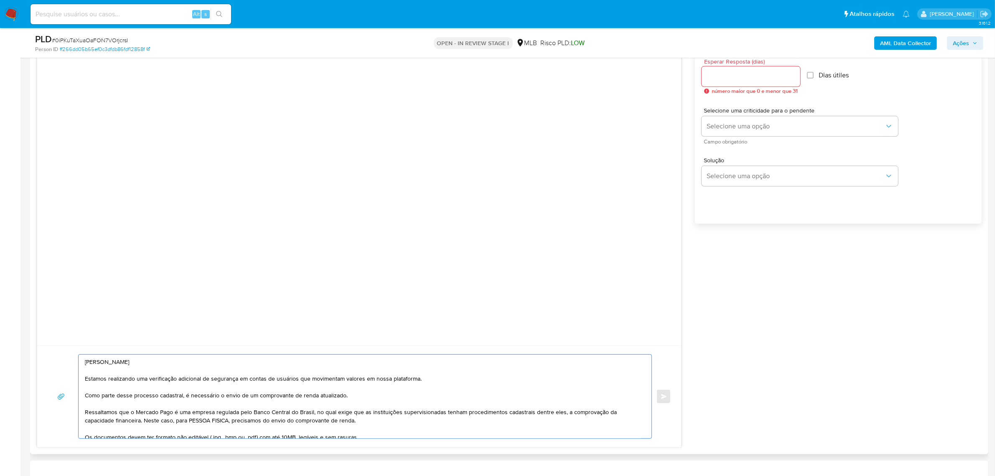
type textarea "[PERSON_NAME] Estamos realizando uma verificação adicional de segurança em cont…"
click at [749, 78] on input "Esperar Resposta (dias)" at bounding box center [751, 76] width 99 height 11
type input "2"
click at [768, 125] on span "Selecione uma opção" at bounding box center [796, 126] width 178 height 8
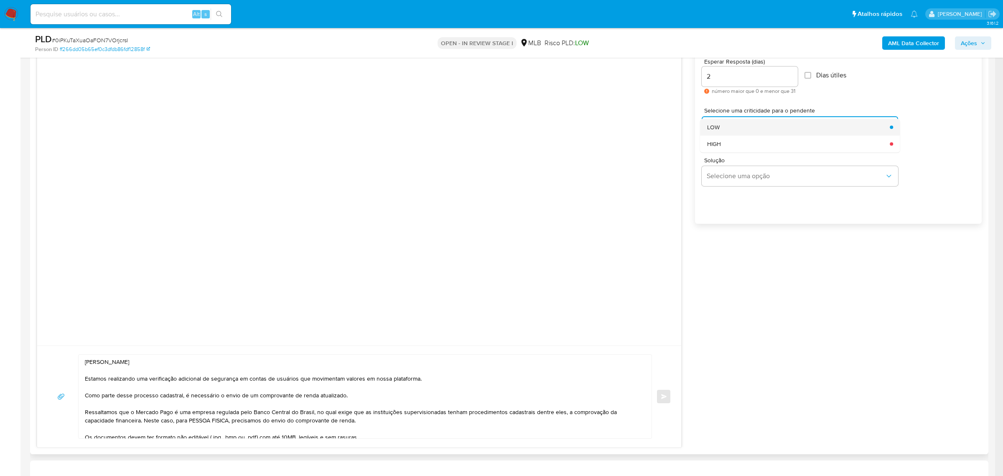
click at [741, 129] on div "LOW" at bounding box center [796, 127] width 178 height 17
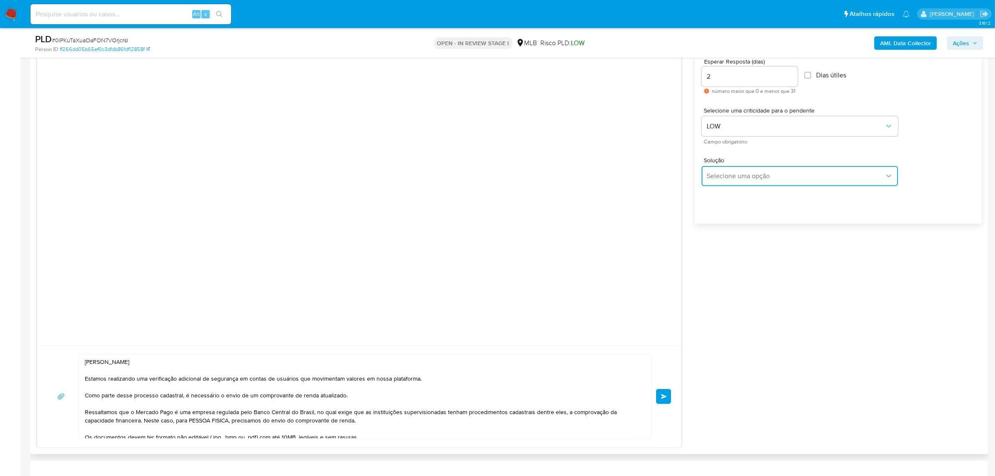
click at [762, 176] on span "Selecione uma opção" at bounding box center [796, 176] width 178 height 8
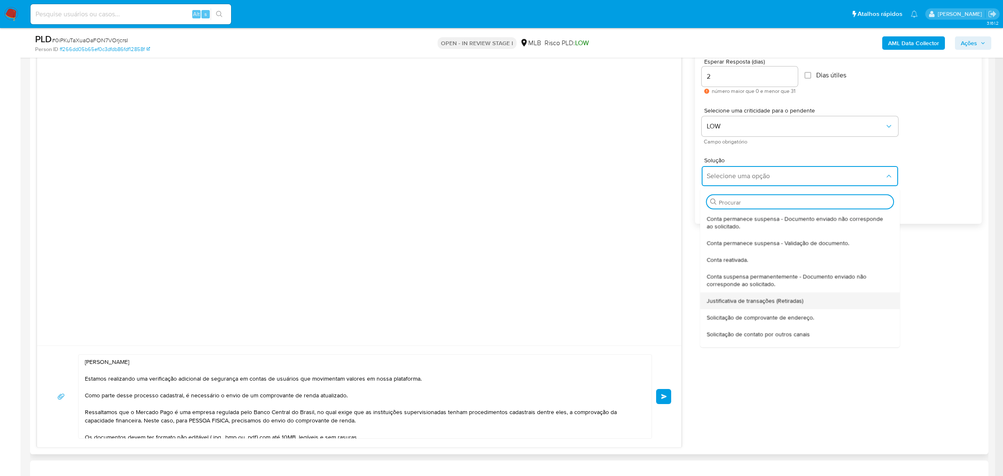
click at [784, 299] on span "Justificativa de transações (Retiradas)" at bounding box center [755, 300] width 97 height 8
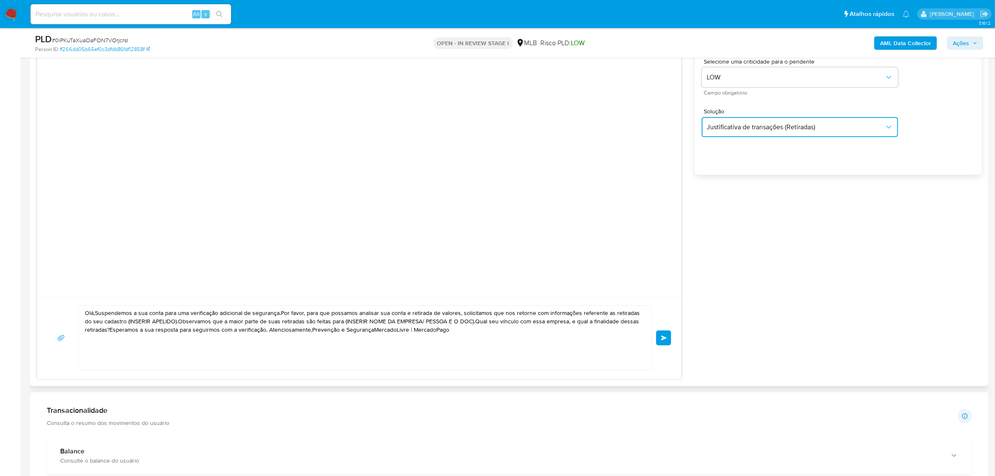
scroll to position [627, 0]
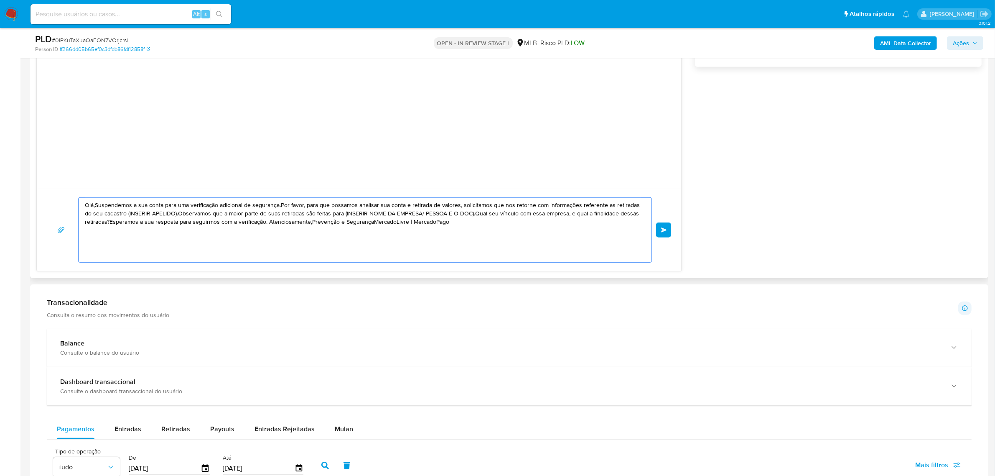
drag, startPoint x: 166, startPoint y: 245, endPoint x: 73, endPoint y: 183, distance: 112.1
click at [73, 183] on div "Olá,Suspendemos a sua conta para uma verificação adicional de segurança.Por fav…" at bounding box center [359, 68] width 645 height 405
paste textarea "a, [PERSON_NAME] Estamos realizando uma verificação adicional de segurança em c…"
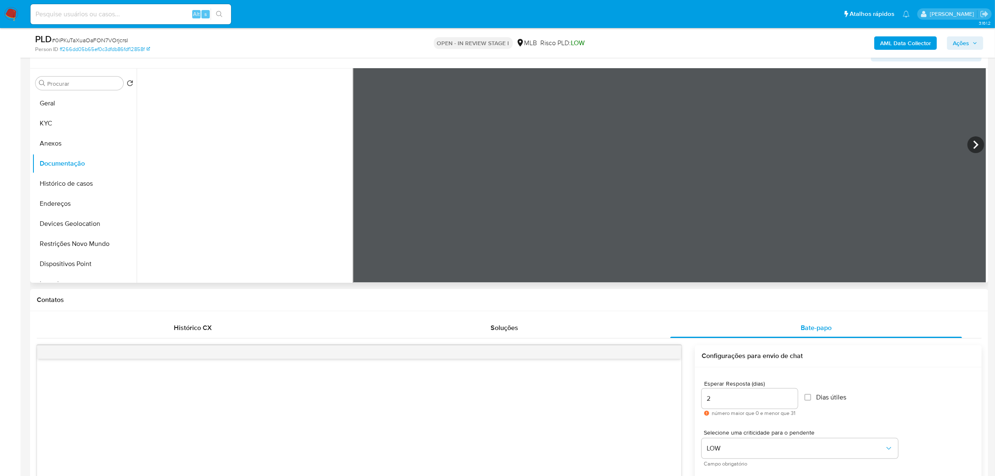
scroll to position [52, 0]
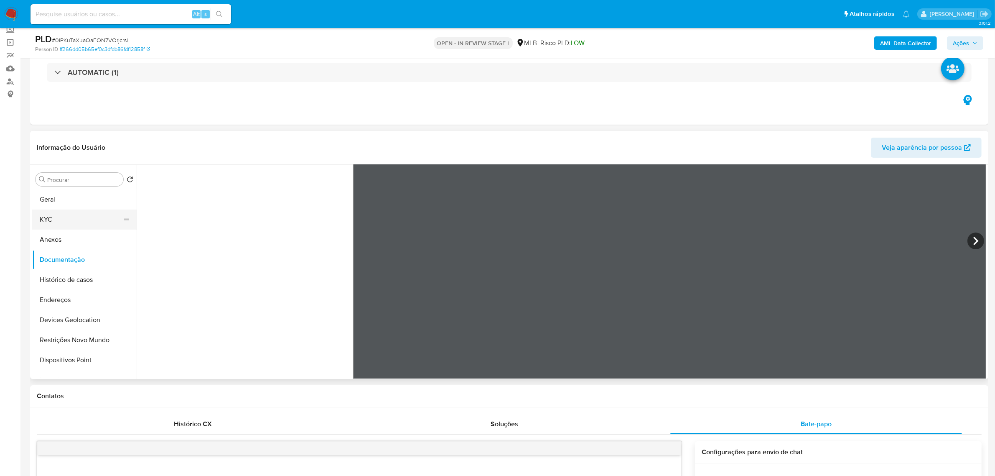
click at [62, 214] on button "KYC" at bounding box center [81, 219] width 98 height 20
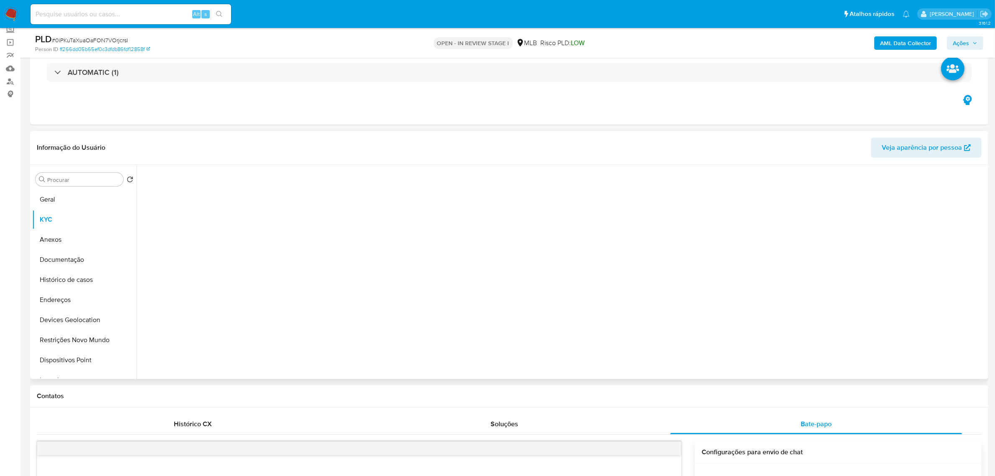
scroll to position [0, 0]
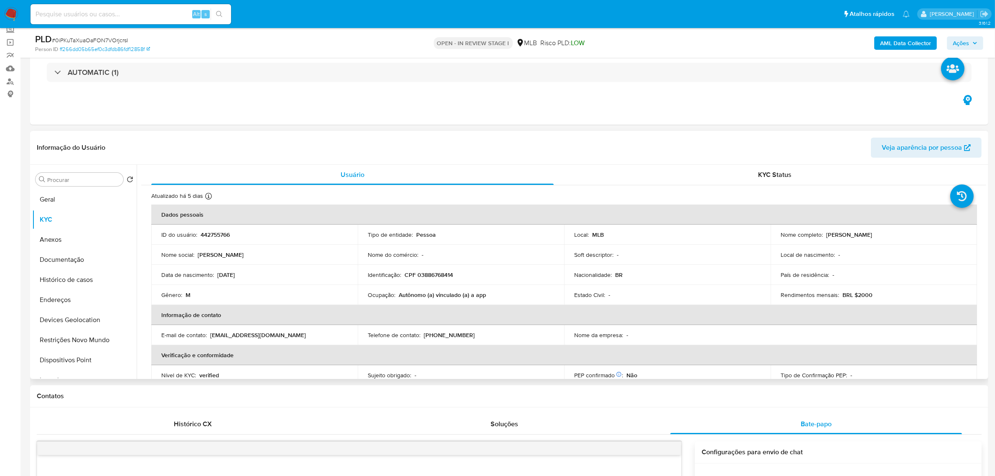
click at [835, 232] on p "Douglas Feitoza de Souza" at bounding box center [850, 235] width 46 height 8
copy p "Douglas"
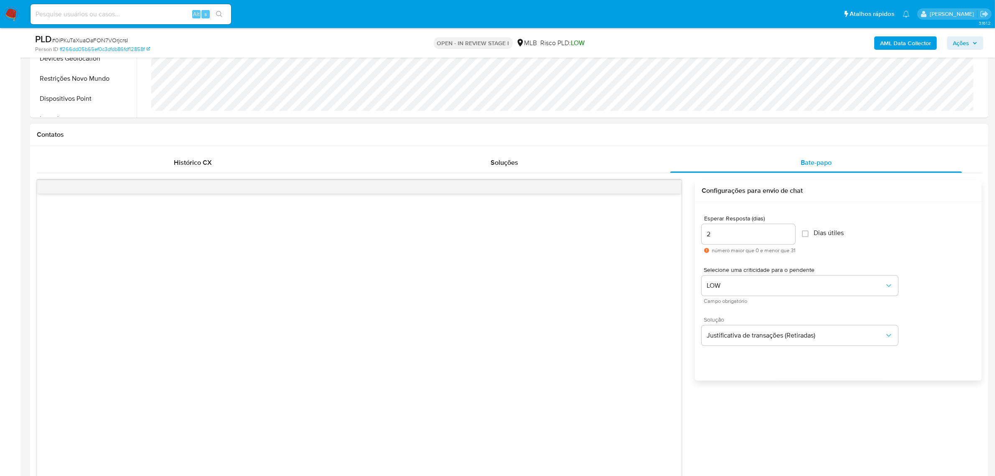
scroll to position [470, 0]
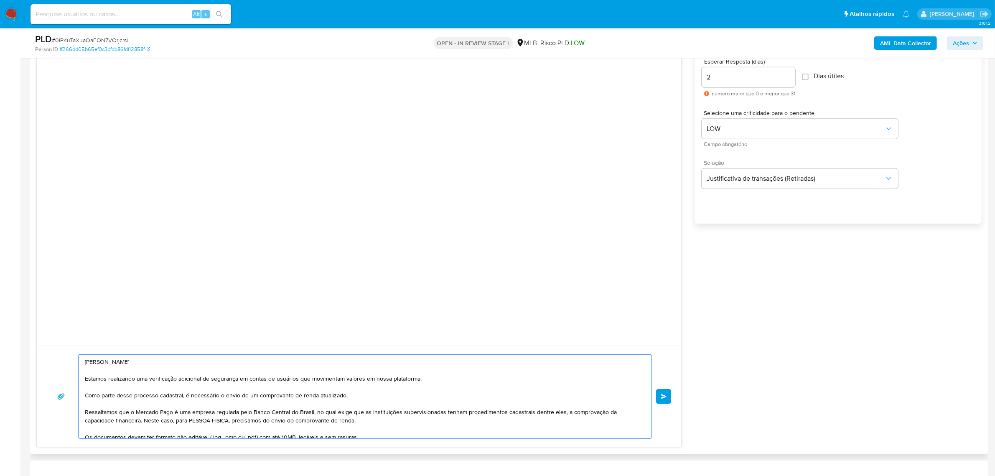
click at [105, 366] on textarea "Ola, Raiane Estamos realizando uma verificação adicional de segurança em contas…" at bounding box center [363, 397] width 556 height 84
paste textarea "Douglas"
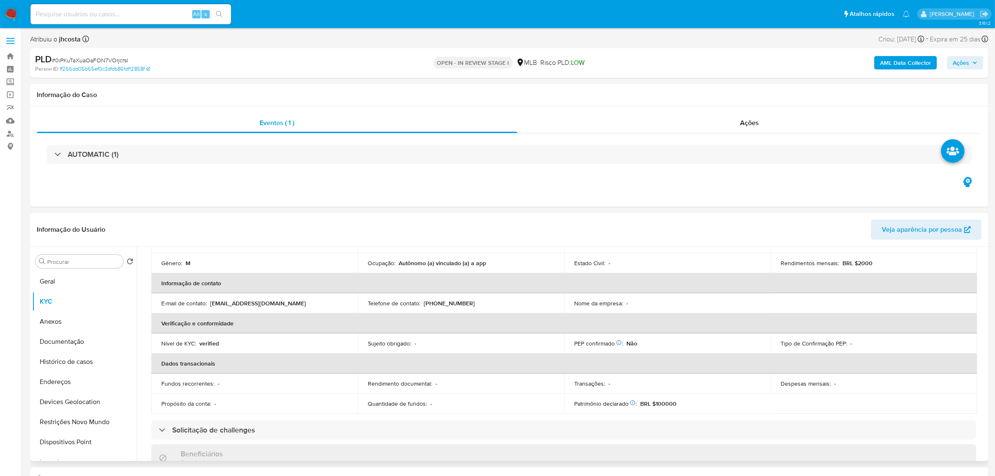
scroll to position [34, 0]
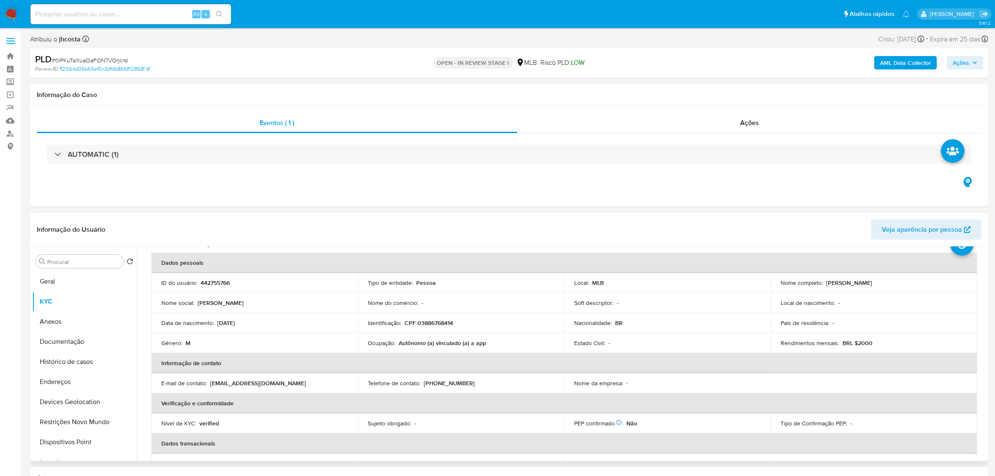
type textarea "Ola, Douglas Estamos realizando uma verificação adicional de segurança em conta…"
click at [212, 283] on p "442755766" at bounding box center [215, 283] width 29 height 8
copy p "442755766"
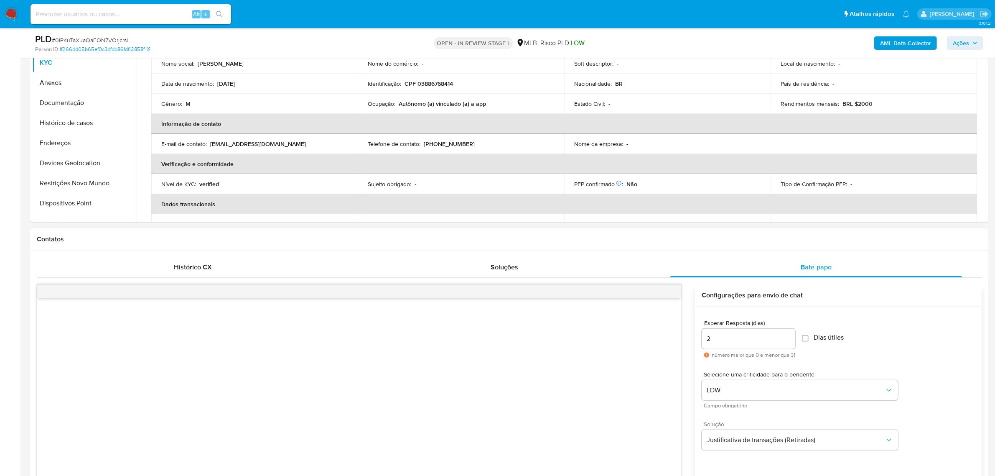
scroll to position [470, 0]
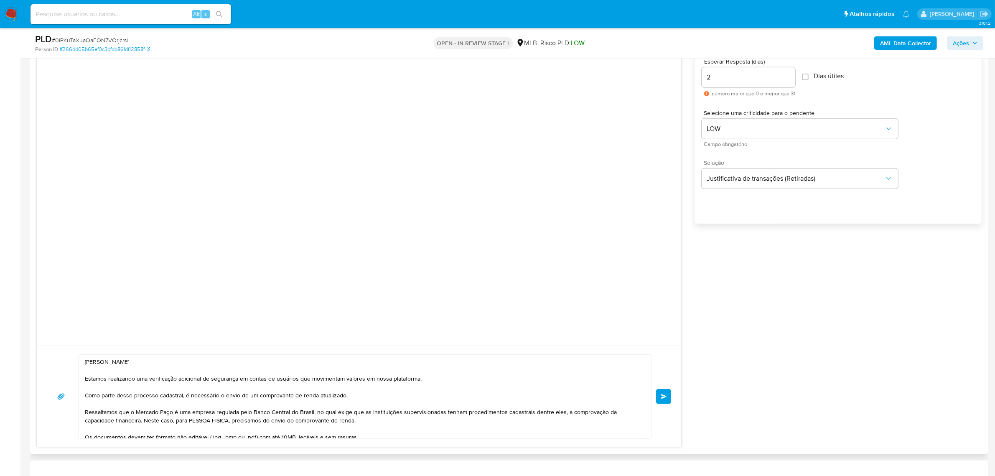
click at [667, 399] on span "common.send" at bounding box center [664, 396] width 6 height 5
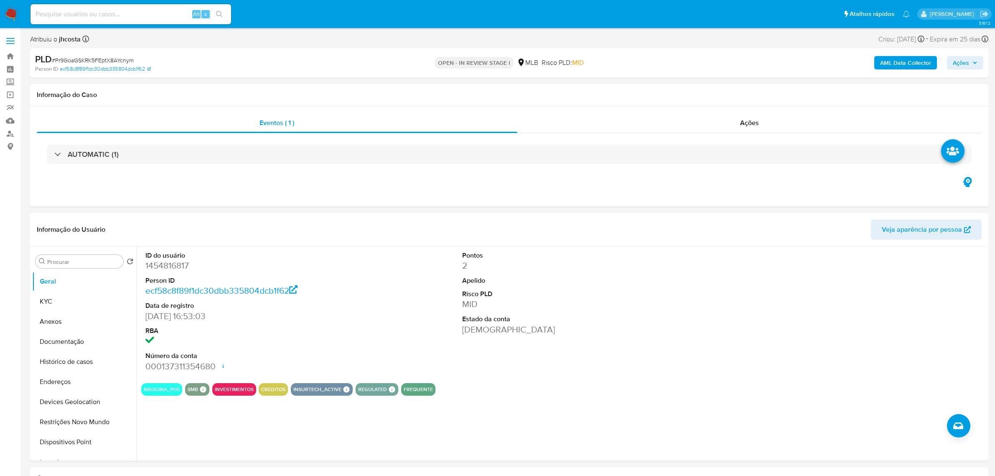
select select "10"
click at [83, 343] on button "Documentação" at bounding box center [81, 342] width 98 height 20
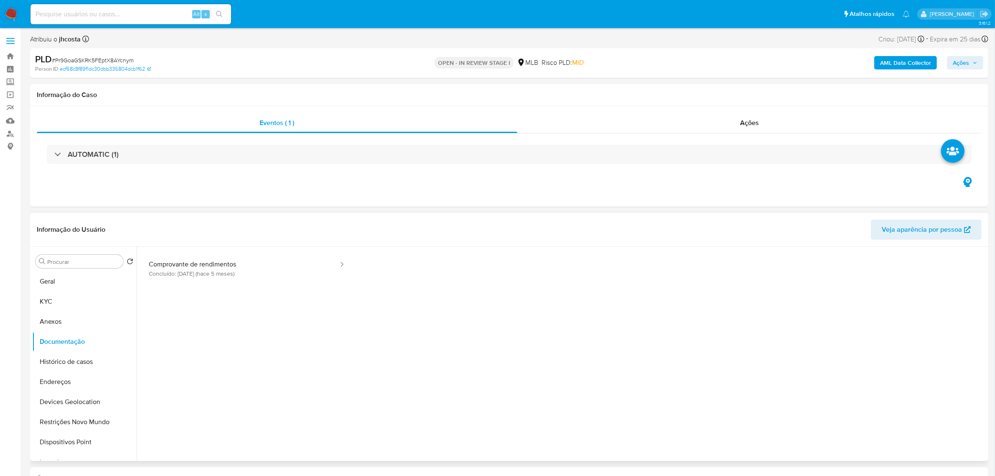
scroll to position [68, 0]
click at [285, 273] on button "Comprovante de rendimentos Concluído: [DATE] (hace 5 meses)" at bounding box center [240, 266] width 198 height 28
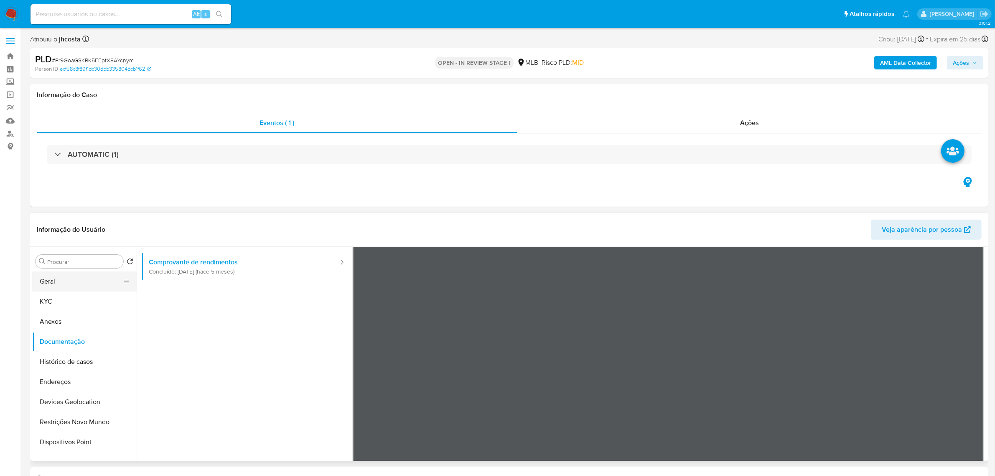
click at [42, 281] on button "Geral" at bounding box center [81, 281] width 98 height 20
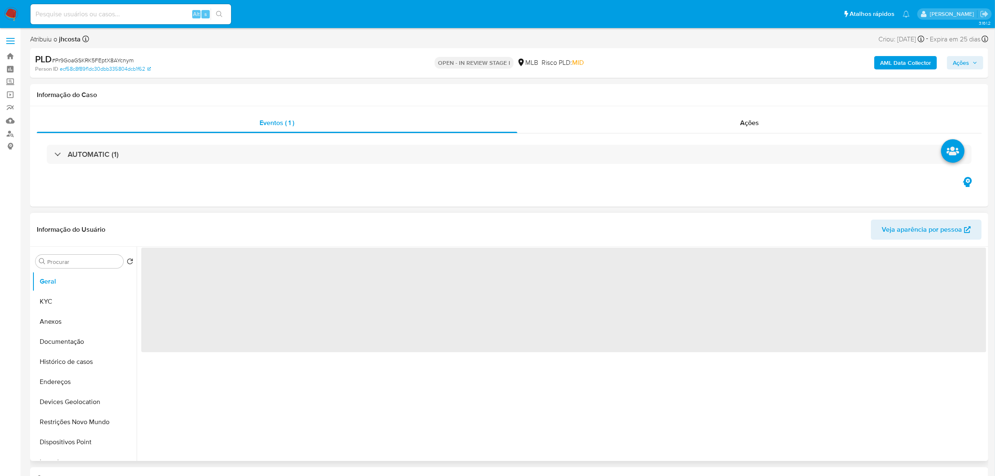
scroll to position [0, 0]
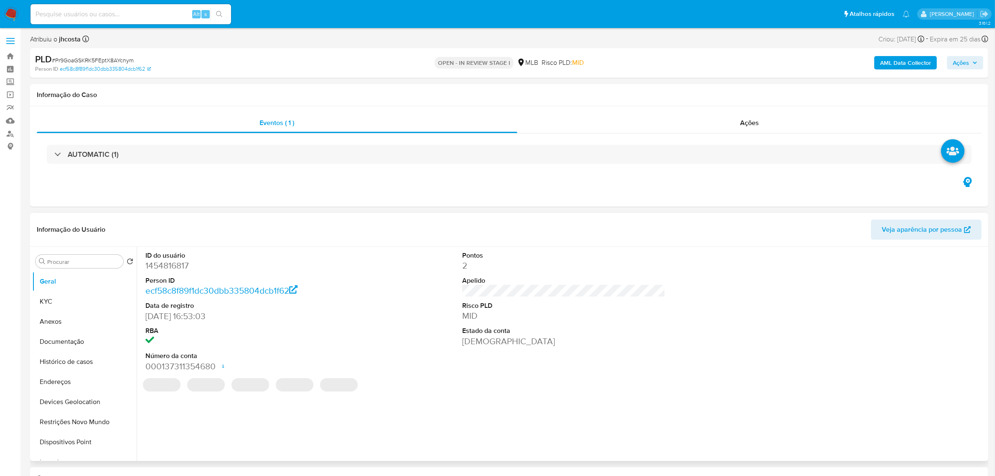
click at [180, 265] on dd "1454816817" at bounding box center [246, 266] width 203 height 12
copy dd "1454816817"
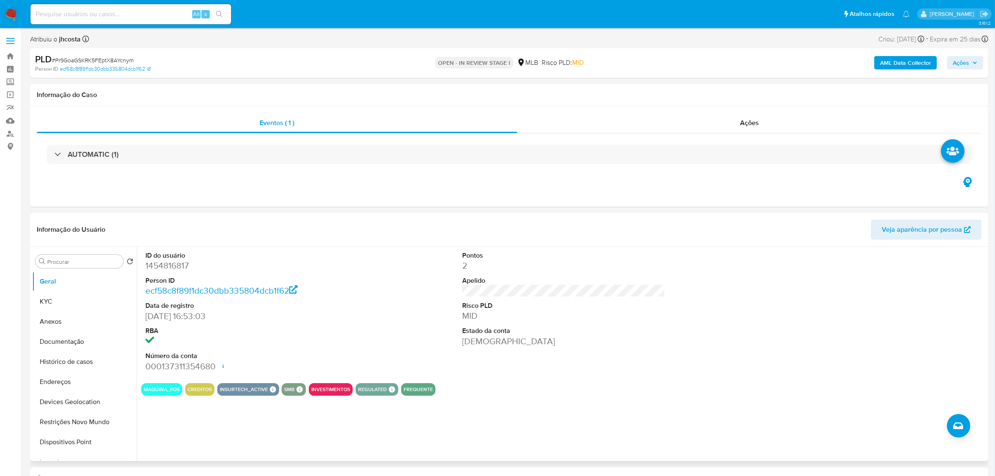
click at [602, 340] on dd "[DEMOGRAPHIC_DATA]" at bounding box center [563, 341] width 203 height 12
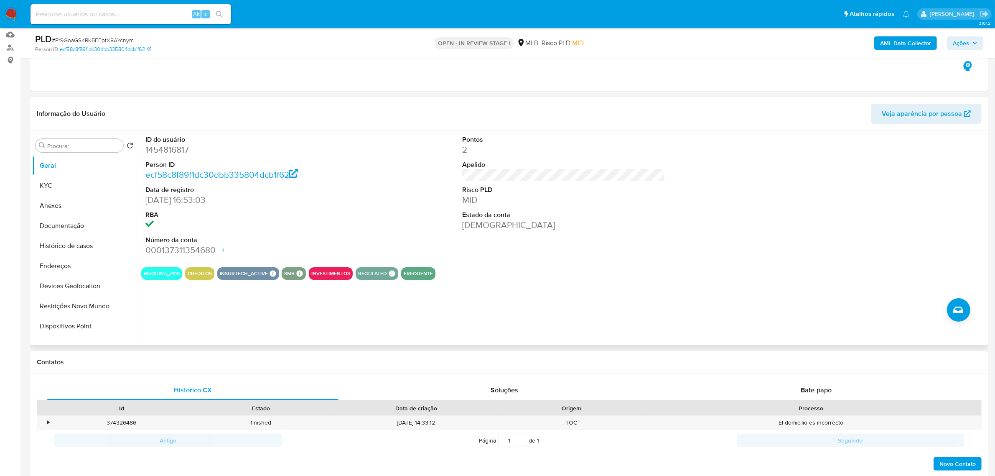
scroll to position [105, 0]
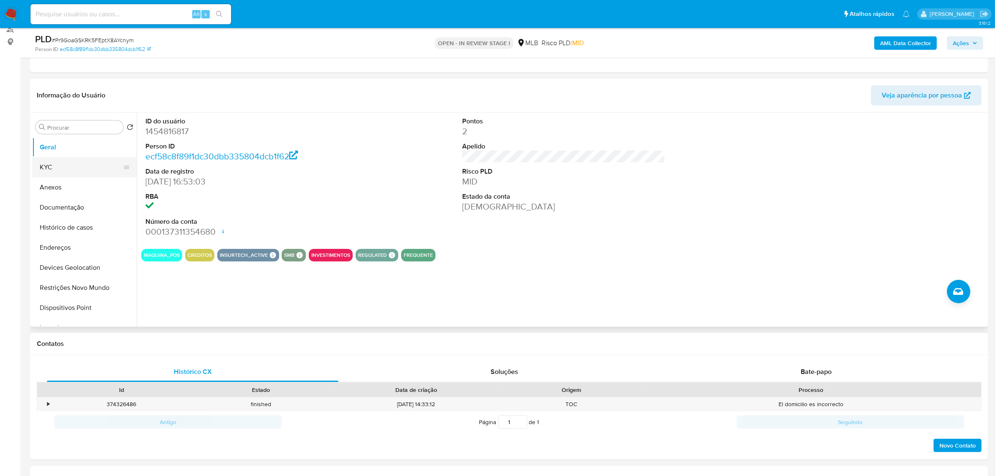
click at [58, 166] on button "KYC" at bounding box center [81, 167] width 98 height 20
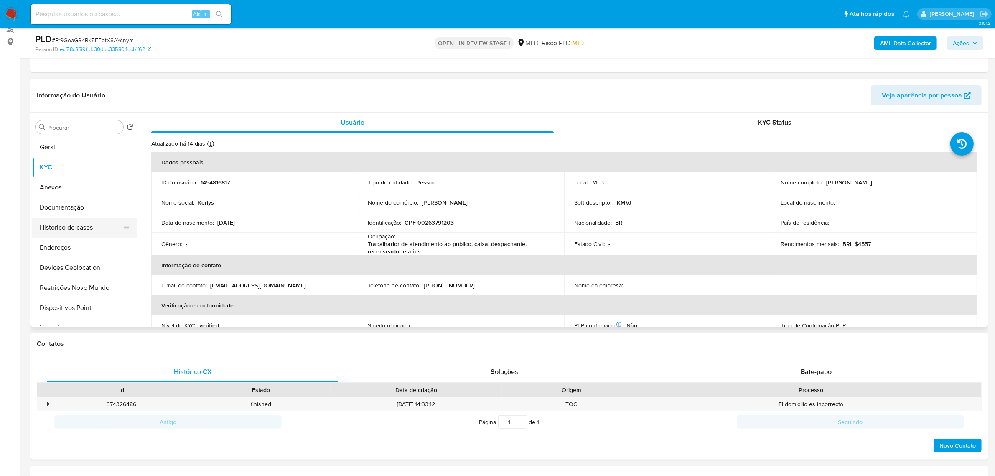
click at [55, 237] on ul "Geral KYC Anexos Documentação Histórico de casos Endereços Devices Geolocation …" at bounding box center [84, 231] width 105 height 189
click at [59, 248] on button "Endereços" at bounding box center [81, 247] width 98 height 20
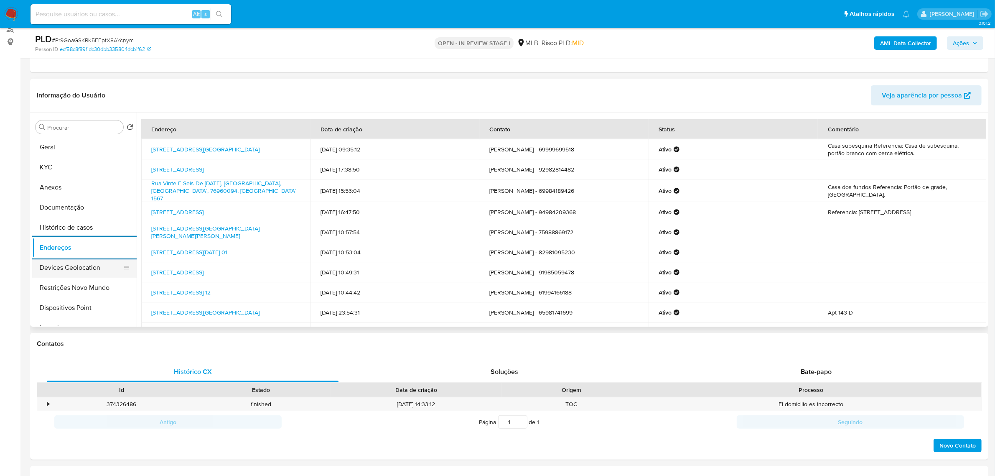
drag, startPoint x: 70, startPoint y: 273, endPoint x: 74, endPoint y: 274, distance: 4.3
click at [70, 274] on button "Devices Geolocation" at bounding box center [81, 268] width 98 height 20
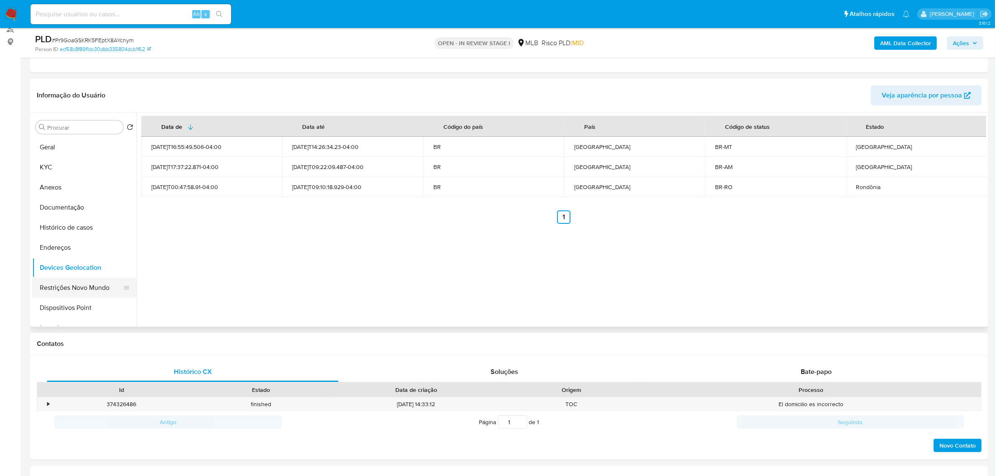
click at [94, 286] on button "Restrições Novo Mundo" at bounding box center [81, 288] width 98 height 20
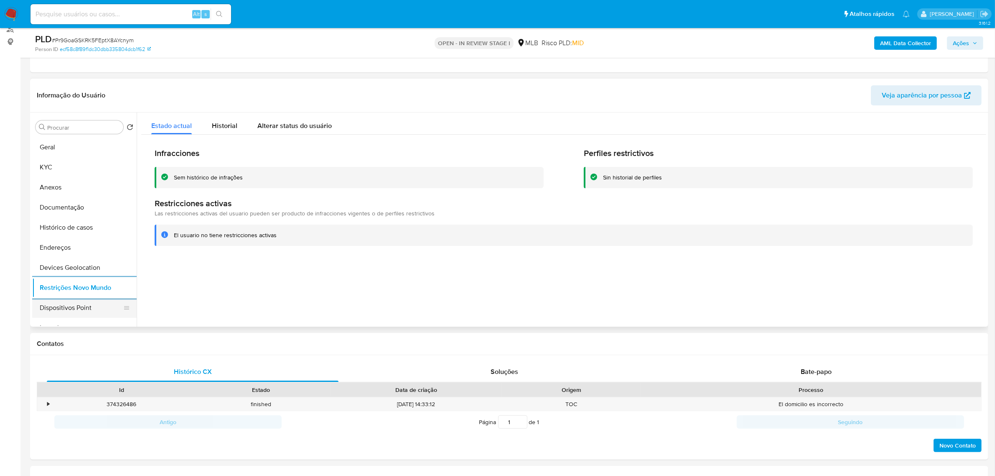
click at [82, 313] on button "Dispositivos Point" at bounding box center [81, 308] width 98 height 20
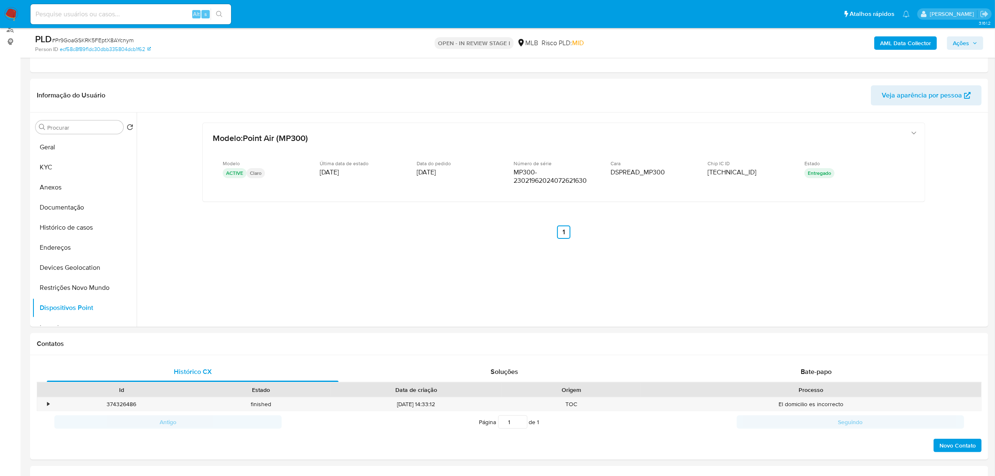
click at [921, 24] on nav "Pausado Ver notificaciones Alt s Atalhos rápidos Presiona las siguientes teclas…" at bounding box center [497, 14] width 995 height 28
click at [920, 35] on div "AML Data Collector Ações" at bounding box center [827, 43] width 314 height 20
click at [914, 41] on b "AML Data Collector" at bounding box center [906, 42] width 51 height 13
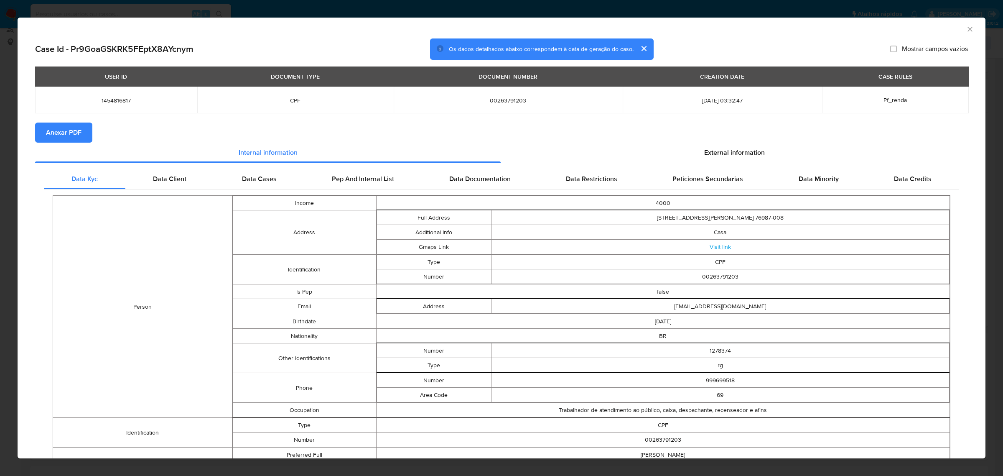
click at [67, 134] on span "Anexar PDF" at bounding box center [64, 132] width 36 height 18
click at [748, 149] on span "External information" at bounding box center [734, 154] width 61 height 10
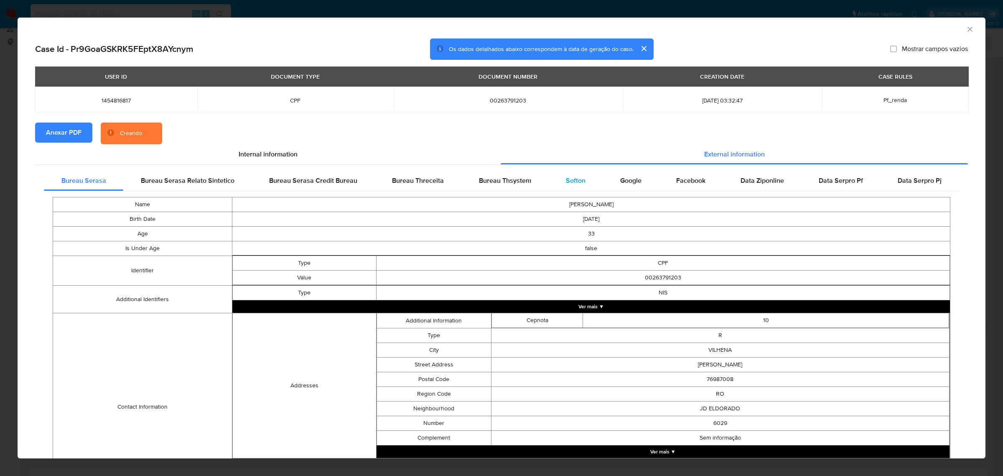
click at [573, 184] on span "Softon" at bounding box center [576, 181] width 20 height 10
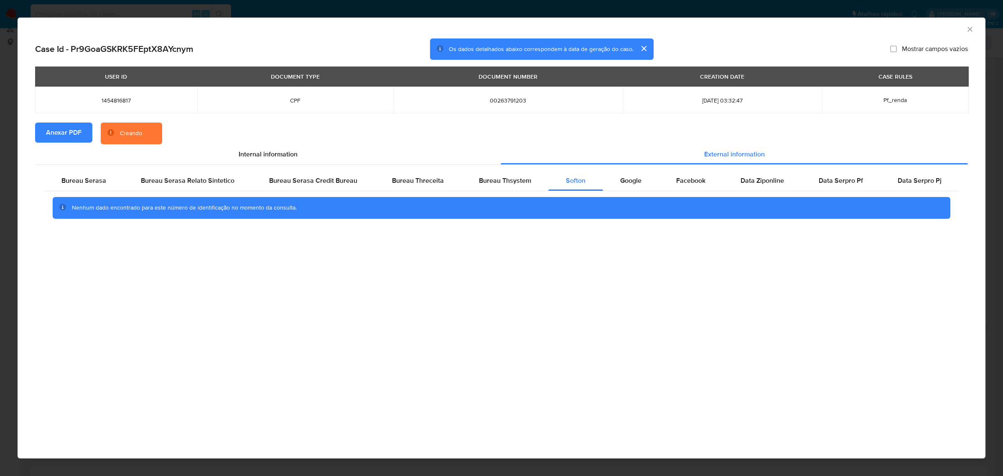
click at [967, 28] on icon "Fechar a janela" at bounding box center [970, 29] width 8 height 8
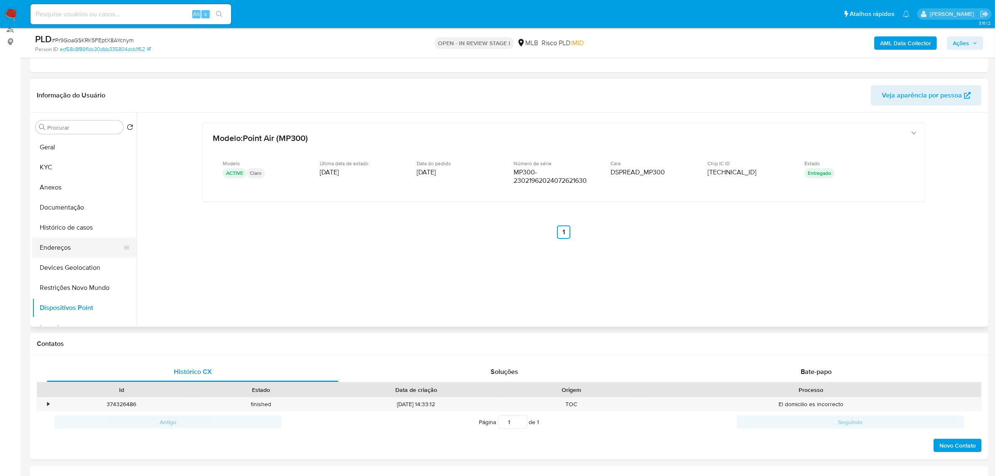
click at [62, 253] on button "Endereços" at bounding box center [81, 247] width 98 height 20
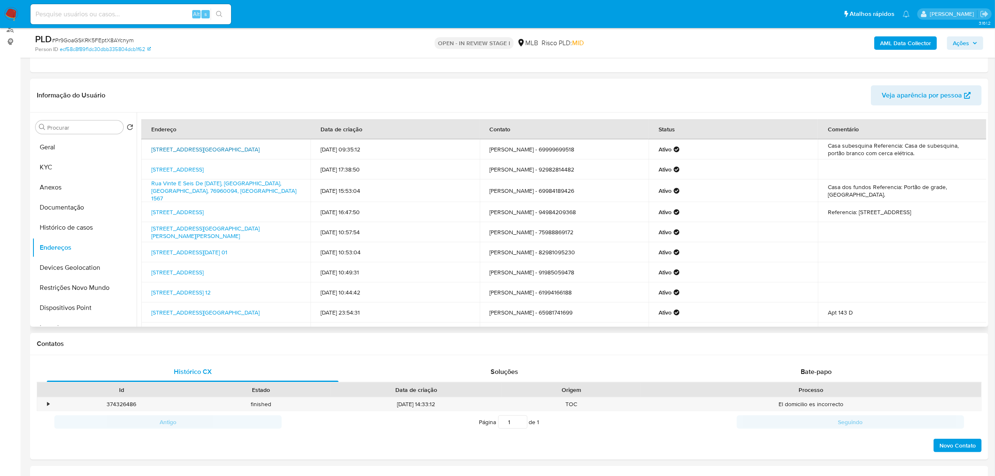
drag, startPoint x: 147, startPoint y: 144, endPoint x: 275, endPoint y: 148, distance: 128.0
click at [275, 148] on td "Rua Maceió 5455, Vilhena, Rondônia, 76988072, Brasil 5455" at bounding box center [225, 149] width 169 height 20
copy link "Rua Maceió 5455, Vilhena, Rondônia, 76988072"
click at [260, 145] on link "Rua Maceió 5455, Vilhena, Rondônia, 76988072, Brasil 5455" at bounding box center [205, 149] width 108 height 8
click at [31, 158] on div "Procurar Retornar ao pedido padrão Geral KYC Anexos Documentação Histórico de c…" at bounding box center [509, 219] width 959 height 214
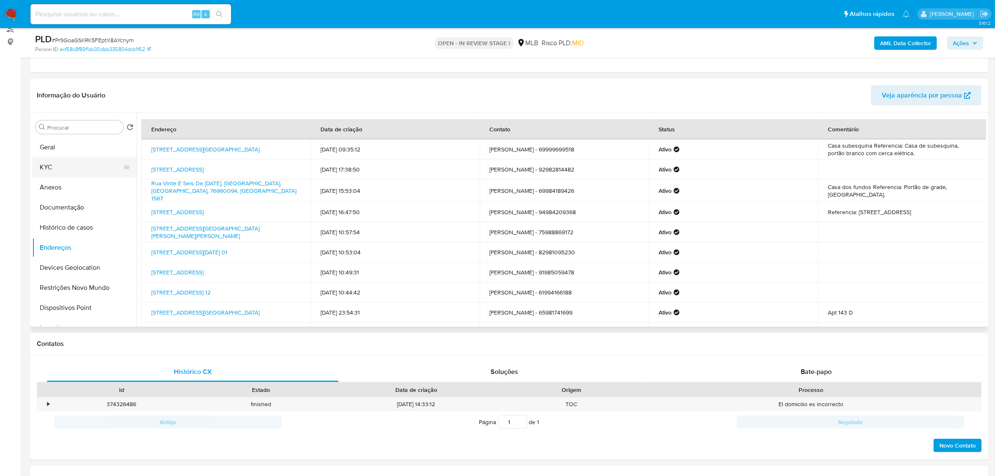
click at [47, 166] on button "KYC" at bounding box center [81, 167] width 98 height 20
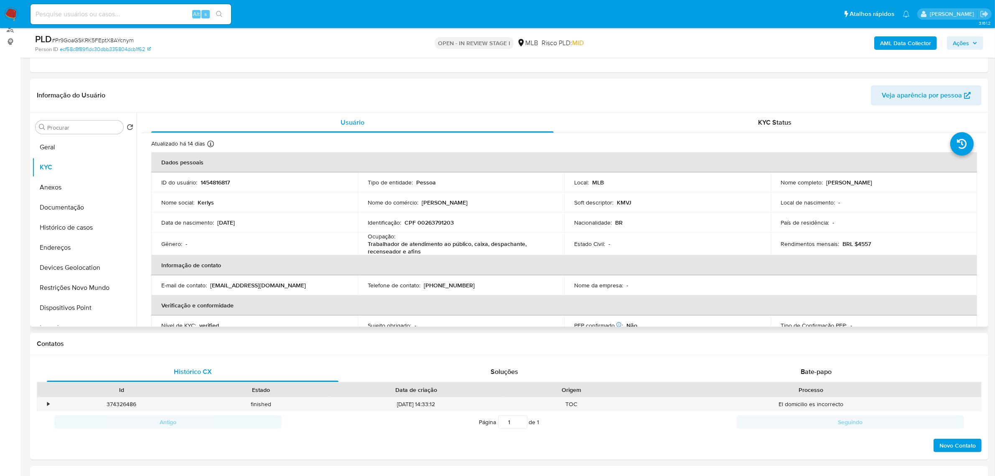
click at [440, 232] on td "Identificação : CPF 00263791203" at bounding box center [461, 222] width 207 height 20
click at [437, 224] on p "CPF 00263791203" at bounding box center [429, 223] width 49 height 8
copy p "00263791203"
click at [432, 222] on p "CPF 00263791203" at bounding box center [429, 223] width 49 height 8
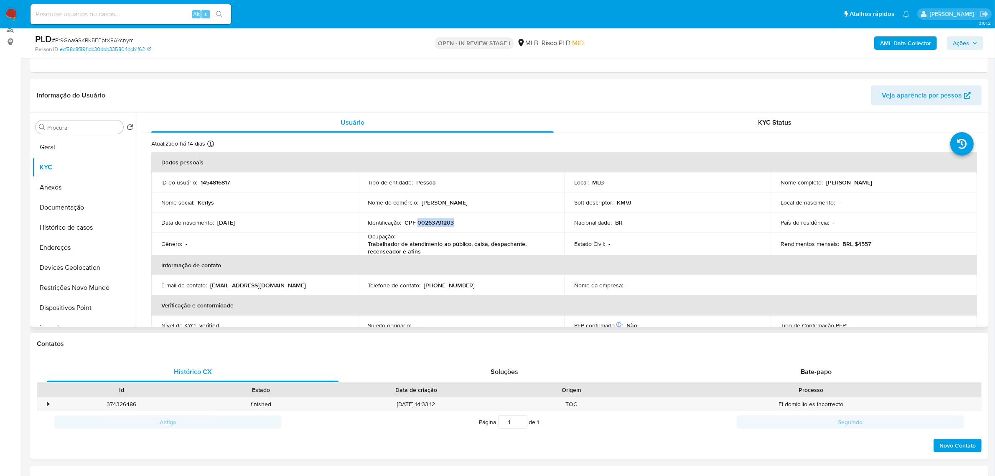
click at [432, 222] on p "CPF 00263791203" at bounding box center [429, 223] width 49 height 8
click at [62, 204] on button "Documentação" at bounding box center [81, 207] width 98 height 20
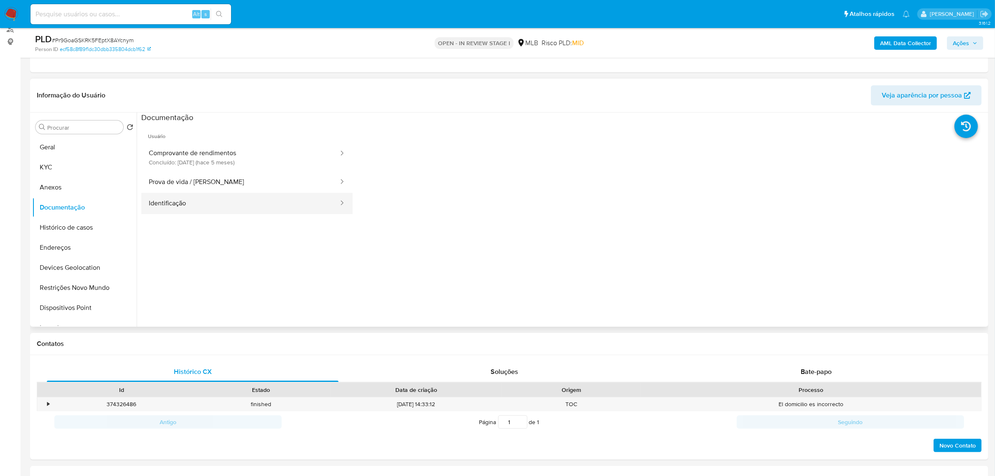
click at [212, 196] on button "Identificação" at bounding box center [240, 203] width 198 height 21
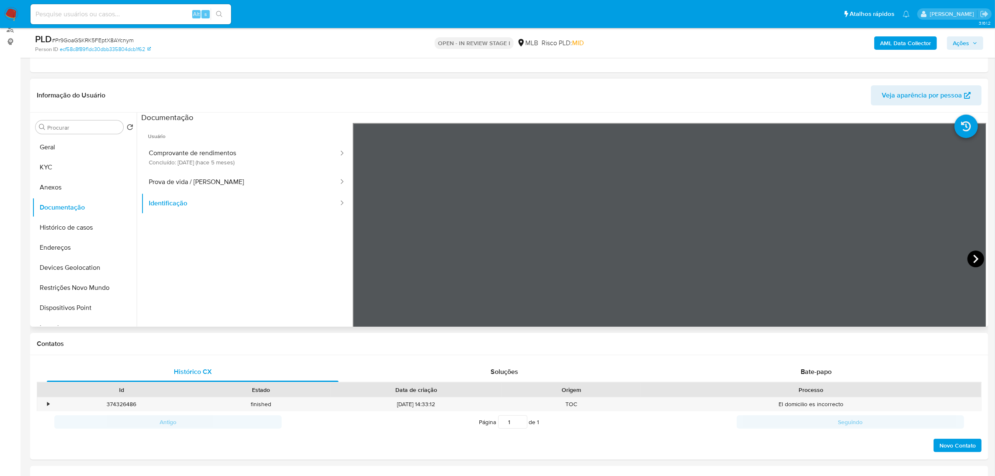
click at [971, 260] on icon at bounding box center [976, 258] width 17 height 17
click at [82, 230] on button "Histórico de casos" at bounding box center [81, 227] width 98 height 20
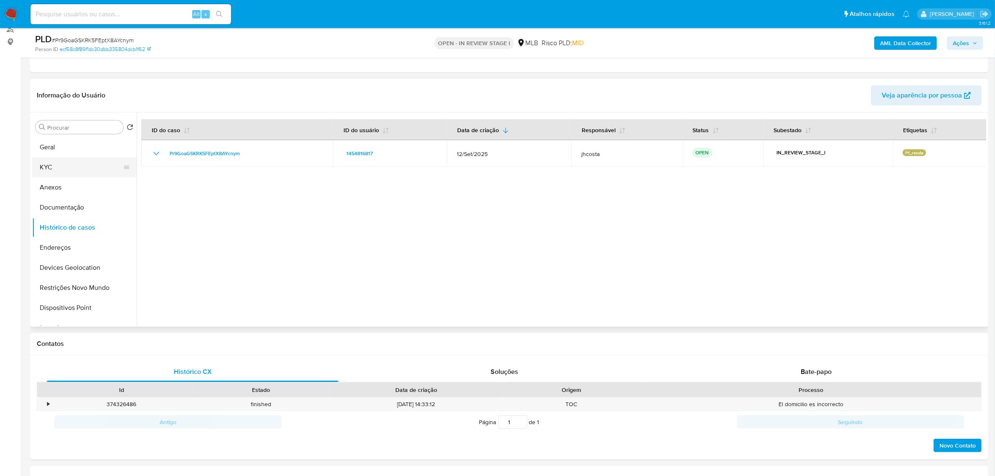
click at [66, 160] on button "KYC" at bounding box center [81, 167] width 98 height 20
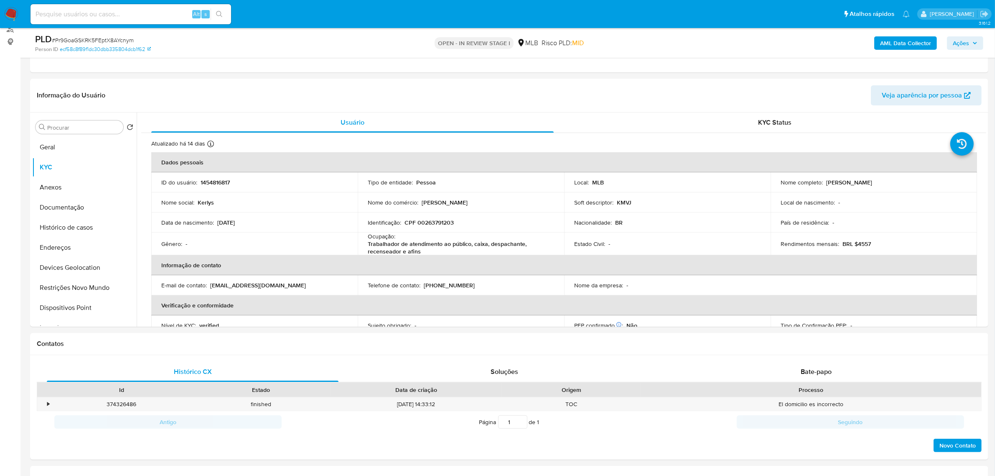
drag, startPoint x: 824, startPoint y: 184, endPoint x: 909, endPoint y: 185, distance: 84.9
click at [909, 185] on div "Nome completo : Kerlys Maria Vasques Jacob" at bounding box center [874, 183] width 186 height 8
copy p "Kerlys Maria Vasques Jacob"
click at [431, 224] on p "CPF 00263791203" at bounding box center [429, 223] width 49 height 8
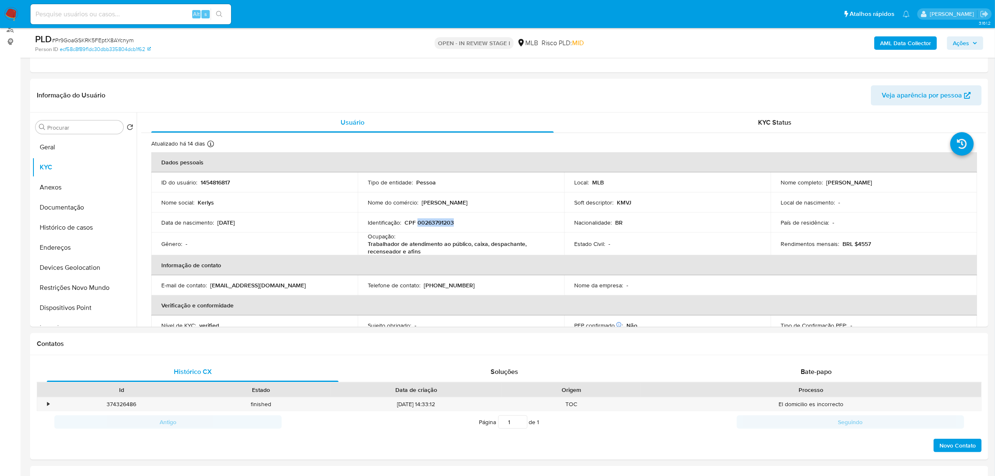
copy p "00263791203"
click at [76, 206] on button "Documentação" at bounding box center [81, 207] width 98 height 20
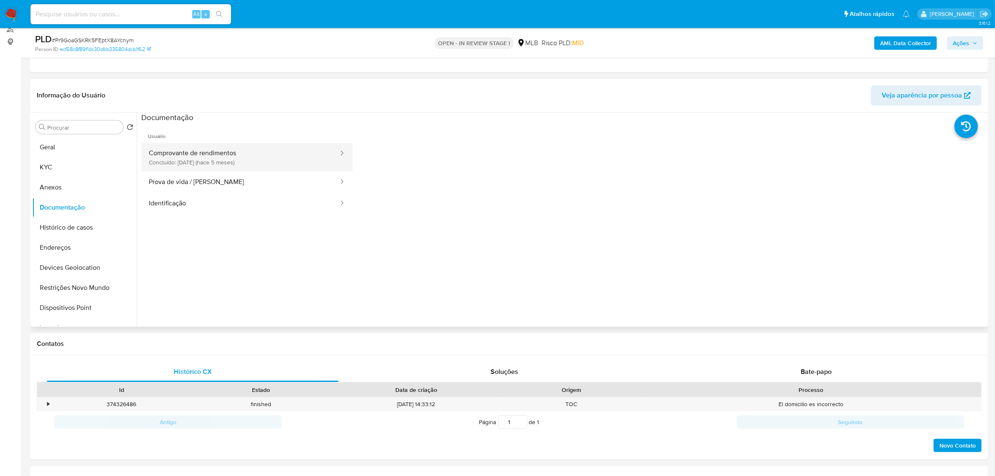
click at [234, 158] on button "Comprovante de rendimentos Concluído: 27/04/2025 (hace 5 meses)" at bounding box center [240, 157] width 198 height 28
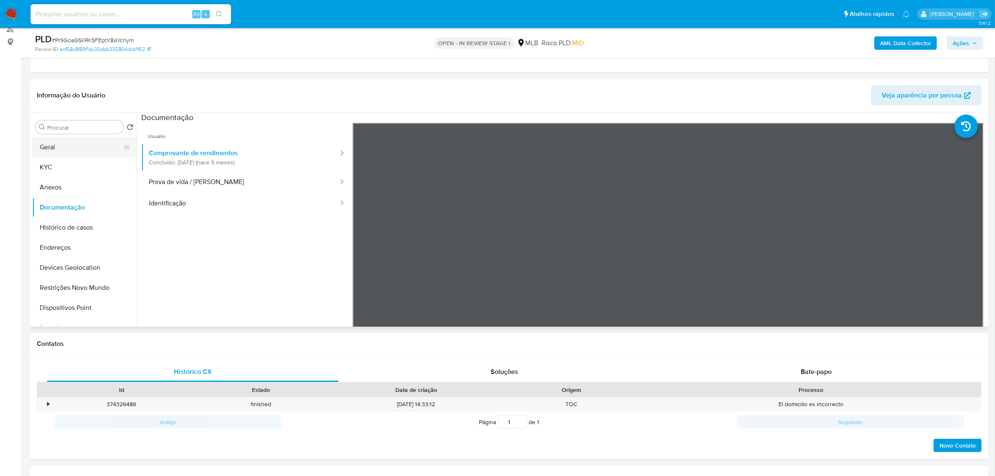
click at [78, 153] on button "Geral" at bounding box center [81, 147] width 98 height 20
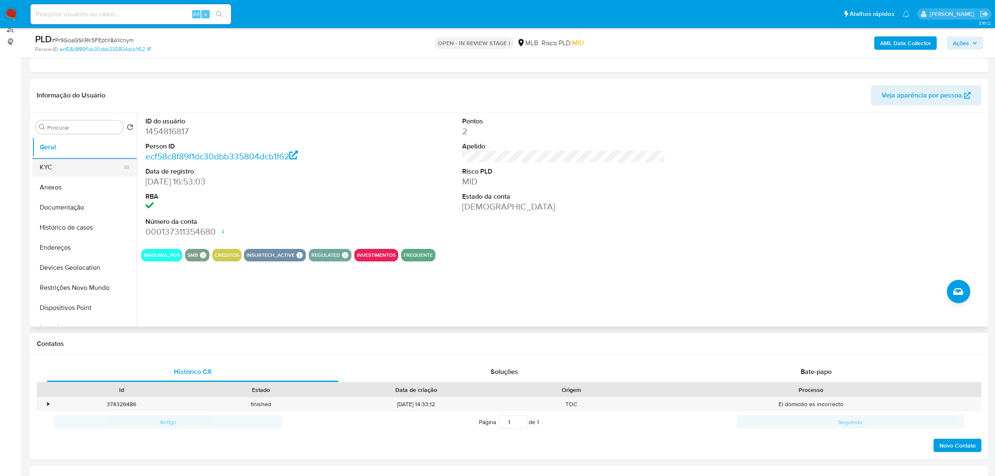
click at [74, 167] on button "KYC" at bounding box center [81, 167] width 98 height 20
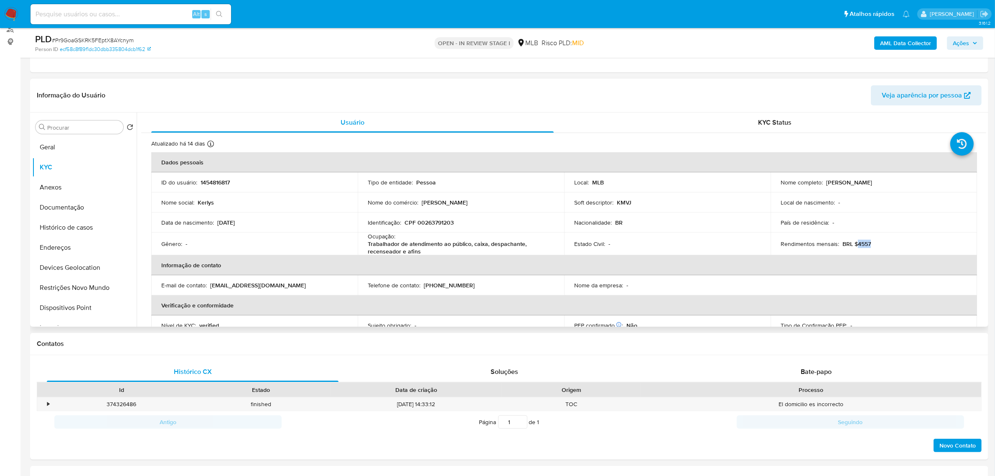
drag, startPoint x: 855, startPoint y: 247, endPoint x: 882, endPoint y: 246, distance: 26.8
click at [882, 246] on div "Rendimentos mensais : BRL $4557" at bounding box center [874, 244] width 186 height 8
copy p "4557"
drag, startPoint x: 364, startPoint y: 245, endPoint x: 420, endPoint y: 252, distance: 56.4
click at [420, 252] on td "Ocupação : Trabalhador de atendimento ao público, caixa, despachante, recensead…" at bounding box center [461, 243] width 207 height 23
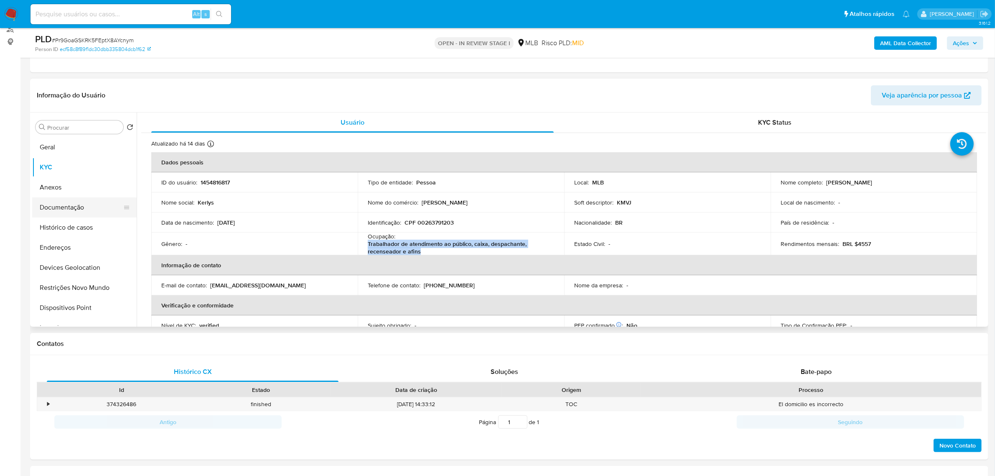
click at [81, 207] on button "Documentação" at bounding box center [81, 207] width 98 height 20
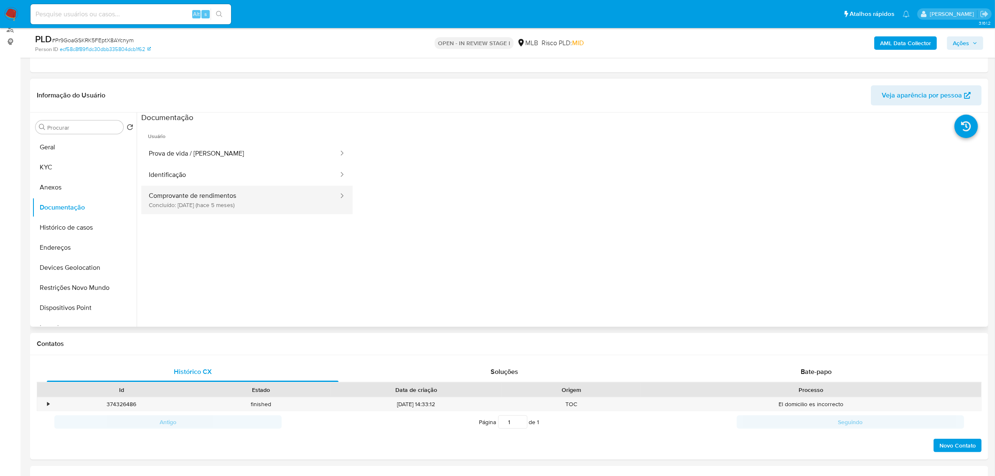
click at [256, 199] on button "Comprovante de rendimentos Concluído: 27/04/2025 (hace 5 meses)" at bounding box center [240, 200] width 198 height 28
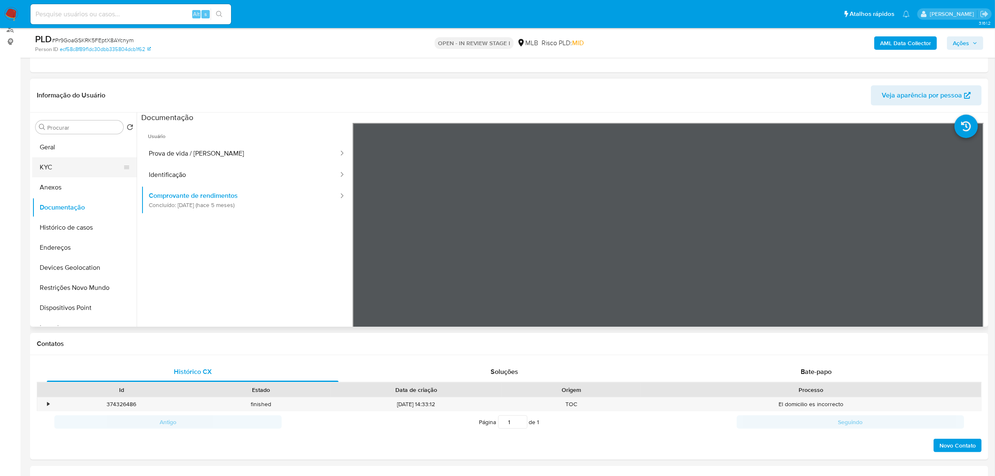
click at [48, 164] on button "KYC" at bounding box center [81, 167] width 98 height 20
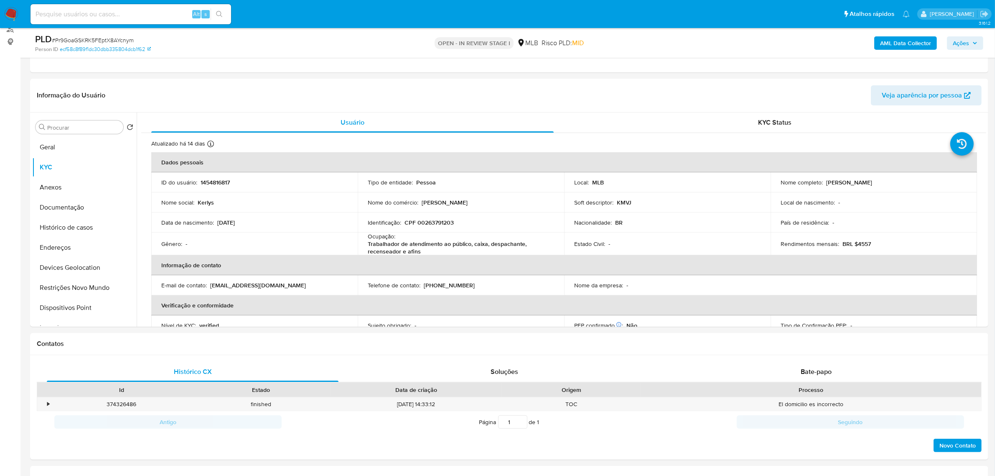
click at [970, 41] on span "Ações" at bounding box center [961, 42] width 16 height 13
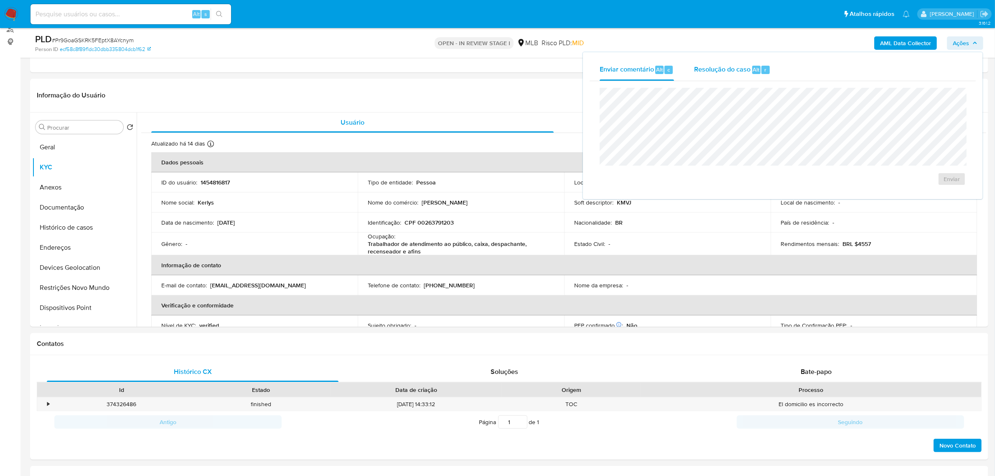
click at [712, 71] on span "Resolução do caso" at bounding box center [722, 69] width 56 height 10
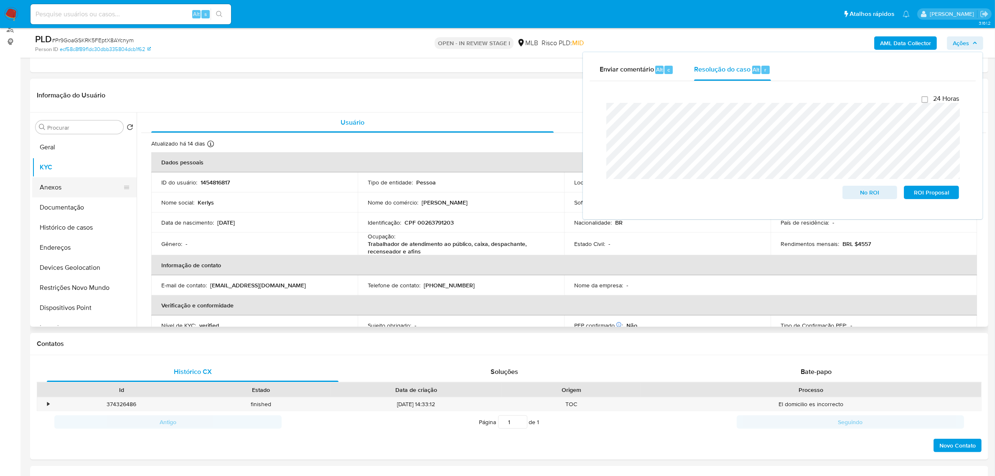
click at [76, 191] on button "Anexos" at bounding box center [81, 187] width 98 height 20
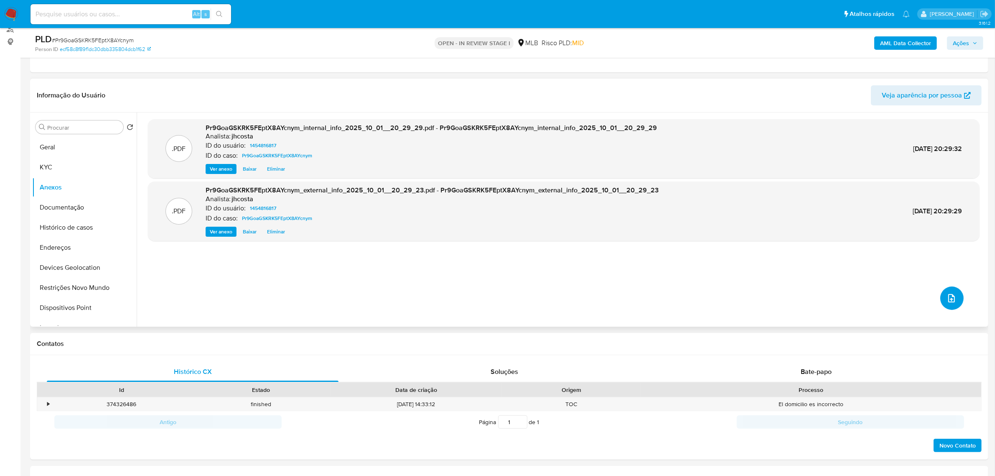
click at [945, 290] on button "upload-file" at bounding box center [952, 297] width 23 height 23
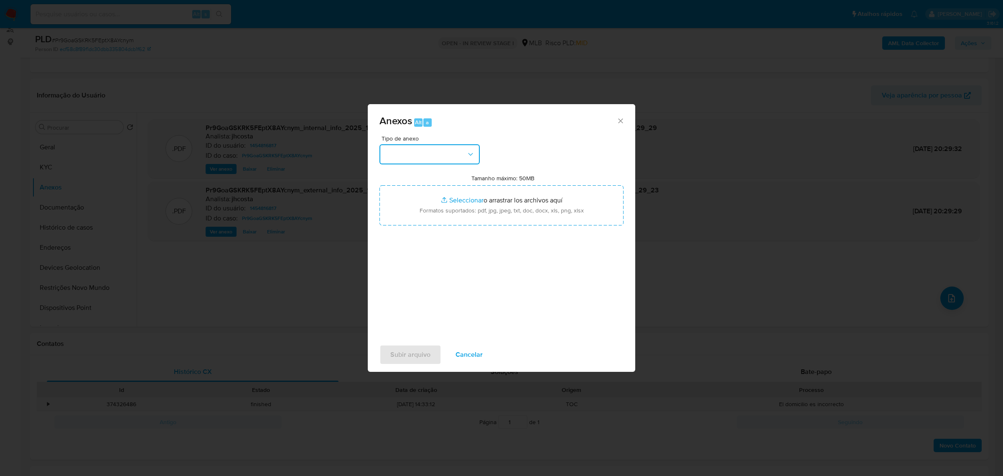
click at [449, 158] on button "button" at bounding box center [430, 154] width 100 height 20
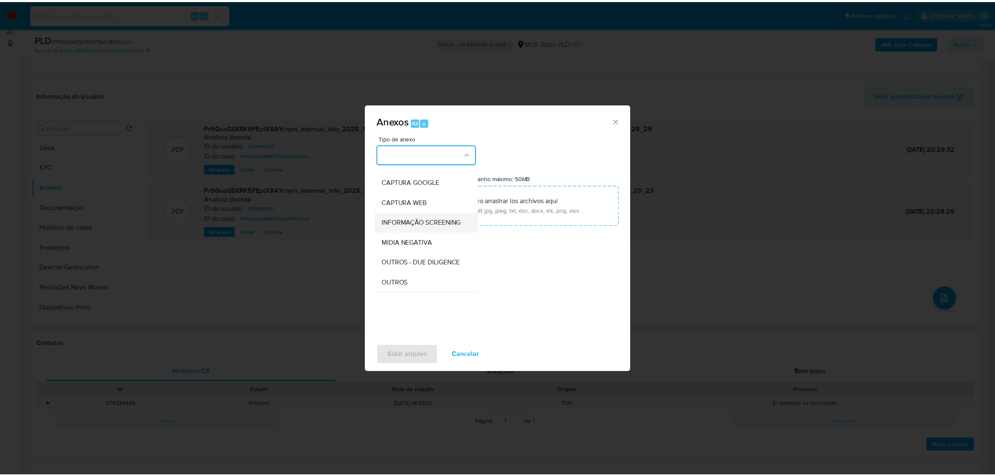
scroll to position [52, 0]
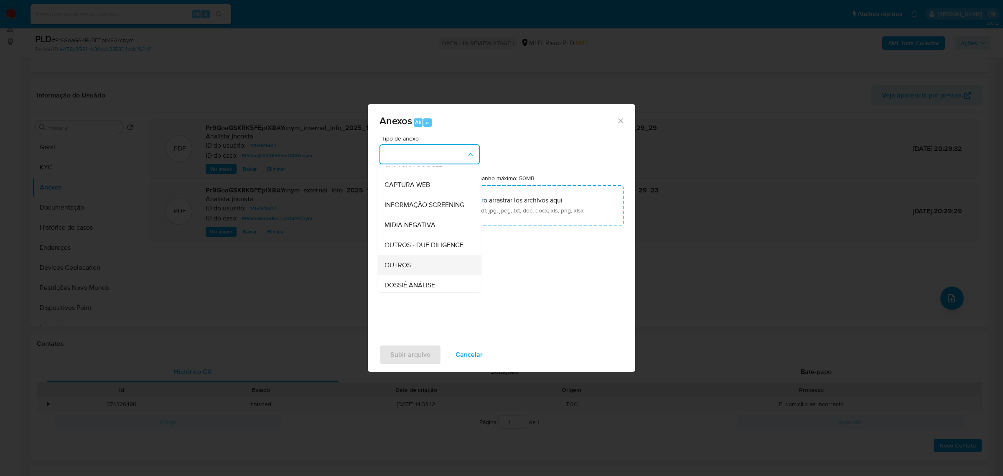
click at [423, 275] on div "OUTROS" at bounding box center [427, 265] width 85 height 20
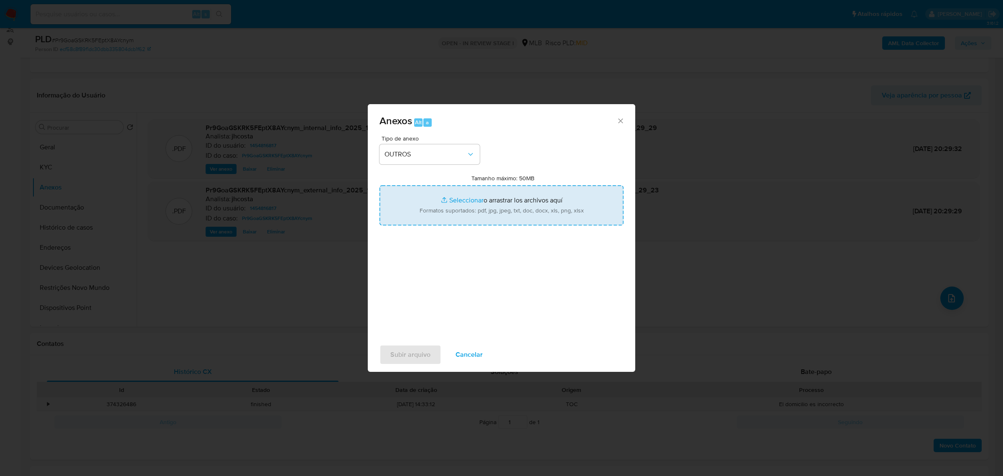
click at [493, 220] on input "Tamanho máximo: 50MB Seleccionar archivos" at bounding box center [502, 205] width 244 height 40
click at [505, 206] on input "Tamanho máximo: 50MB Seleccionar archivos" at bounding box center [502, 205] width 244 height 40
type input "C:\fakepath\Mulan 1454816817_2025_10_01_08_46_11.xlsx"
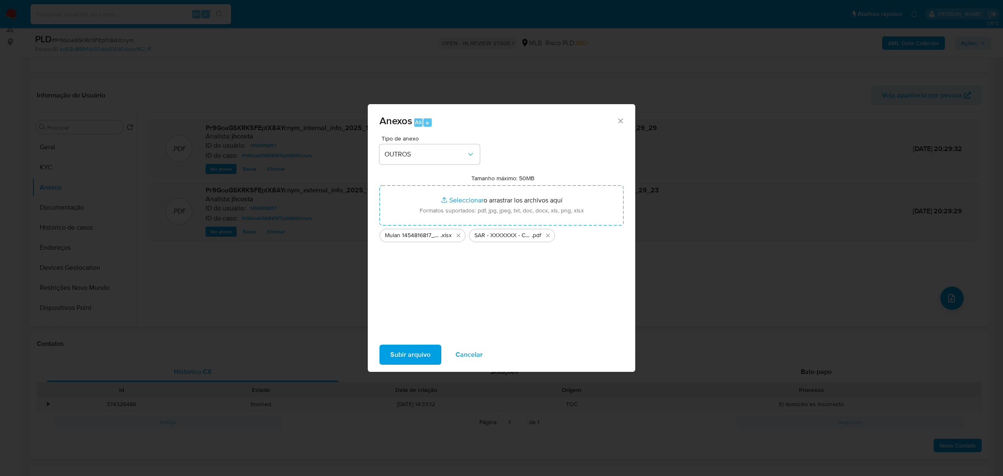
click at [414, 351] on span "Subir arquivo" at bounding box center [411, 354] width 40 height 18
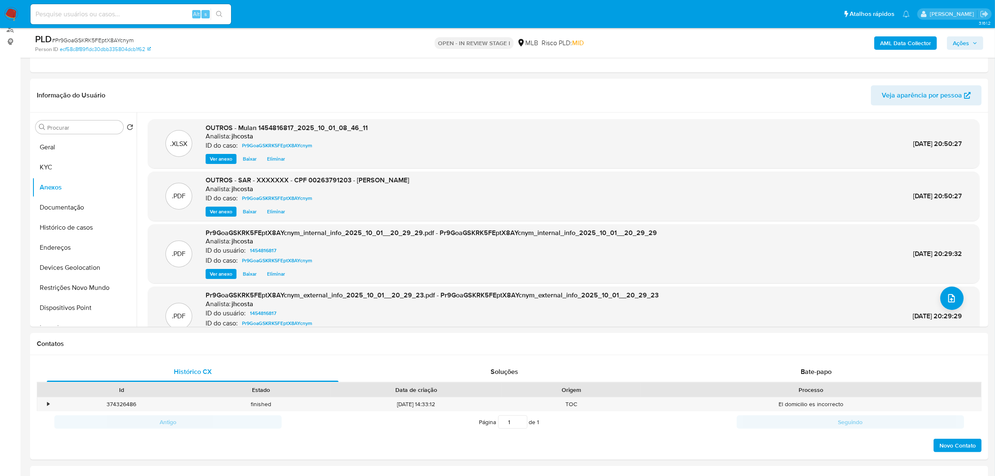
click at [972, 36] on button "Ações" at bounding box center [965, 42] width 36 height 13
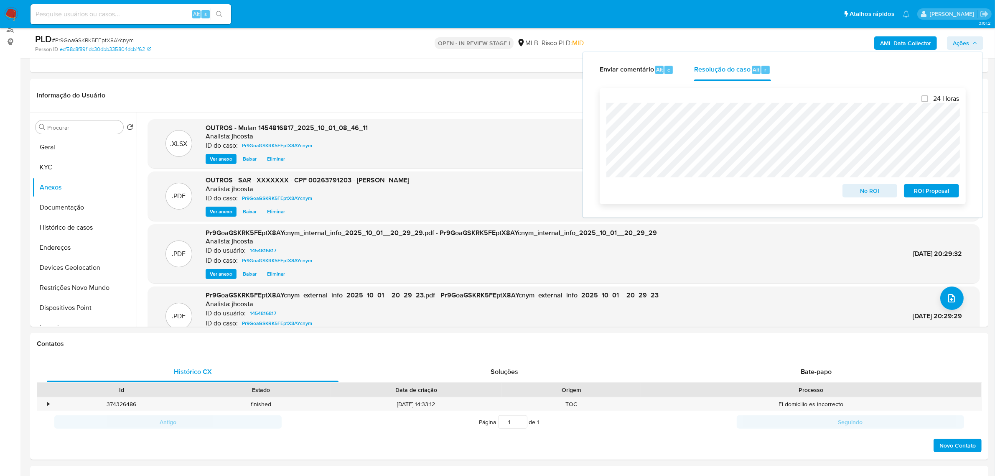
click at [935, 193] on span "ROI Proposal" at bounding box center [931, 191] width 43 height 12
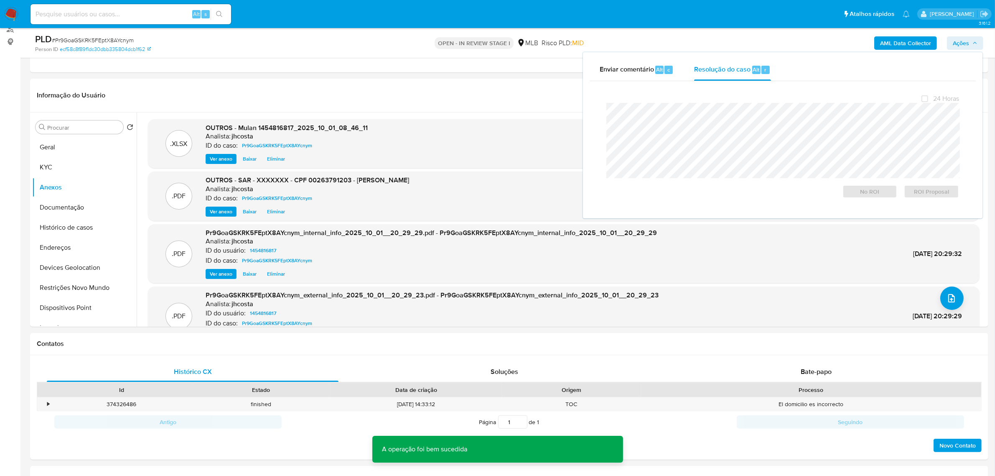
click at [120, 41] on span "# Pr9GoaGSKRK5FEptX8AYcnym" at bounding box center [93, 40] width 82 height 8
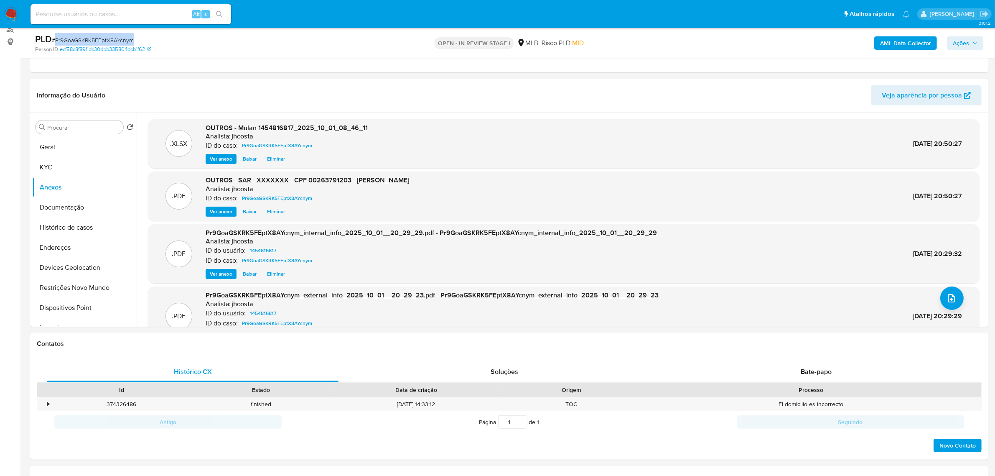
click at [120, 41] on span "# Pr9GoaGSKRK5FEptX8AYcnym" at bounding box center [93, 40] width 82 height 8
copy span "Pr9GoaGSKRK5FEptX8AYcnym"
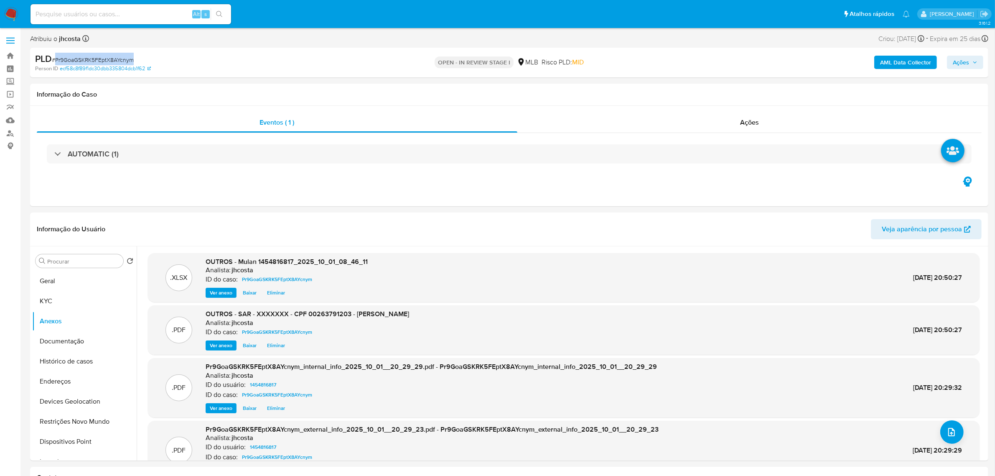
scroll to position [0, 0]
click at [758, 114] on div "Ações" at bounding box center [750, 123] width 465 height 20
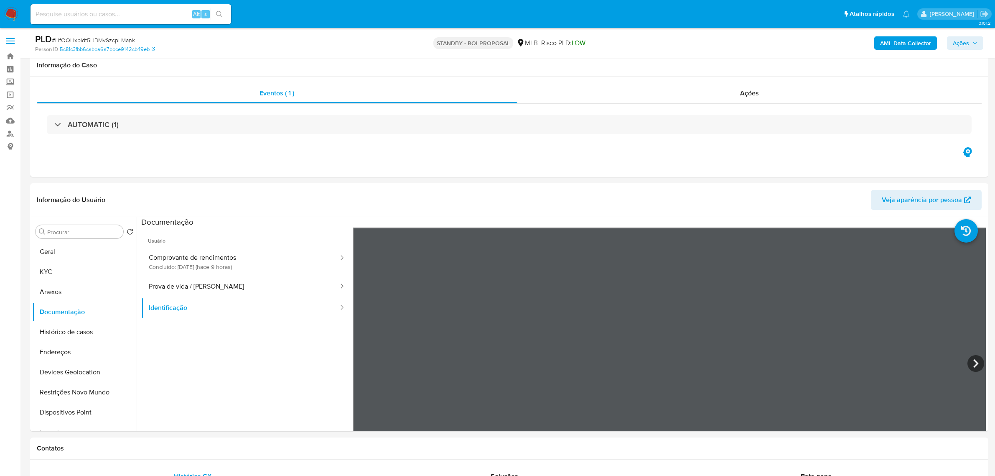
select select "10"
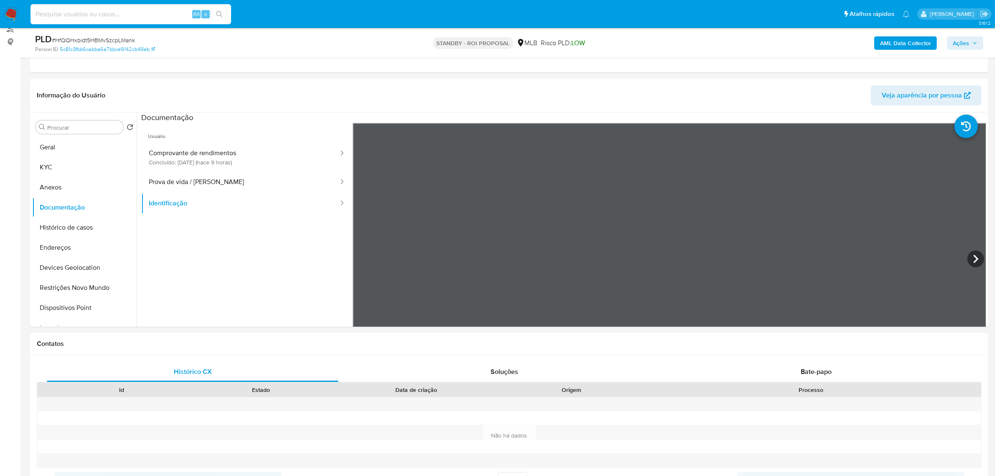
click at [132, 15] on input at bounding box center [131, 14] width 201 height 11
paste input "3kCMqP6mhZk8S6mt4Z3ToX3t"
type input "3kCMqP6mhZk8S6mt4Z3ToX3t"
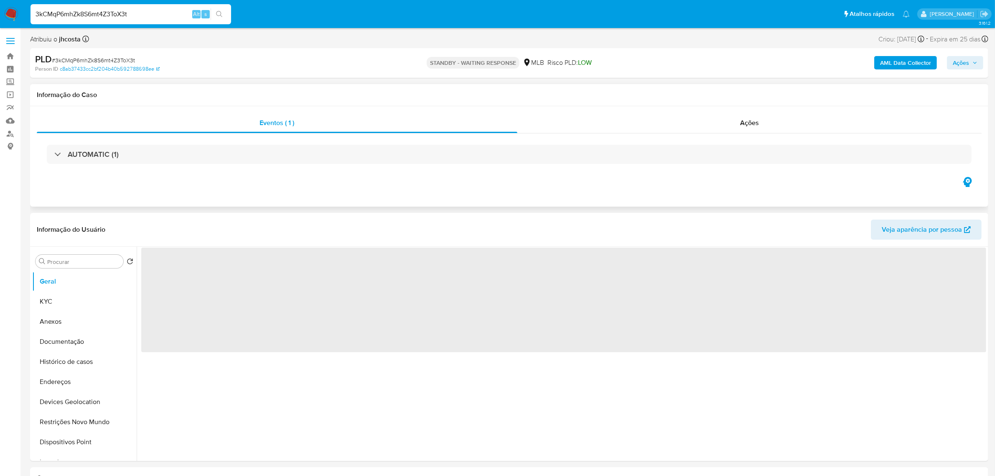
select select "10"
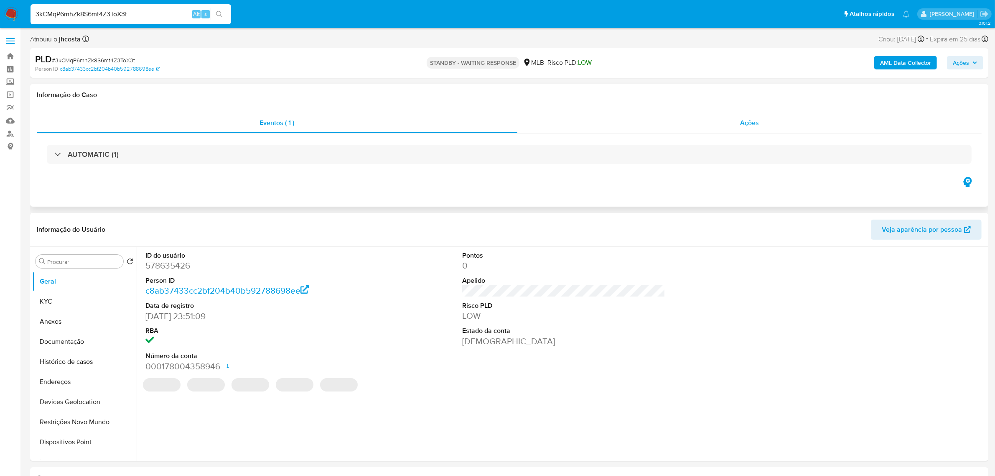
click at [738, 123] on div "Ações" at bounding box center [750, 123] width 465 height 20
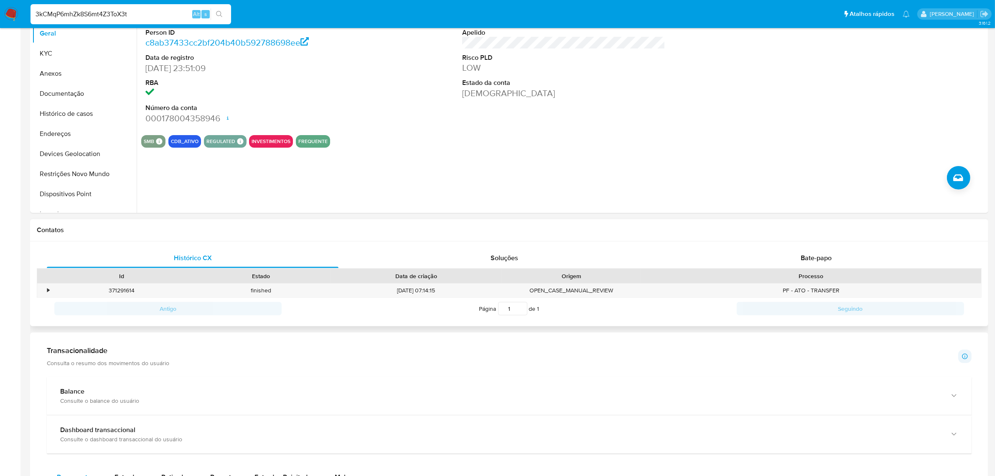
scroll to position [261, 0]
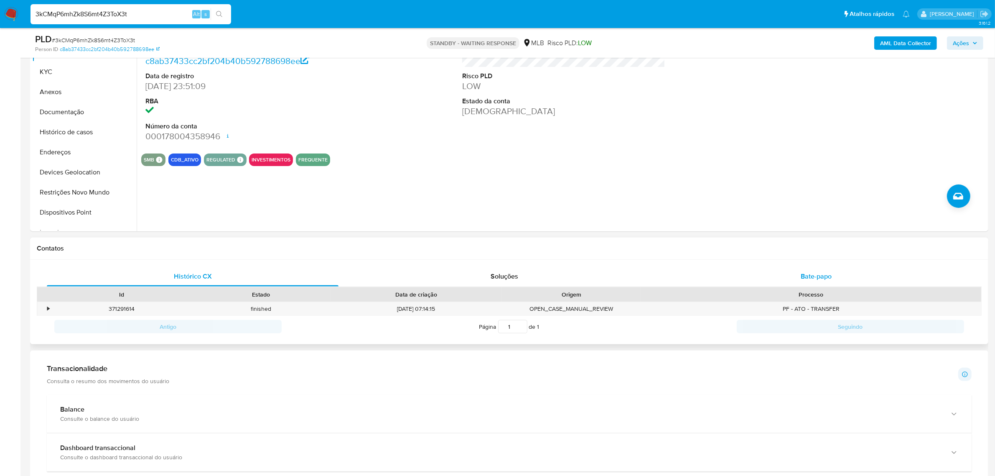
click at [800, 272] on div "Bate-papo" at bounding box center [817, 276] width 292 height 20
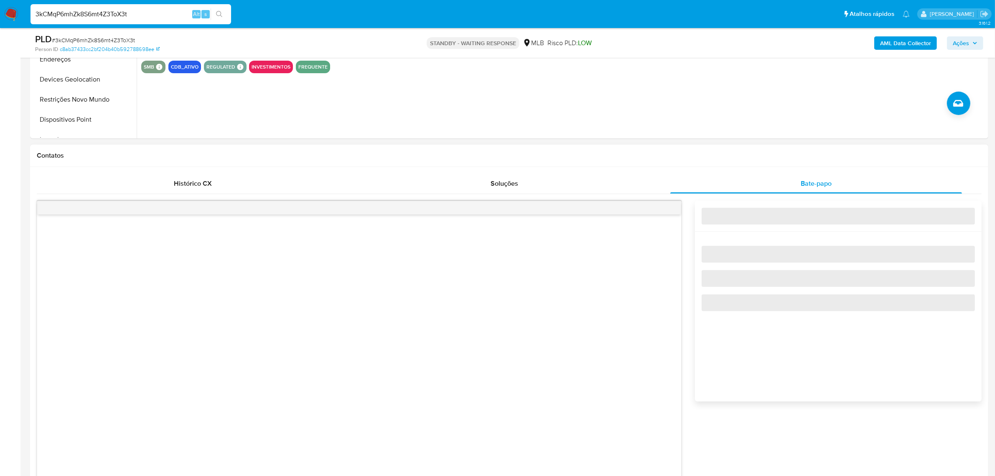
scroll to position [470, 0]
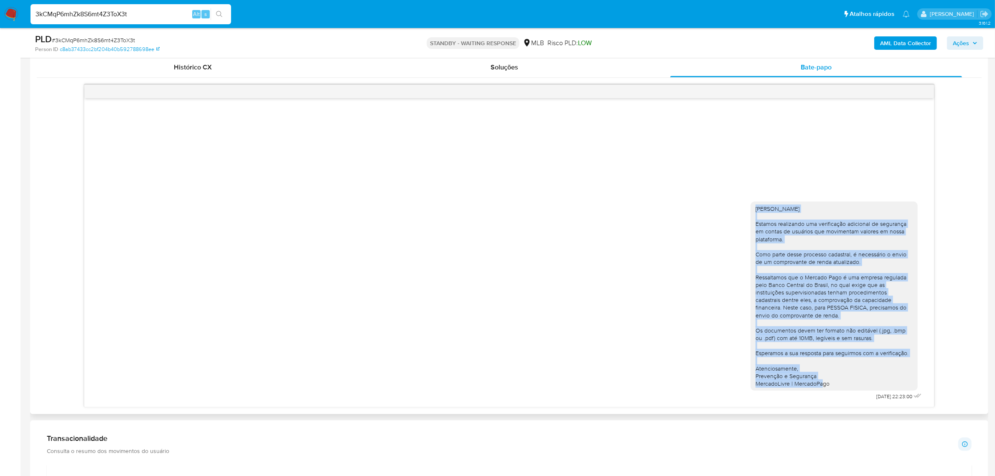
drag, startPoint x: 755, startPoint y: 209, endPoint x: 840, endPoint y: 374, distance: 185.7
click at [847, 391] on div "Ola, Raiane Estamos realizando uma verificação adicional de segurança em contas…" at bounding box center [834, 296] width 167 height 189
copy div "Ola, Raiane Estamos realizando uma verificação adicional de segurança em contas…"
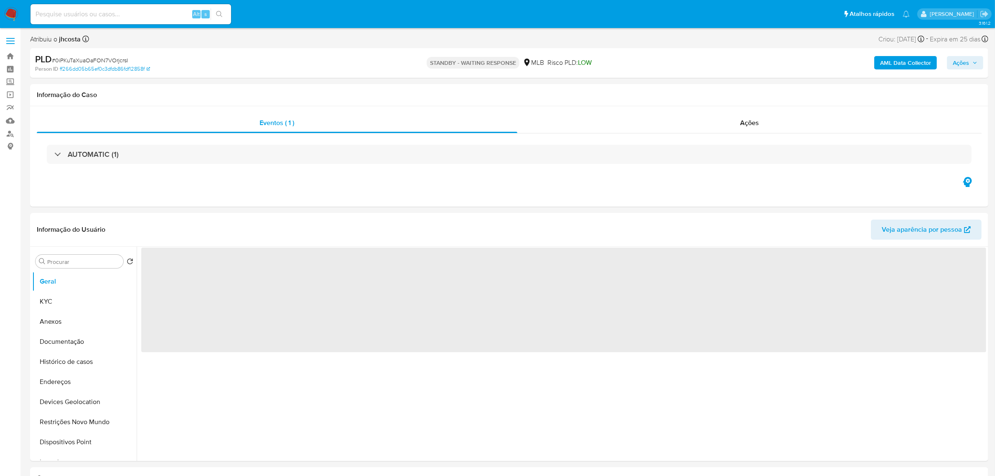
select select "10"
